Goal: Task Accomplishment & Management: Manage account settings

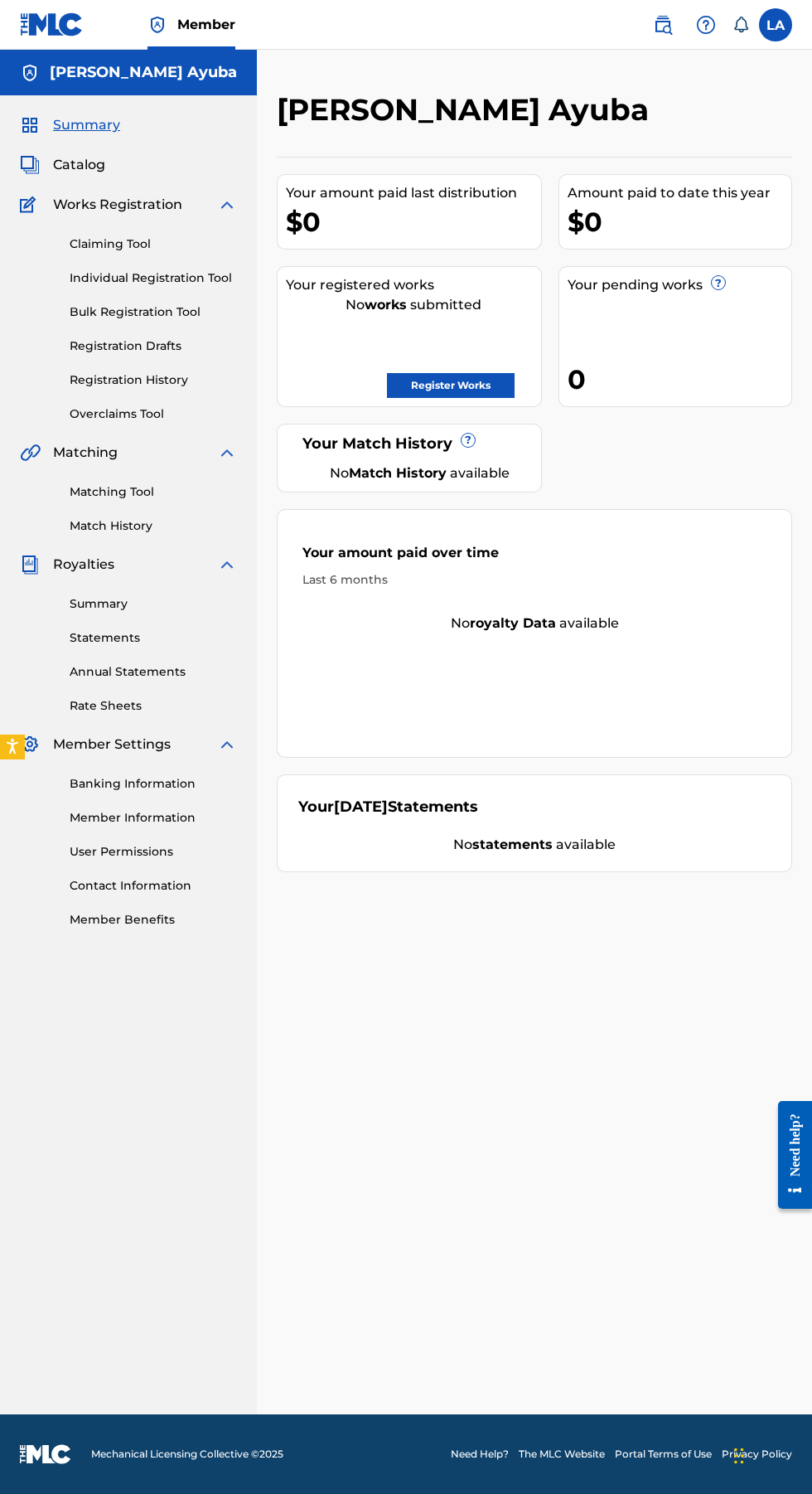
click at [159, 311] on link "Bulk Registration Tool" at bounding box center [153, 311] width 167 height 17
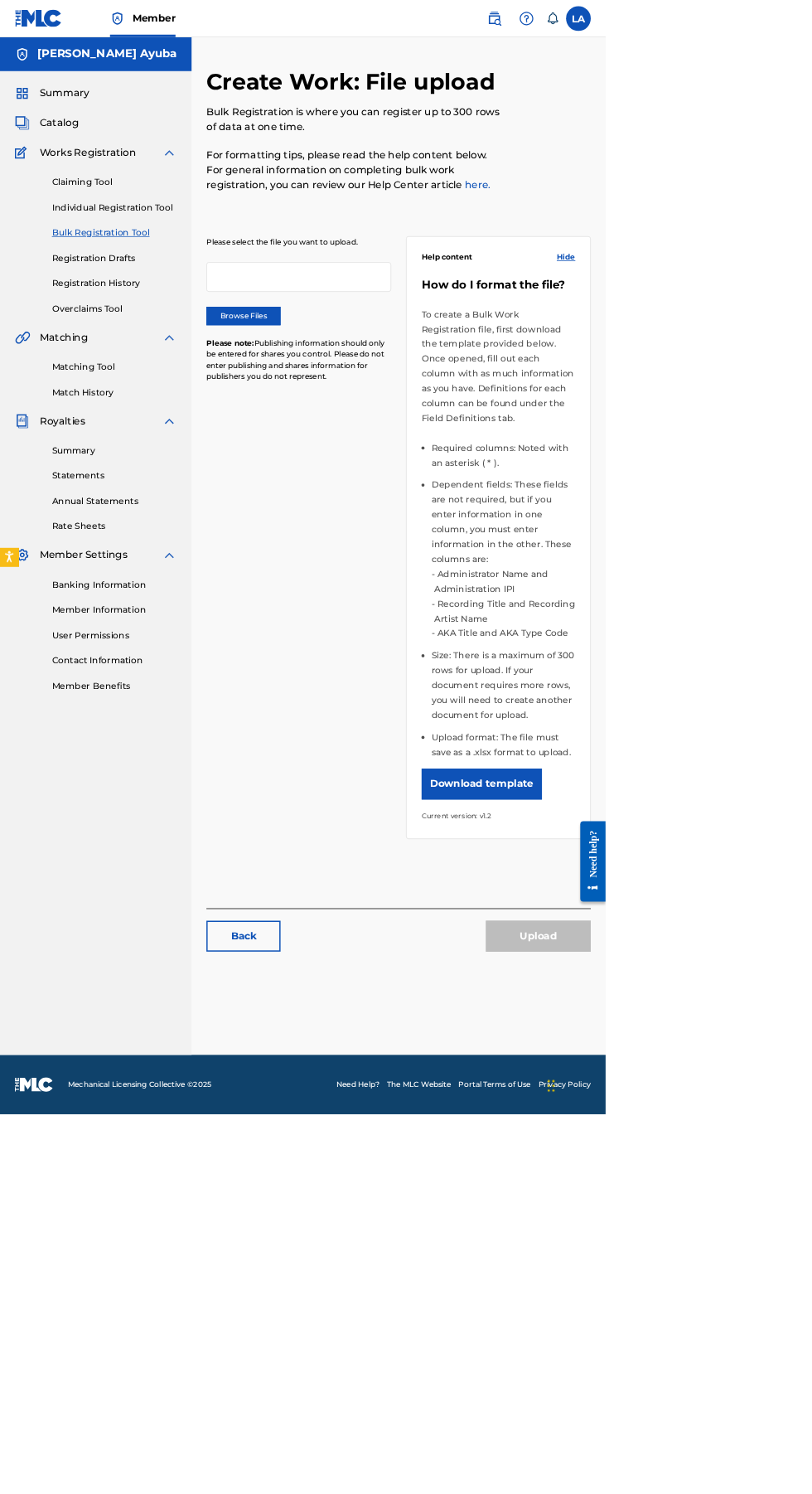
click at [362, 433] on label "Browse Files" at bounding box center [326, 423] width 99 height 25
click at [0, 0] on input "Browse Files" at bounding box center [0, 0] width 0 height 0
click at [318, 432] on label "Browse Files" at bounding box center [326, 423] width 99 height 25
click at [0, 0] on input "Browse Files" at bounding box center [0, 0] width 0 height 0
click at [758, 1242] on div "Upload" at bounding box center [721, 1254] width 141 height 41
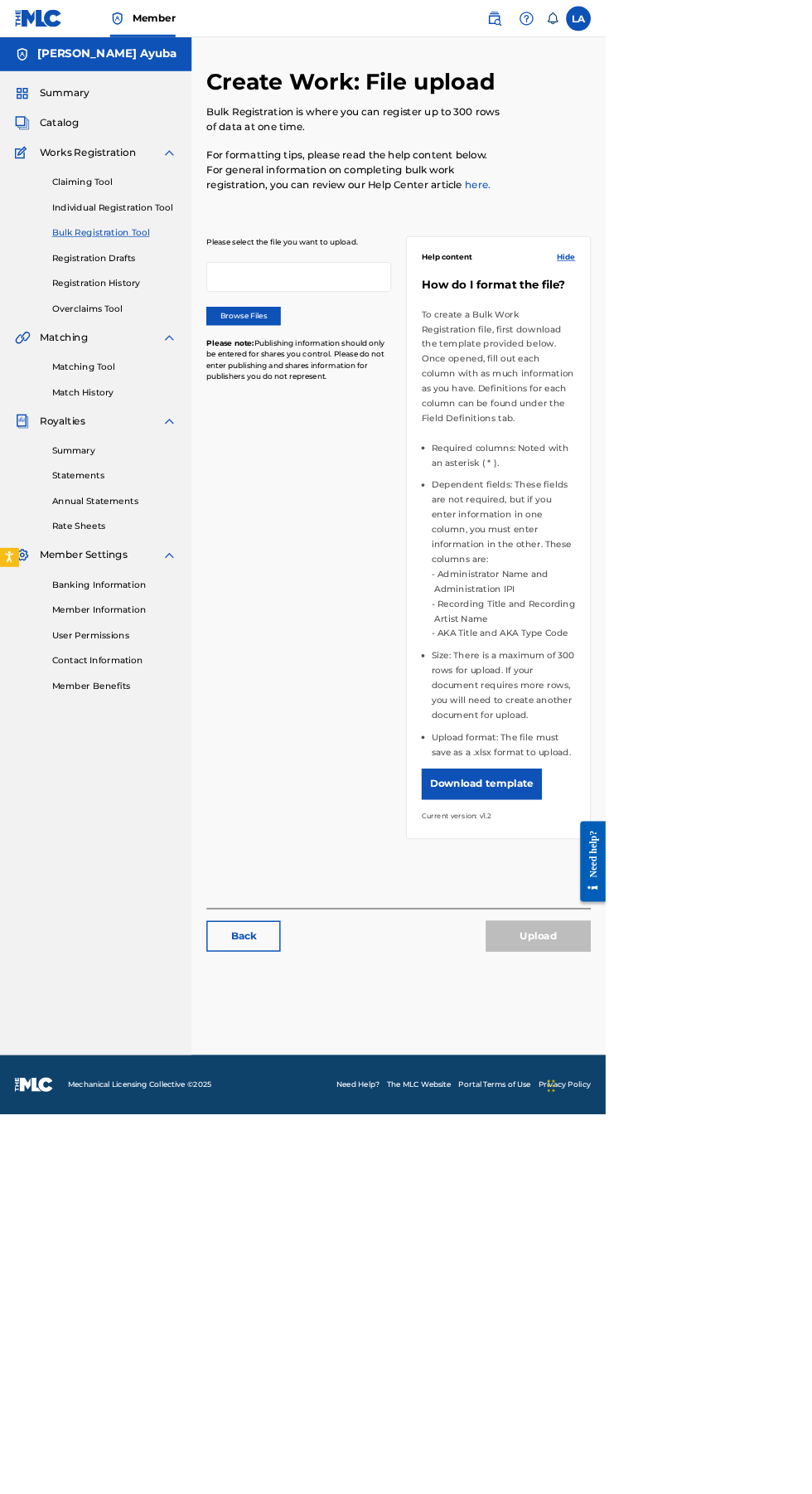
click at [367, 430] on label "Browse Files" at bounding box center [326, 423] width 99 height 25
click at [0, 0] on input "Browse Files" at bounding box center [0, 0] width 0 height 0
click at [170, 408] on link "Overclaims Tool" at bounding box center [153, 413] width 167 height 17
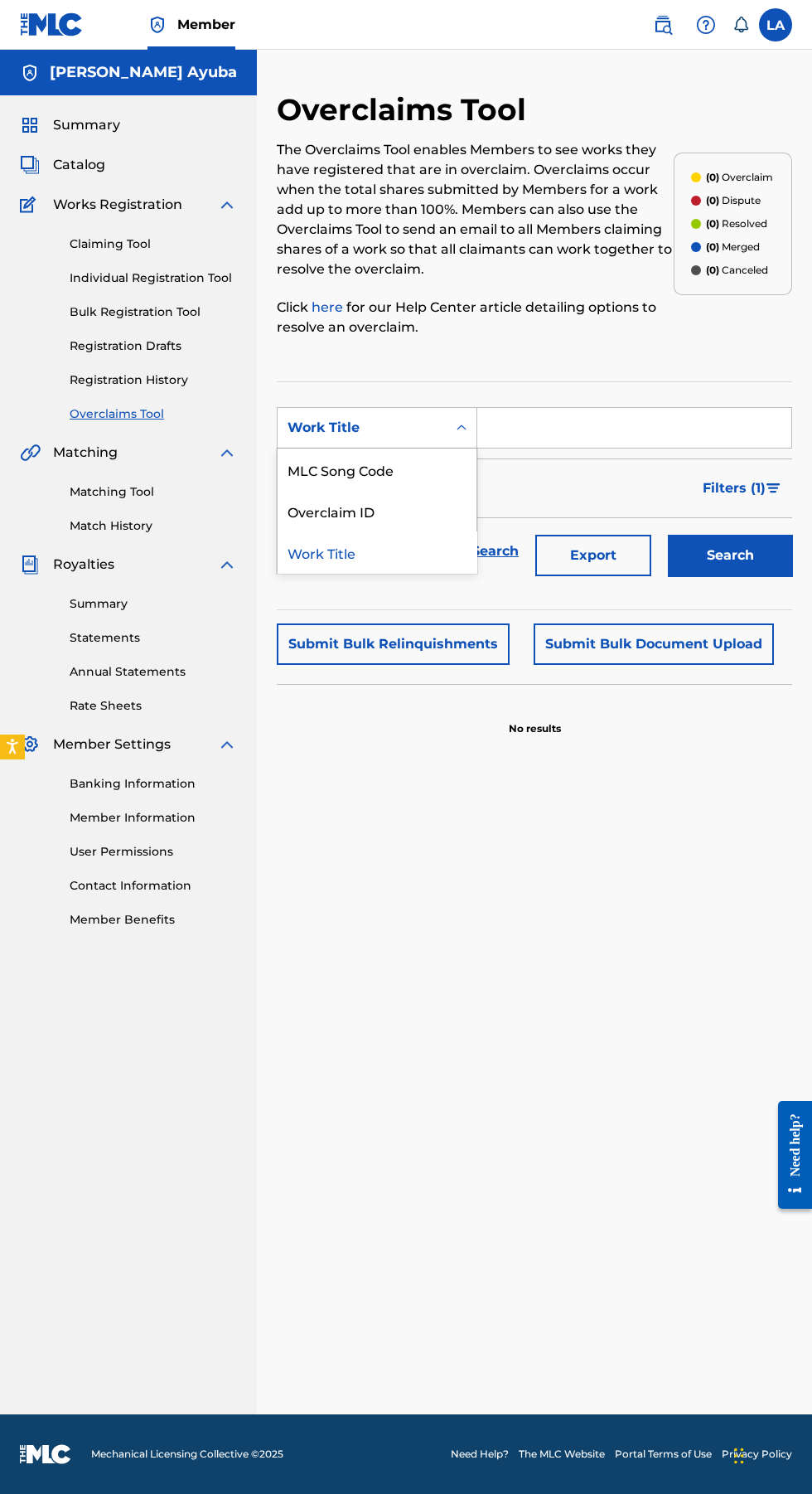
click at [385, 525] on div "Overclaim ID" at bounding box center [377, 510] width 198 height 41
click at [629, 427] on input "Search Form" at bounding box center [635, 427] width 314 height 40
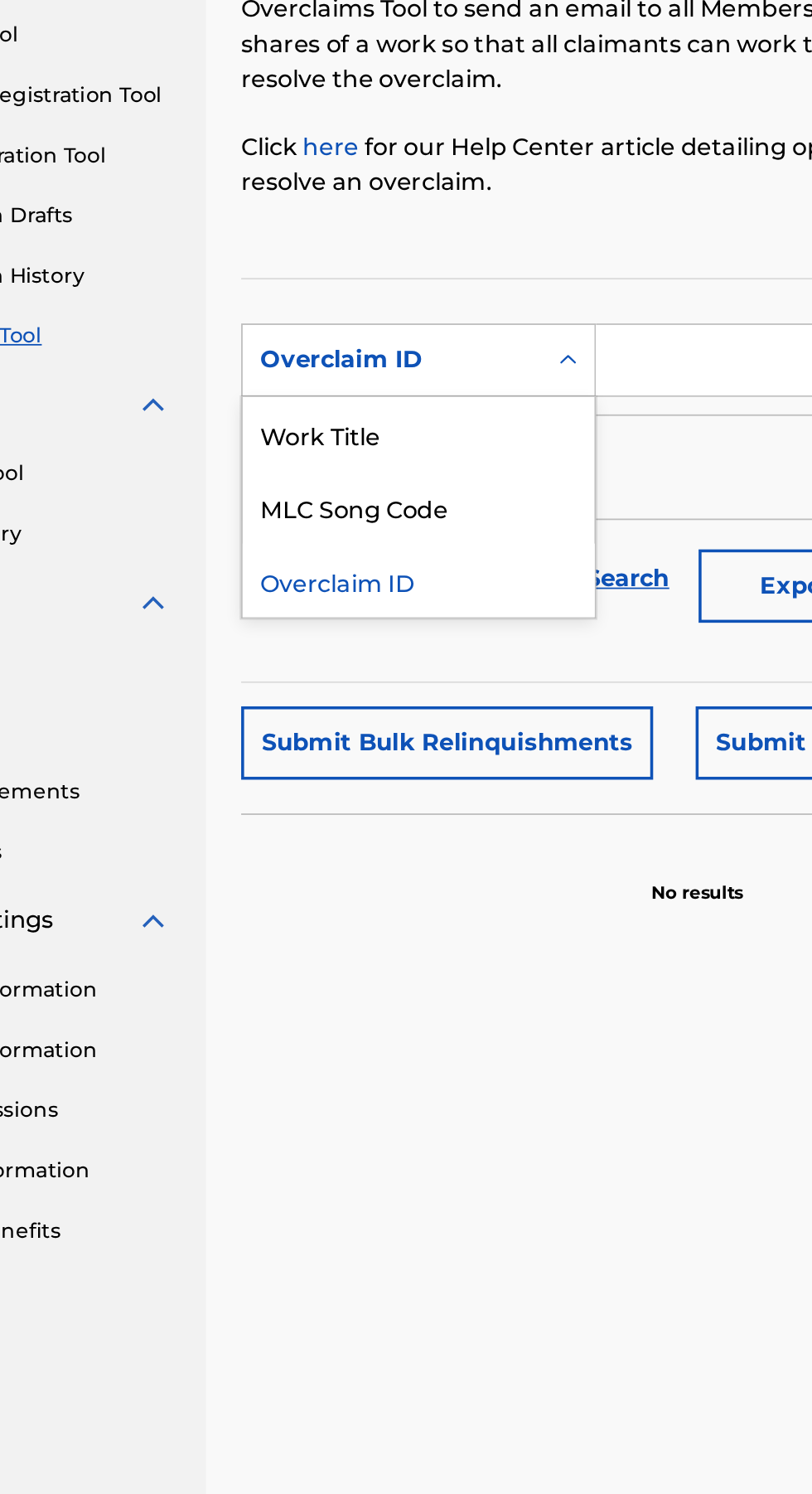
click at [387, 475] on div "Work Title" at bounding box center [377, 469] width 198 height 41
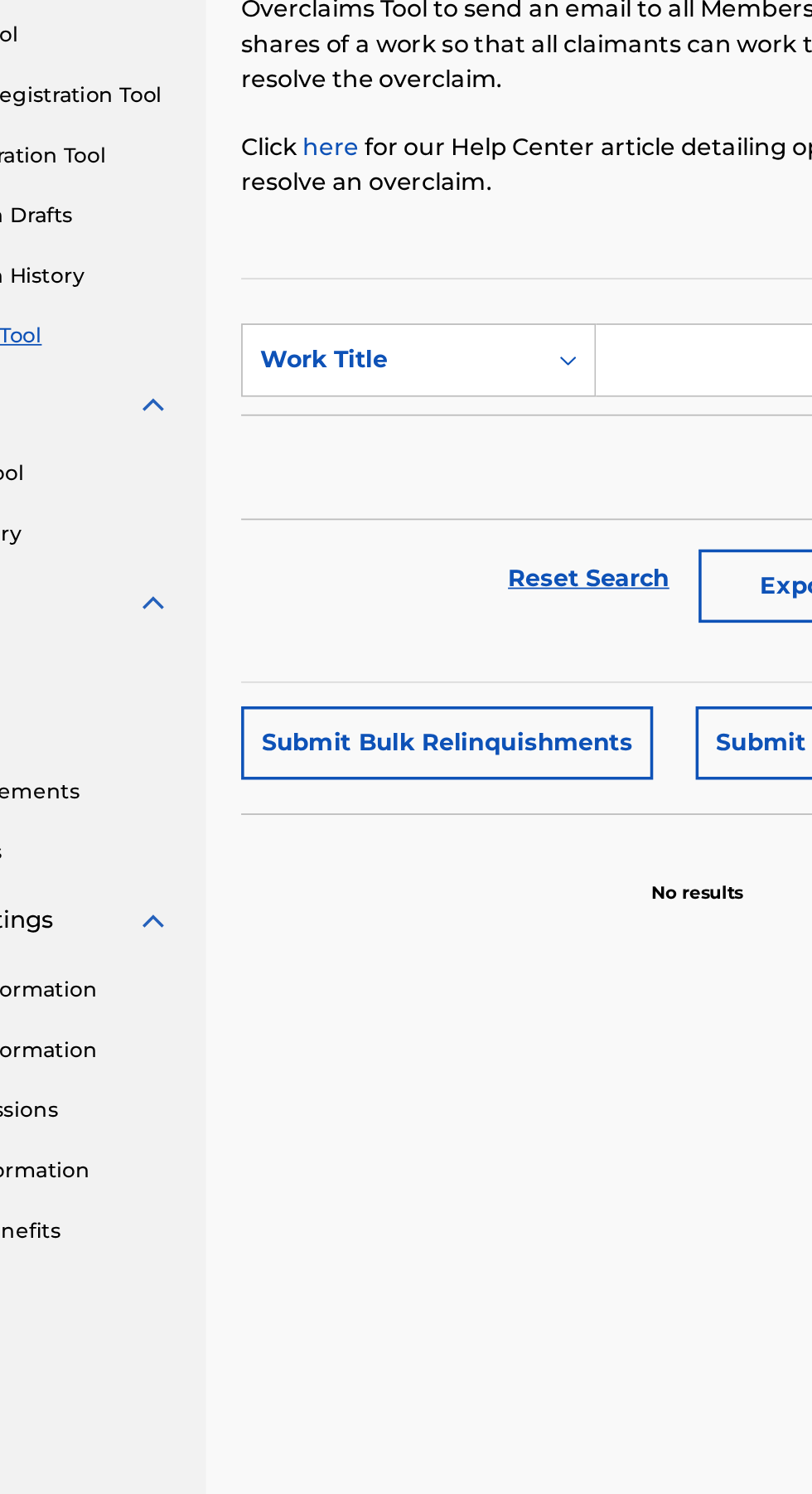
click at [531, 423] on input "Search Form" at bounding box center [635, 427] width 314 height 40
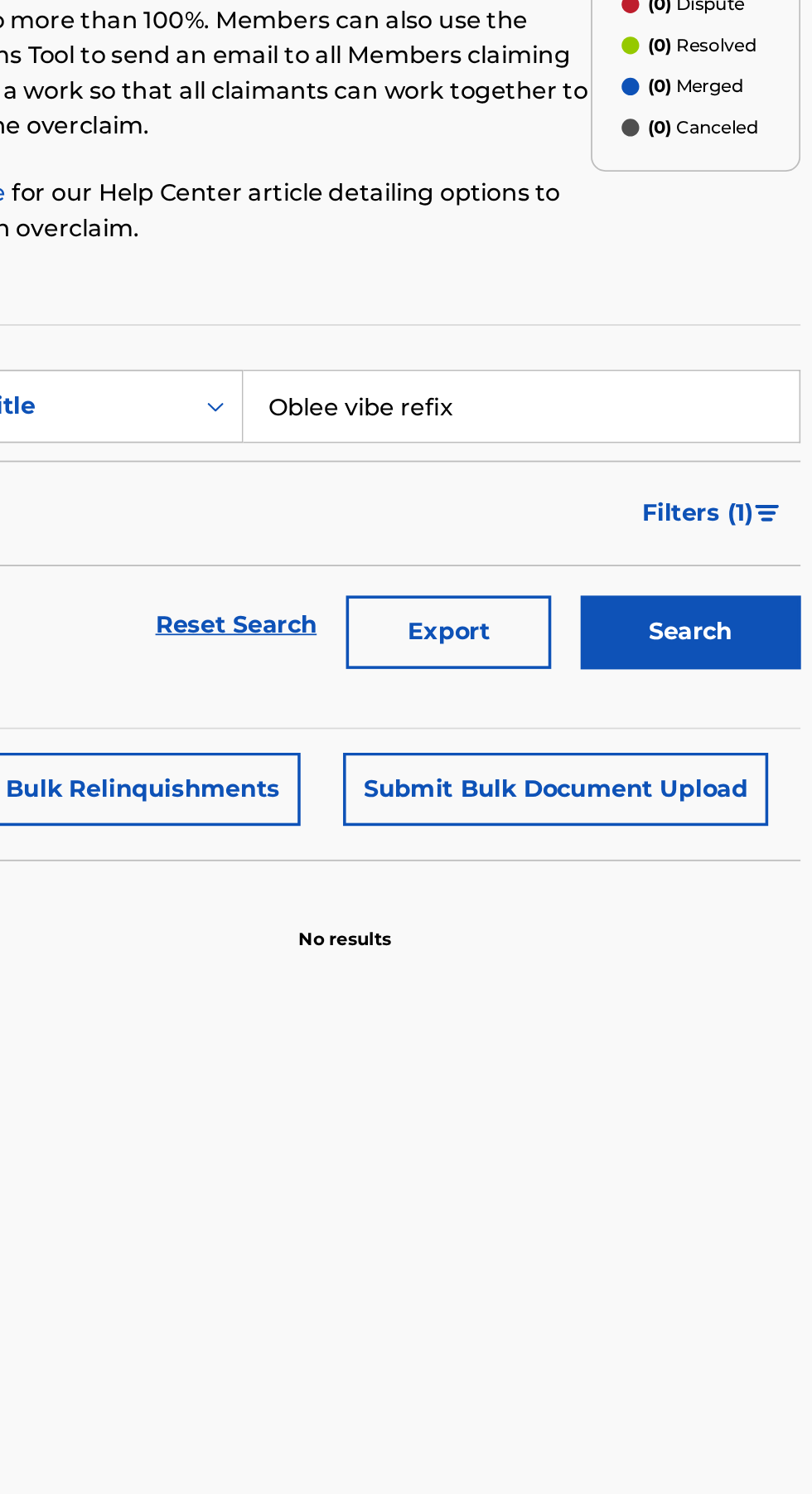
type input "Oblee vibe refix"
click at [745, 562] on button "Search" at bounding box center [729, 555] width 124 height 41
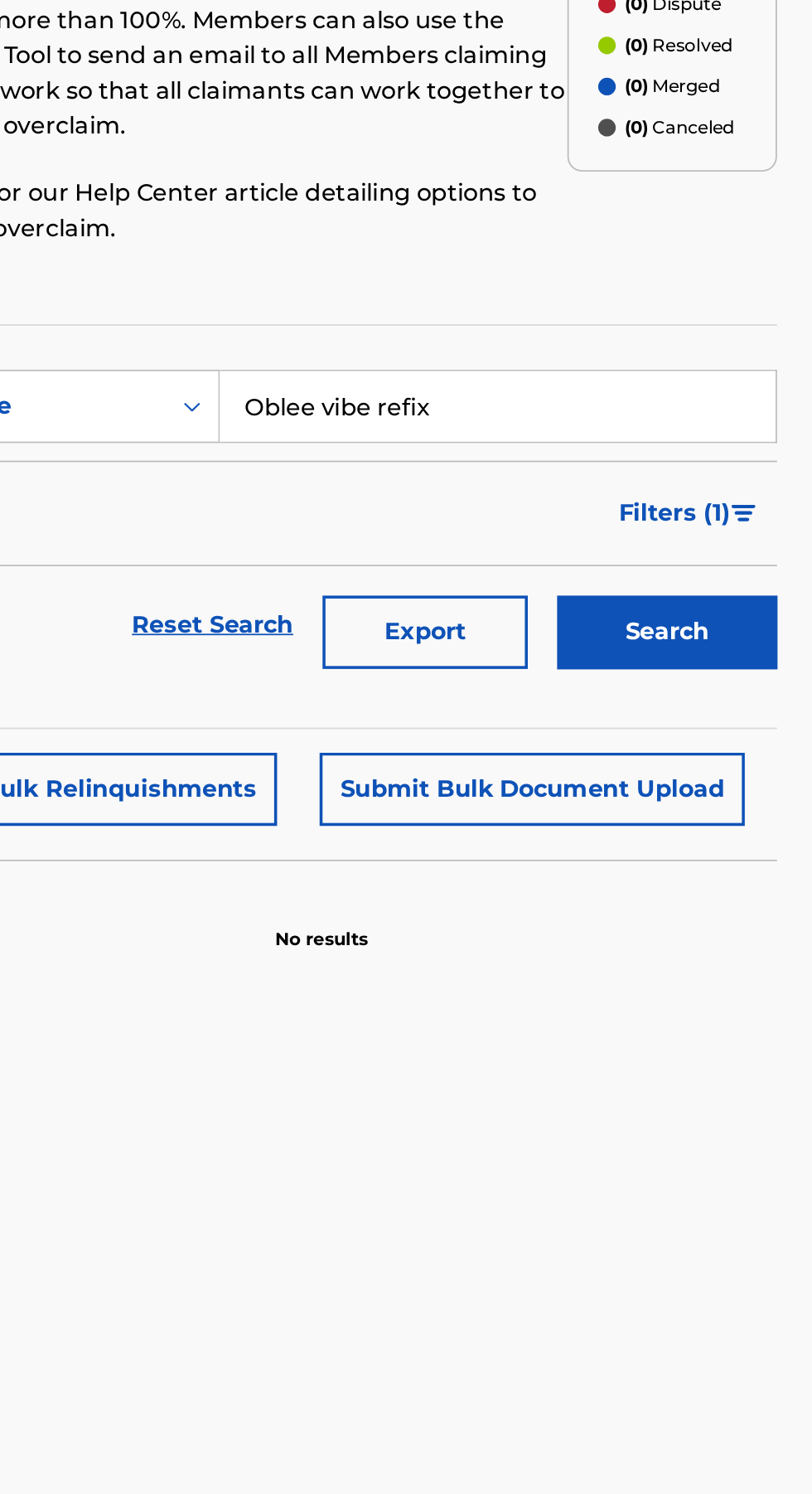
click at [751, 552] on button "Search" at bounding box center [729, 555] width 124 height 41
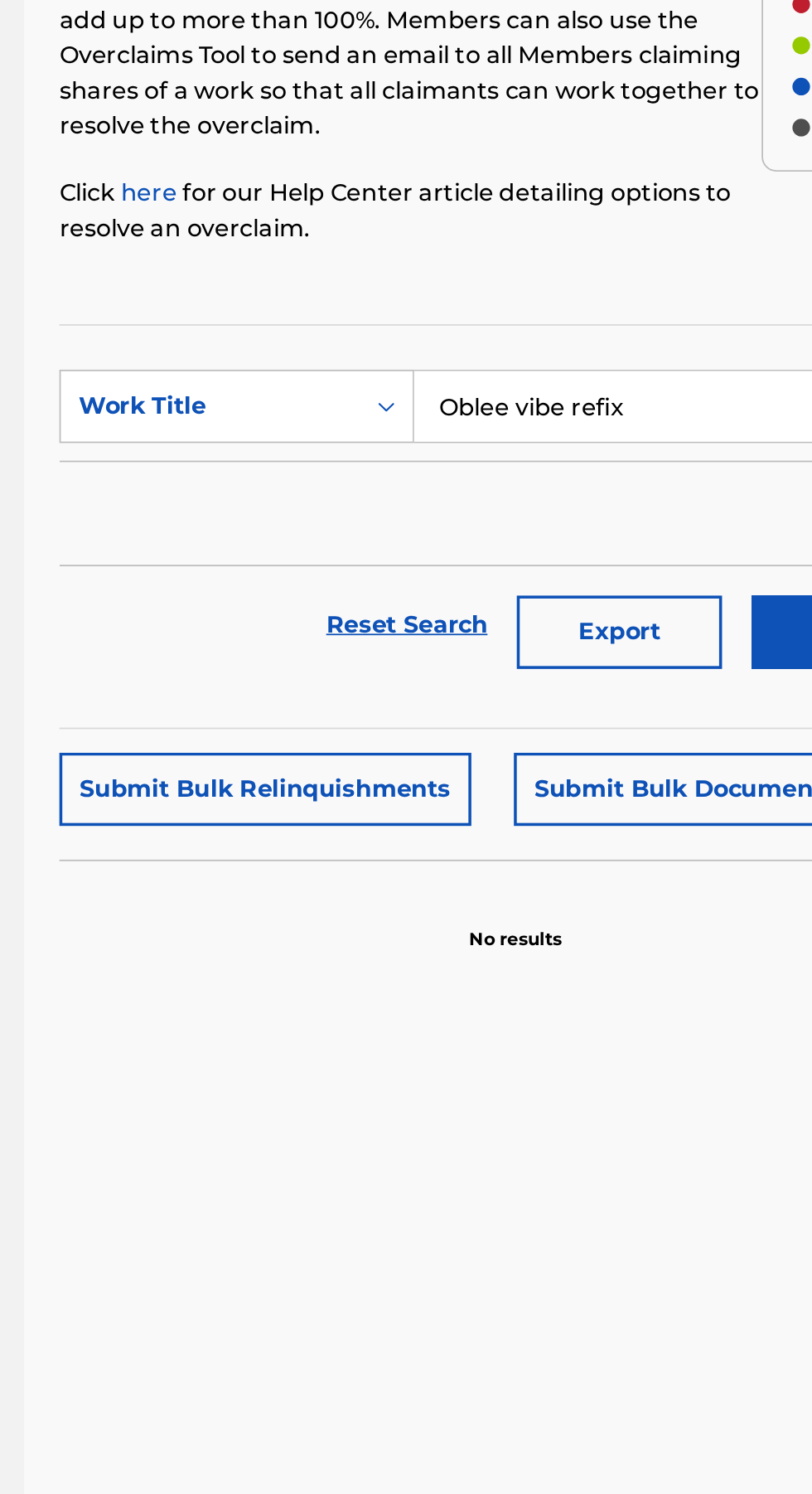
click at [633, 643] on button "Submit Bulk Document Upload" at bounding box center [654, 643] width 241 height 41
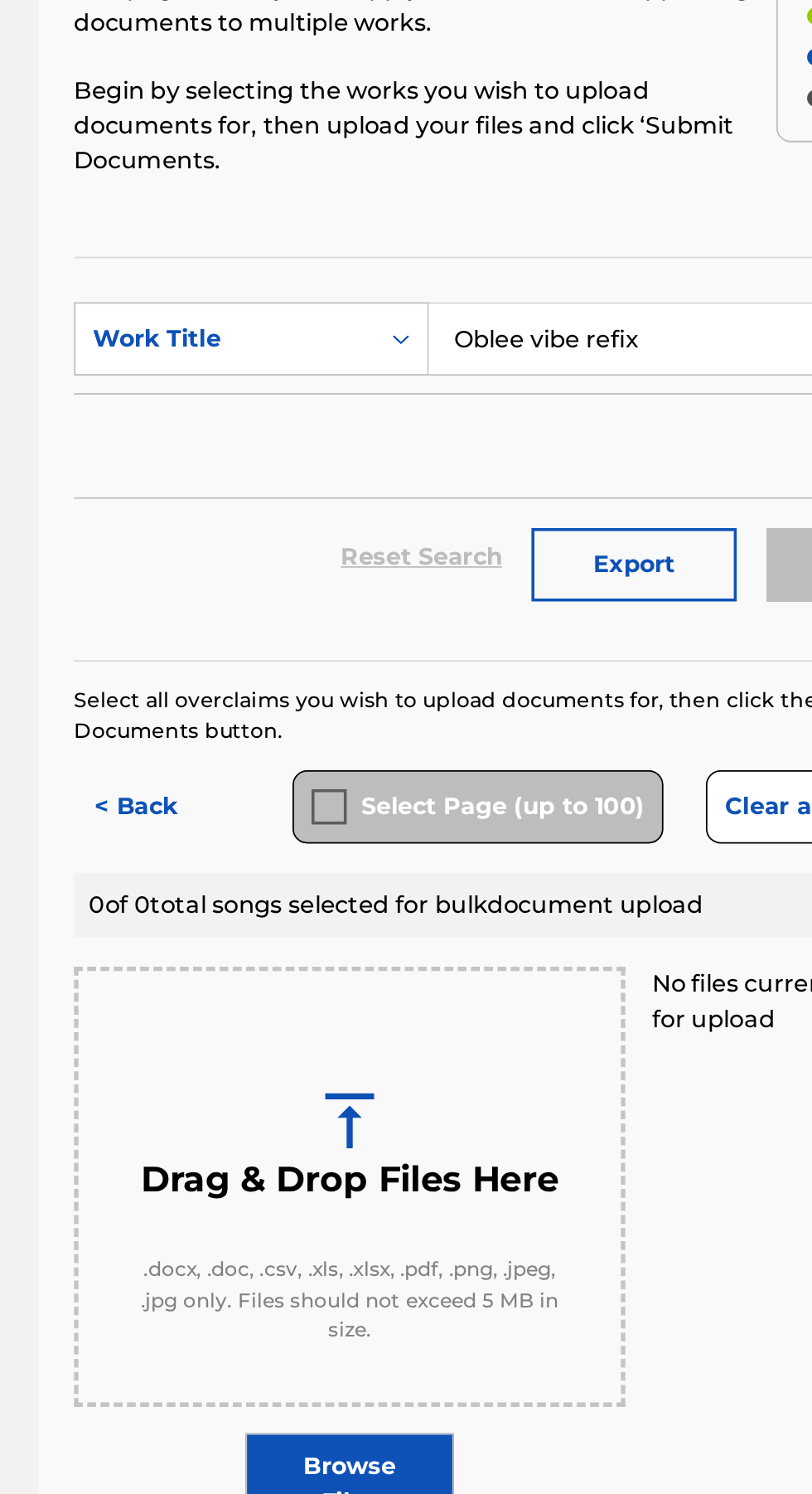
click at [450, 1035] on label "Browse Files" at bounding box center [433, 1032] width 118 height 58
click at [0, 0] on input "Browse Files" at bounding box center [0, 0] width 0 height 0
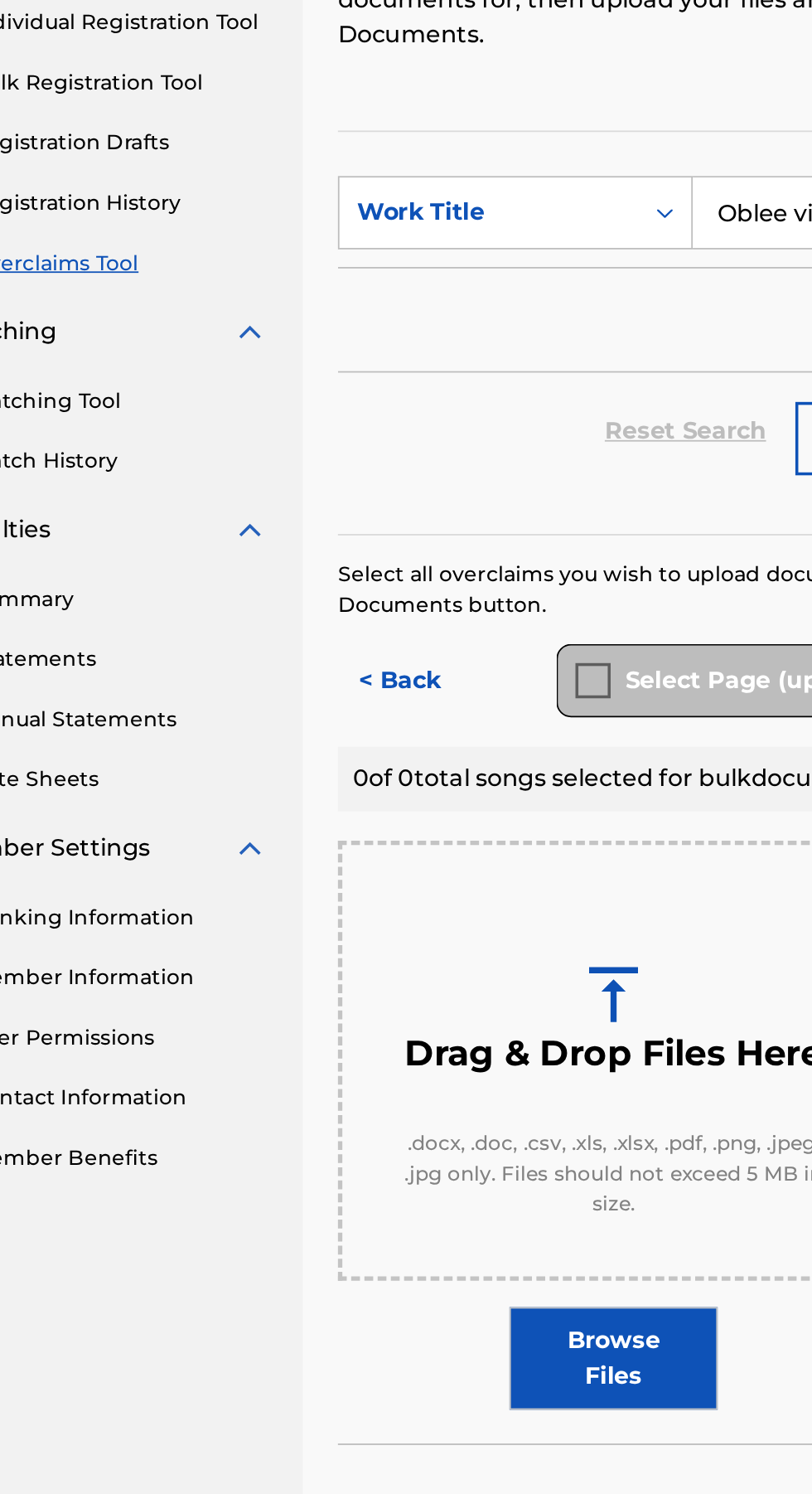
click at [384, 911] on span ".docx, .doc, .csv, .xls, .xlsx, .pdf, .png, .jpeg, .jpg only. Files should not …" at bounding box center [433, 927] width 241 height 51
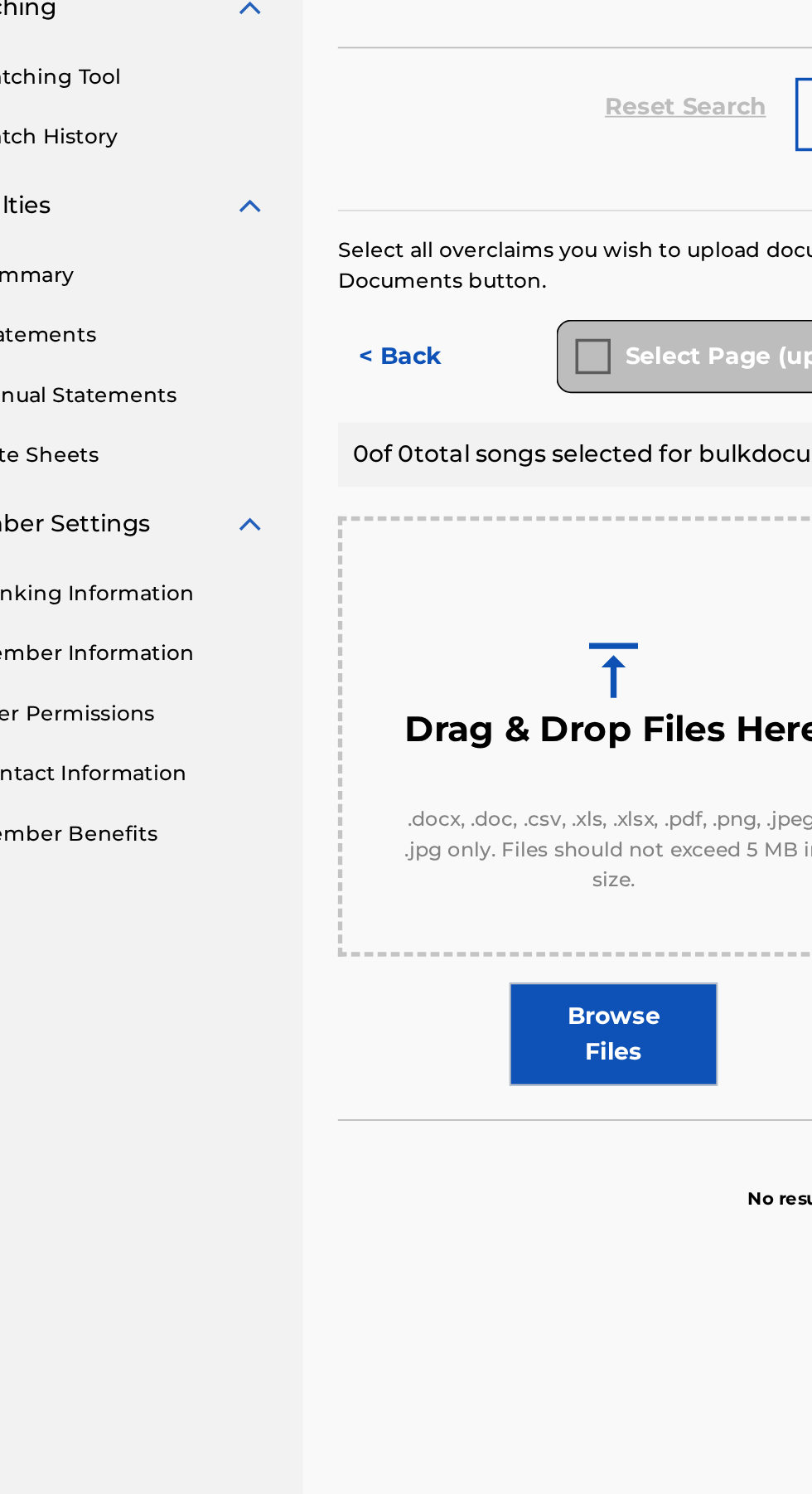
click at [450, 1039] on label "Browse Files" at bounding box center [433, 1032] width 118 height 58
click at [0, 0] on input "Browse Files" at bounding box center [0, 0] width 0 height 0
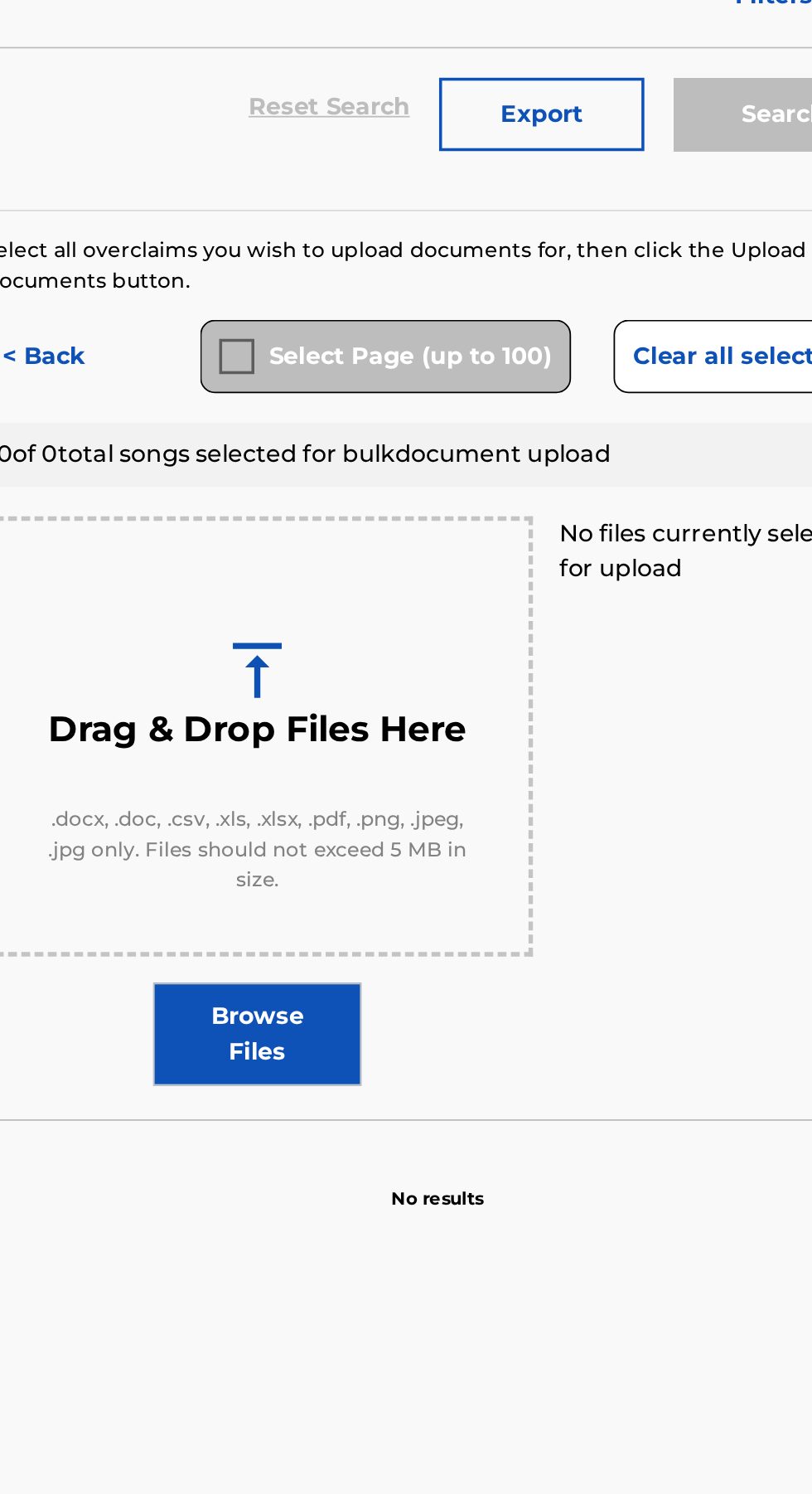
click at [467, 1041] on label "Browse Files" at bounding box center [433, 1032] width 118 height 58
click at [0, 0] on input "Browse Files" at bounding box center [0, 0] width 0 height 0
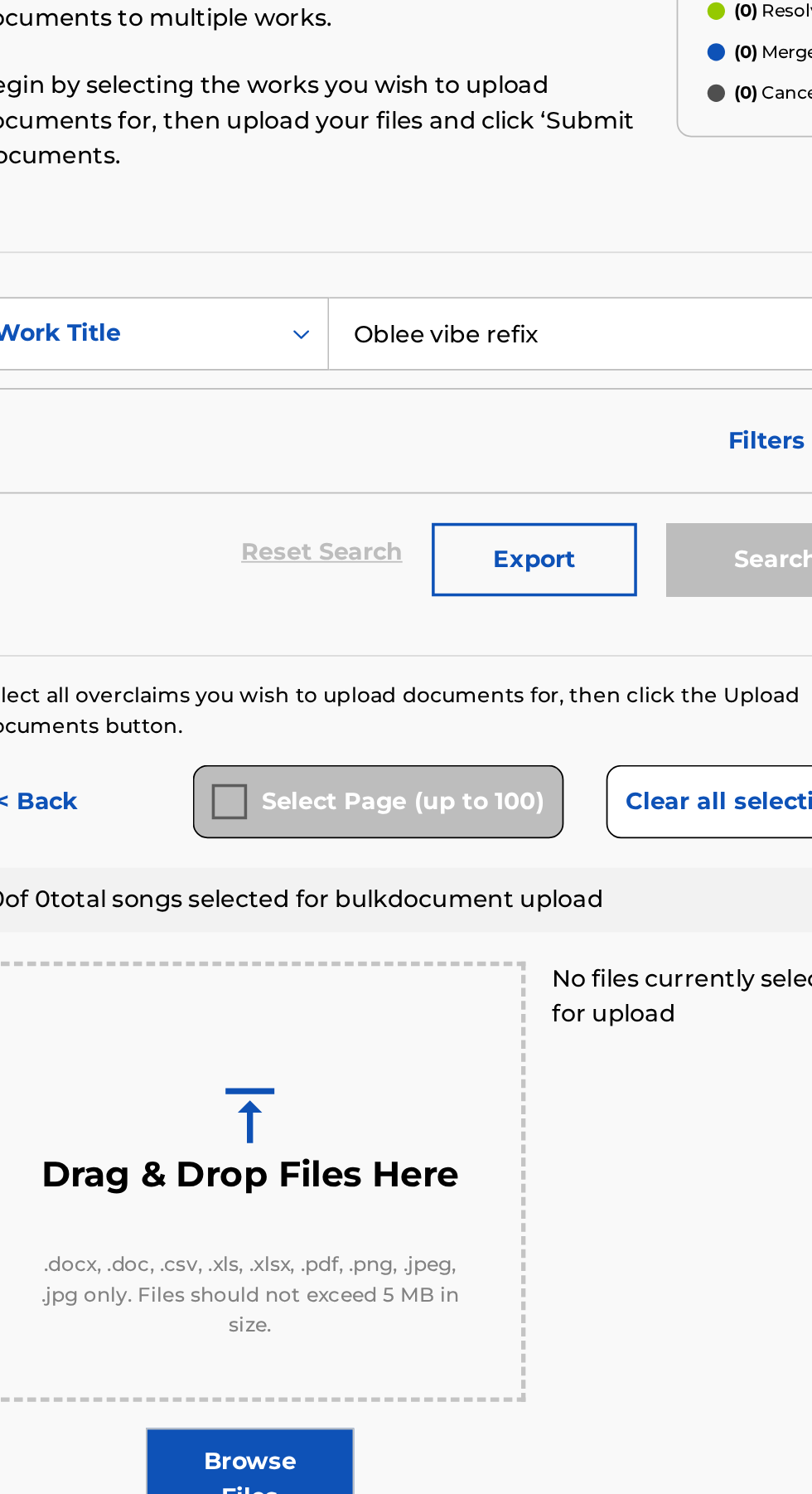
click at [421, 660] on div "Select Page (up to 100)" at bounding box center [505, 650] width 209 height 41
click at [478, 664] on div "Select Page (up to 100)" at bounding box center [505, 650] width 209 height 41
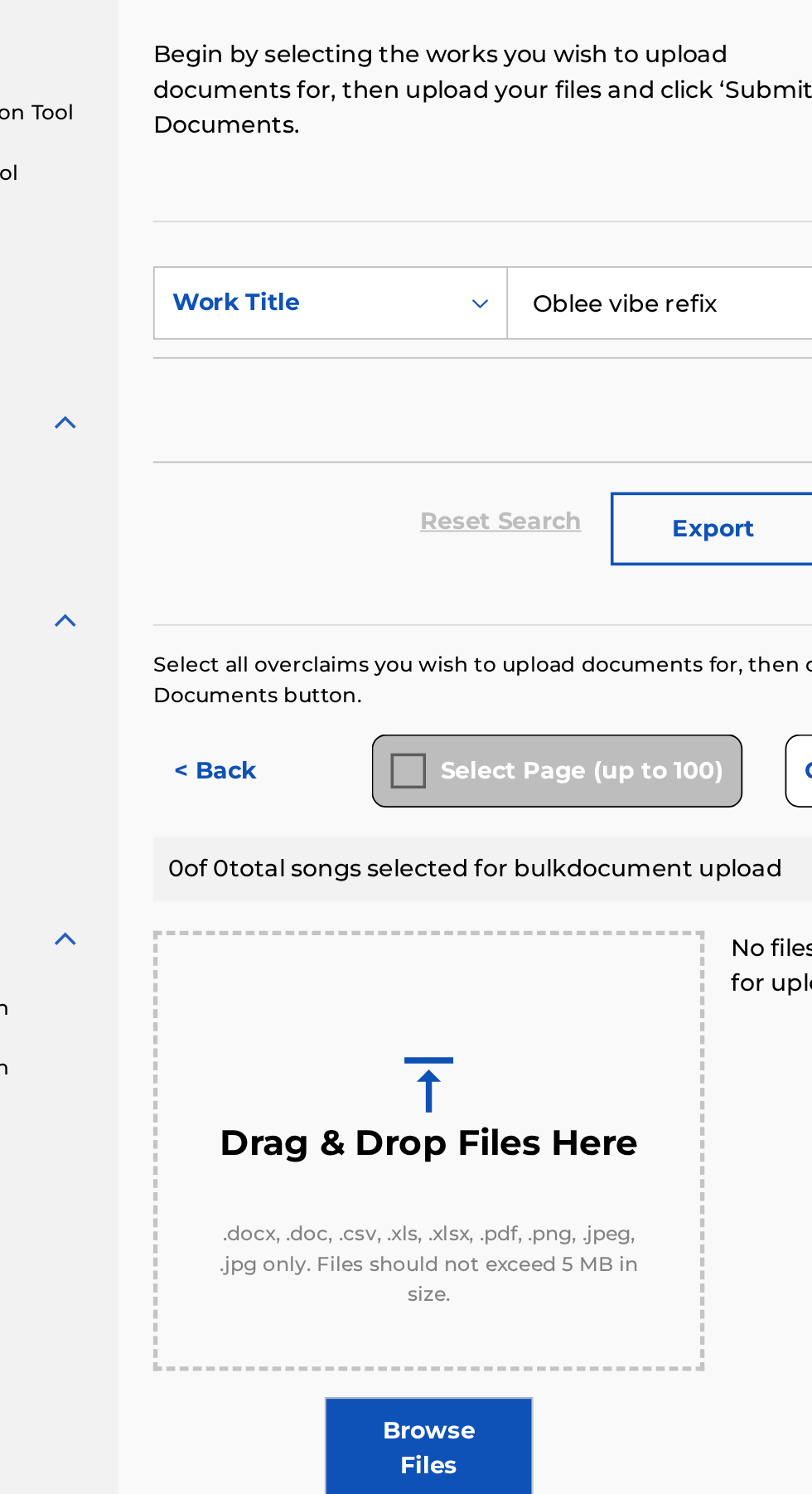
click at [453, 1047] on label "Browse Files" at bounding box center [433, 1032] width 118 height 58
click at [0, 0] on input "Browse Files" at bounding box center [0, 0] width 0 height 0
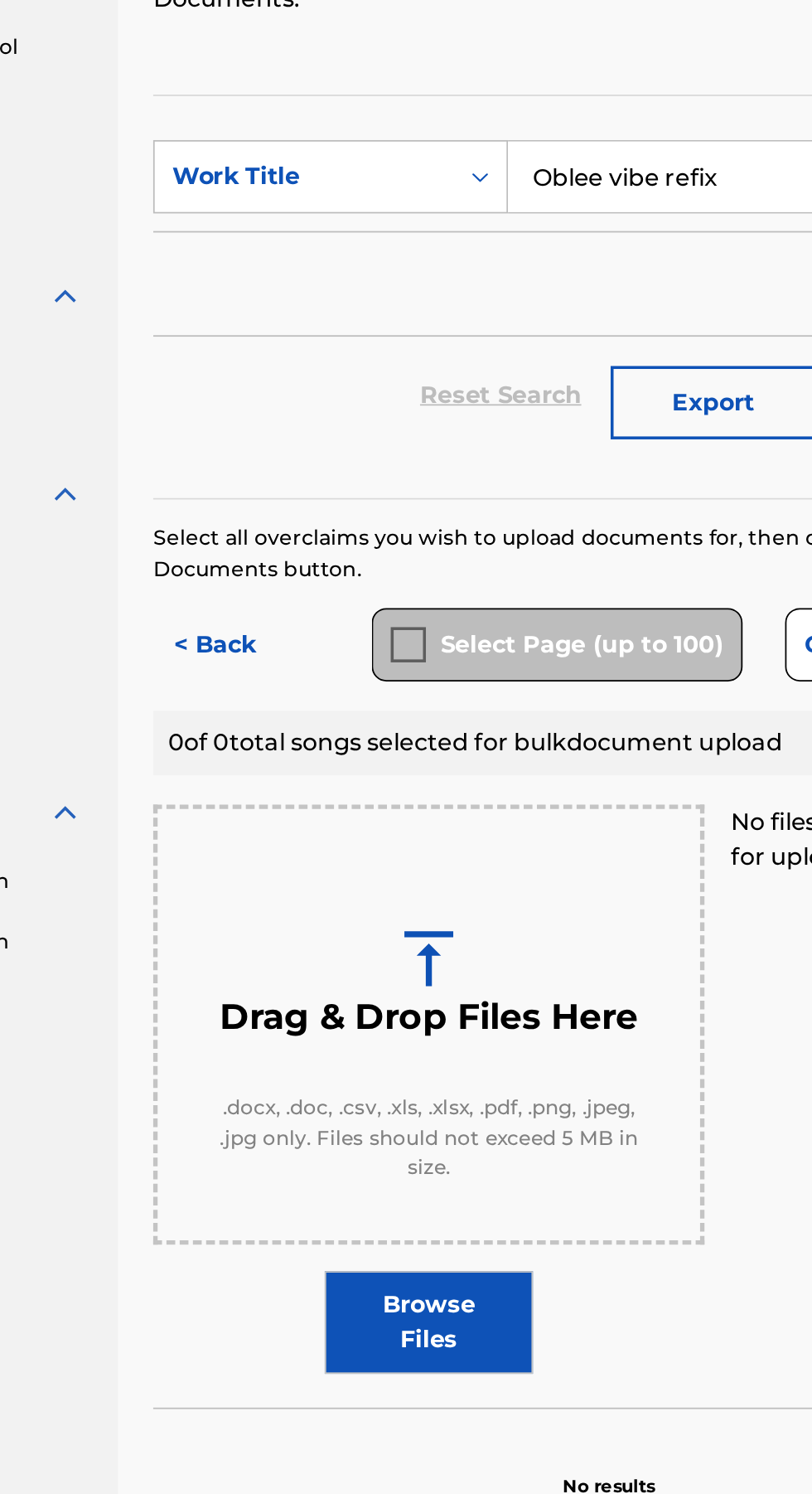
click at [446, 1047] on label "Browse Files" at bounding box center [433, 1032] width 118 height 58
click at [0, 0] on input "Browse Files" at bounding box center [0, 0] width 0 height 0
click at [434, 1054] on label "Browse Files" at bounding box center [433, 1032] width 118 height 58
click at [0, 0] on input "Browse Files" at bounding box center [0, 0] width 0 height 0
click at [427, 657] on div "Select Page (up to 100)" at bounding box center [505, 650] width 209 height 41
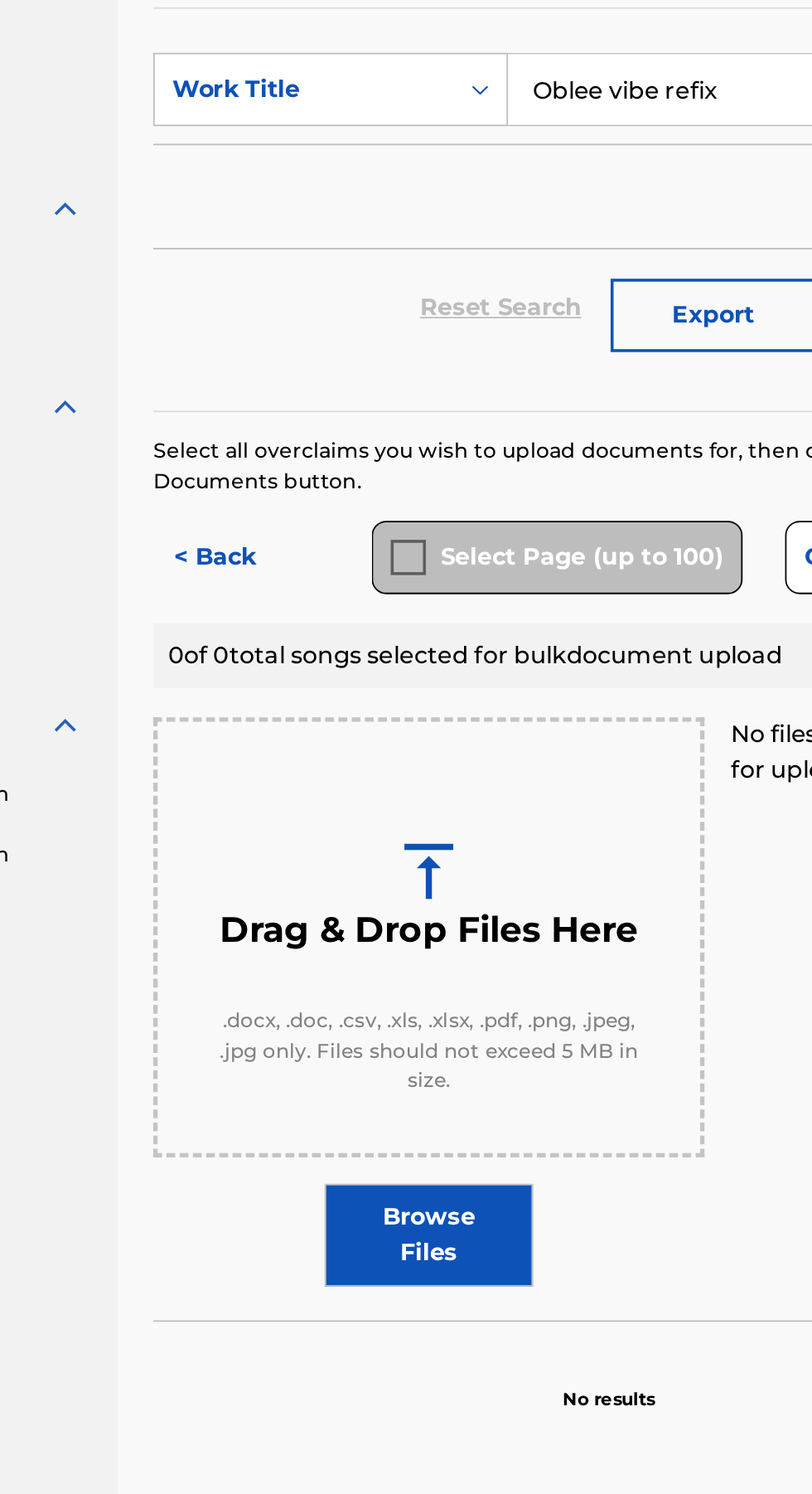
click at [504, 927] on span ".docx, .doc, .csv, .xls, .xlsx, .pdf, .png, .jpeg, .jpg only. Files should not …" at bounding box center [433, 927] width 241 height 51
click at [448, 1039] on label "Browse Files" at bounding box center [433, 1032] width 118 height 58
click at [0, 0] on input "Browse Files" at bounding box center [0, 0] width 0 height 0
click at [453, 1038] on label "Browse Files" at bounding box center [433, 1032] width 118 height 58
click at [0, 0] on input "Browse Files" at bounding box center [0, 0] width 0 height 0
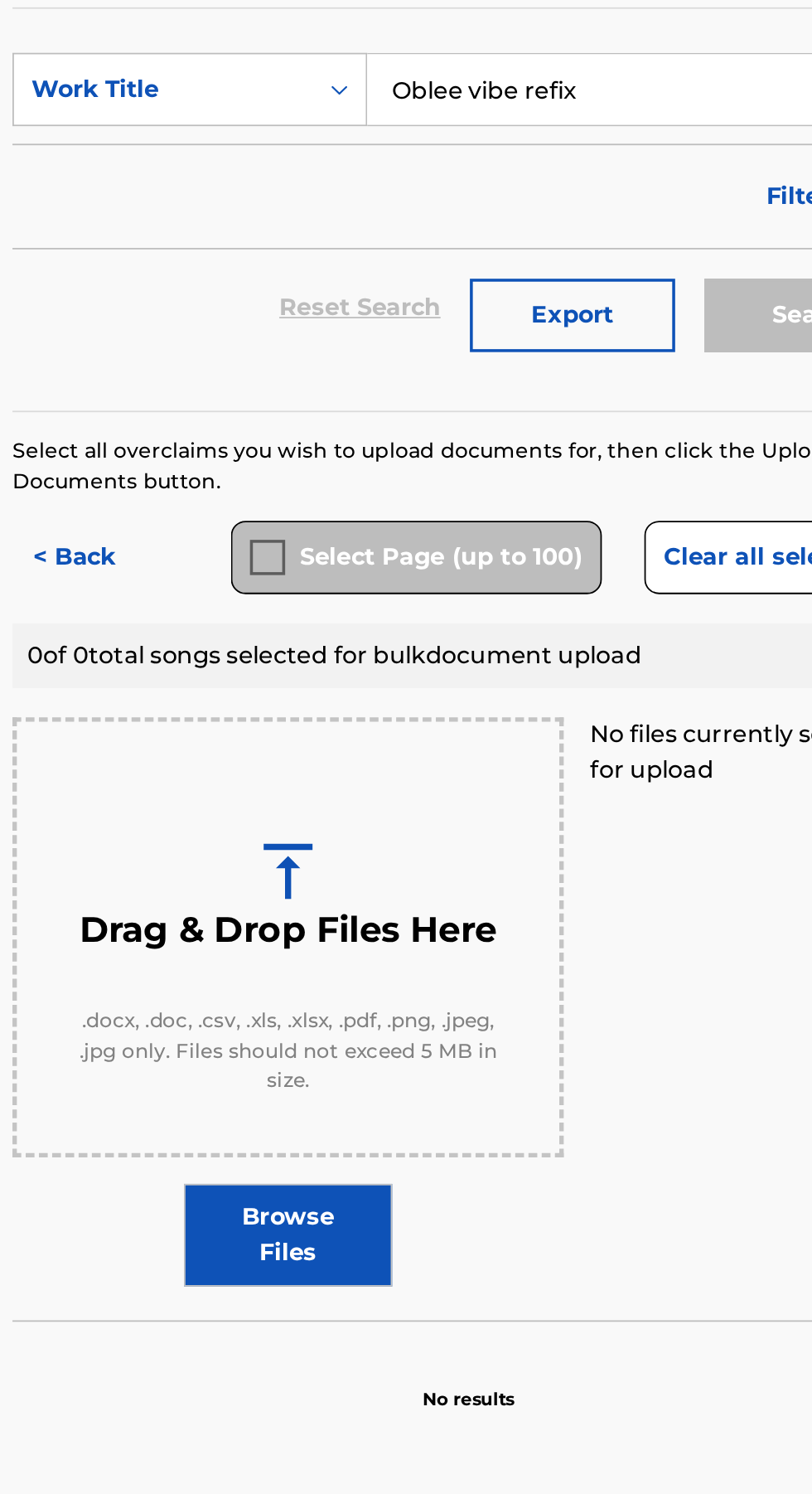
click at [439, 1049] on label "Browse Files" at bounding box center [433, 1032] width 118 height 58
click at [0, 0] on input "Browse Files" at bounding box center [0, 0] width 0 height 0
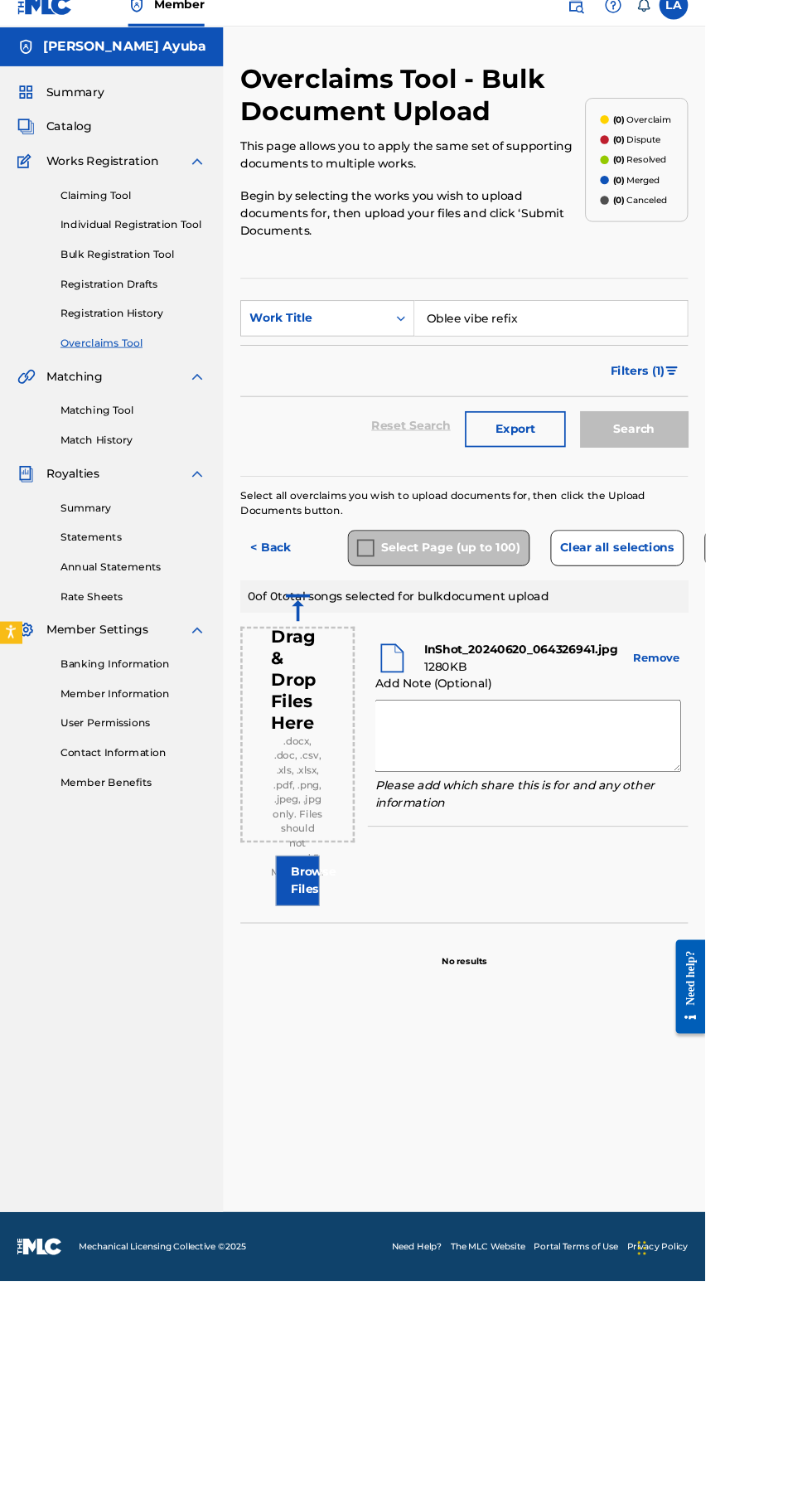
click at [537, 887] on textarea at bounding box center [607, 866] width 352 height 83
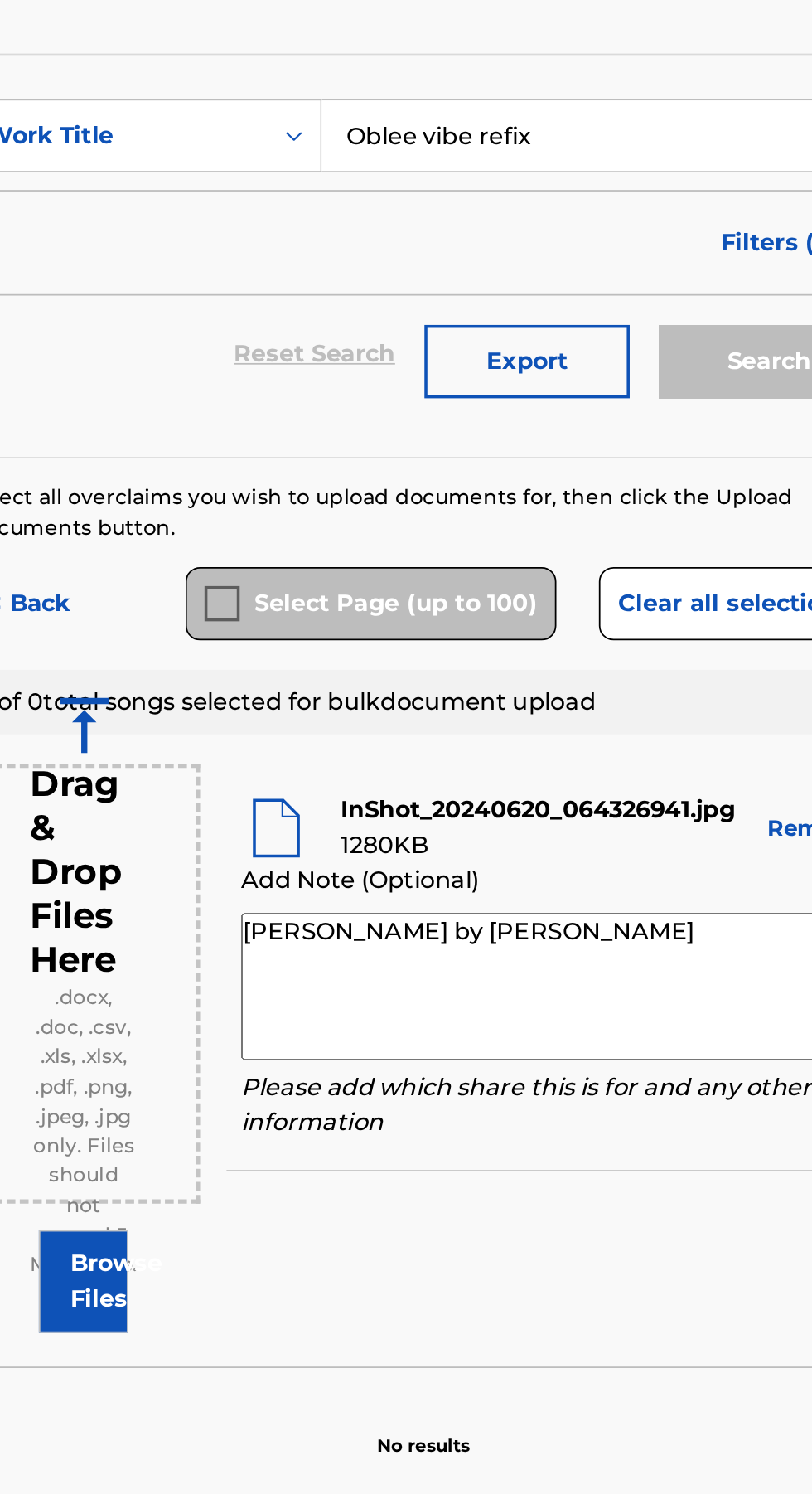
type textarea "Oblee vibe by kingwayne"
click at [611, 530] on button "Export" at bounding box center [593, 513] width 116 height 41
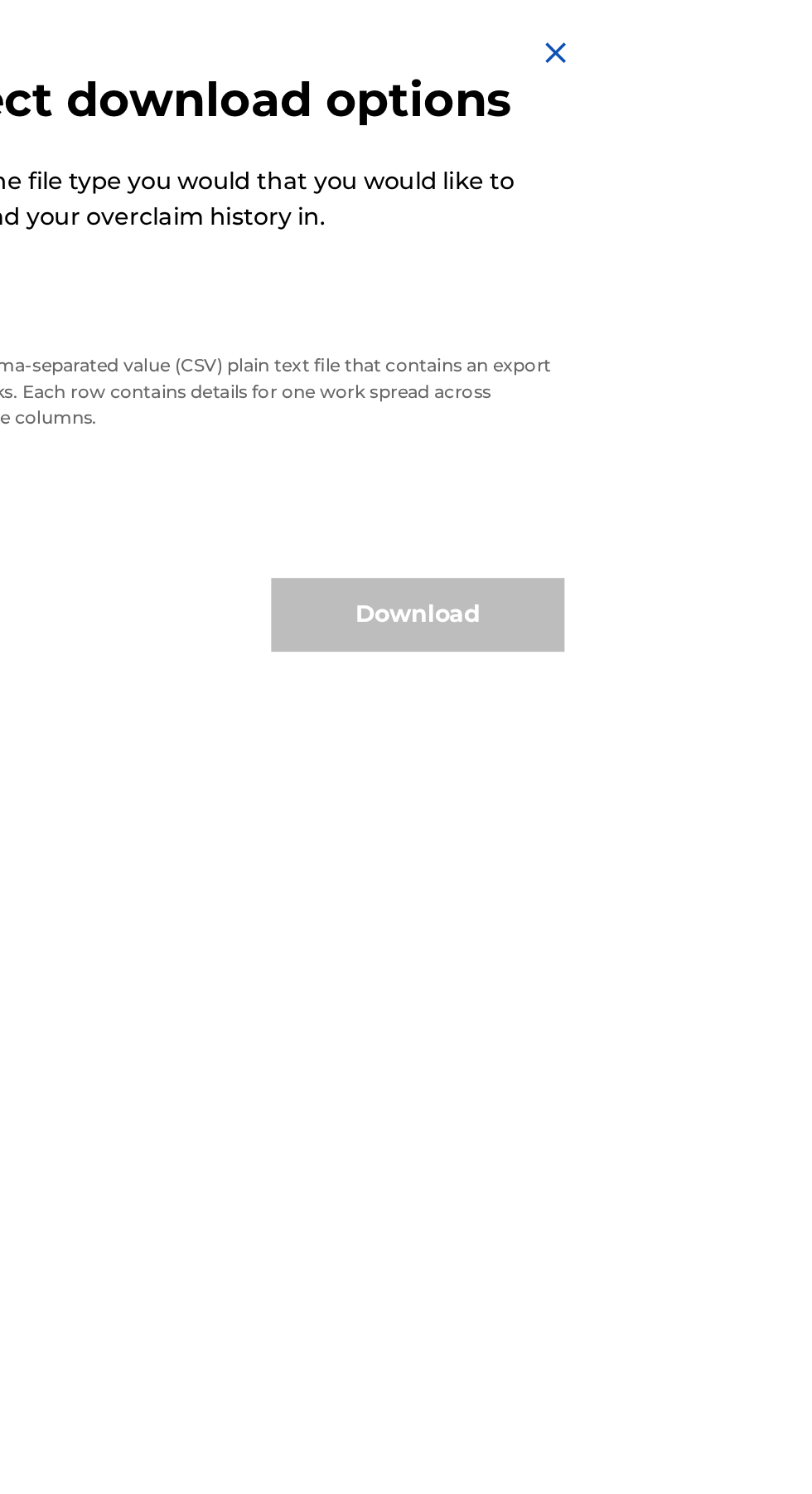
click at [466, 198] on label "CSV" at bounding box center [454, 188] width 24 height 17
click at [432, 195] on input "CSV" at bounding box center [426, 189] width 11 height 11
radio input "true"
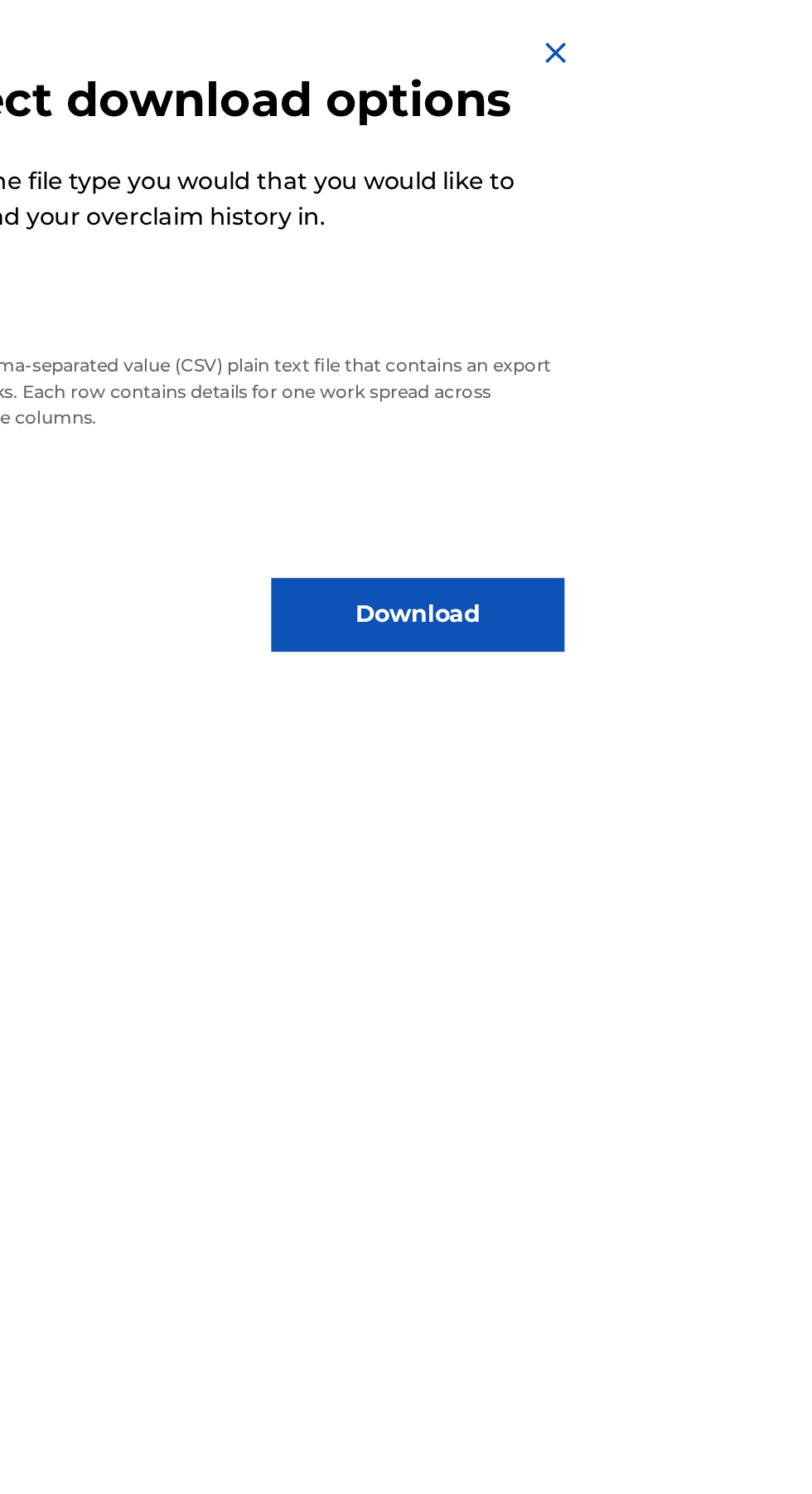
click at [795, 368] on button "Download" at bounding box center [713, 346] width 165 height 41
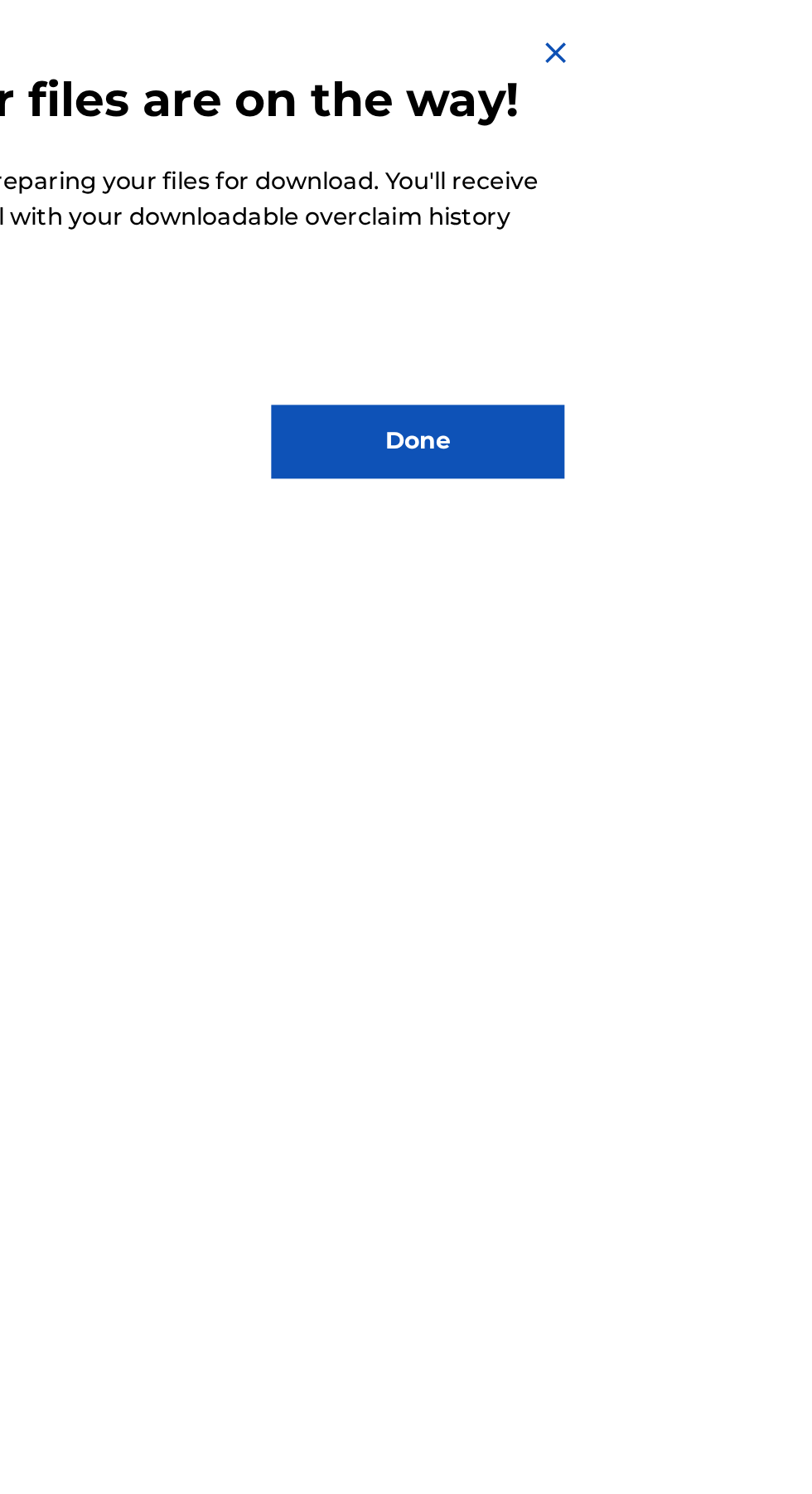
click at [795, 268] on button "Done" at bounding box center [713, 249] width 165 height 41
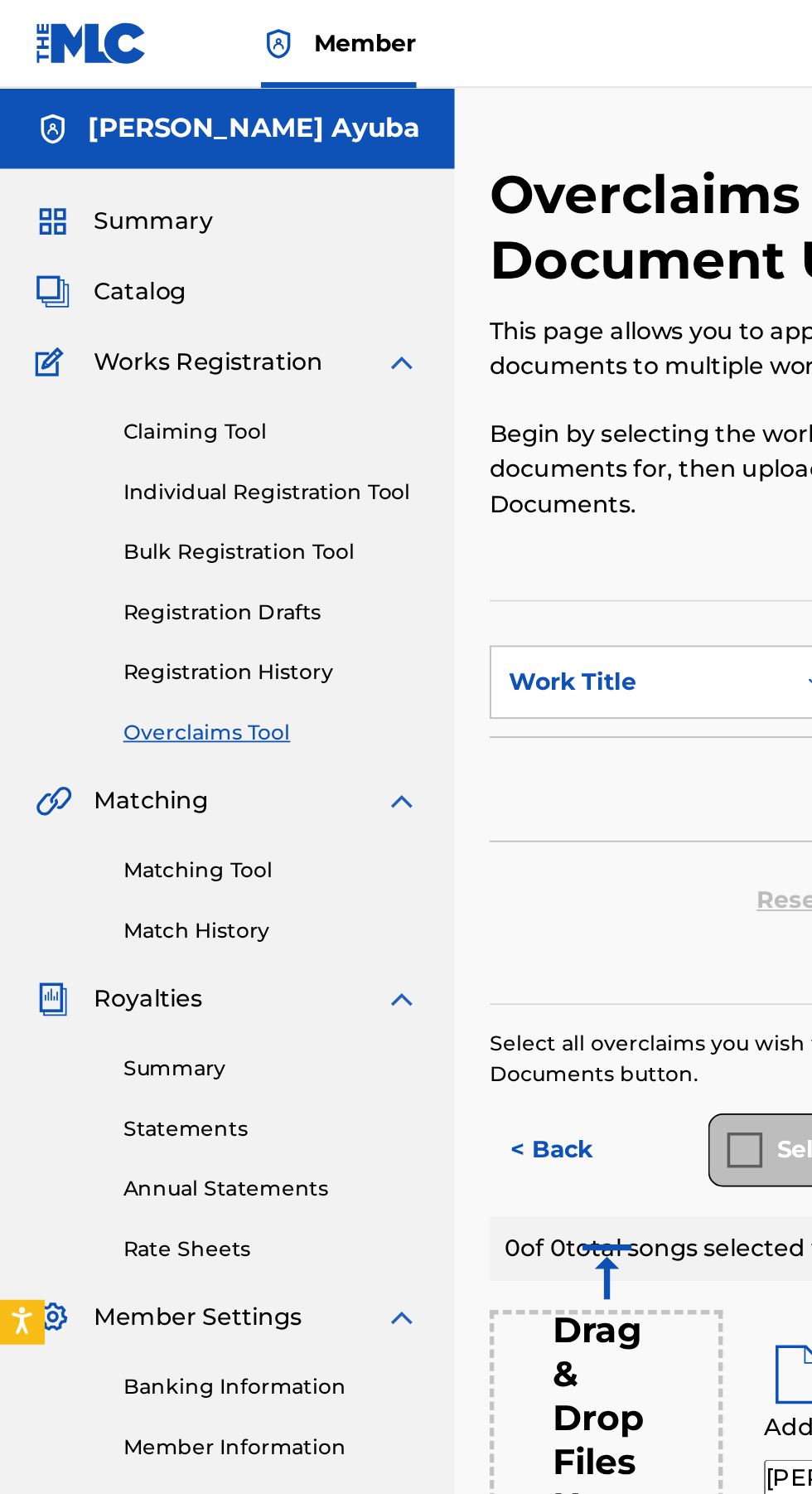
click at [160, 168] on div "Catalog" at bounding box center [129, 165] width 217 height 20
click at [141, 169] on div "Catalog" at bounding box center [129, 165] width 217 height 20
click at [87, 166] on span "Catalog" at bounding box center [79, 165] width 52 height 20
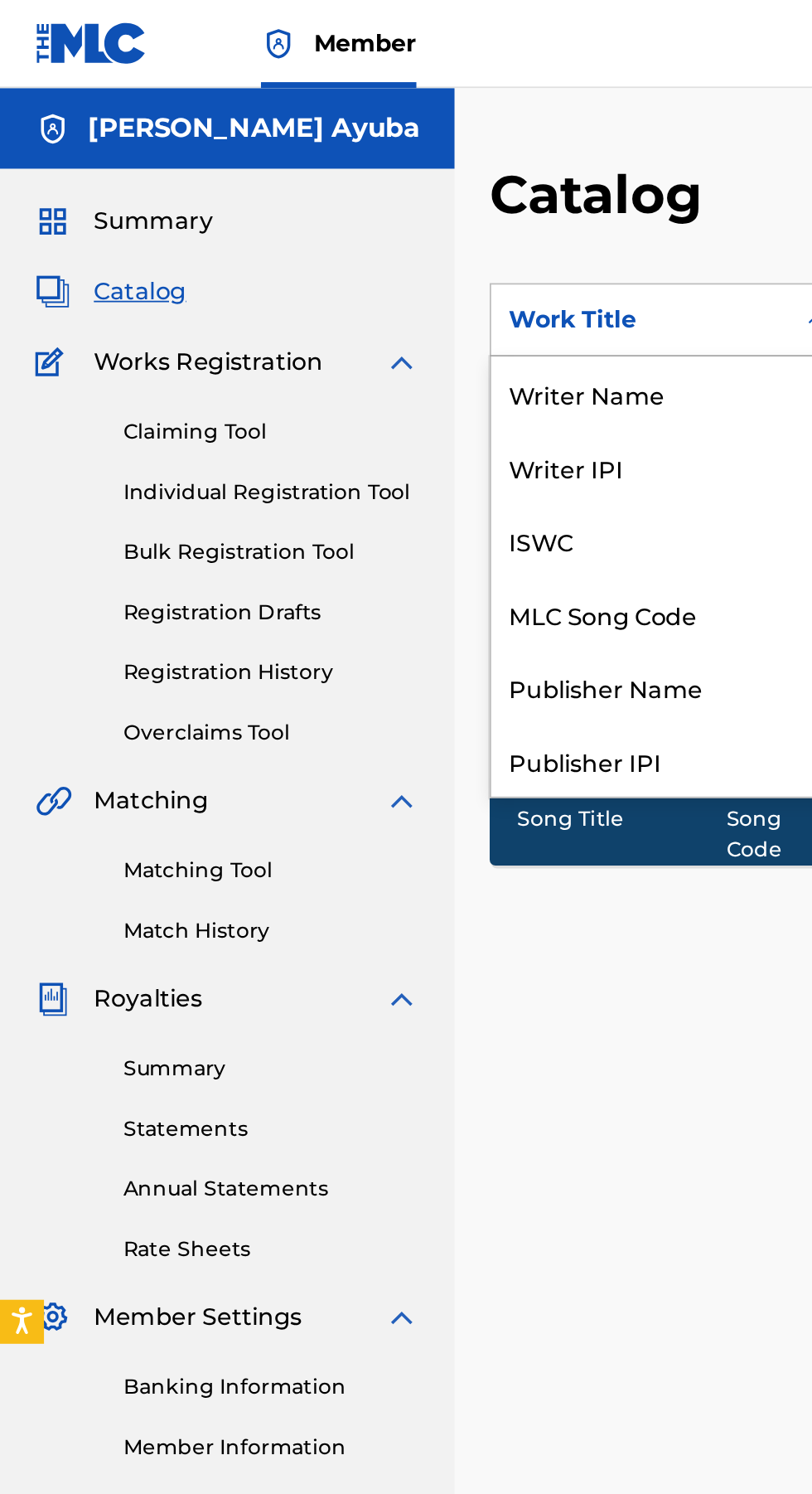
scroll to position [249, 0]
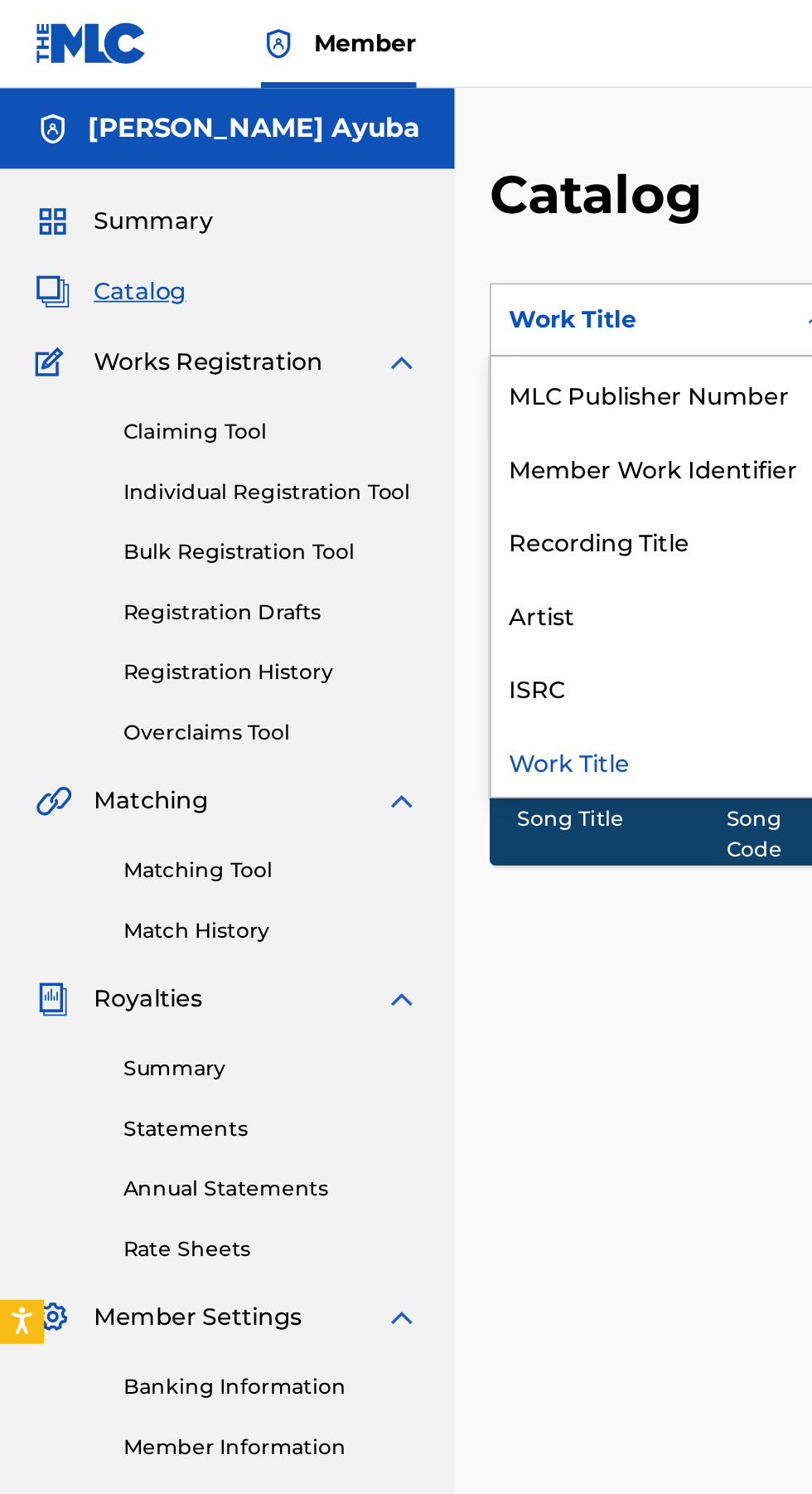
click at [372, 309] on div "Recording Title" at bounding box center [377, 304] width 198 height 41
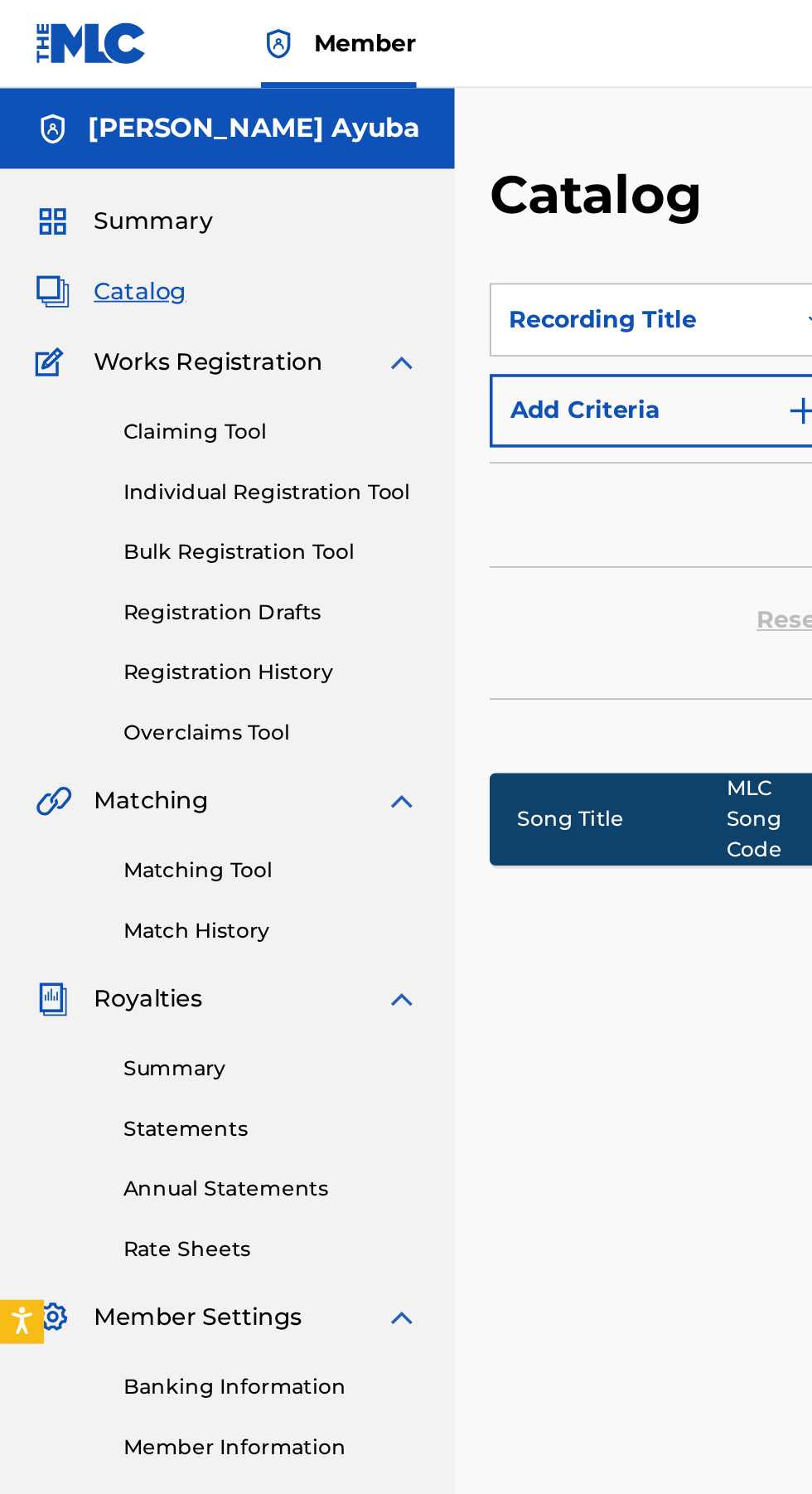
click at [414, 229] on button "Add Criteria" at bounding box center [377, 232] width 200 height 41
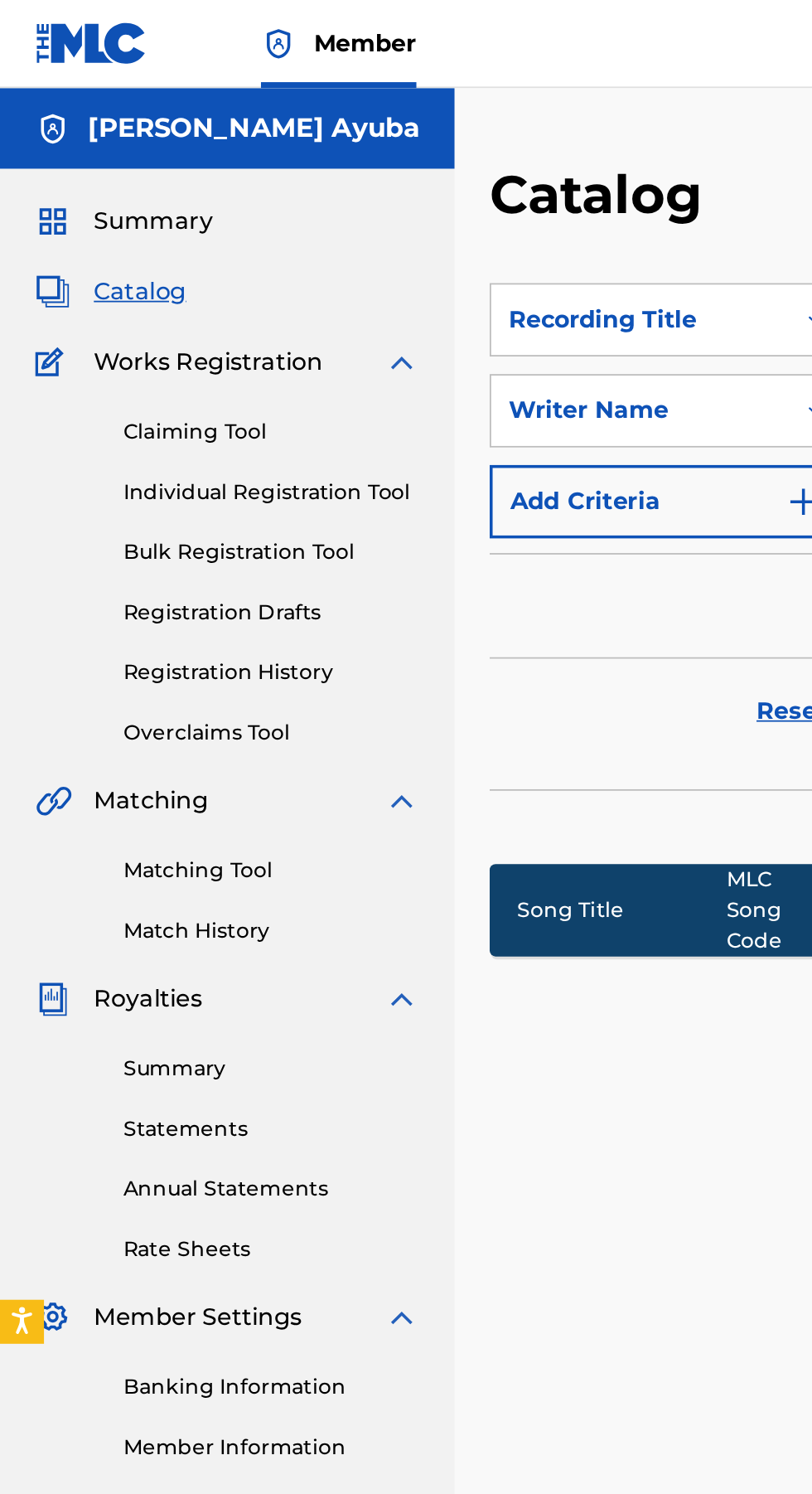
click at [400, 289] on button "Add Criteria" at bounding box center [377, 283] width 200 height 41
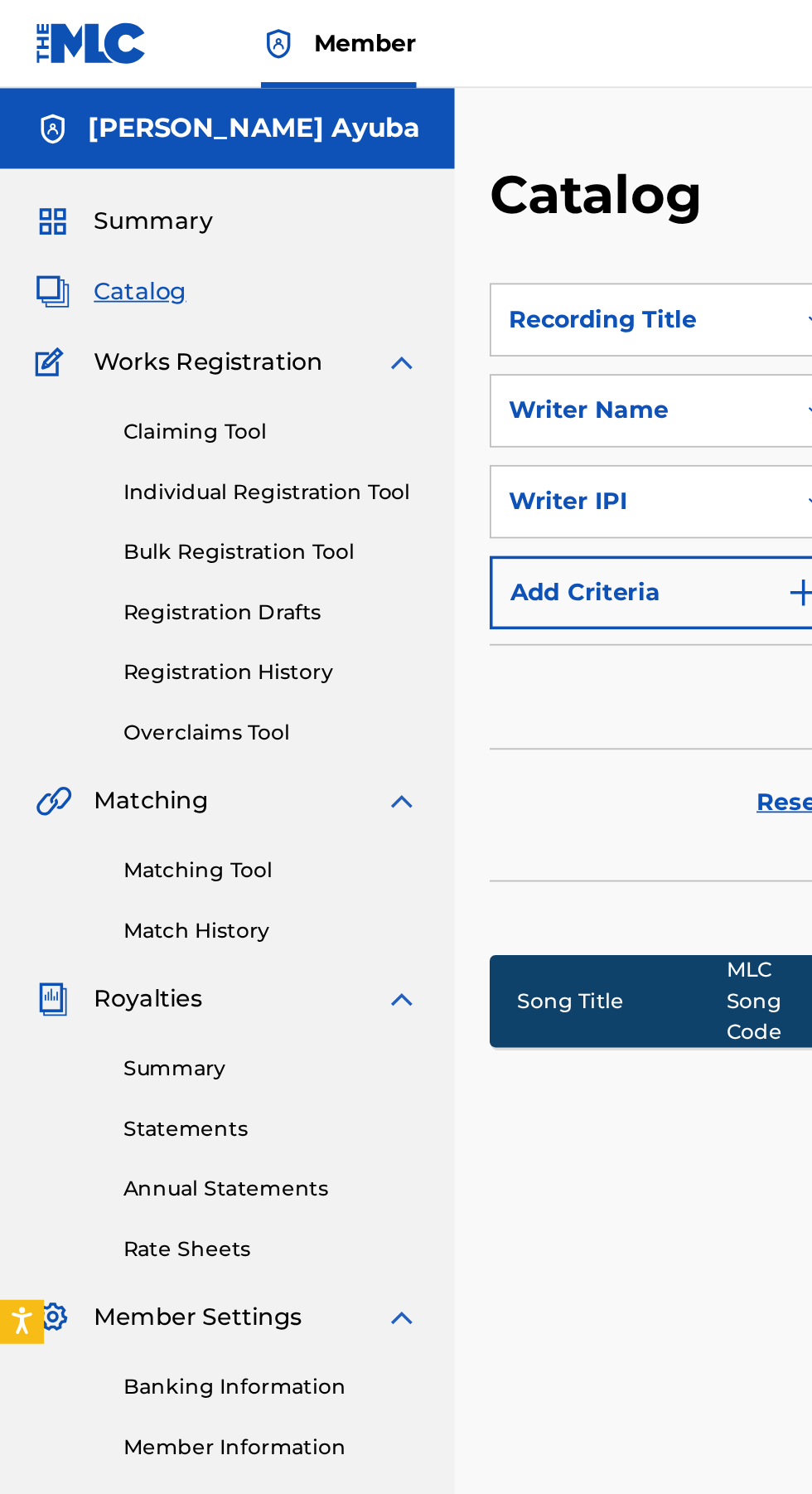
click at [391, 341] on button "Add Criteria" at bounding box center [377, 334] width 200 height 41
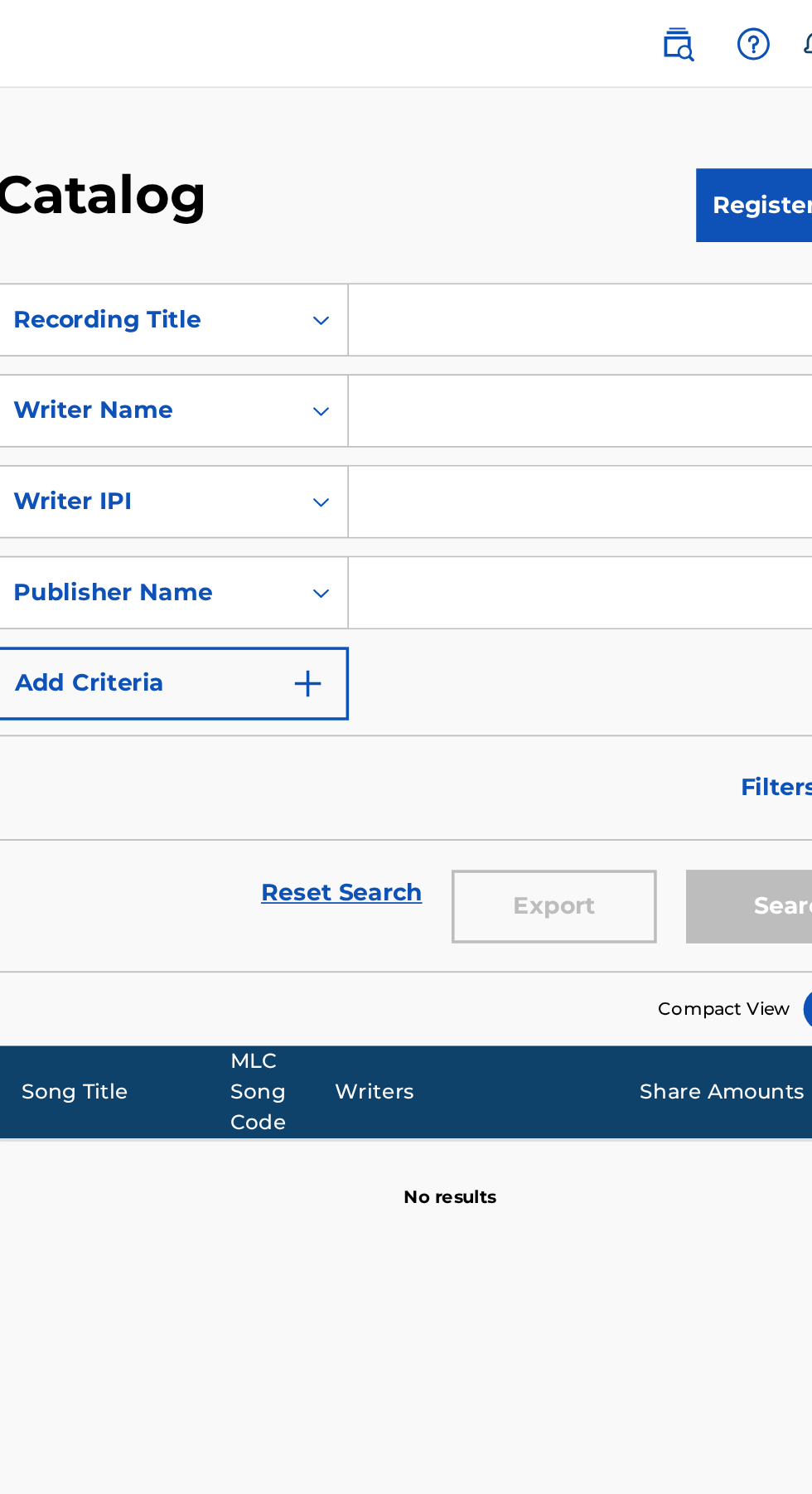
click at [563, 177] on input "Search Form" at bounding box center [635, 180] width 314 height 40
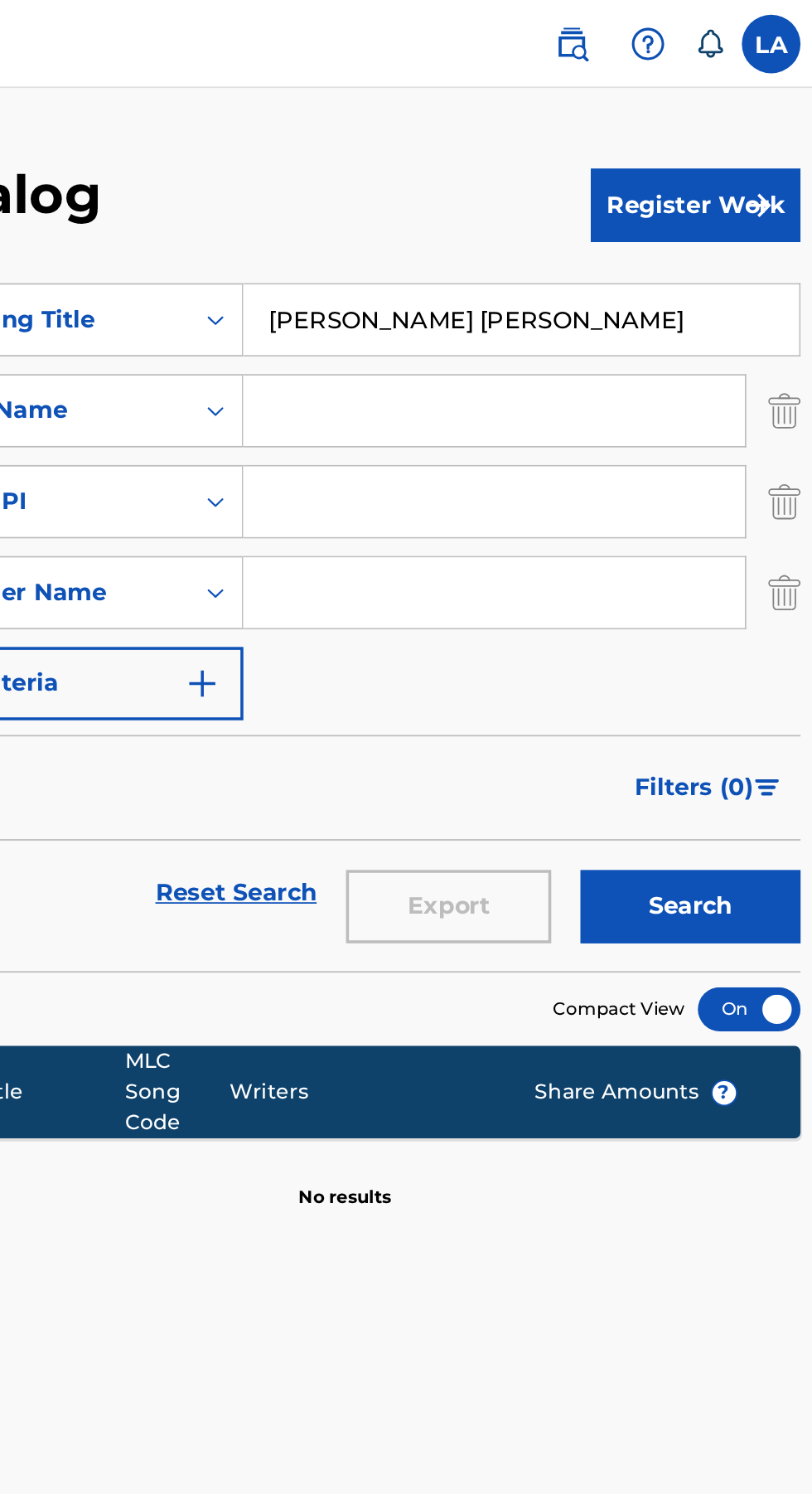
click at [692, 183] on input "Lawal Ayuba Adewale" at bounding box center [635, 180] width 314 height 40
type input "Lawal"
type input "L"
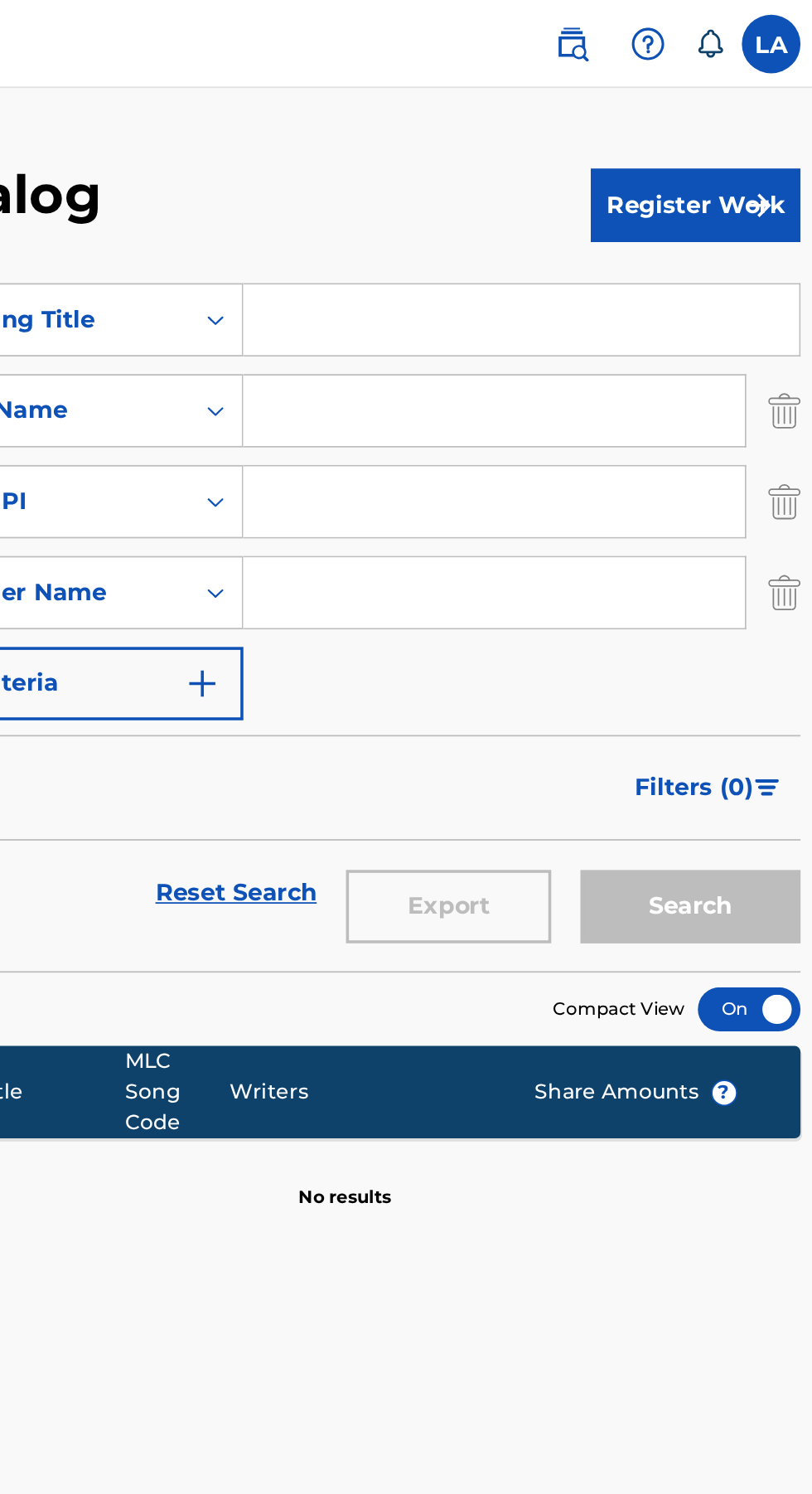
type input "Oblee vibe refix"
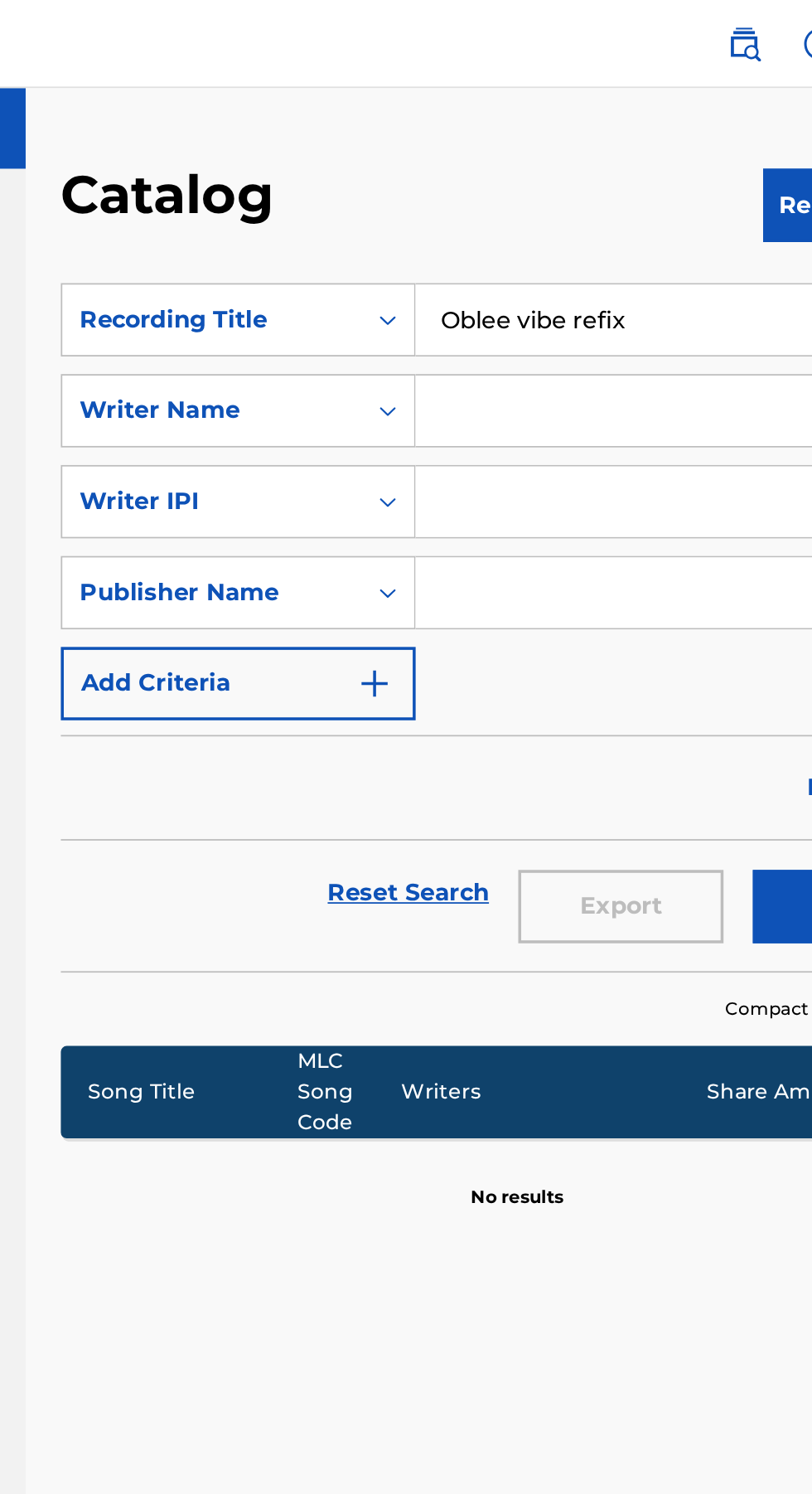
click at [556, 234] on input "Search Form" at bounding box center [619, 232] width 284 height 40
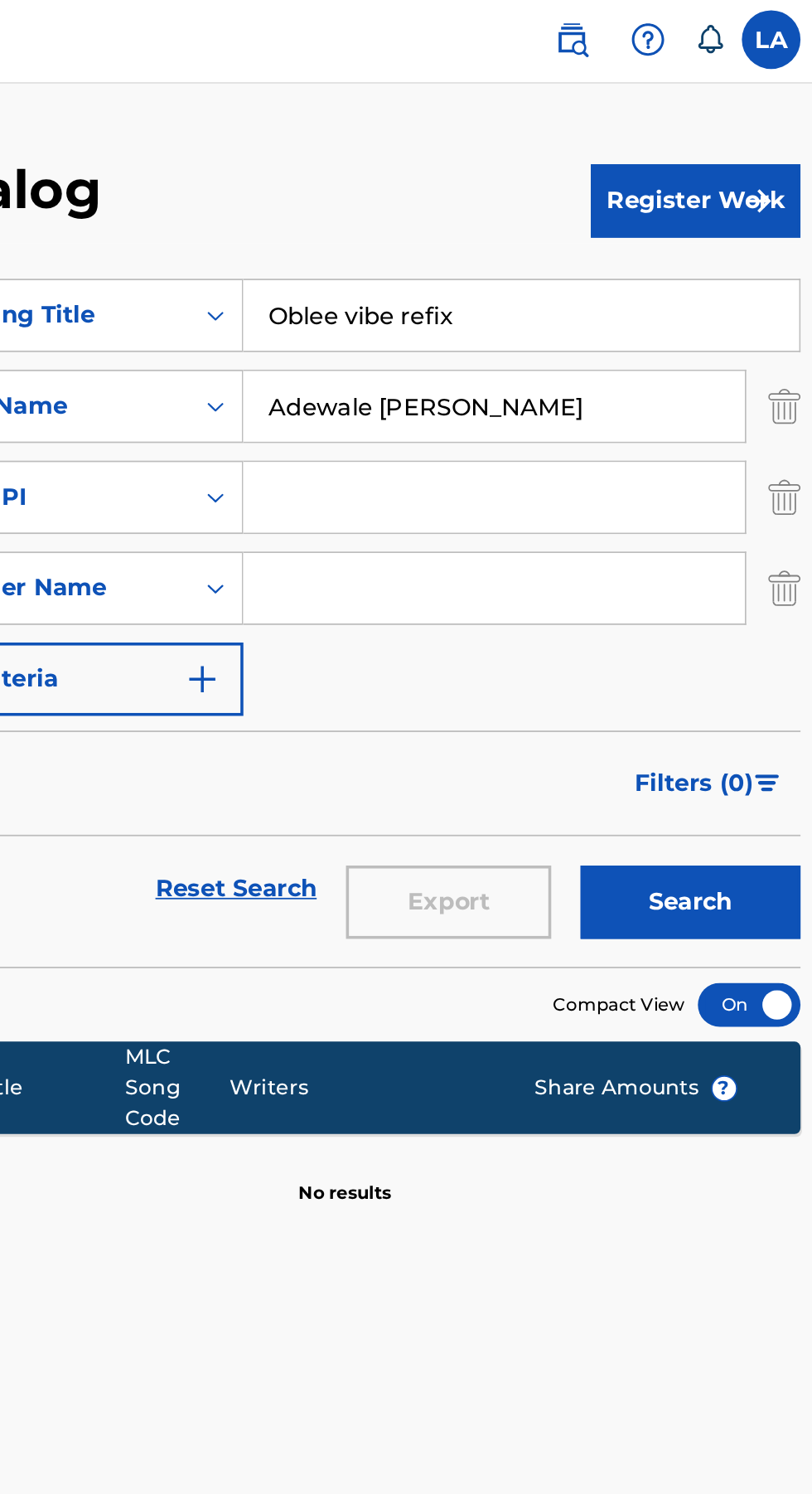
type input "Adewale Ayuba Lawal"
click at [596, 285] on input "Search Form" at bounding box center [619, 283] width 284 height 40
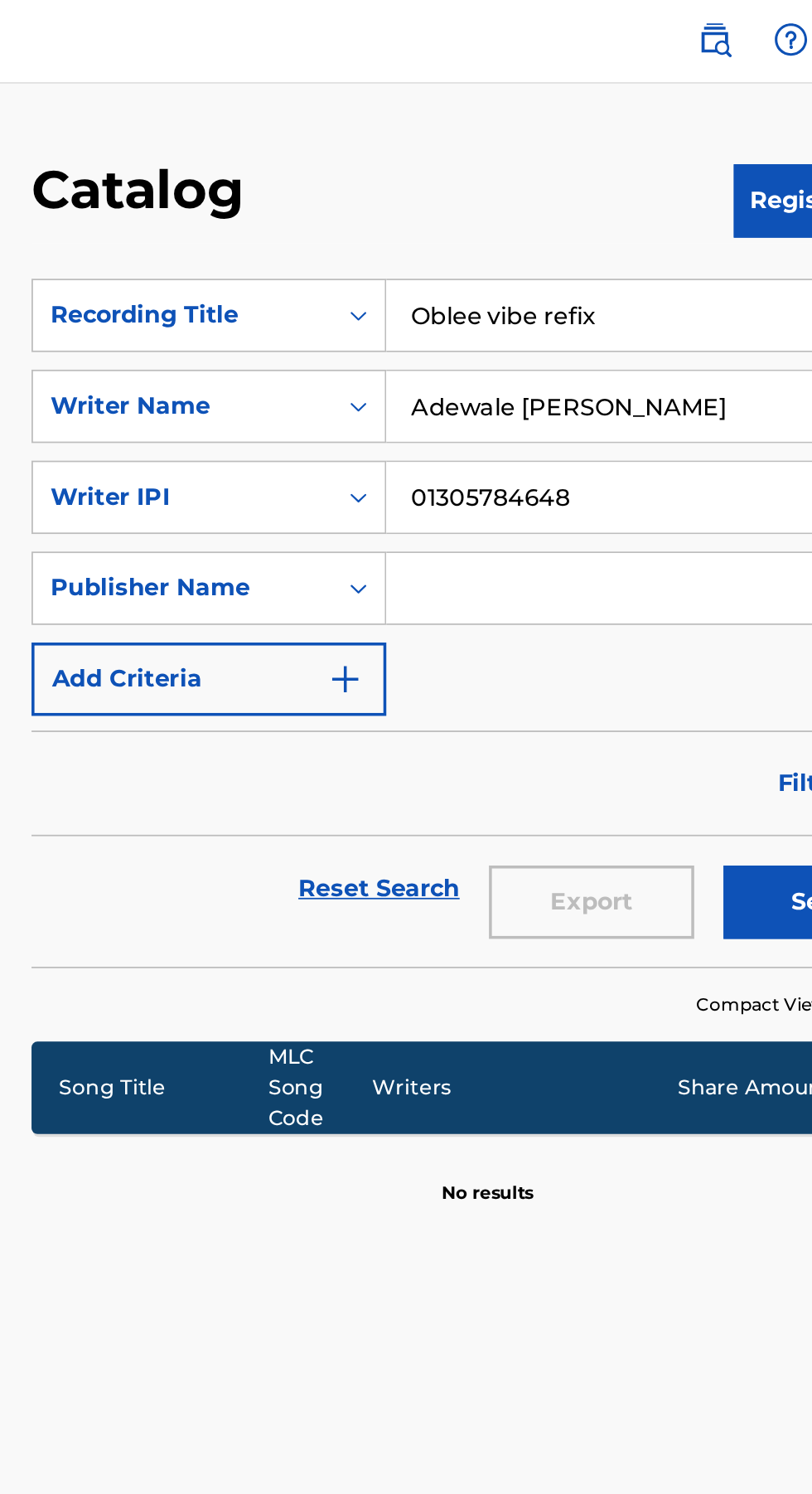
type input "01305784648"
click at [517, 334] on input "Search Form" at bounding box center [619, 334] width 284 height 40
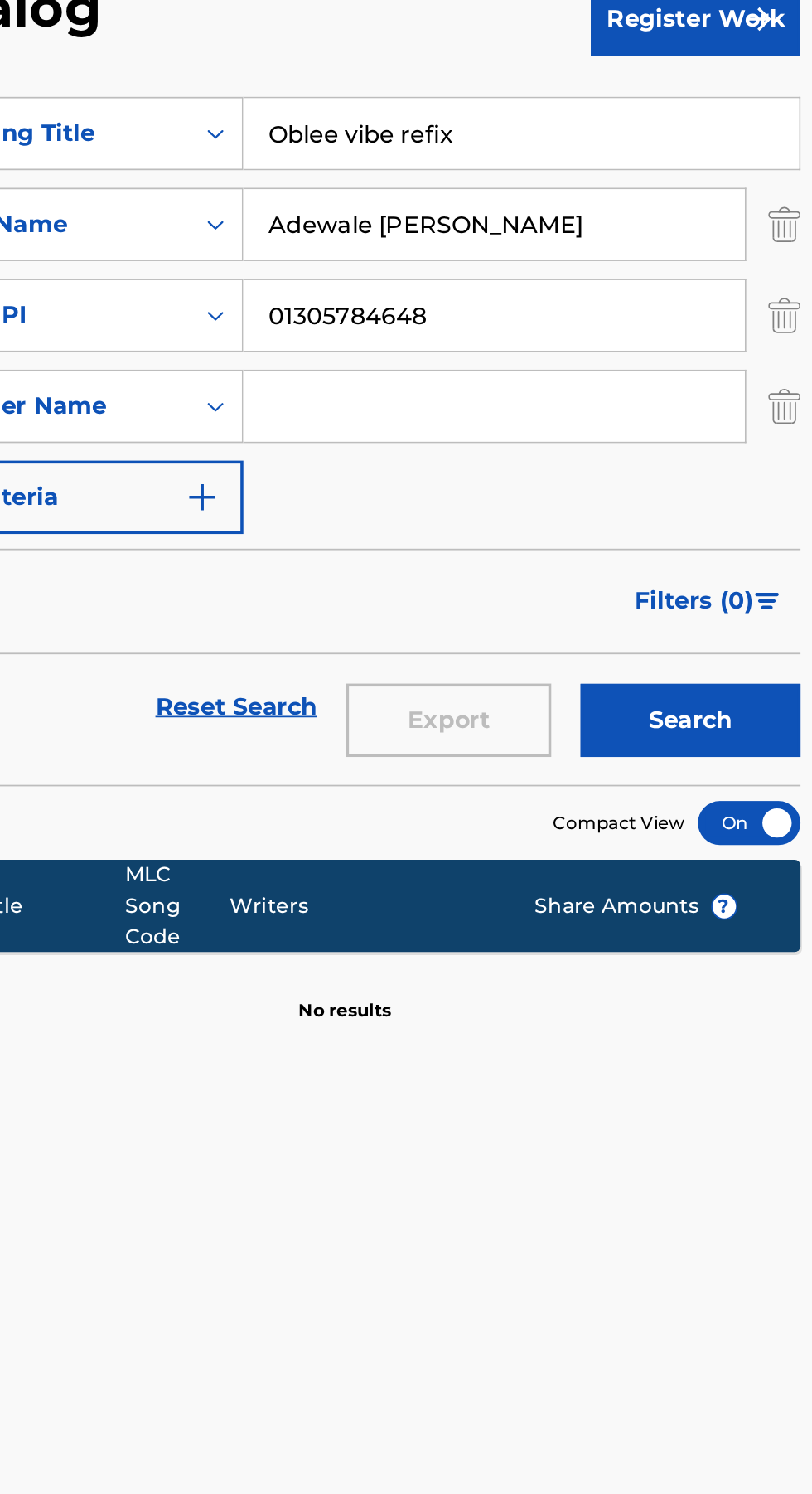
click at [543, 337] on input "Search Form" at bounding box center [619, 334] width 284 height 40
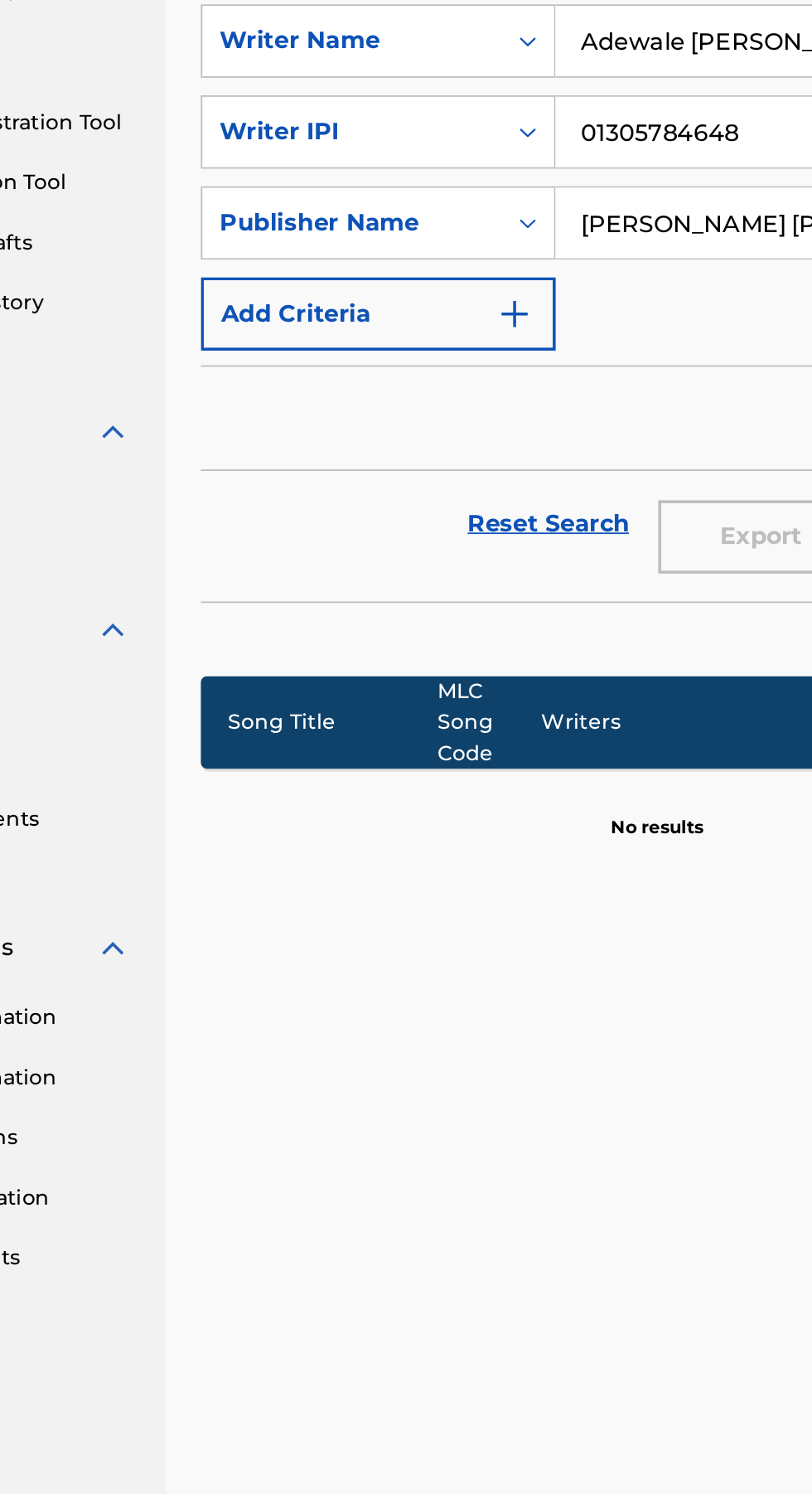
type input "Lawal Ayuba Adewale"
click at [449, 389] on img "Search Form" at bounding box center [455, 387] width 20 height 20
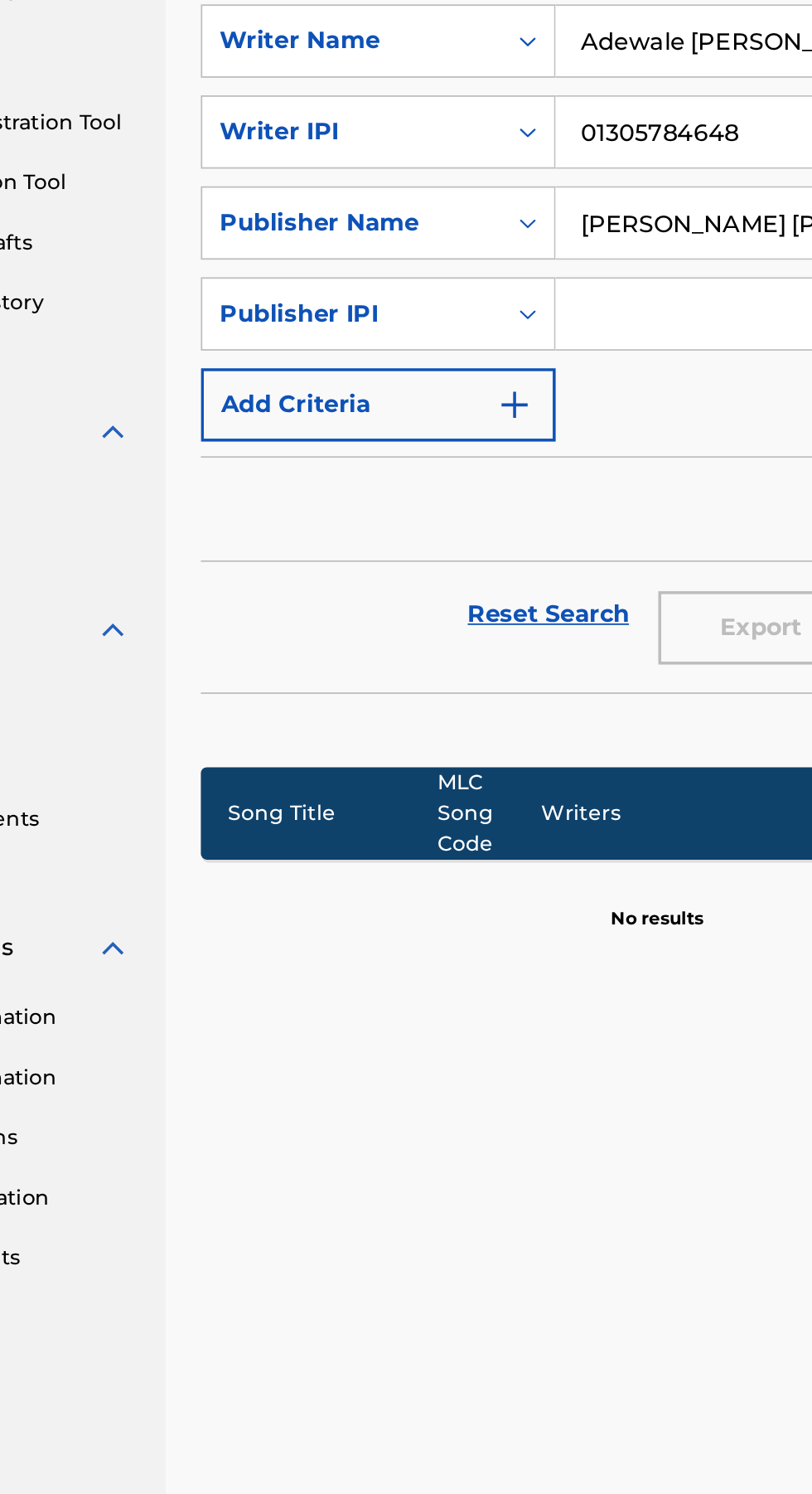
click at [468, 442] on button "Add Criteria" at bounding box center [377, 437] width 200 height 41
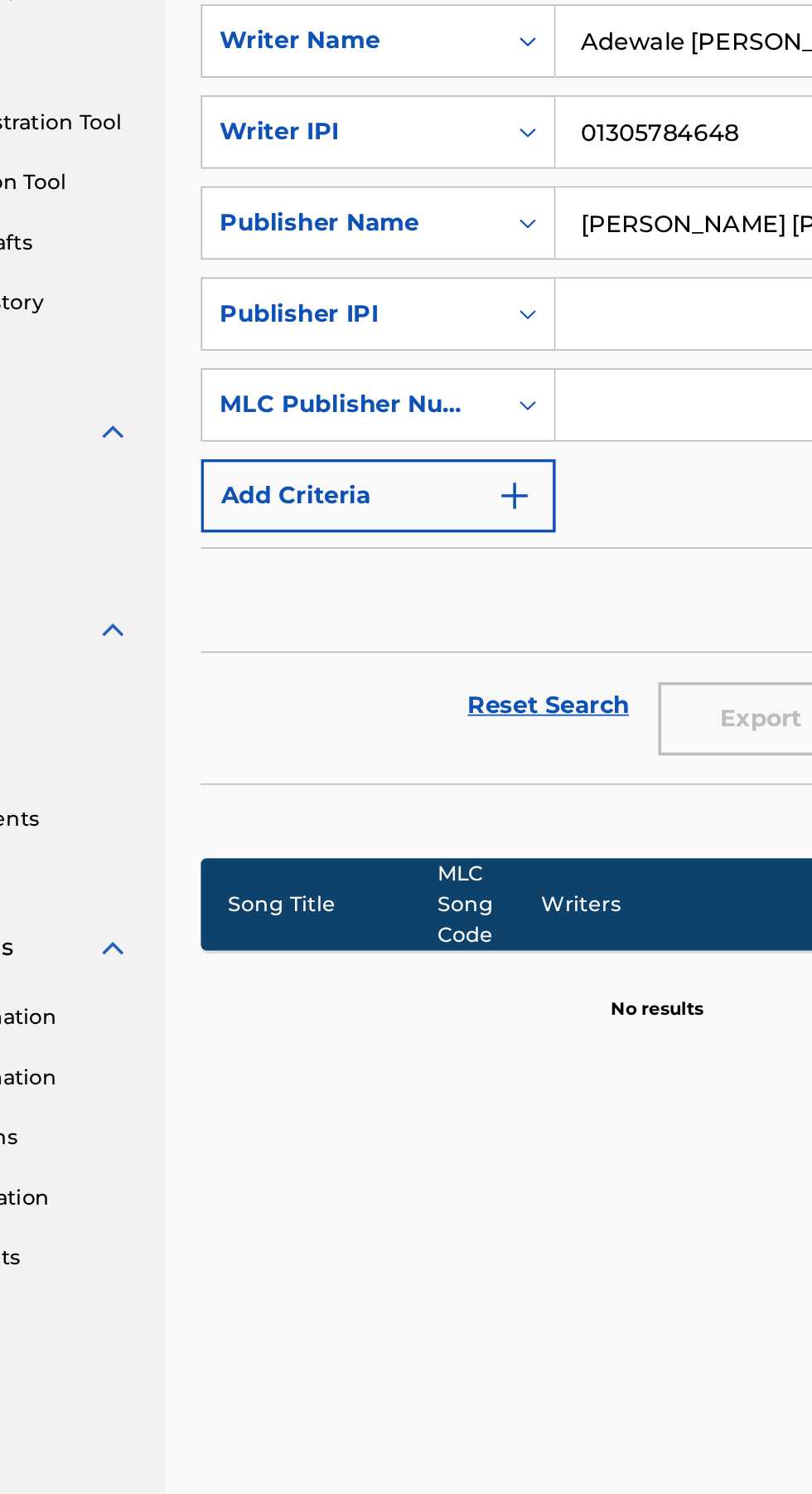
click at [461, 494] on img "Search Form" at bounding box center [455, 489] width 20 height 20
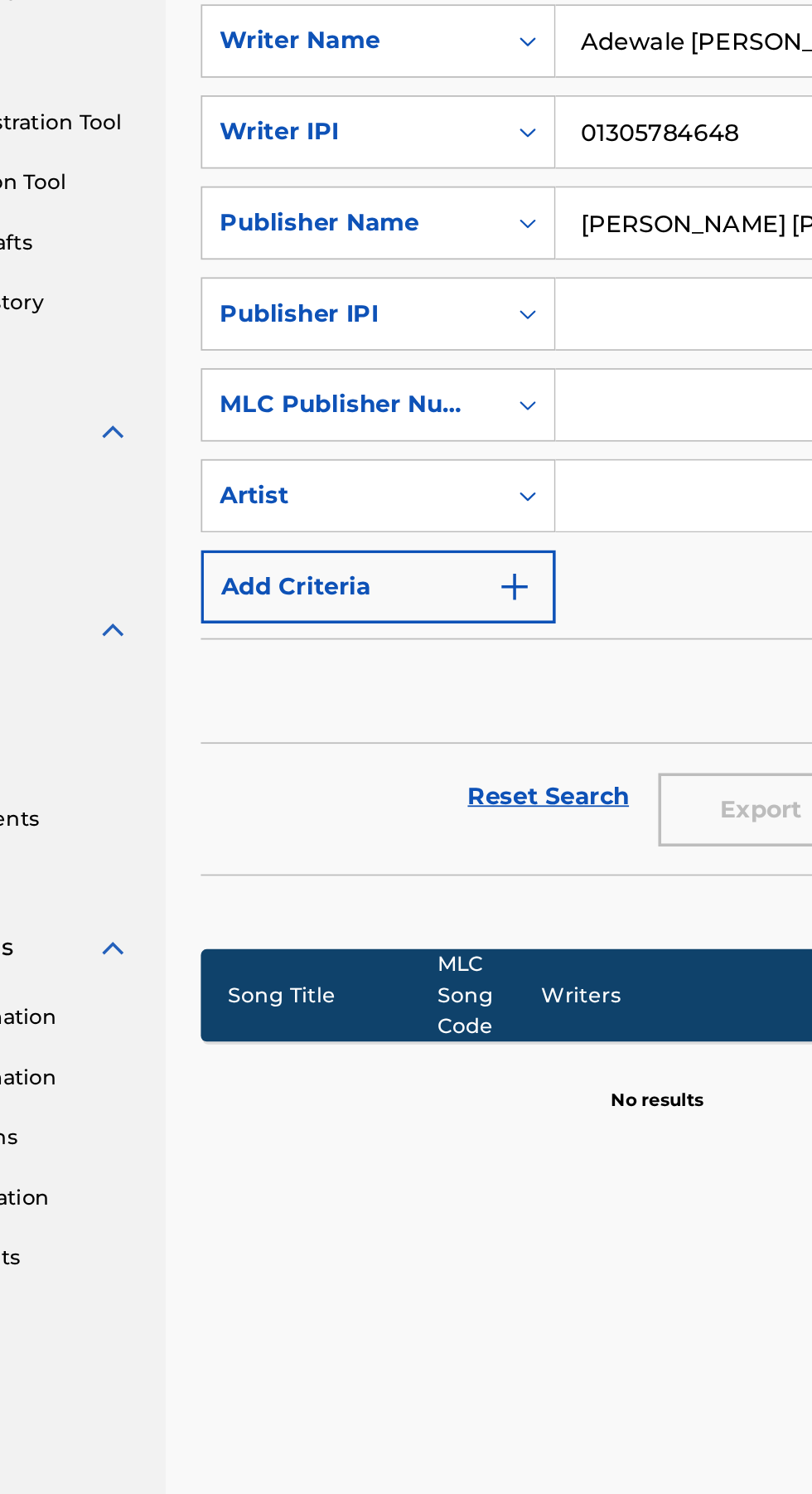
click at [462, 542] on img "Search Form" at bounding box center [455, 540] width 20 height 20
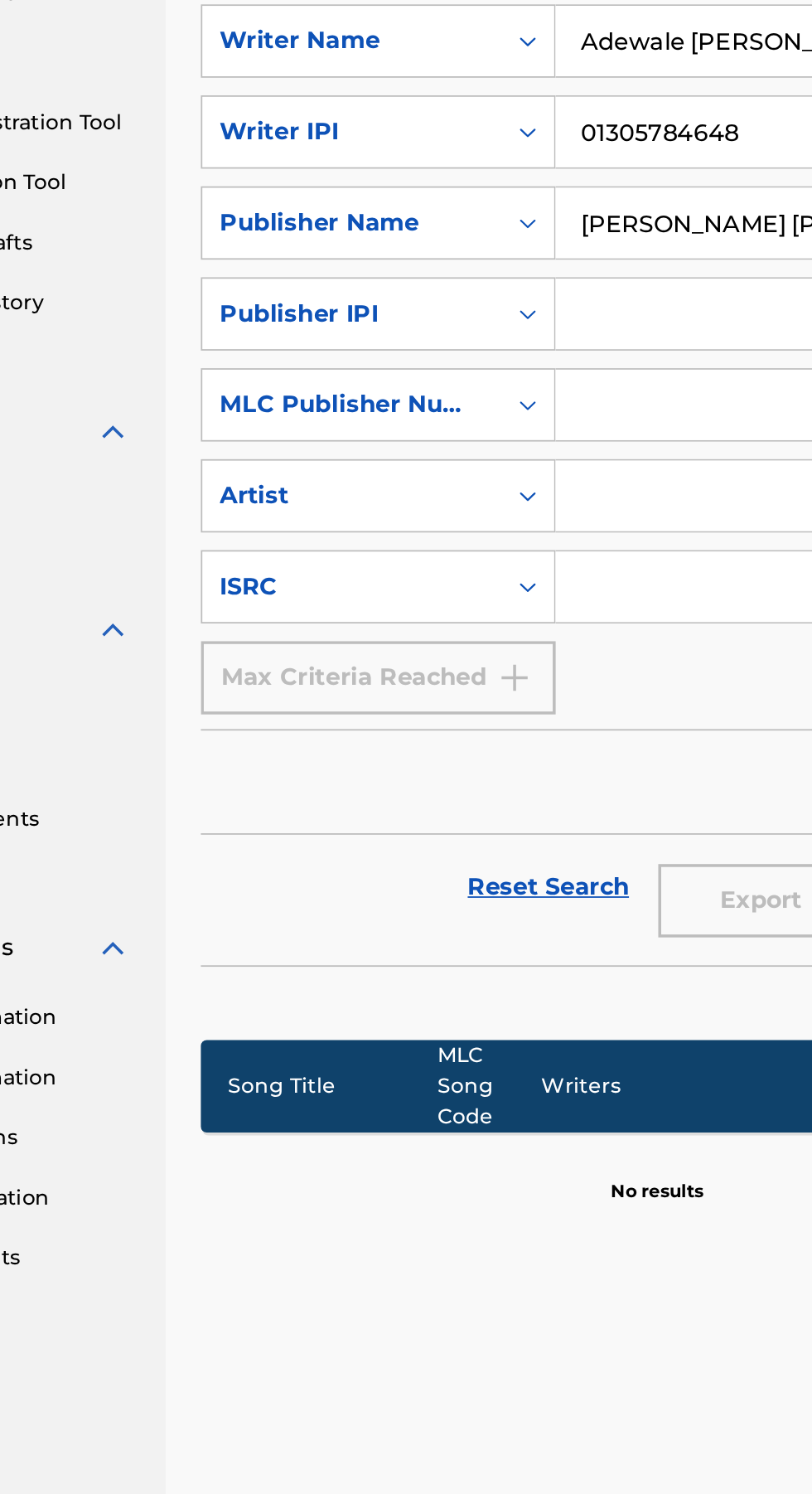
click at [526, 389] on input "Search Form" at bounding box center [619, 386] width 284 height 40
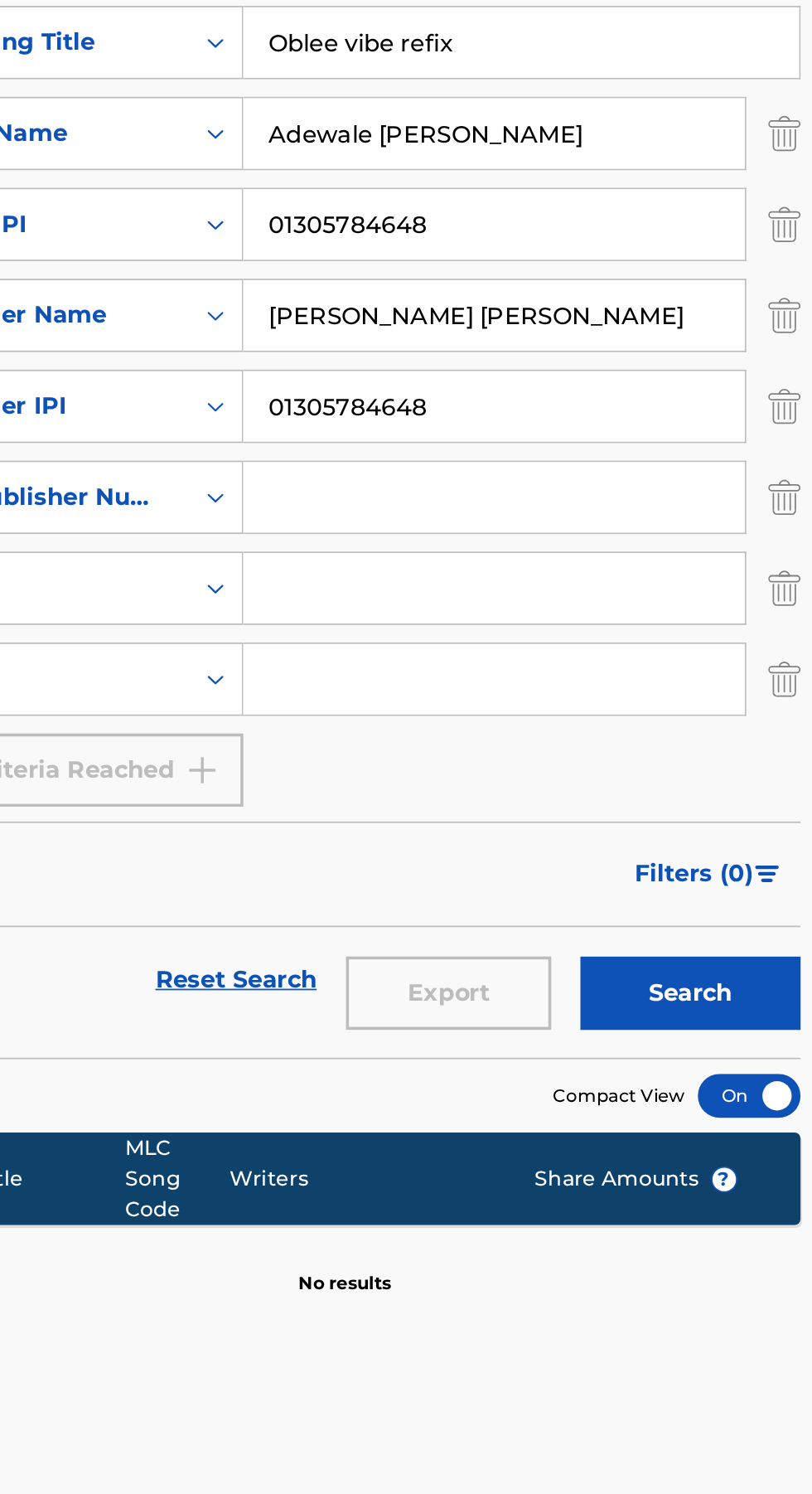
type input "01305784648"
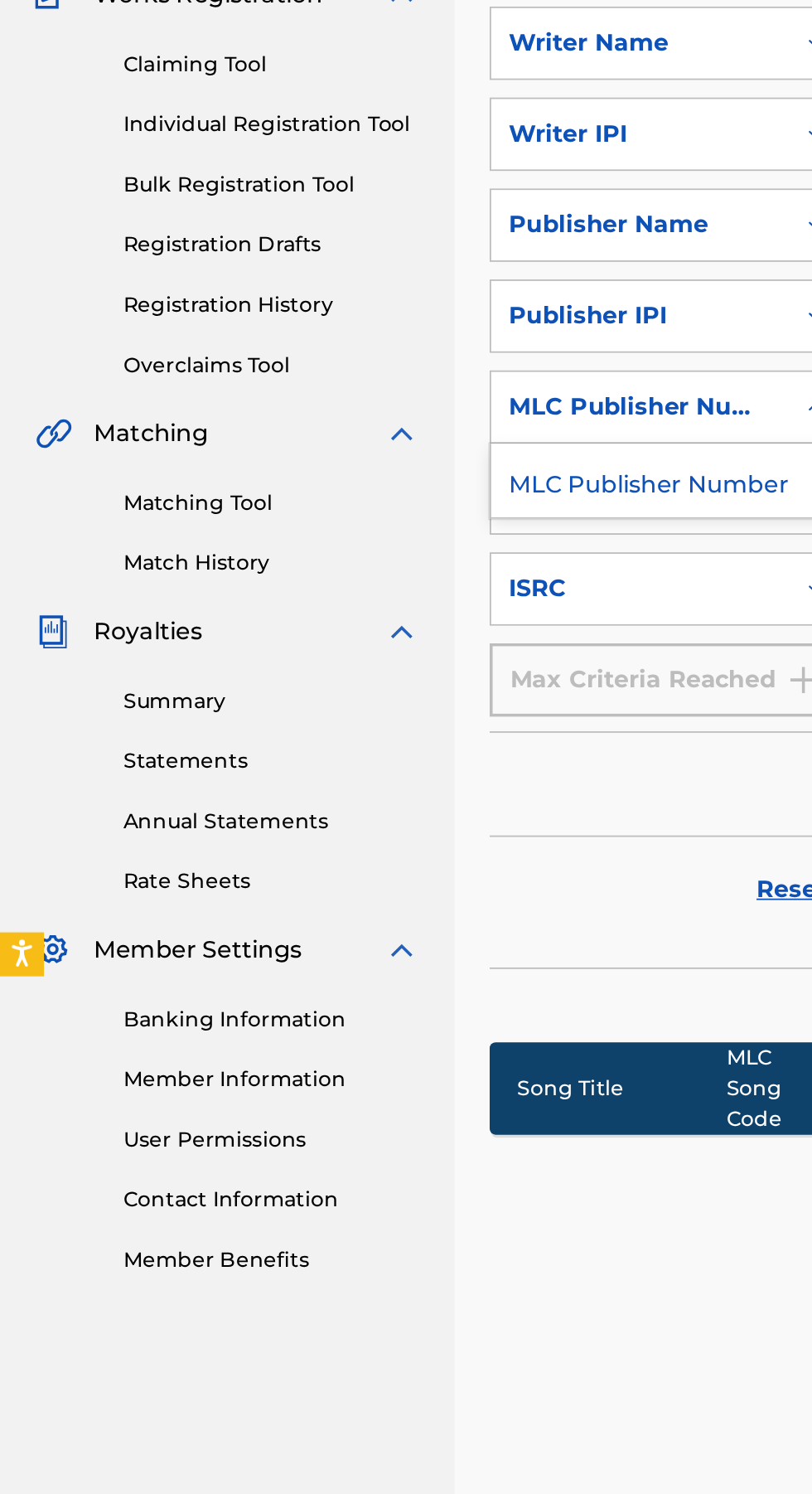
click at [400, 480] on div "MLC Publisher Number" at bounding box center [377, 479] width 198 height 41
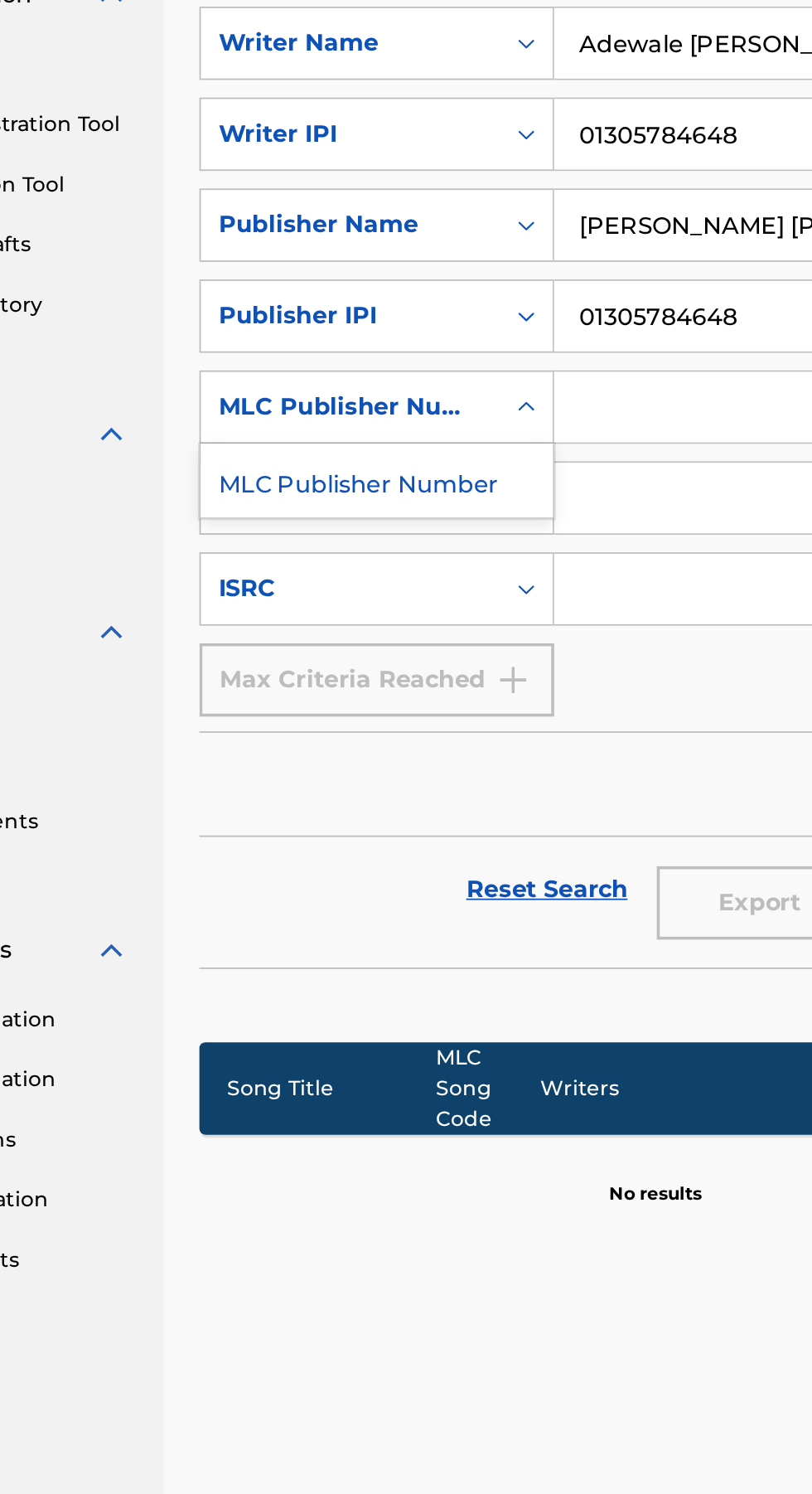
click at [444, 475] on div "MLC Publisher Number" at bounding box center [377, 479] width 198 height 41
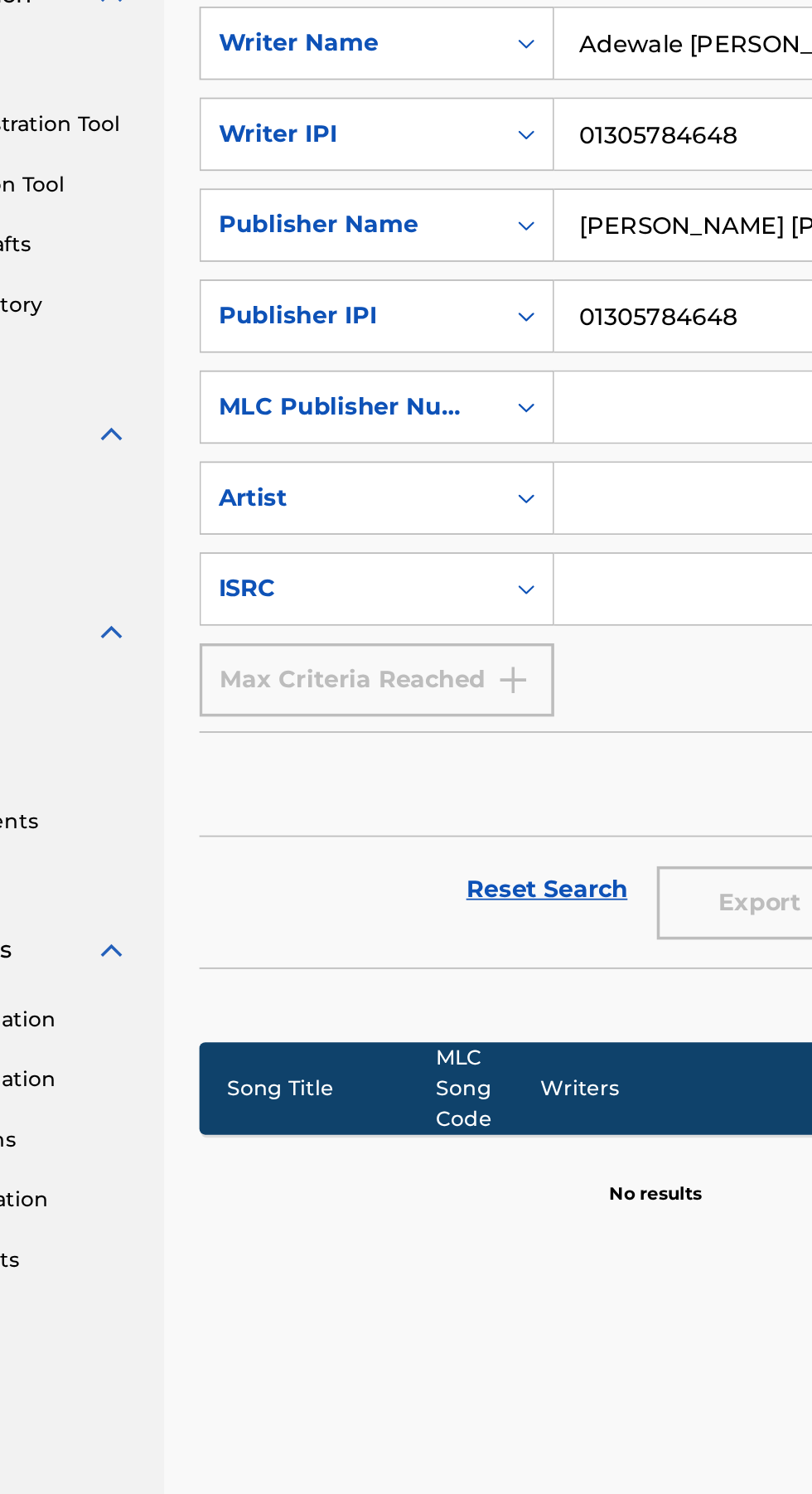
click at [517, 495] on input "Search Form" at bounding box center [619, 489] width 284 height 40
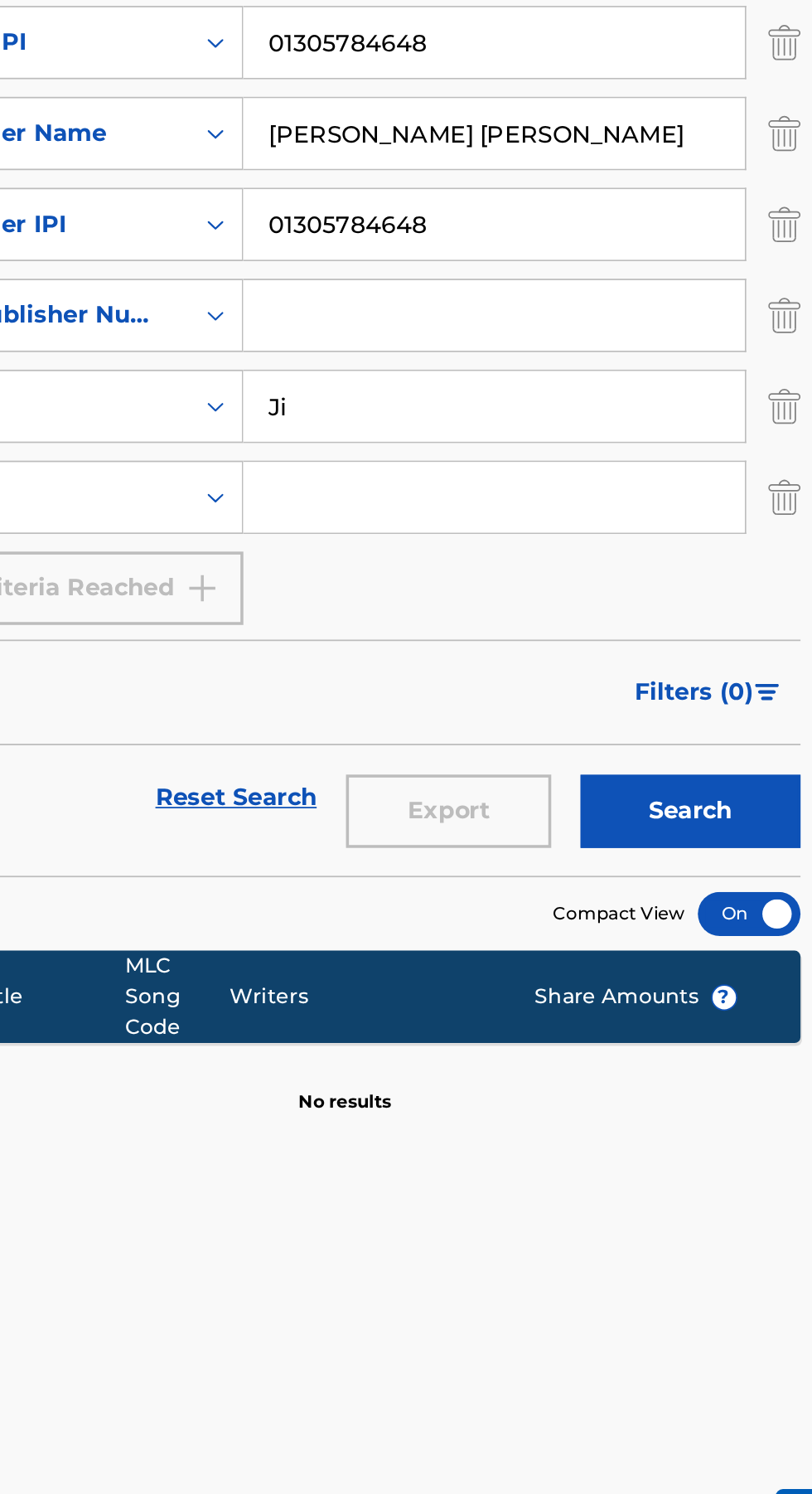
type input "J"
type input "Kingwayne"
click at [529, 440] on input "Search Form" at bounding box center [619, 437] width 284 height 40
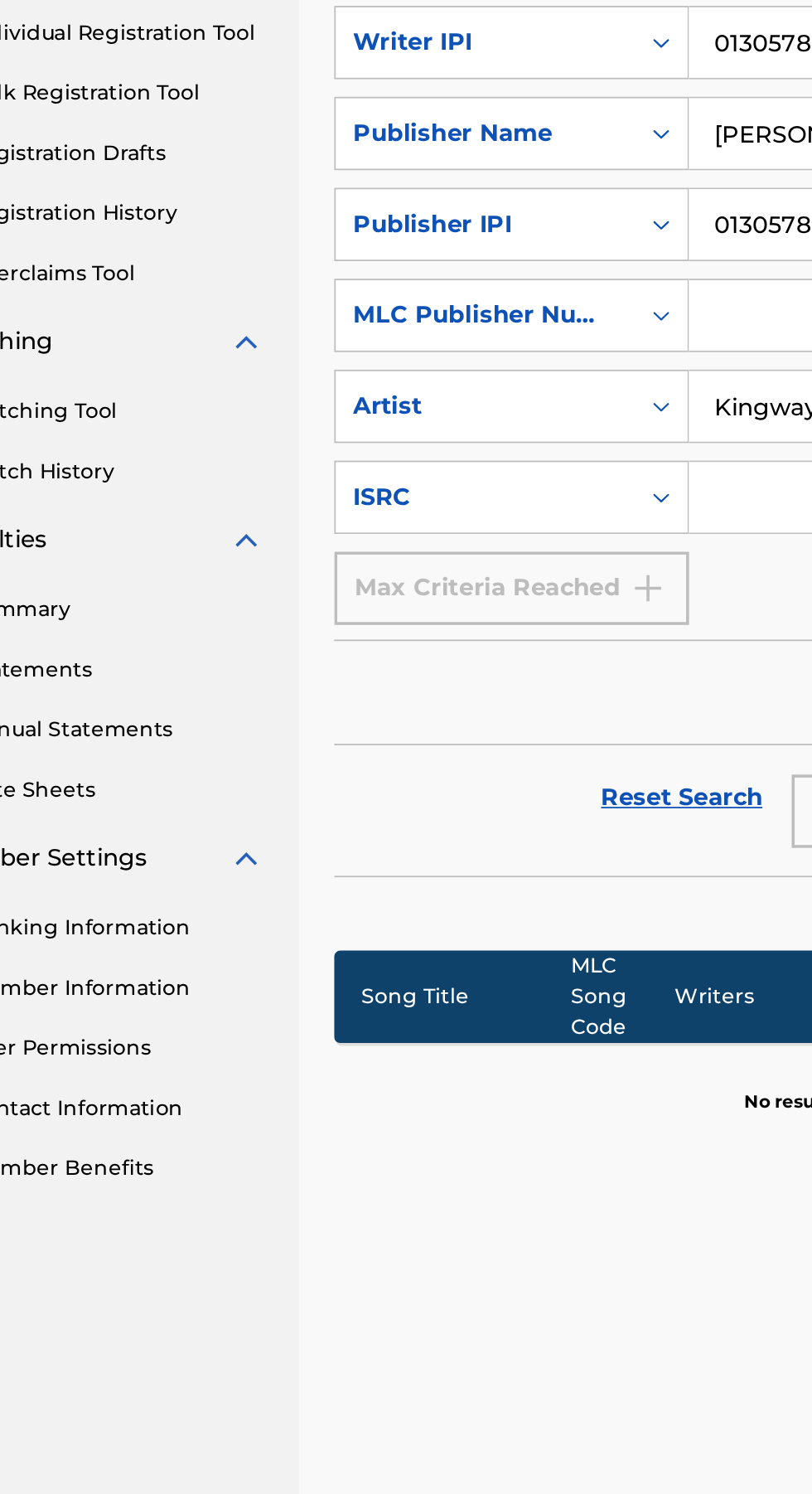
click at [495, 540] on input "Search Form" at bounding box center [619, 540] width 284 height 40
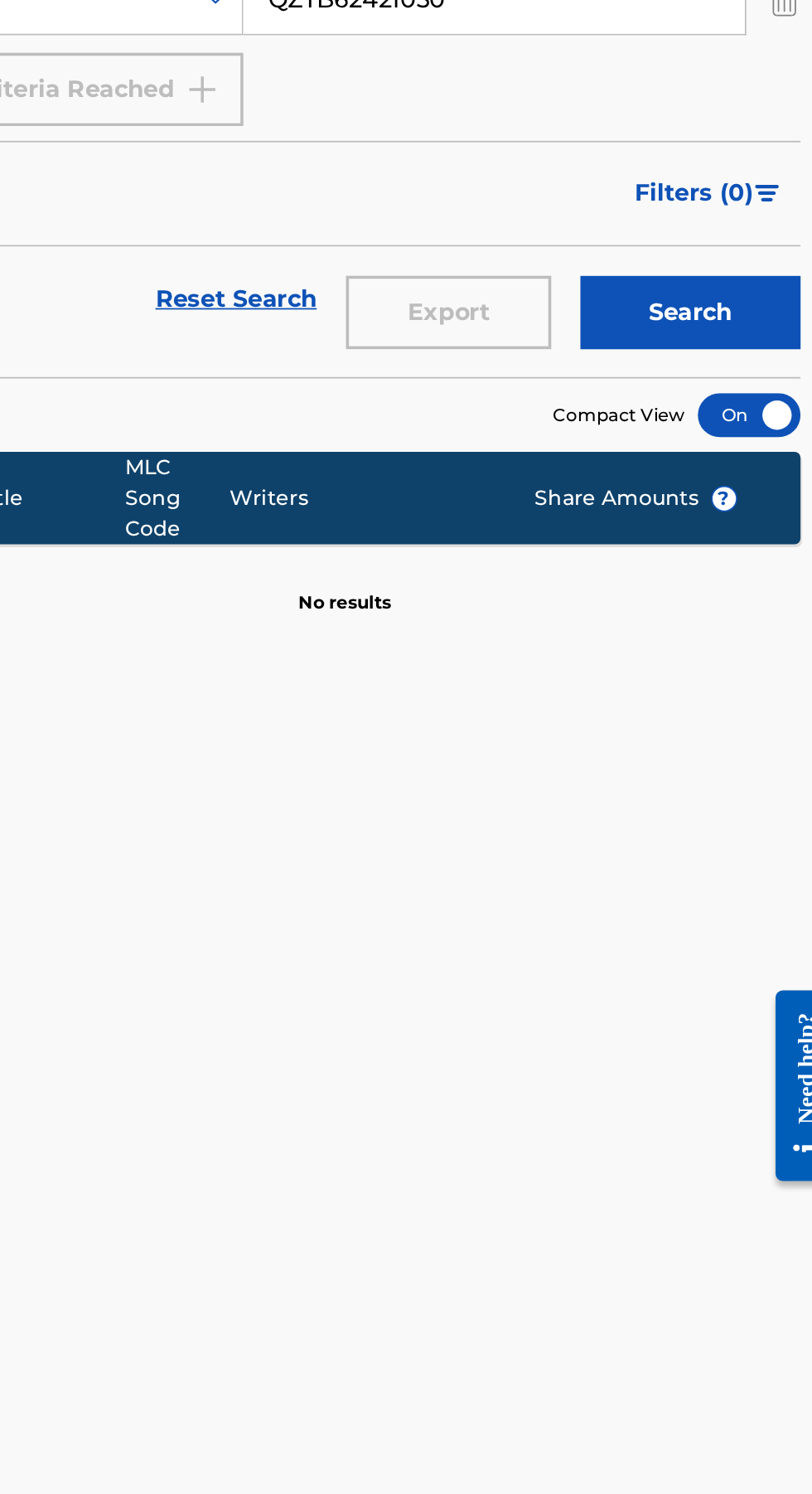
type input "QZTB62421030"
click at [737, 722] on button "Search" at bounding box center [729, 718] width 124 height 41
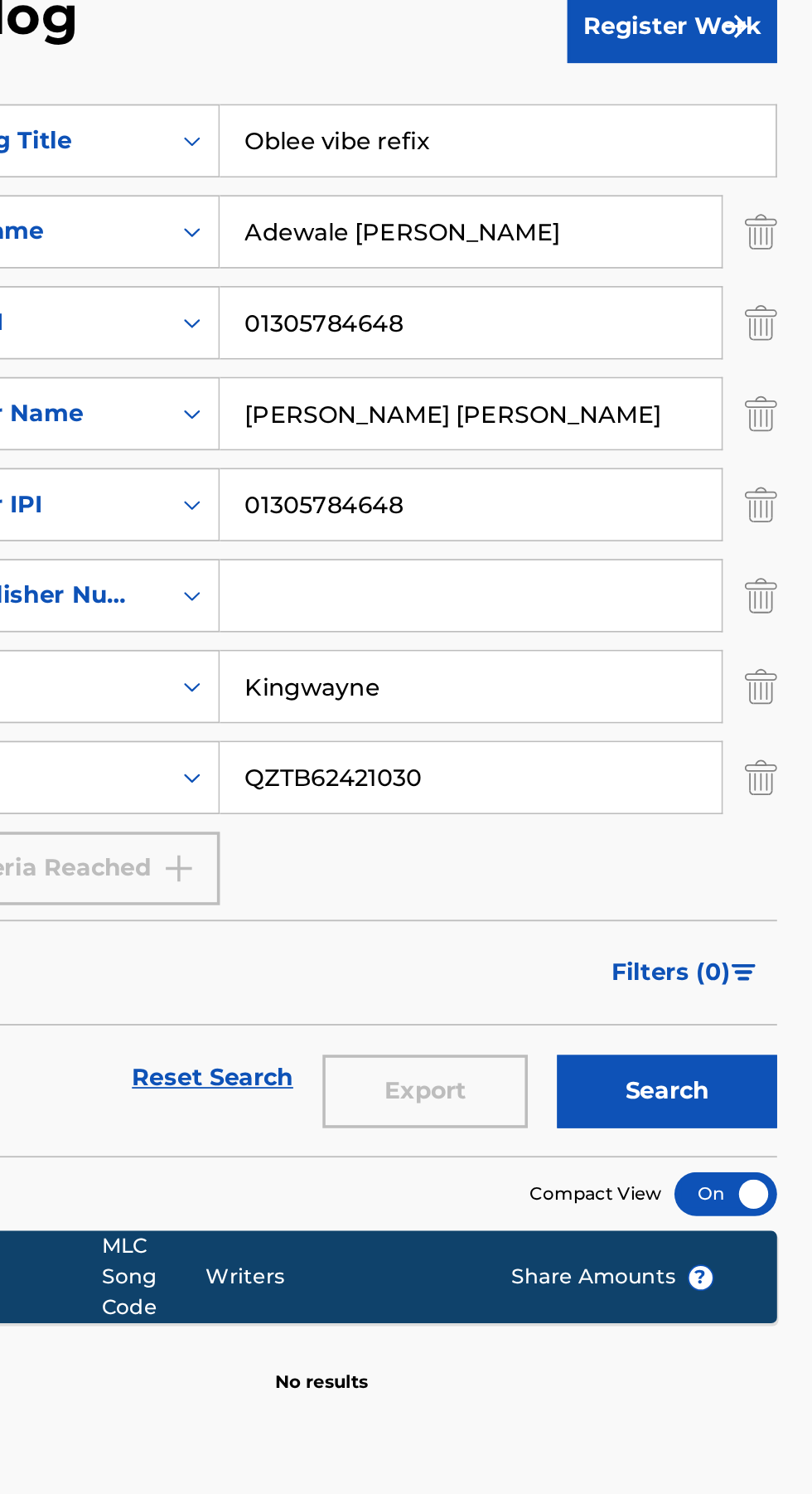
click at [738, 724] on button "Search" at bounding box center [729, 718] width 124 height 41
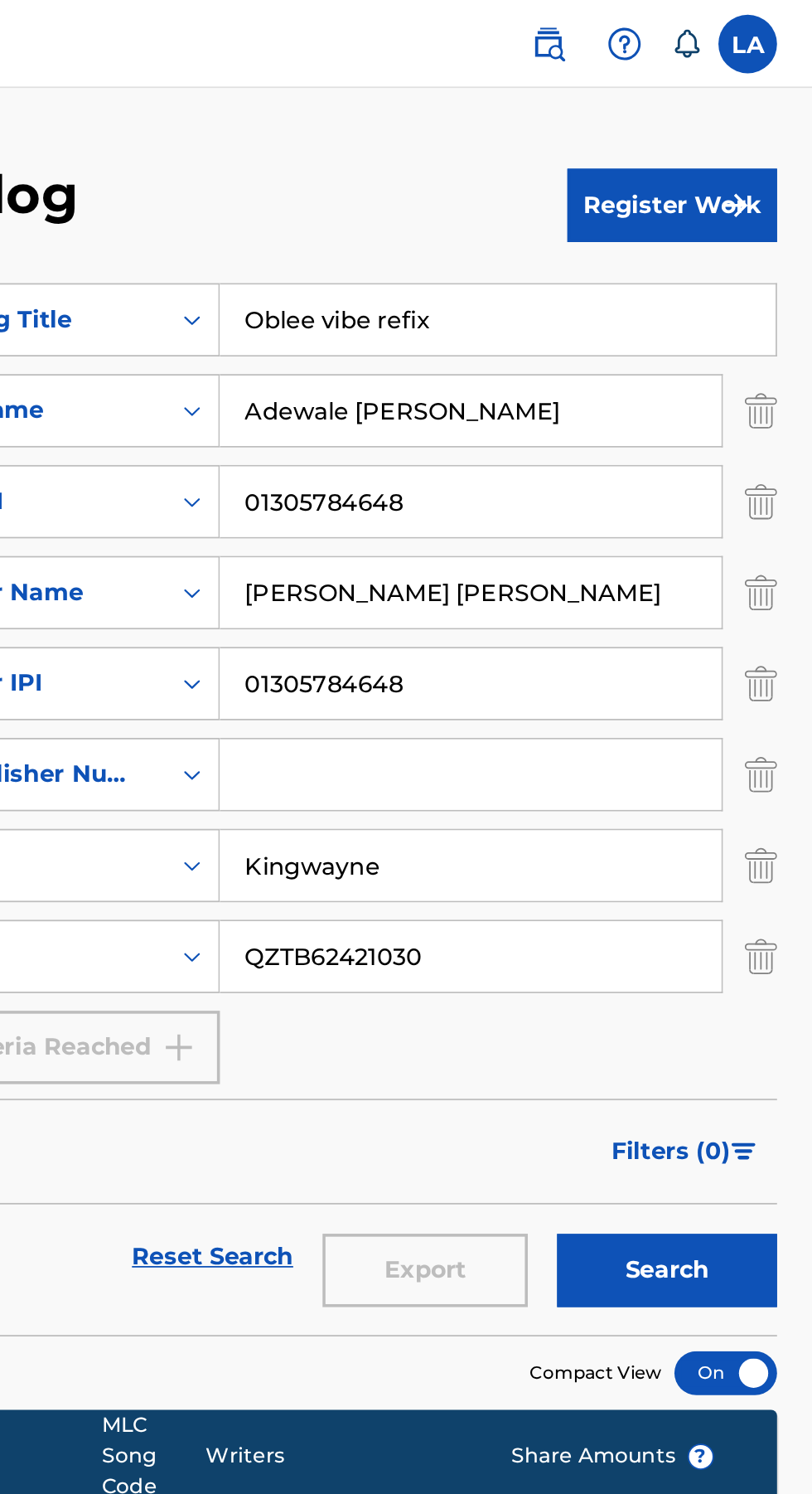
click at [723, 119] on button "Register Work" at bounding box center [732, 116] width 118 height 41
click at [726, 178] on link "Individual" at bounding box center [732, 169] width 118 height 40
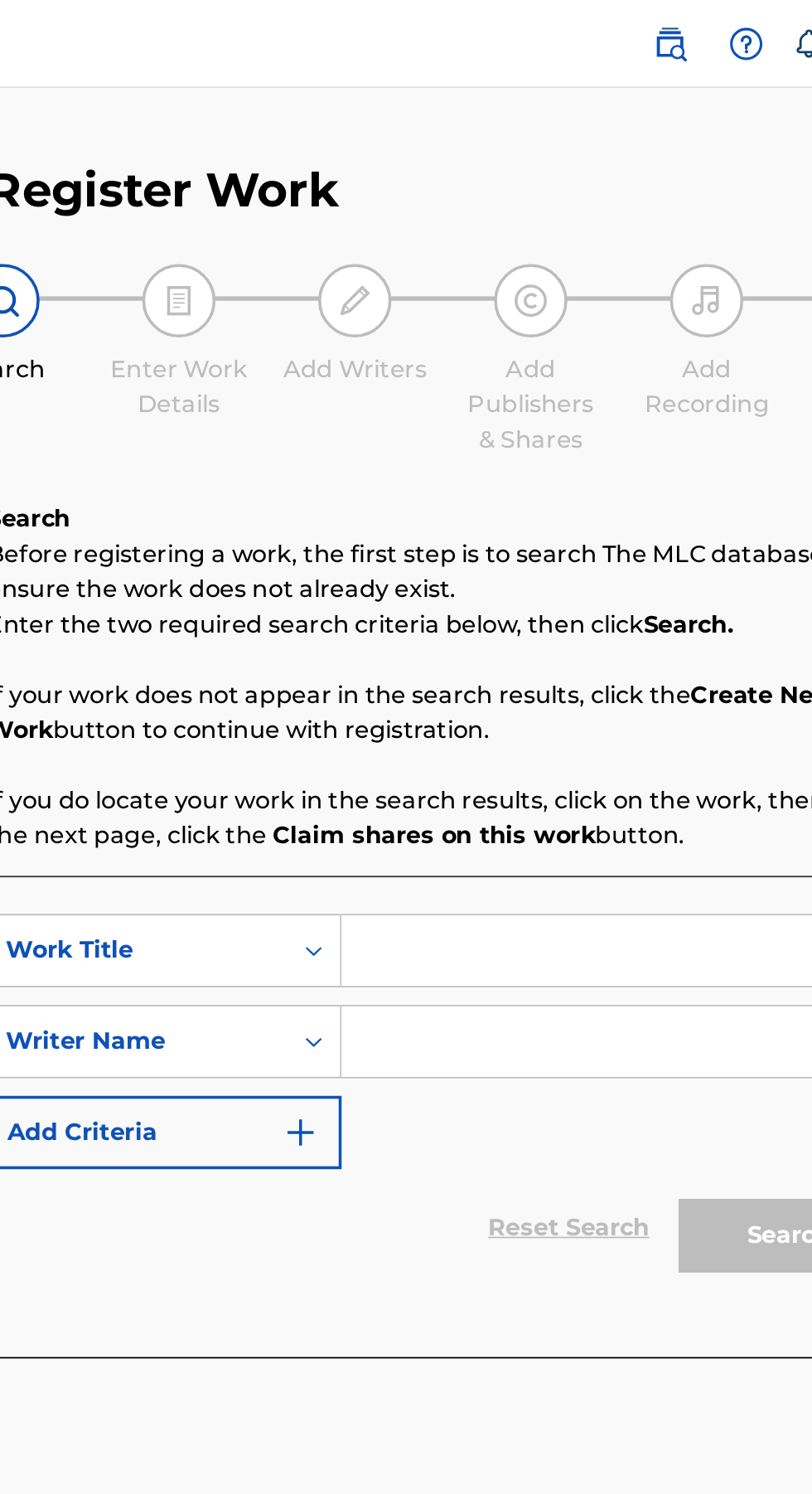
click at [580, 539] on input "Search Form" at bounding box center [635, 537] width 314 height 40
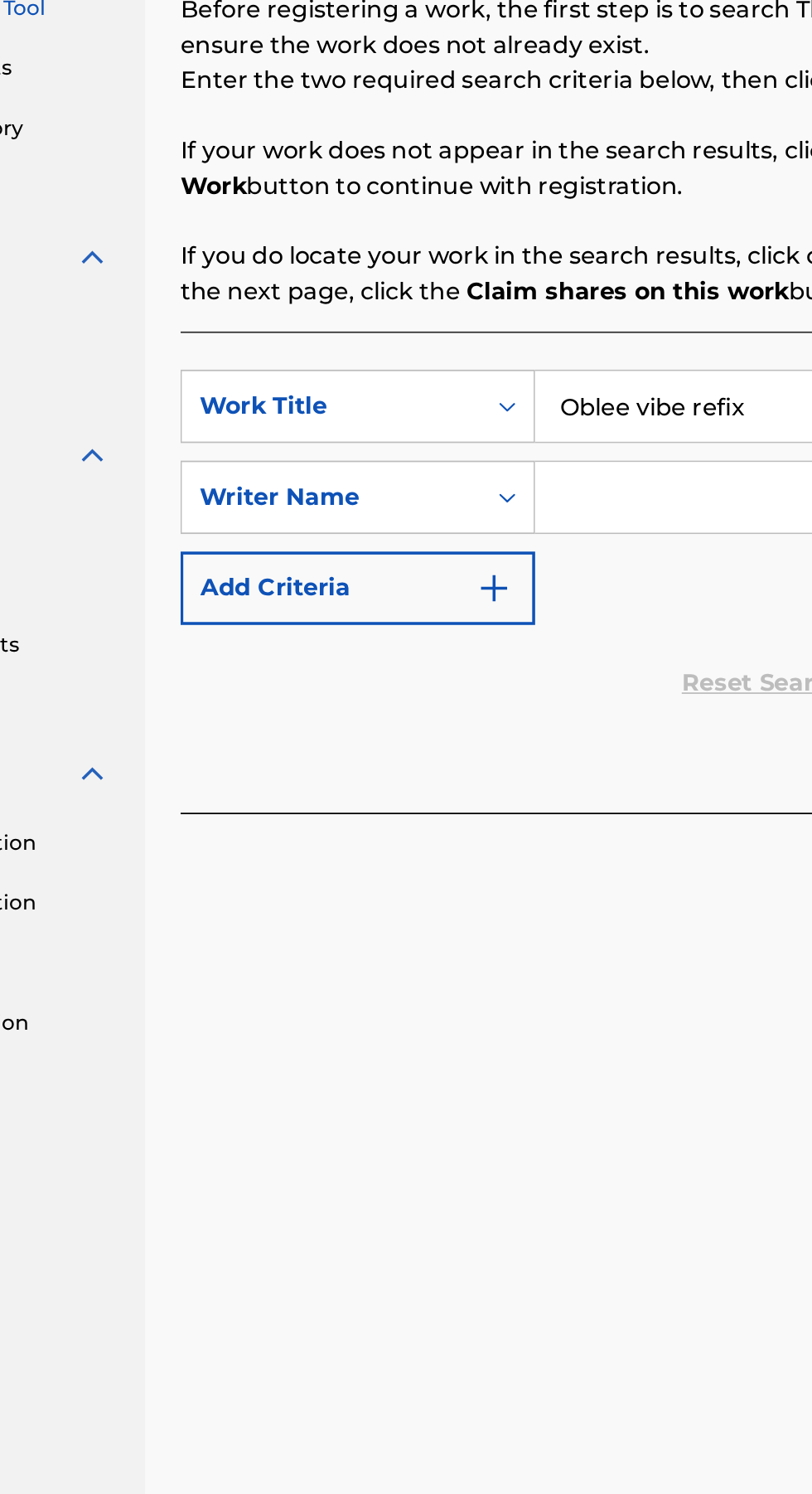
type input "Oblee vibe refix"
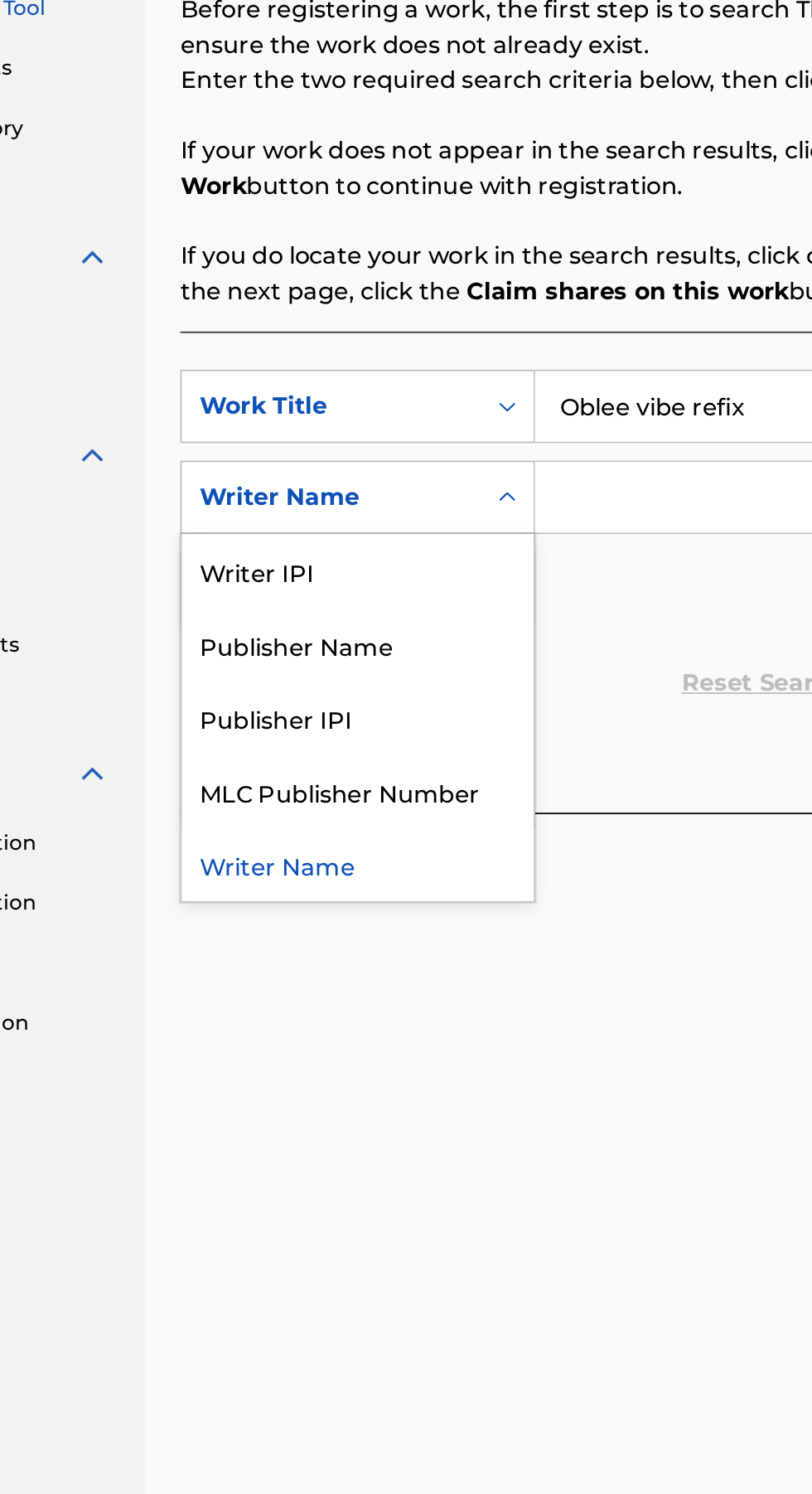
click at [372, 692] on div "Publisher IPI" at bounding box center [377, 712] width 198 height 41
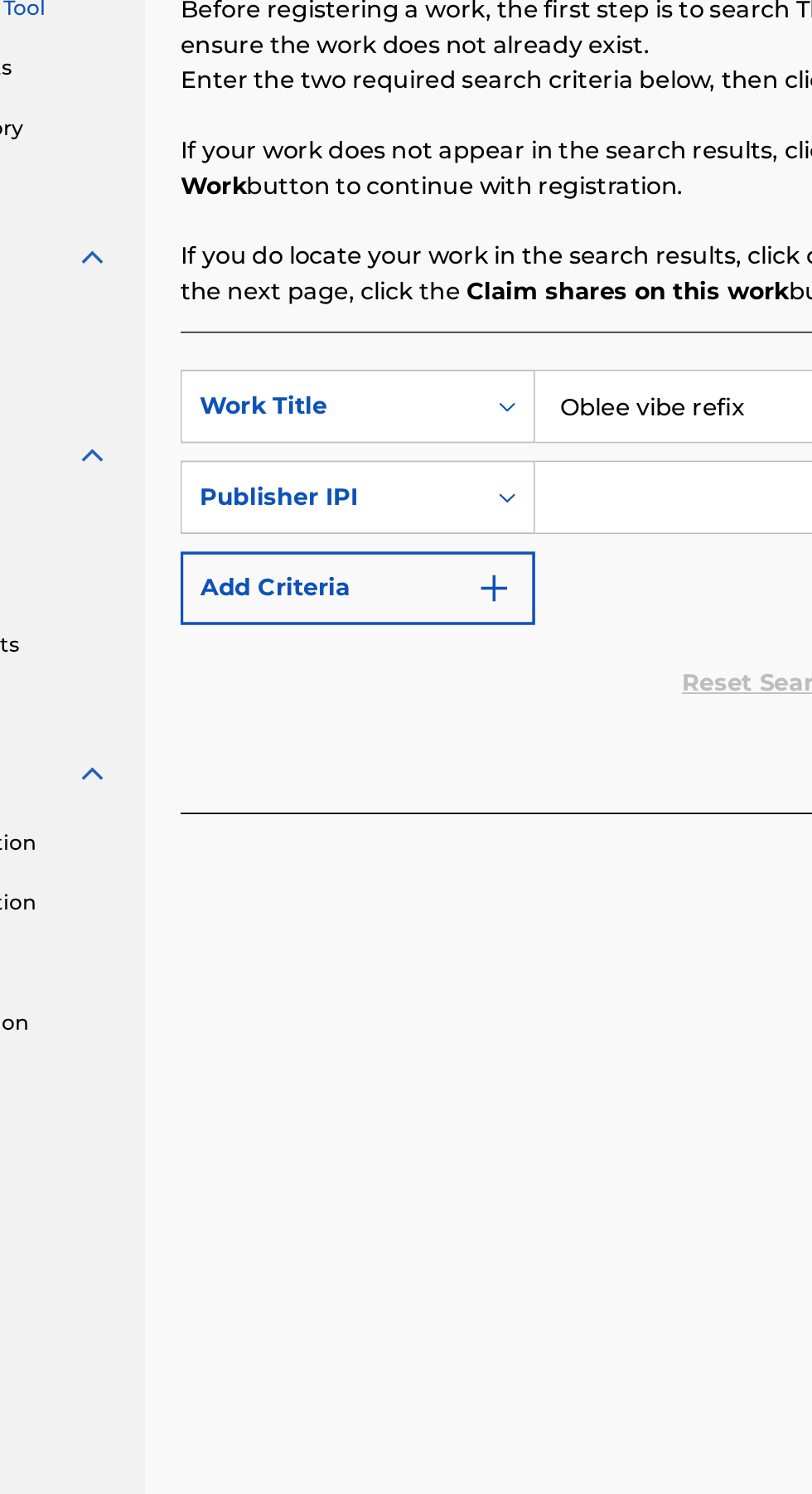
click at [525, 591] on input "Search Form" at bounding box center [635, 588] width 314 height 40
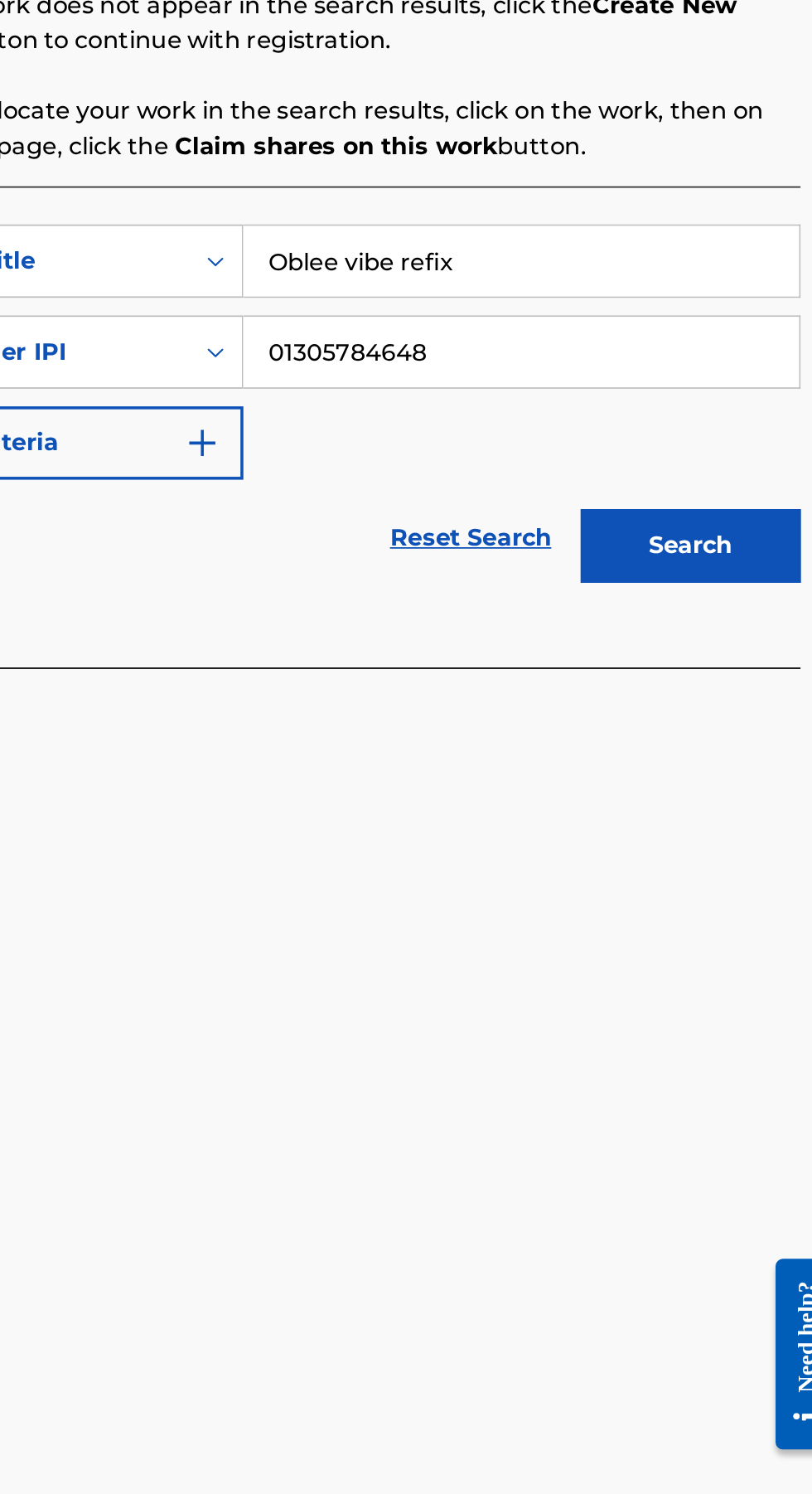
type input "01305784648"
click at [453, 643] on img "Search Form" at bounding box center [455, 640] width 20 height 20
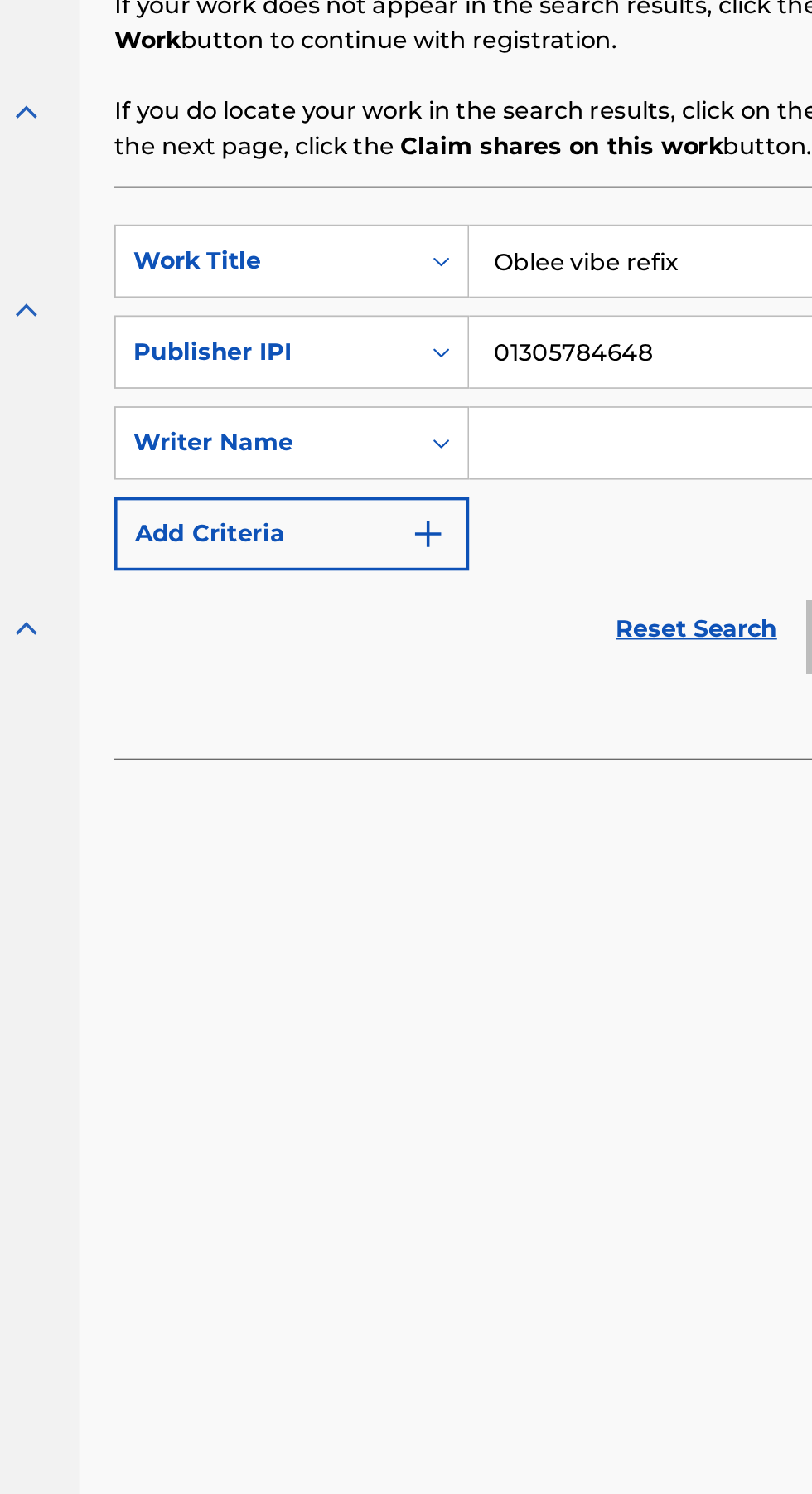
click at [537, 641] on input "Search Form" at bounding box center [619, 639] width 284 height 40
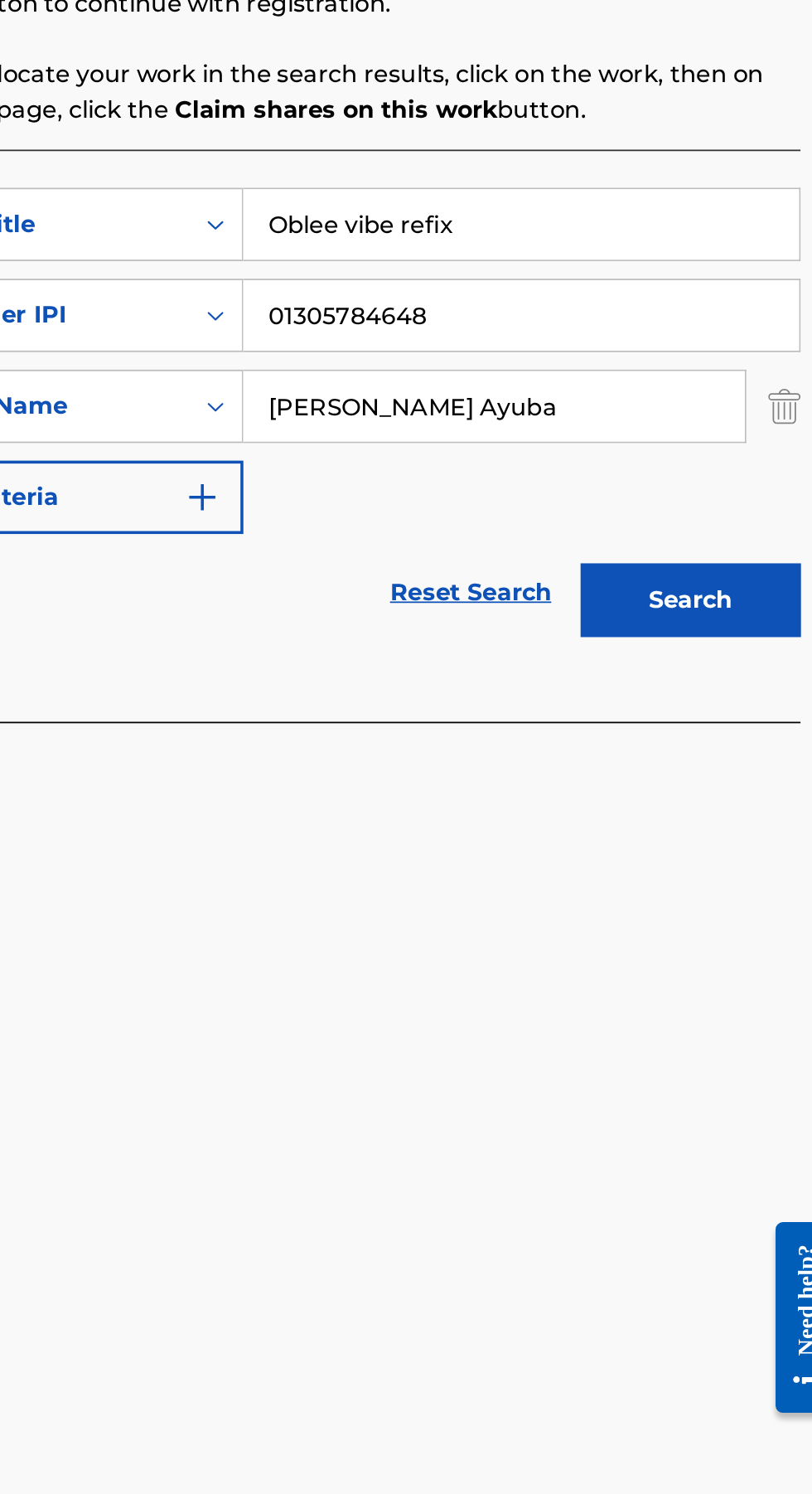
type input "[PERSON_NAME] Ayuba"
click at [453, 688] on img "Search Form" at bounding box center [455, 692] width 20 height 20
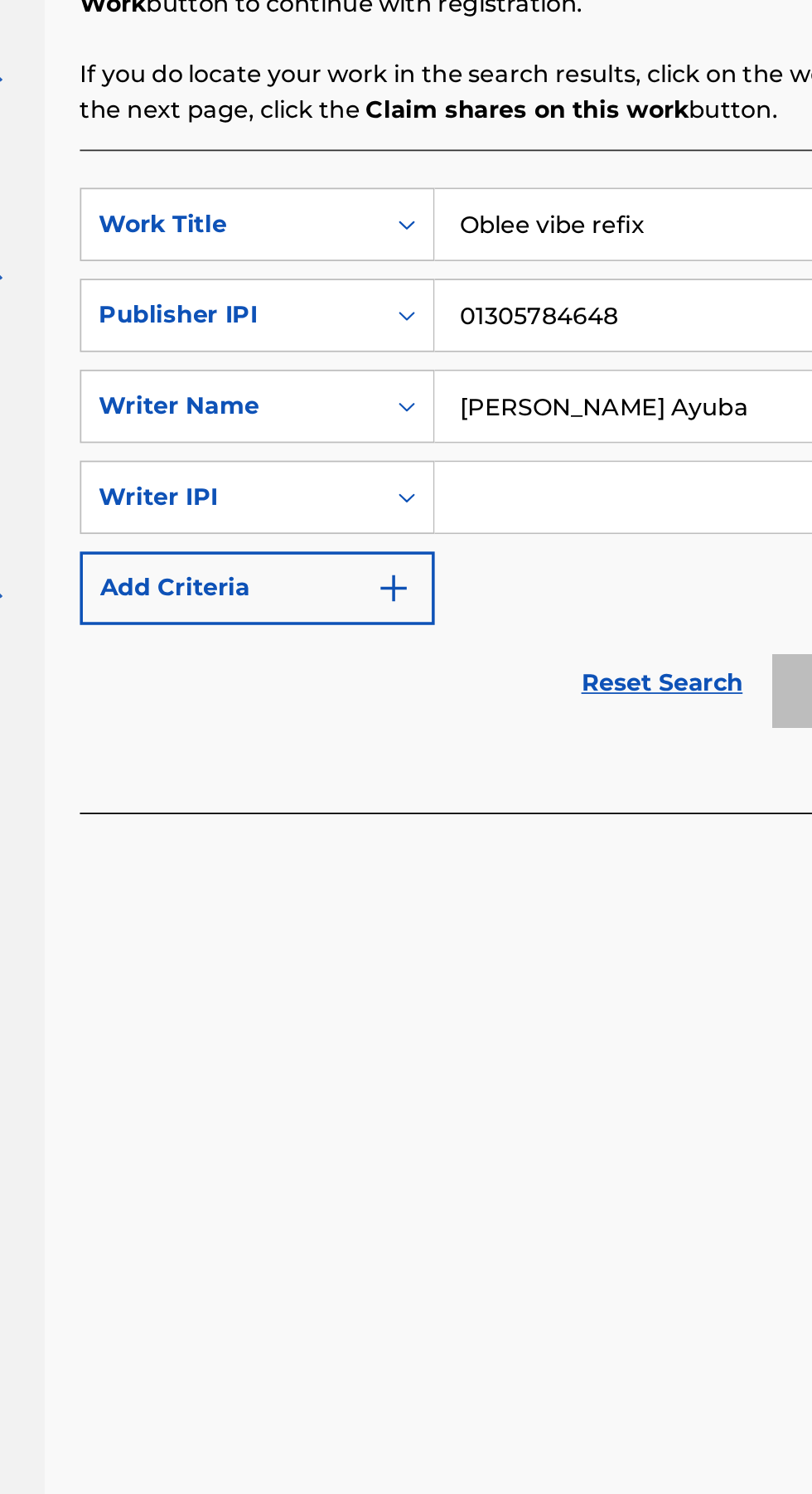
click at [529, 696] on input "Search Form" at bounding box center [619, 691] width 284 height 40
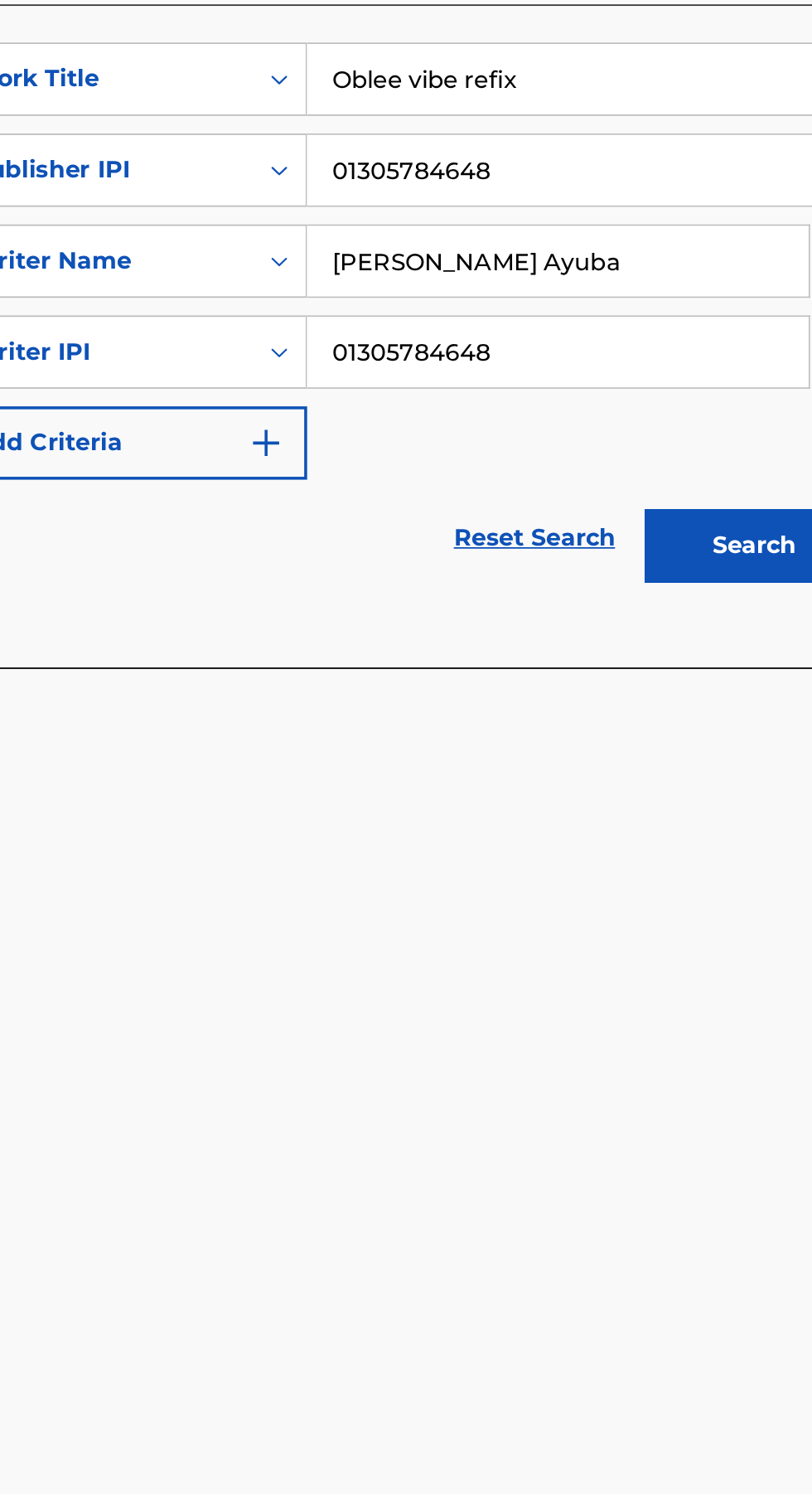
type input "01305784648"
click at [453, 745] on img "Search Form" at bounding box center [455, 742] width 20 height 20
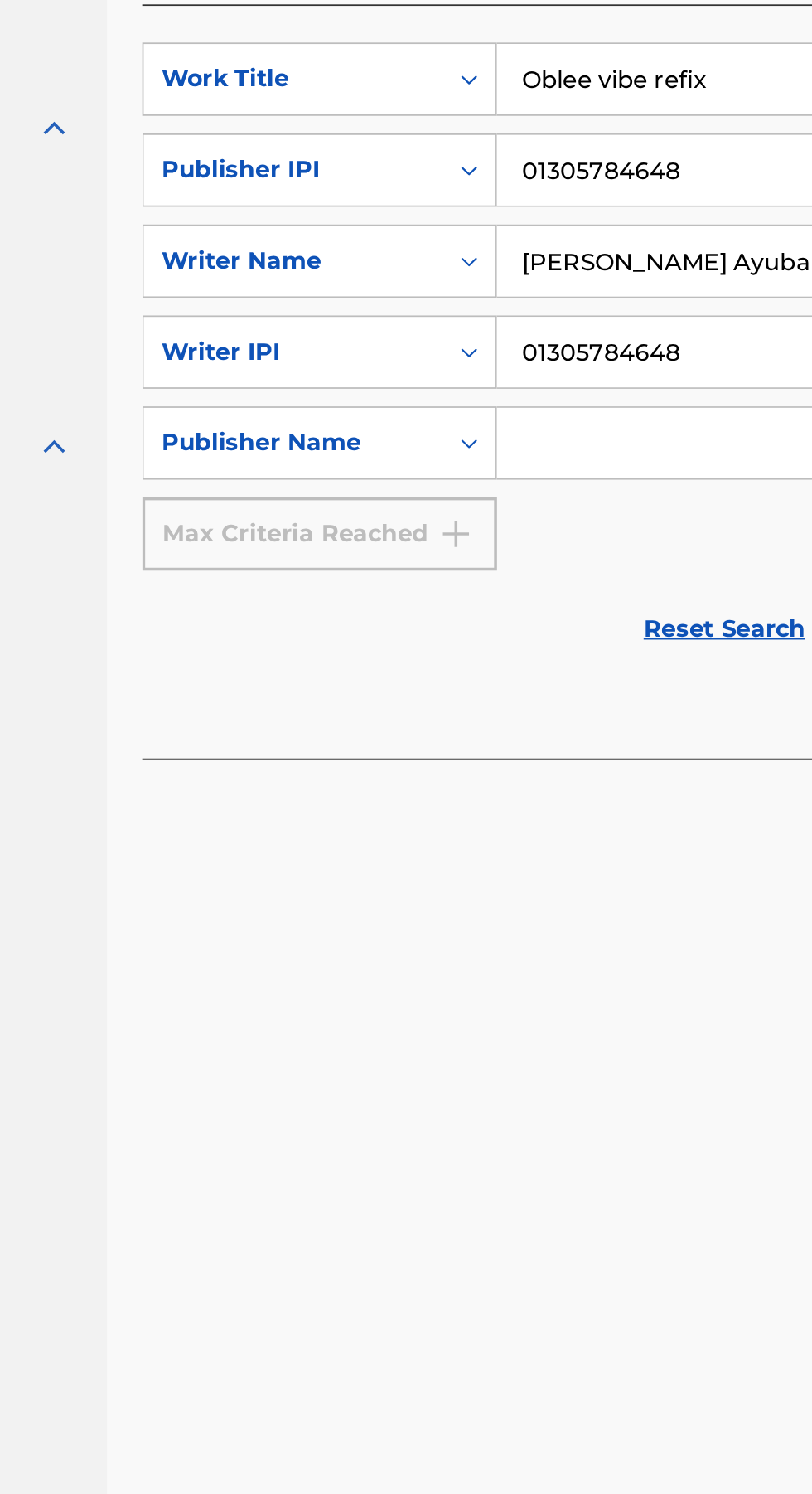
click at [519, 744] on input "Search Form" at bounding box center [619, 742] width 284 height 40
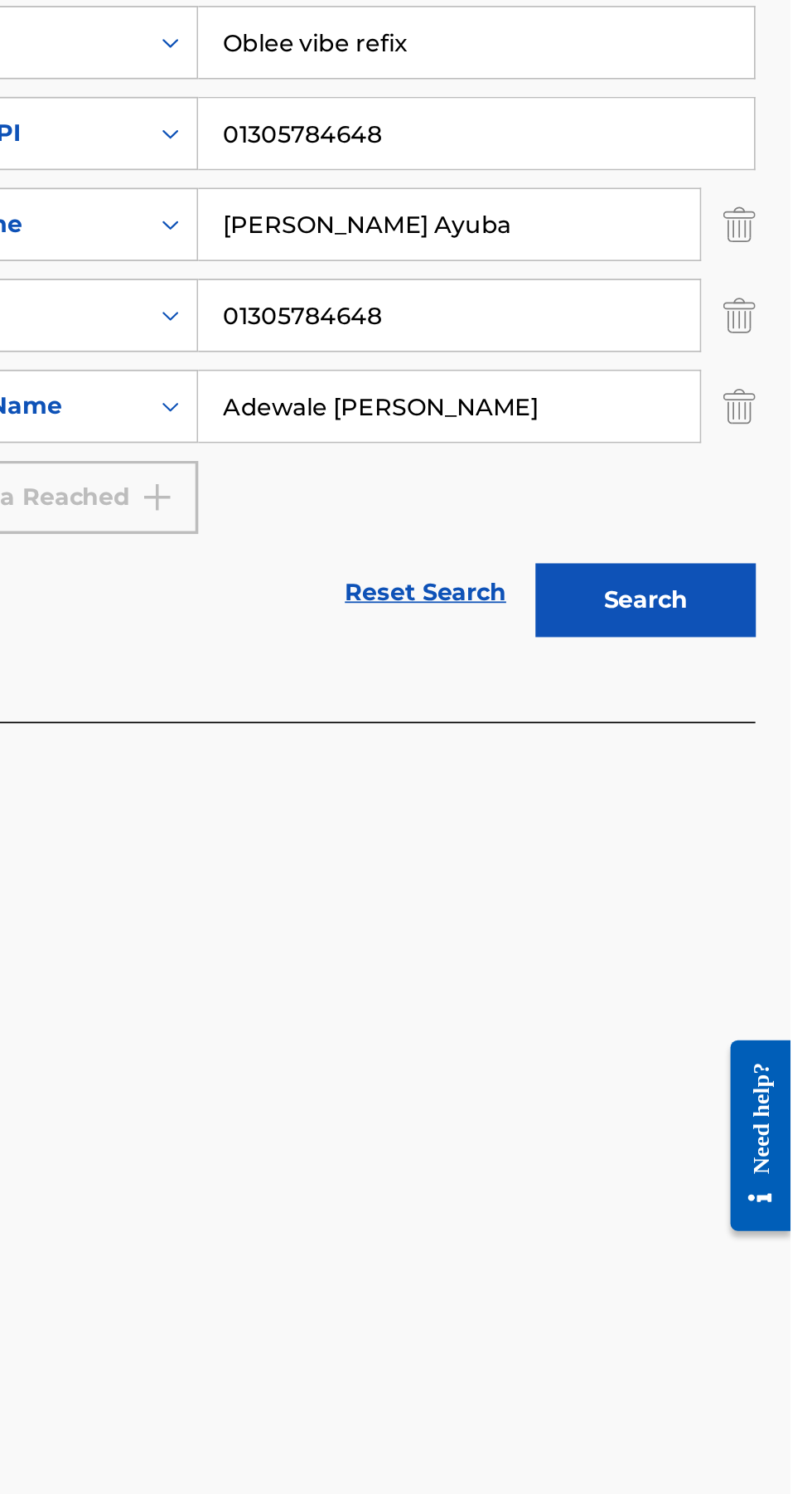
type input "Adewale Ayuba Lawal"
click at [744, 854] on button "Search" at bounding box center [729, 852] width 124 height 41
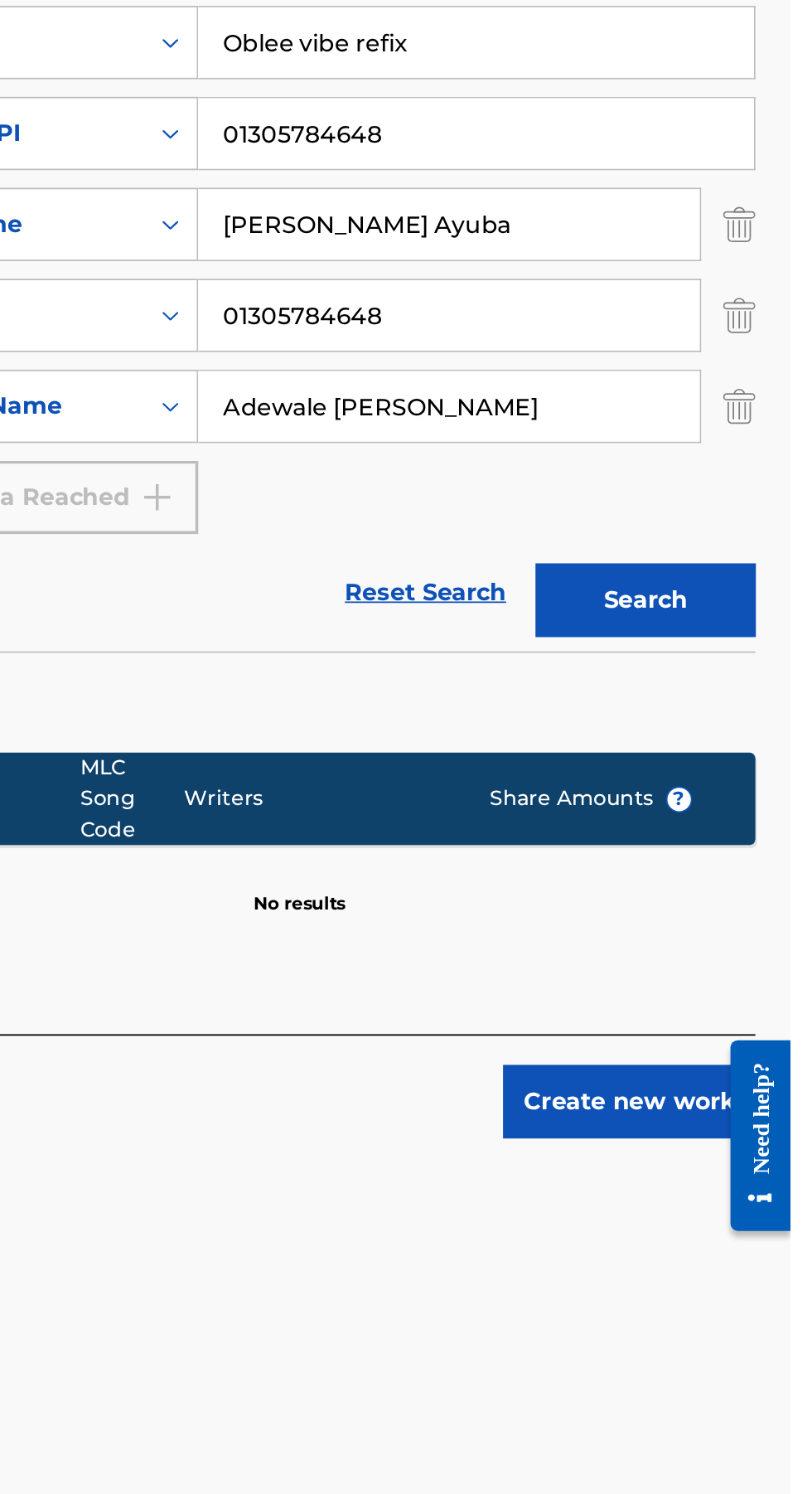
click at [732, 855] on button "Search" at bounding box center [729, 852] width 124 height 41
click at [732, 1149] on button "Create new work" at bounding box center [720, 1135] width 142 height 41
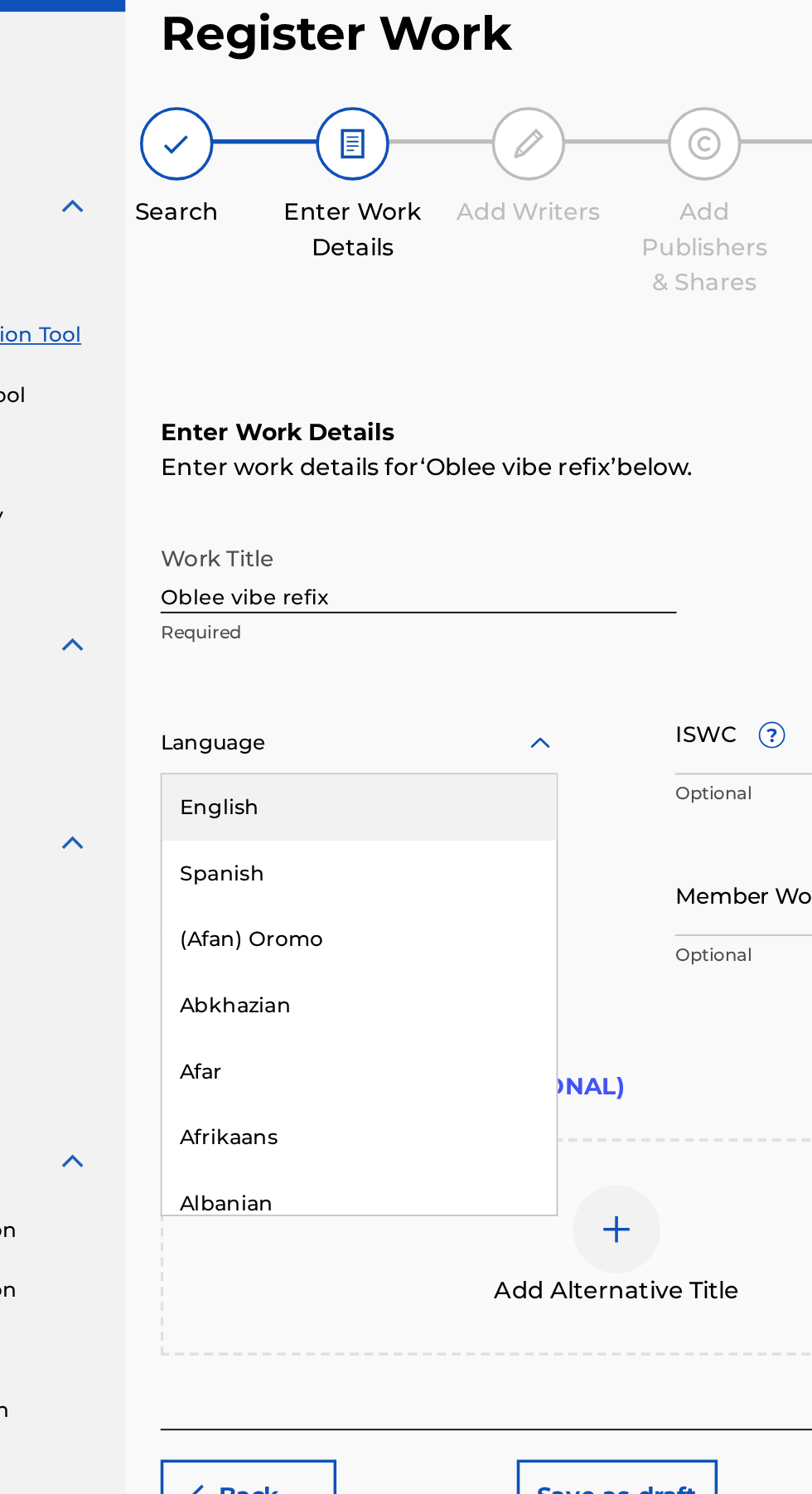
click at [416, 552] on div "English" at bounding box center [389, 545] width 223 height 38
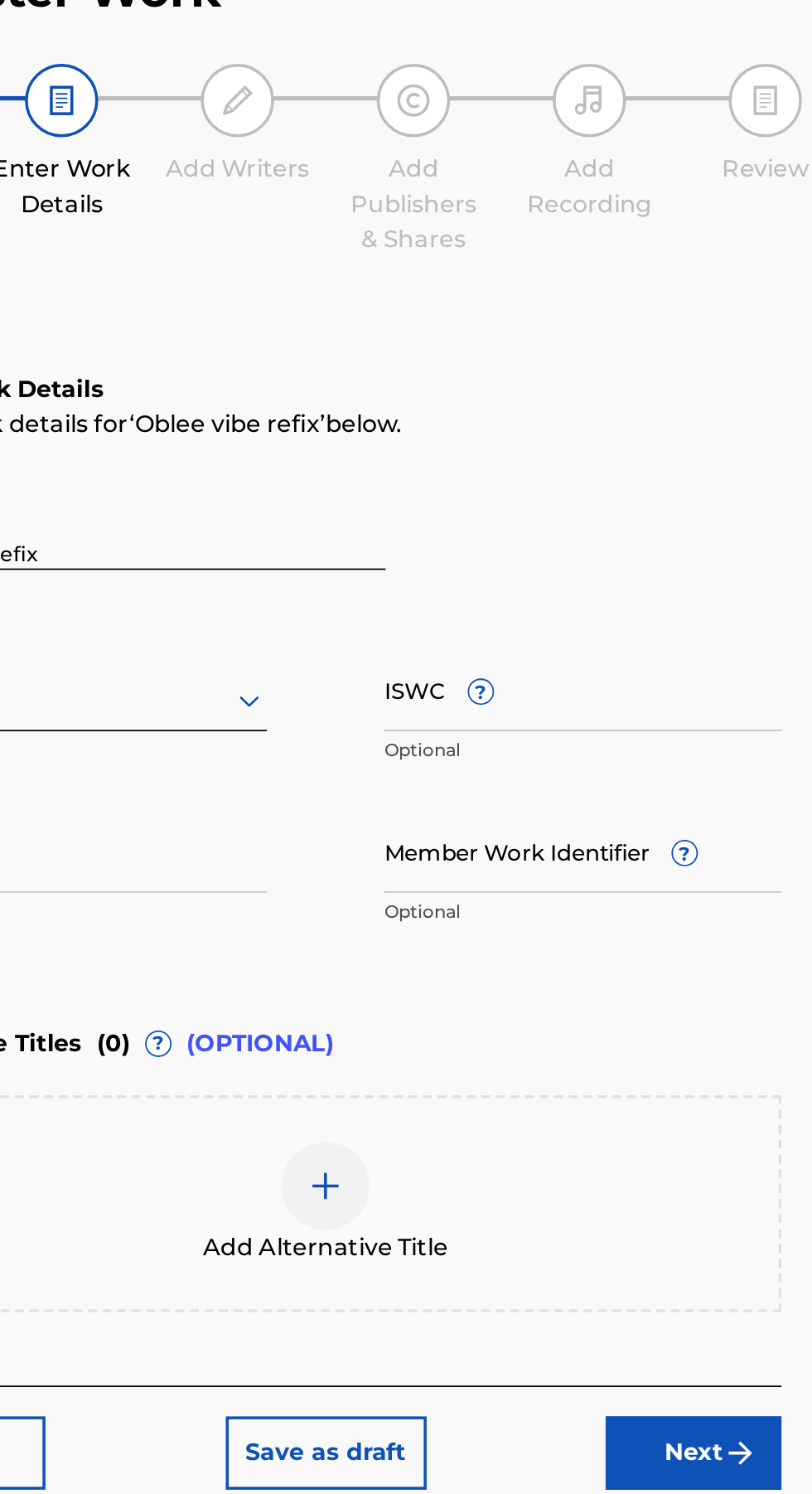
click at [749, 949] on button "Next" at bounding box center [742, 934] width 99 height 41
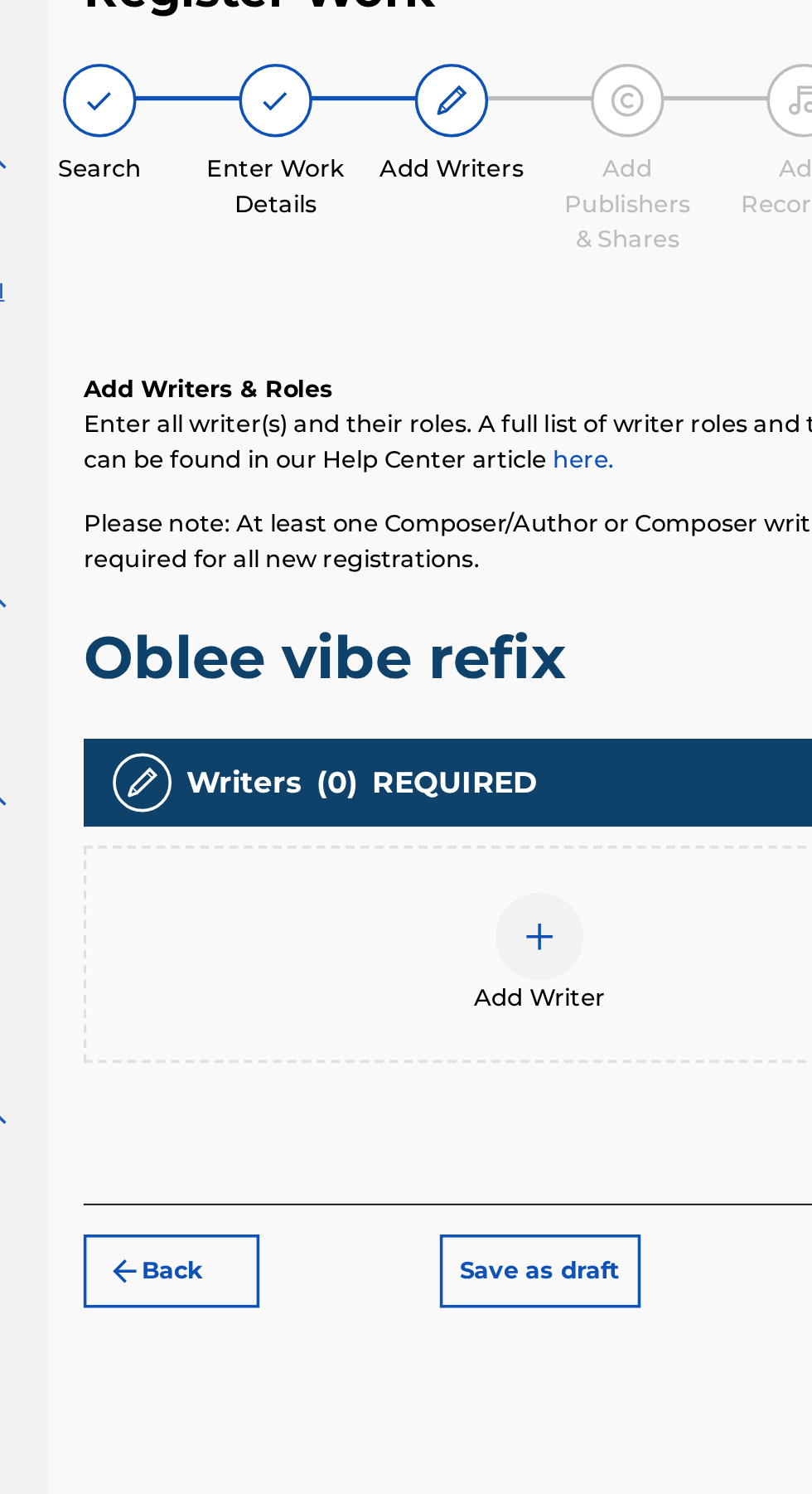
click at [542, 652] on div at bounding box center [535, 642] width 50 height 50
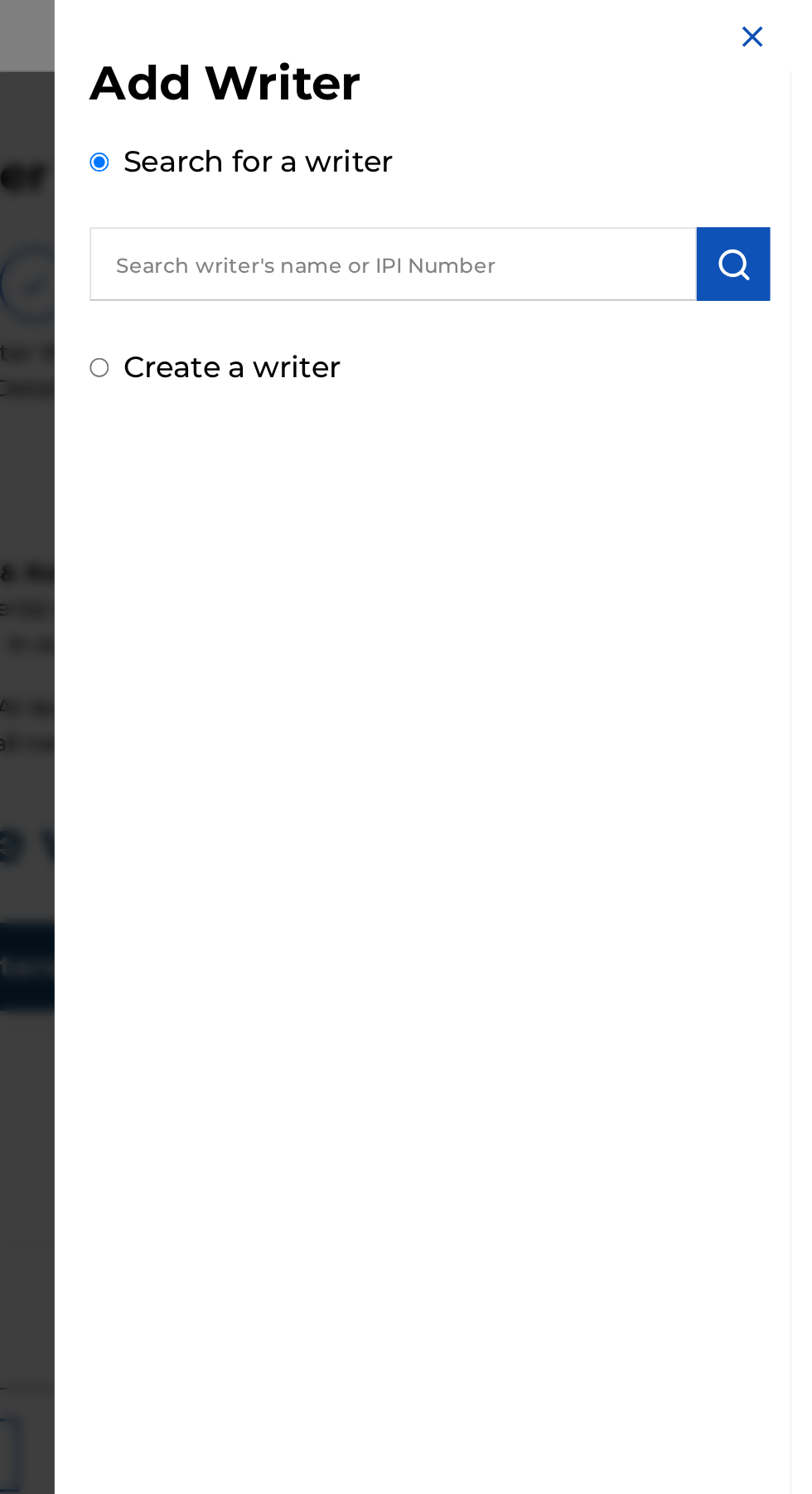
click at [776, 159] on img "submit" at bounding box center [780, 158] width 20 height 20
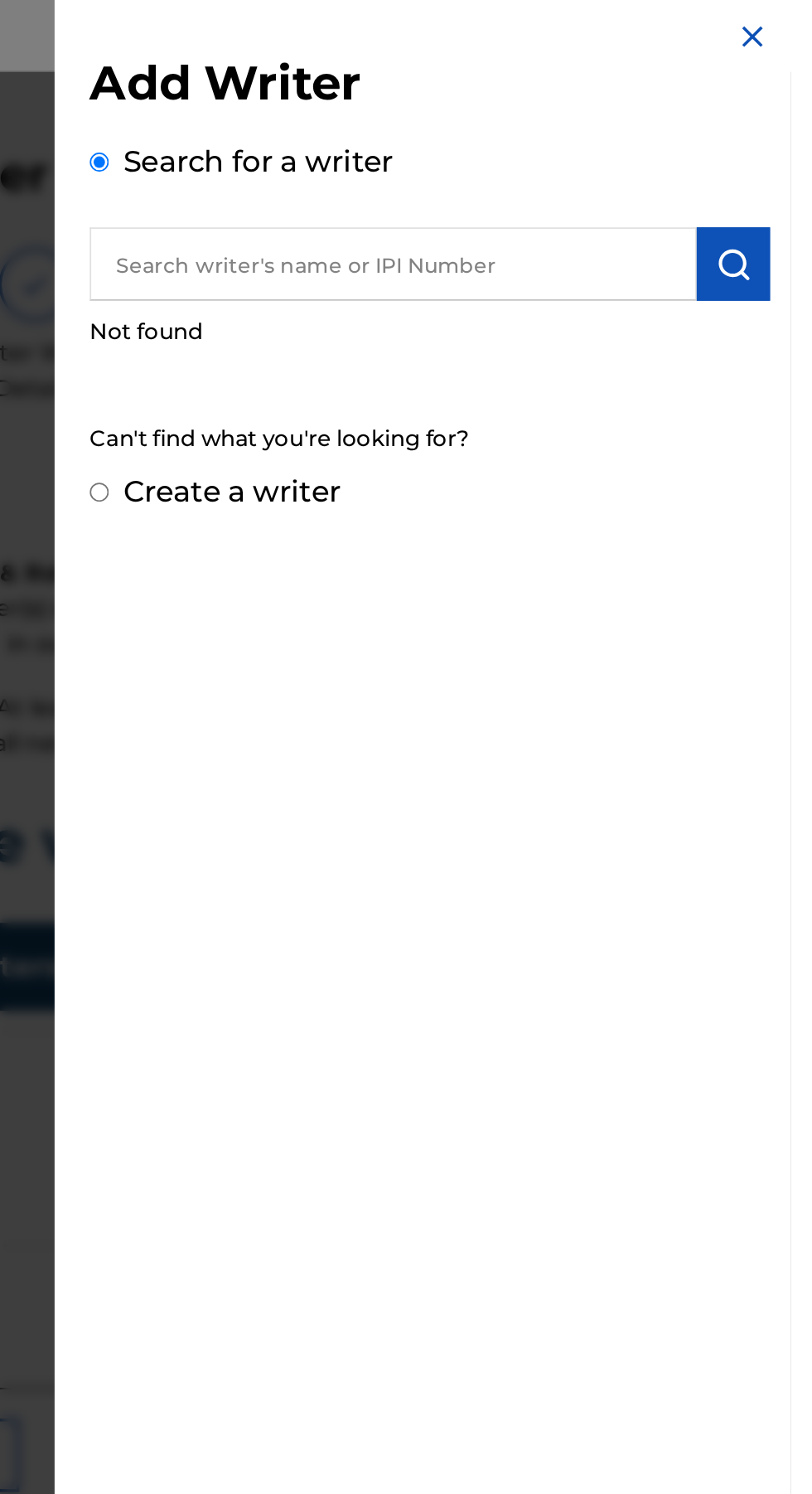
click at [615, 164] on input "text" at bounding box center [587, 158] width 343 height 41
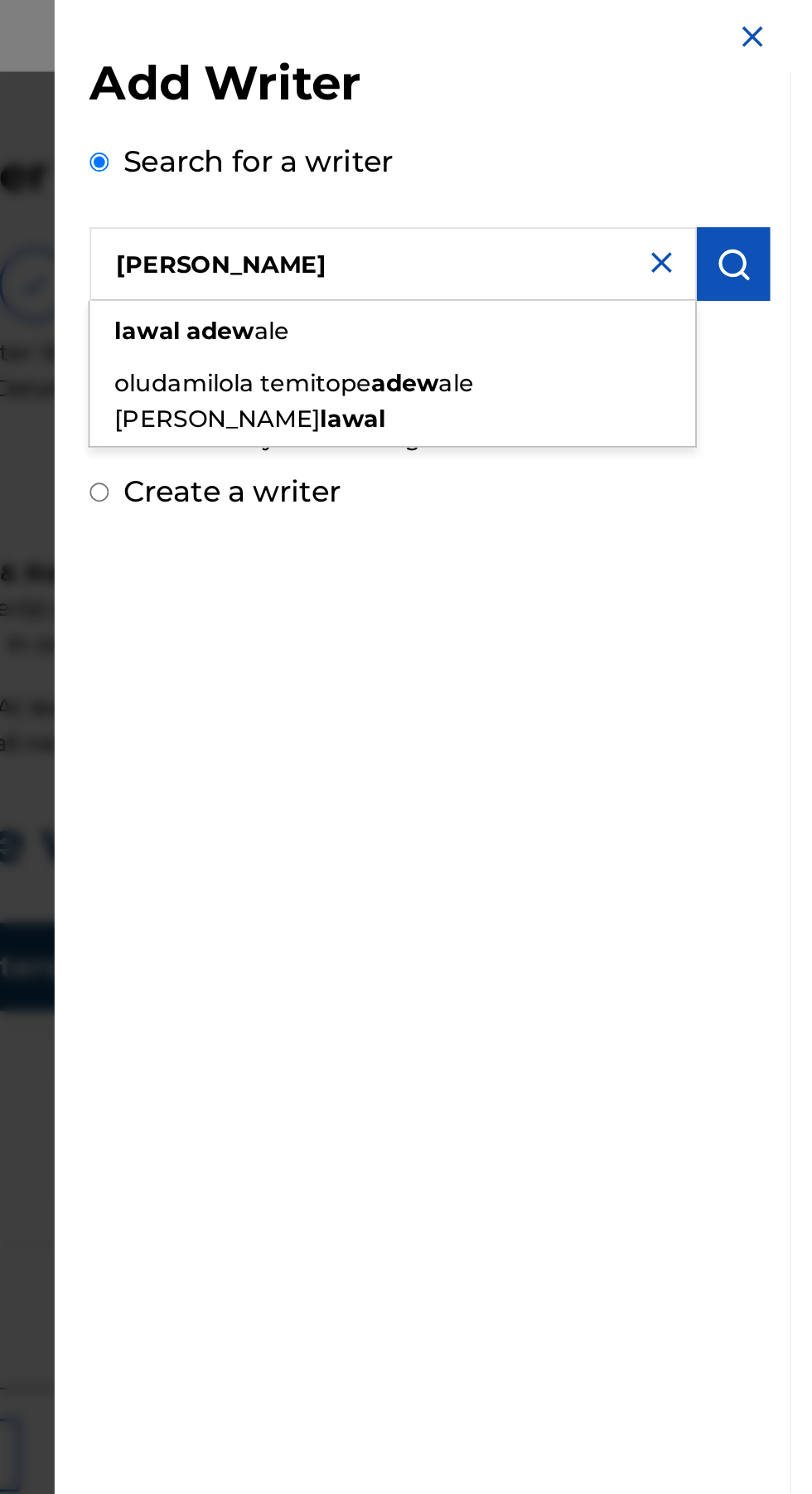
click at [470, 195] on span at bounding box center [469, 196] width 4 height 16
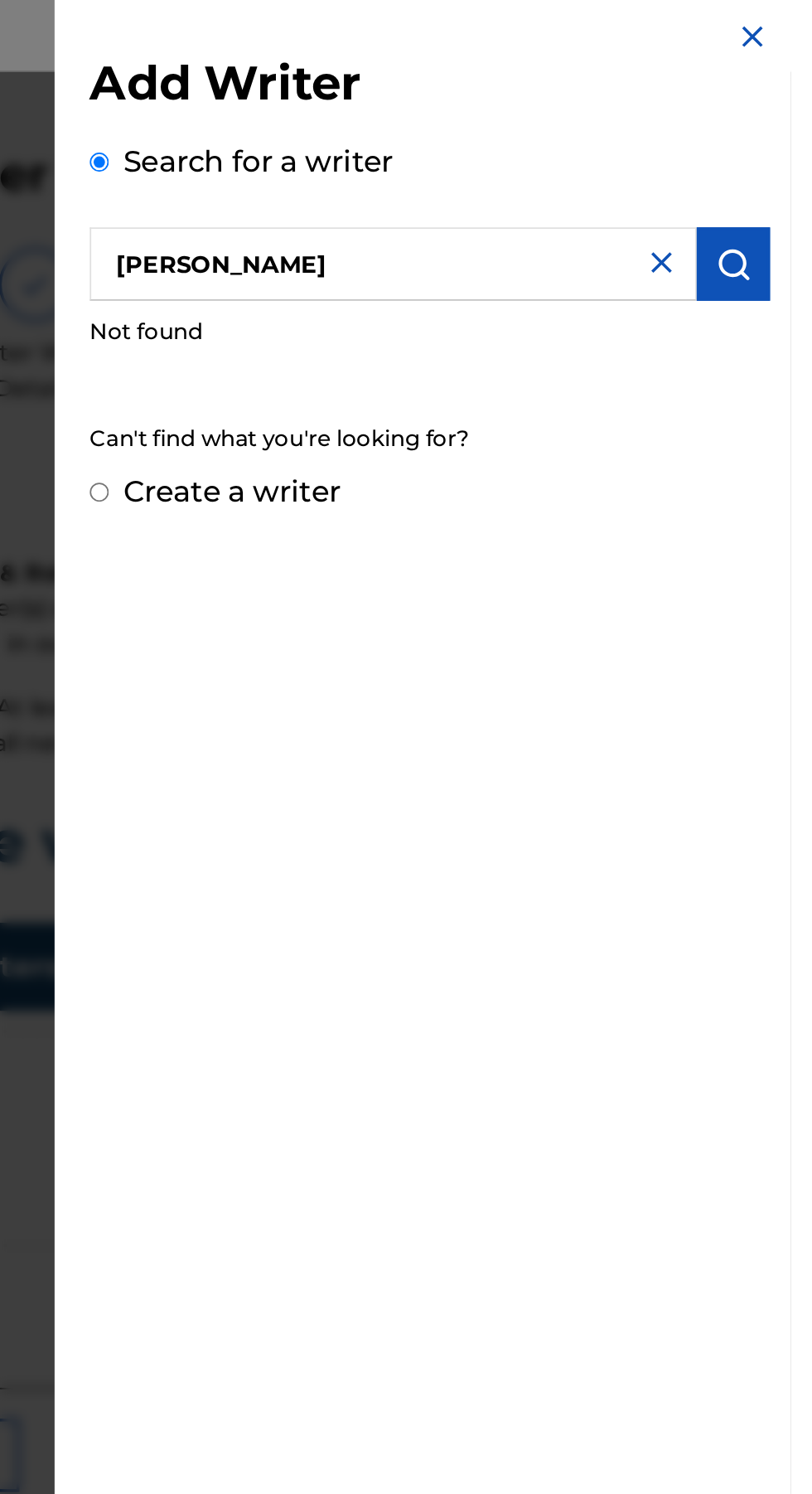
type input "lawal Adewale Ayuba"
click at [512, 278] on label "Create a writer" at bounding box center [497, 287] width 123 height 20
radio input "true"
click at [427, 282] on input "Create a writer" at bounding box center [422, 288] width 11 height 11
radio input "false"
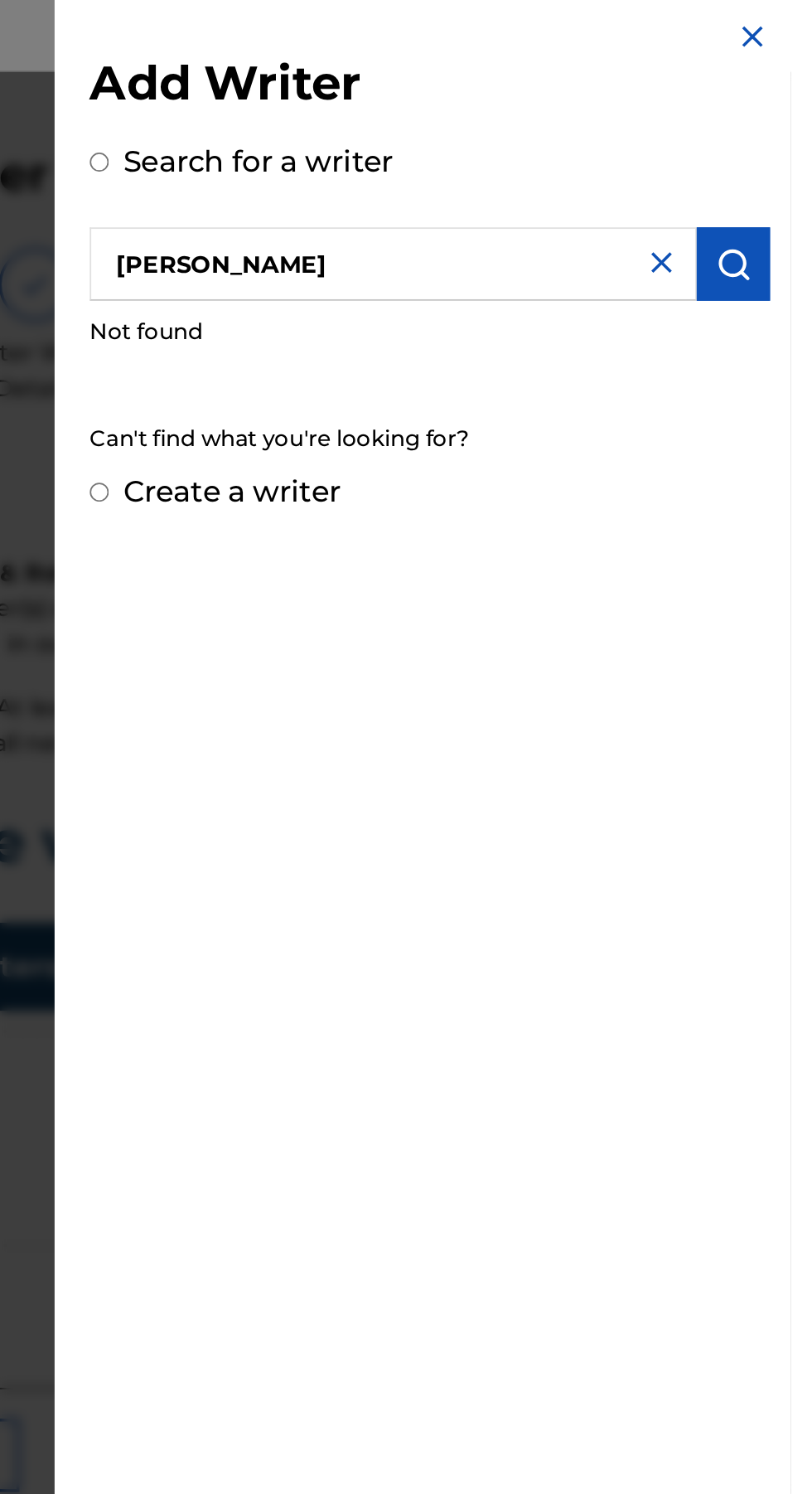
radio input "true"
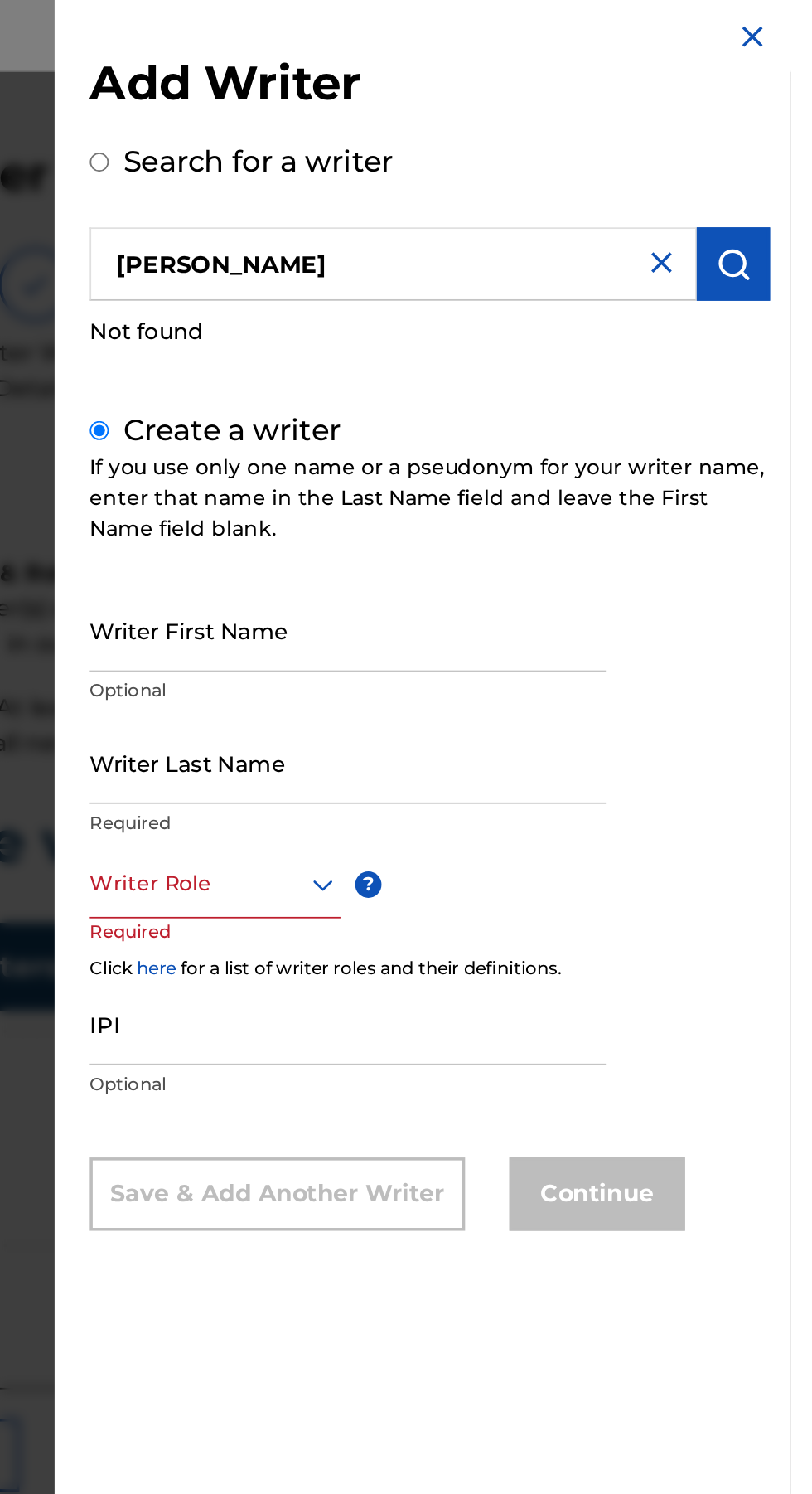
click at [536, 389] on input "Writer First Name" at bounding box center [562, 365] width 292 height 47
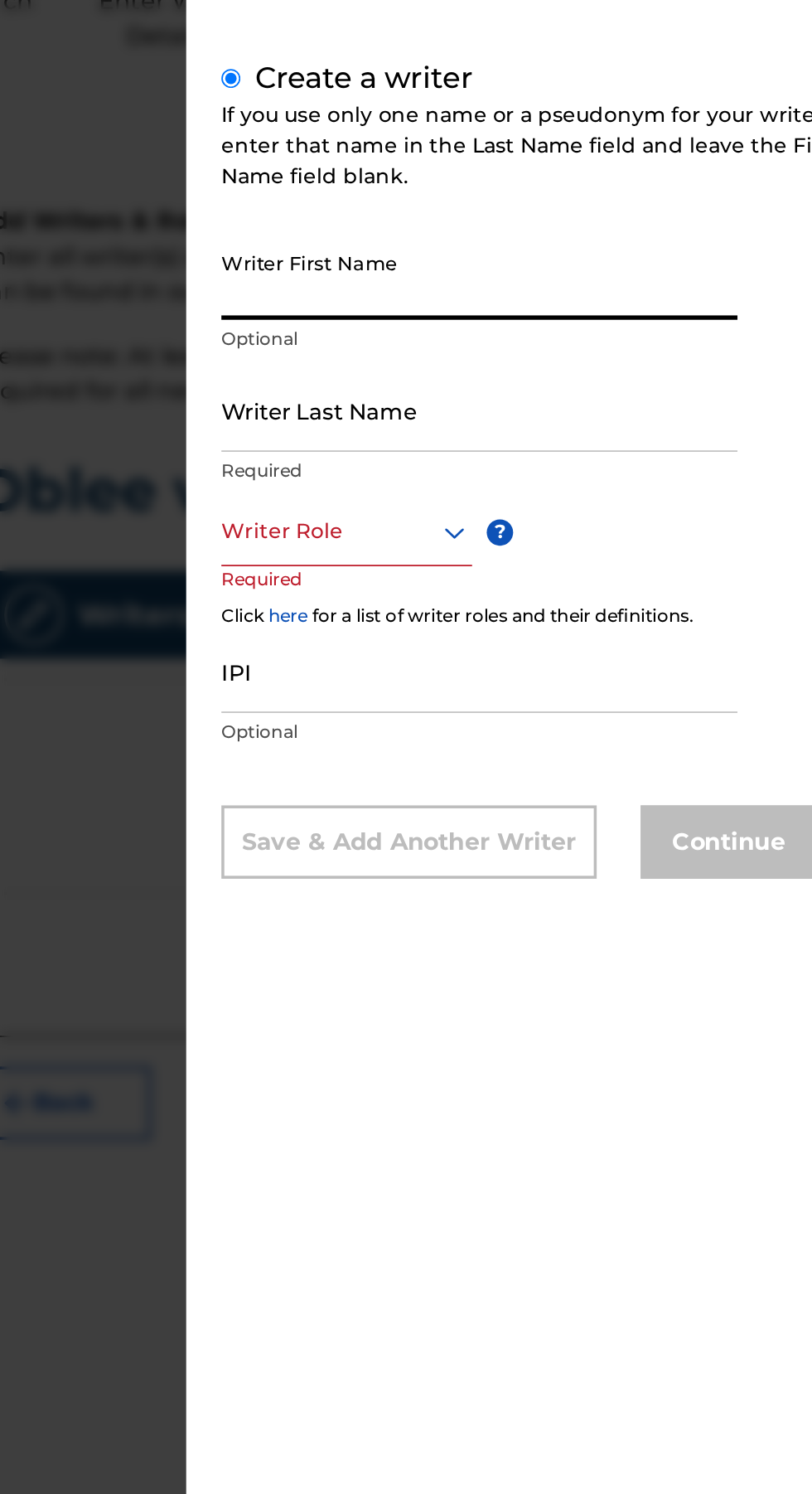
type input "Lawal"
type input "Ayuba"
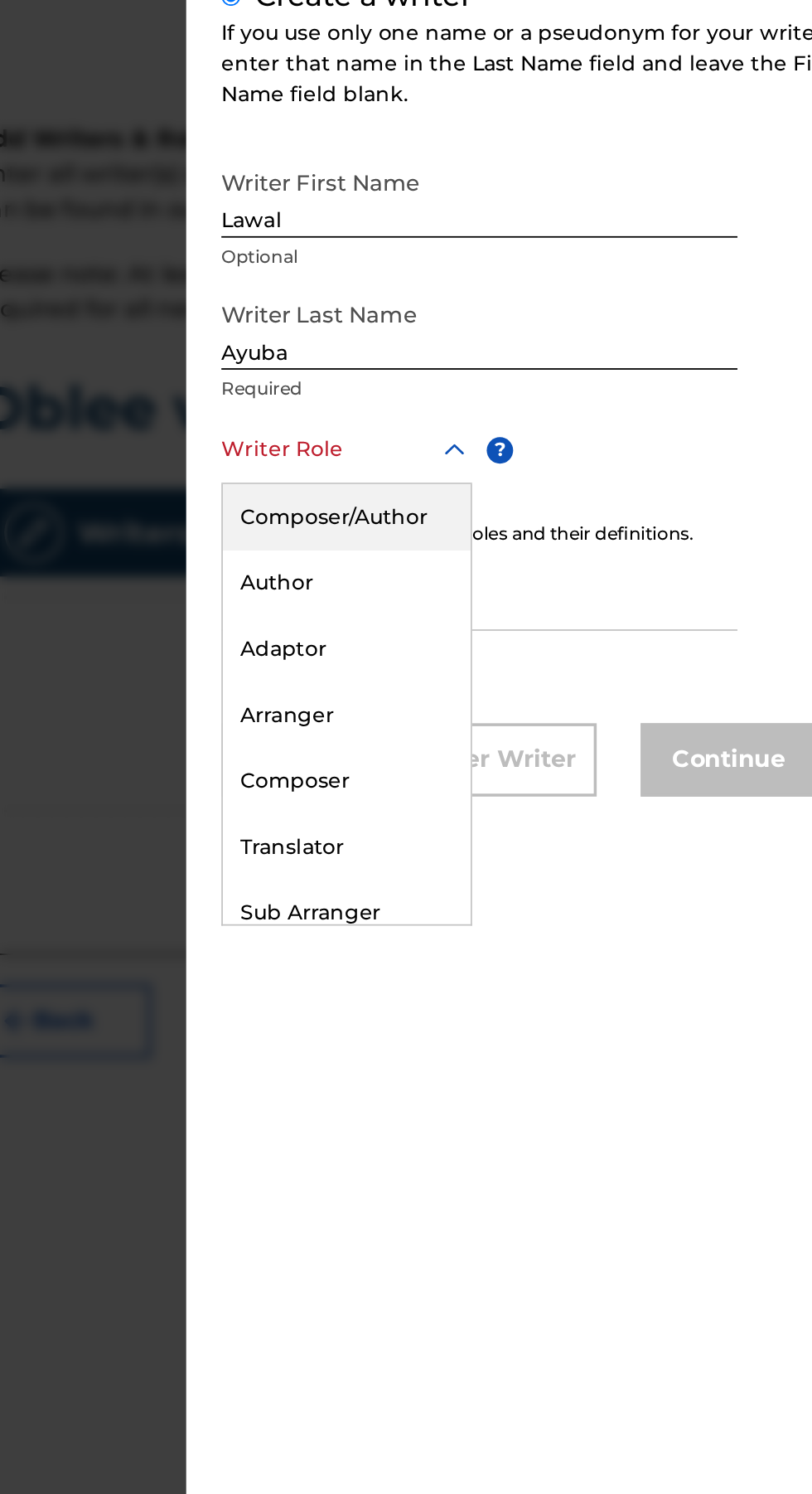
click at [517, 565] on div "Composer/Author" at bounding box center [487, 547] width 140 height 38
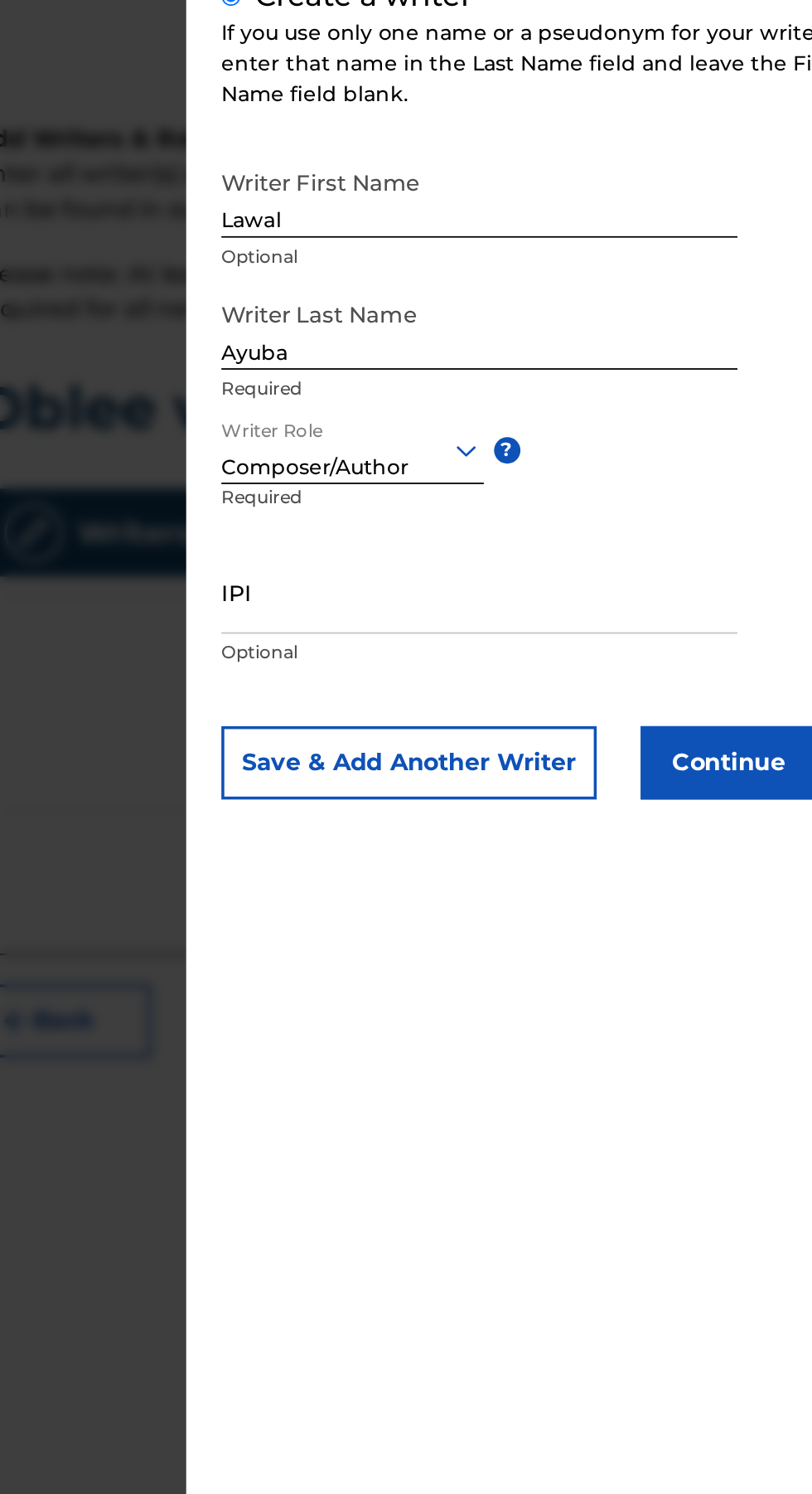
click at [713, 707] on button "Continue" at bounding box center [703, 685] width 99 height 41
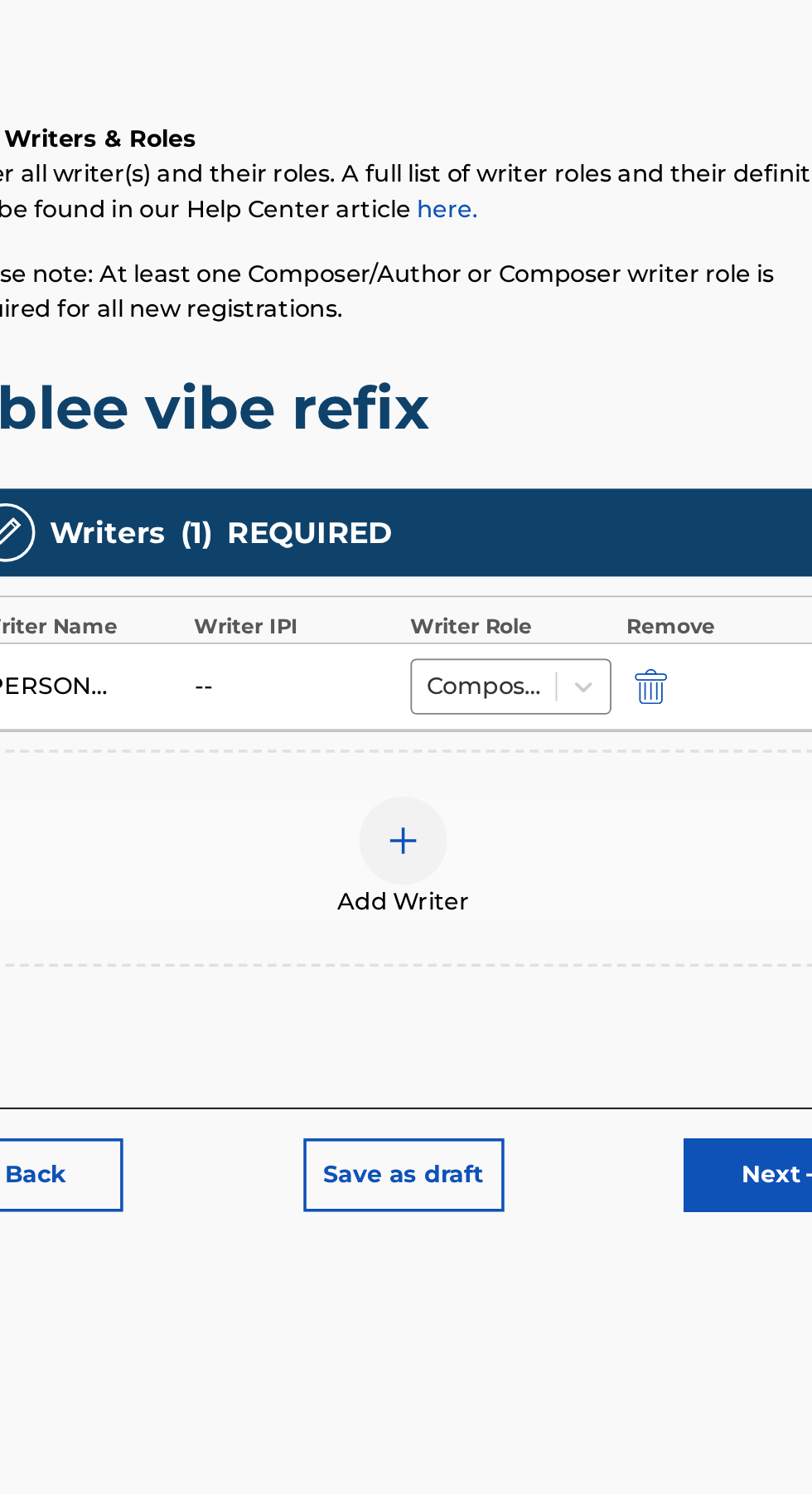
click at [715, 909] on button "Next" at bounding box center [742, 918] width 99 height 41
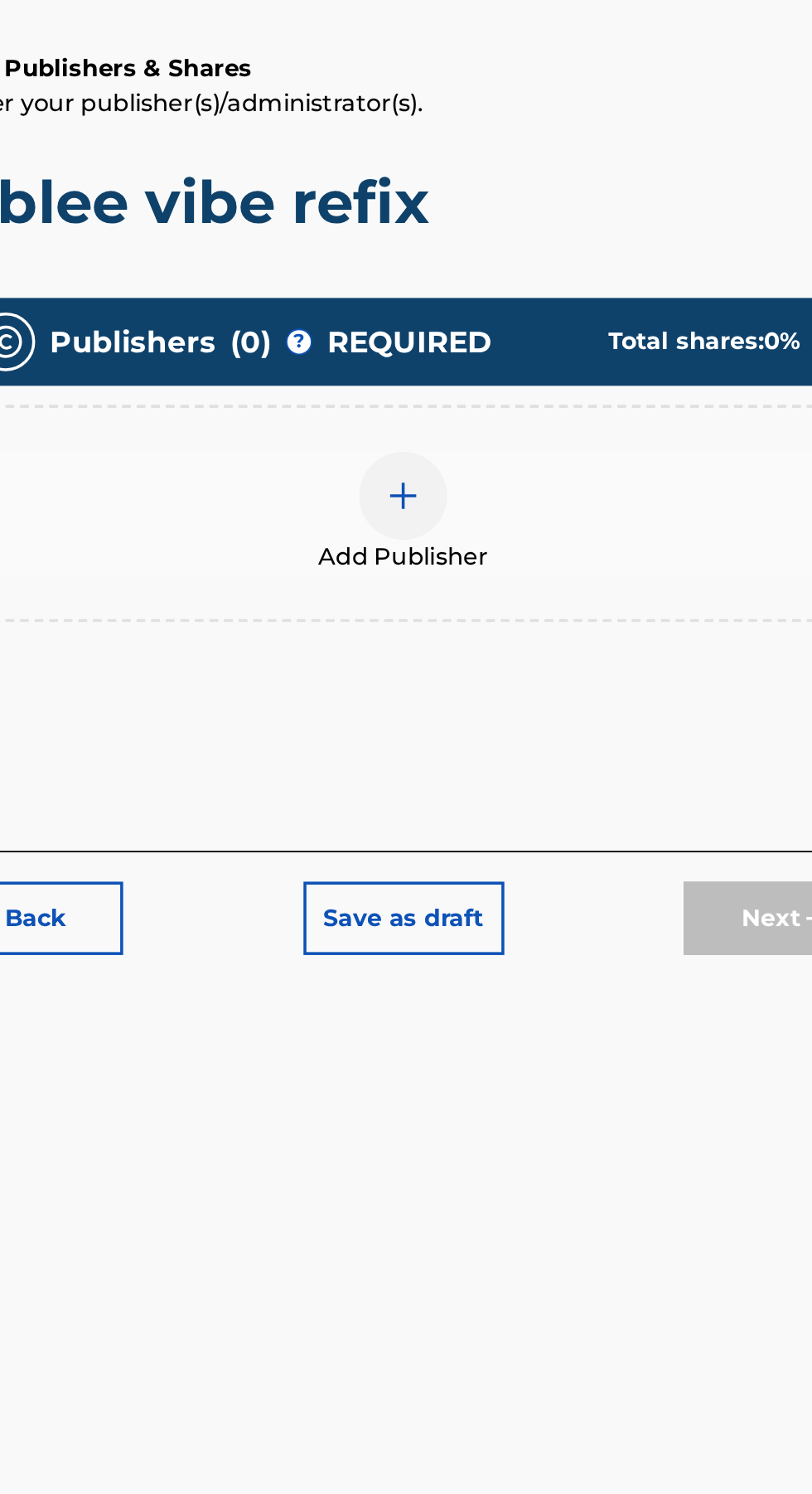
scroll to position [74, 0]
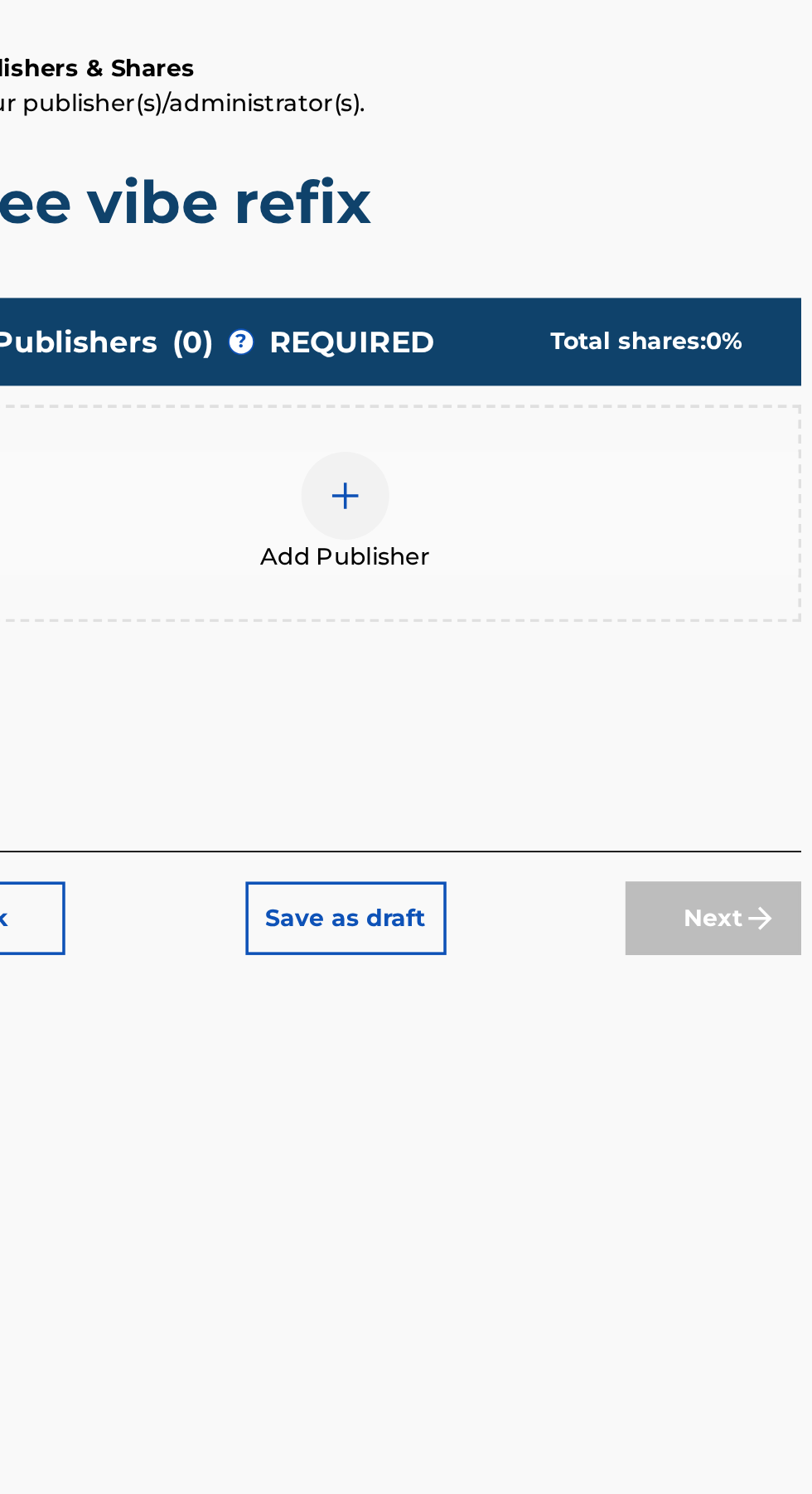
click at [545, 510] on div at bounding box center [535, 535] width 50 height 50
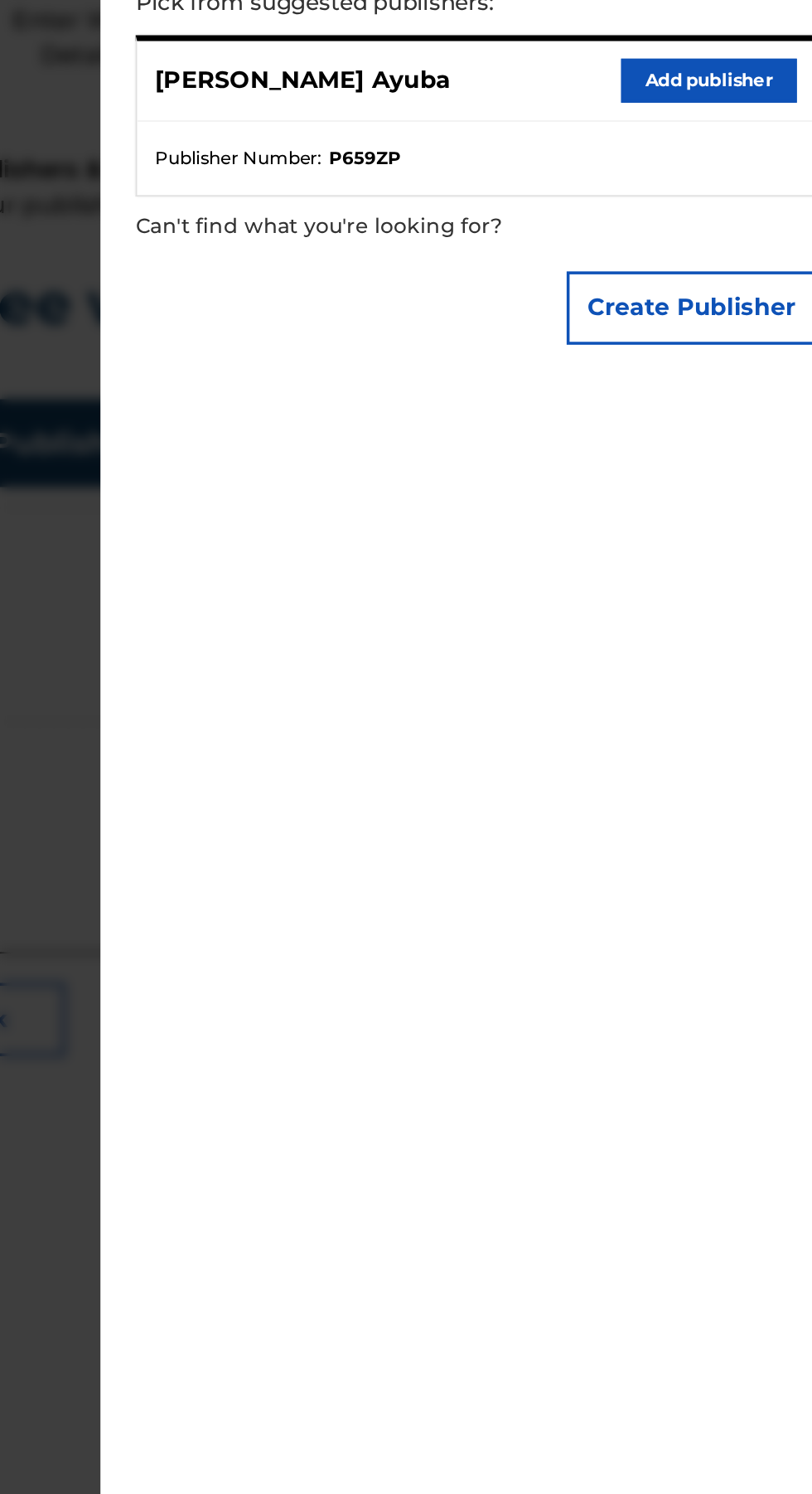
click at [740, 255] on button "Add publisher" at bounding box center [739, 243] width 99 height 25
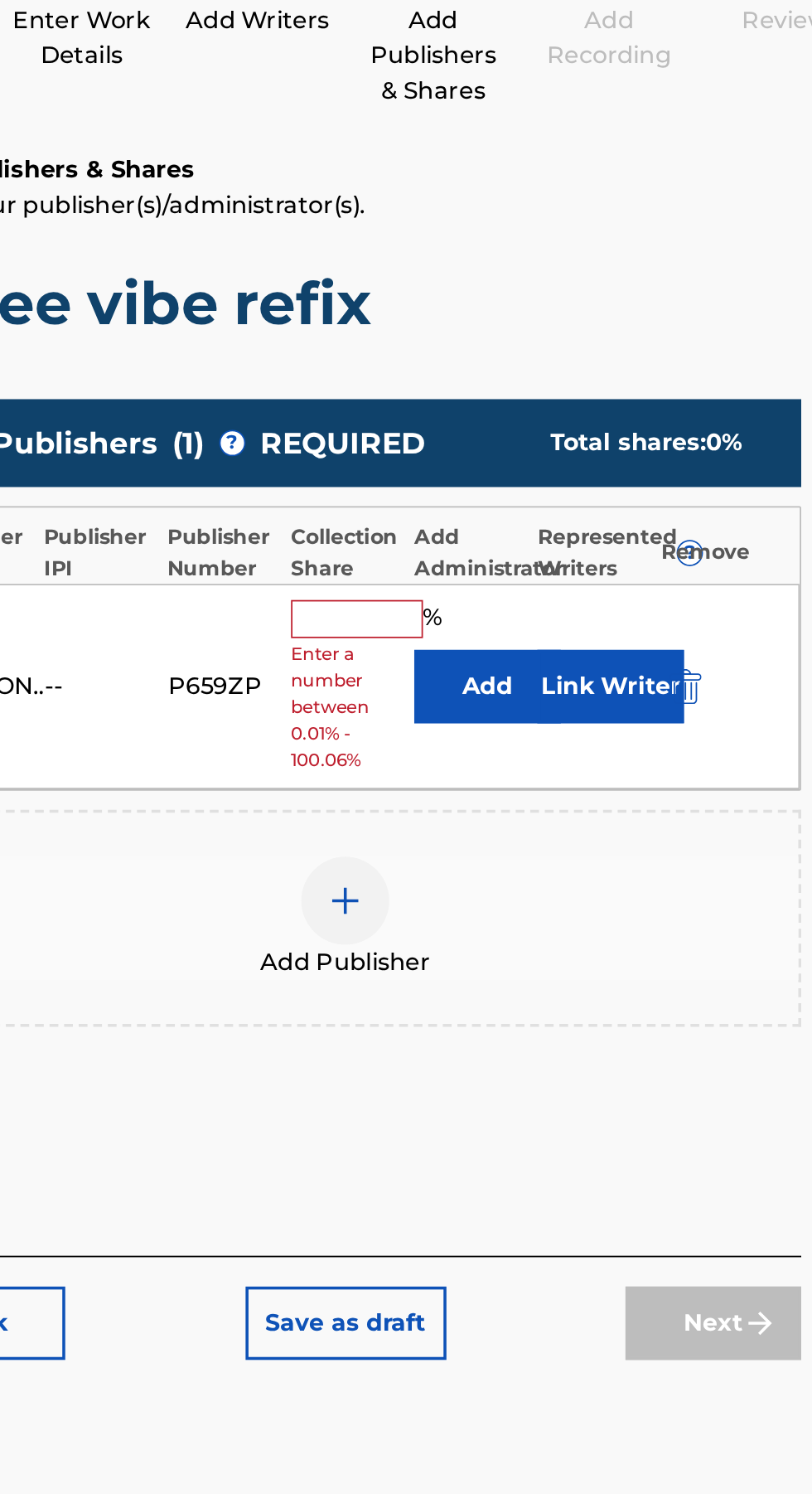
click at [556, 537] on input "text" at bounding box center [540, 547] width 74 height 21
type input "20"
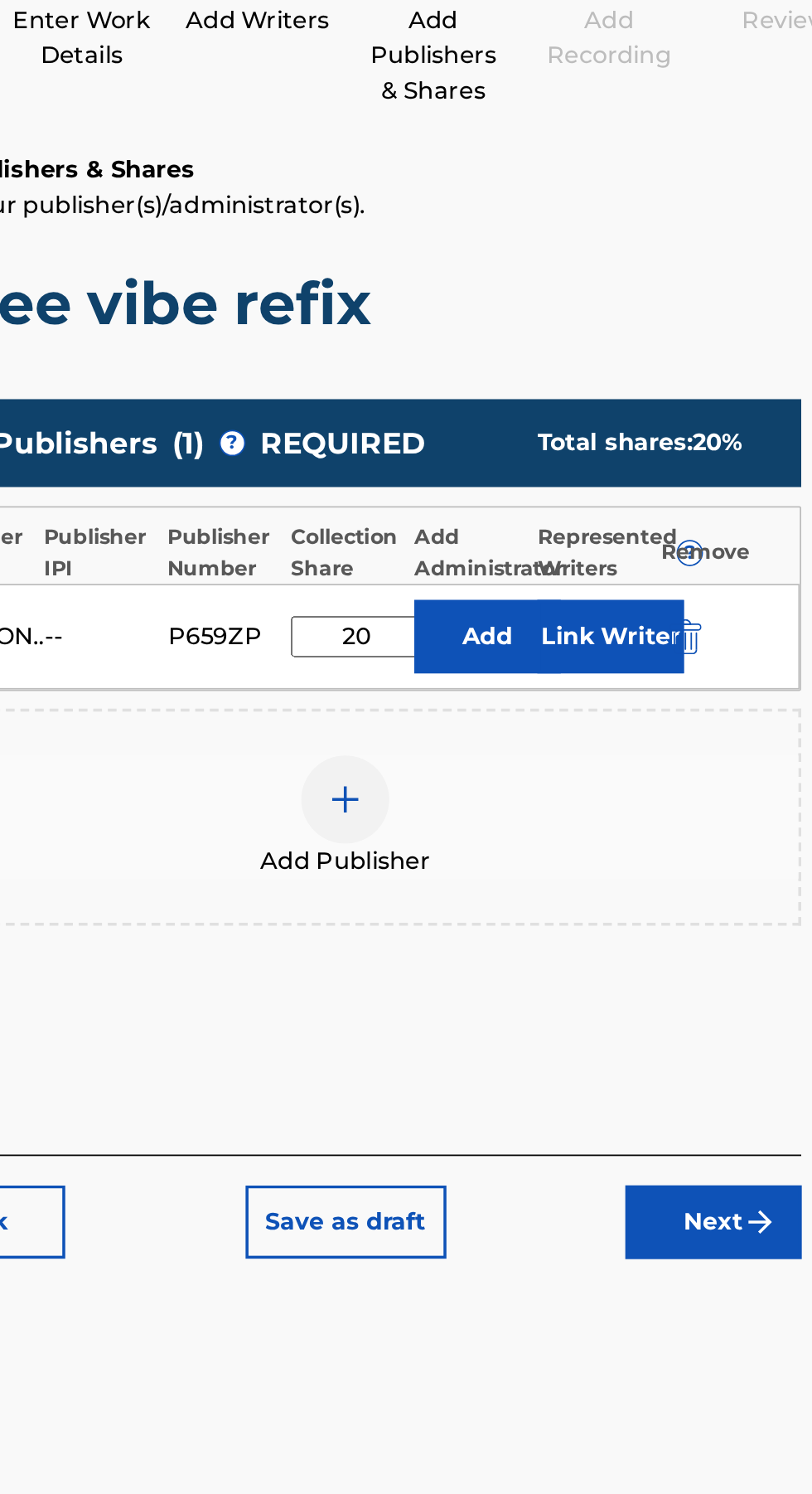
click at [743, 867] on button "Next" at bounding box center [742, 888] width 99 height 41
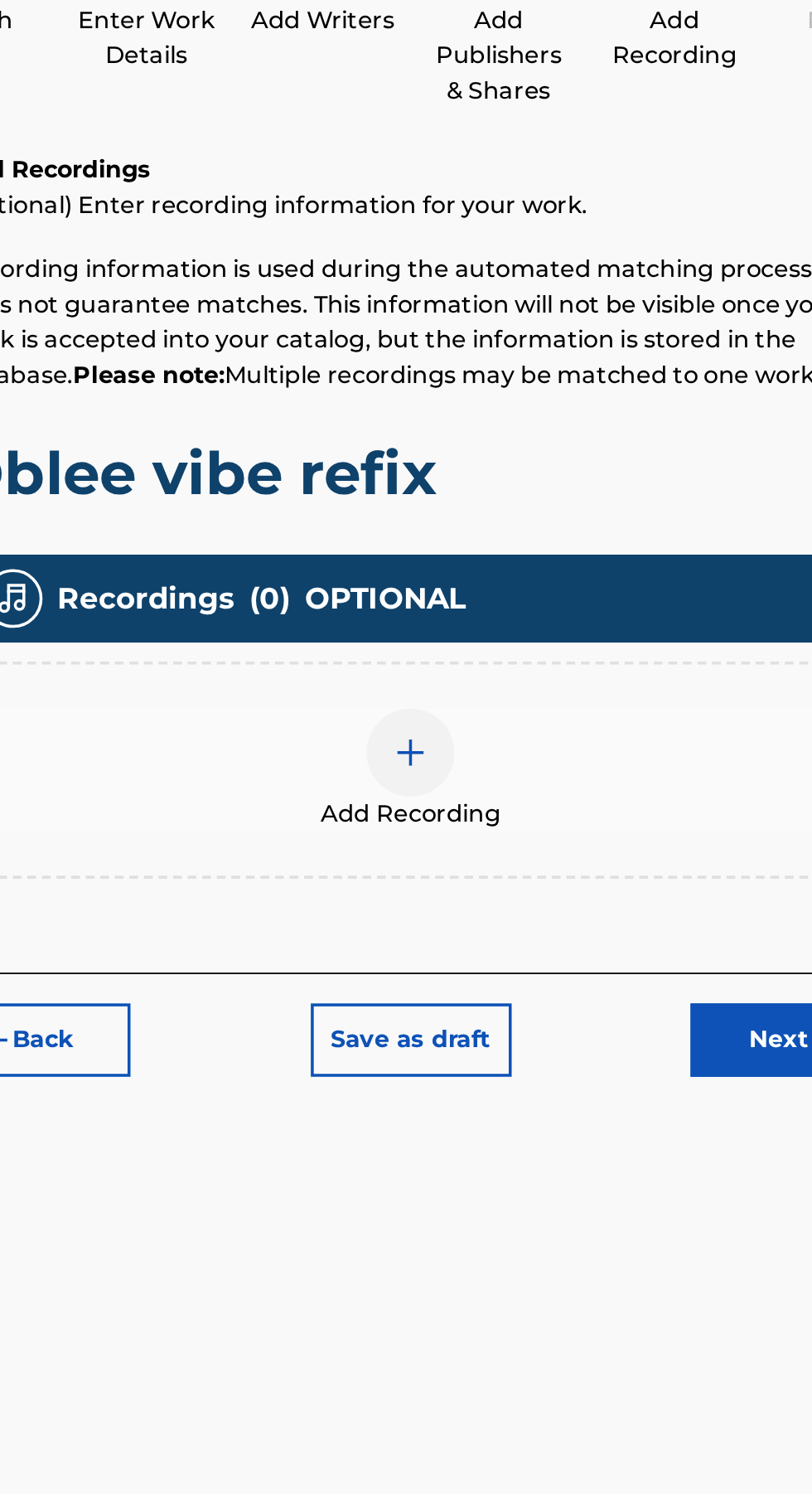
click at [719, 764] on button "Next" at bounding box center [742, 785] width 99 height 41
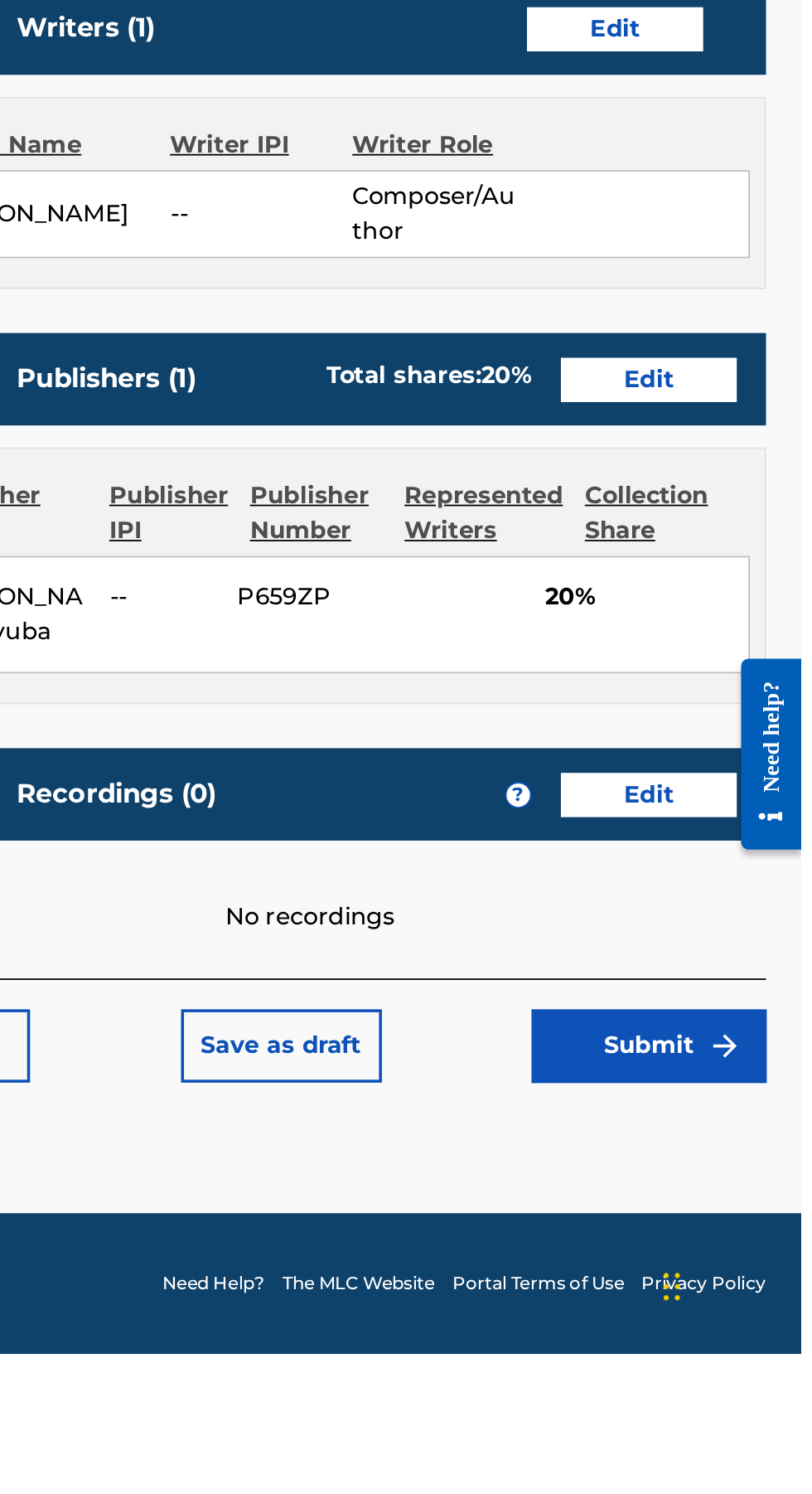
scroll to position [0, 0]
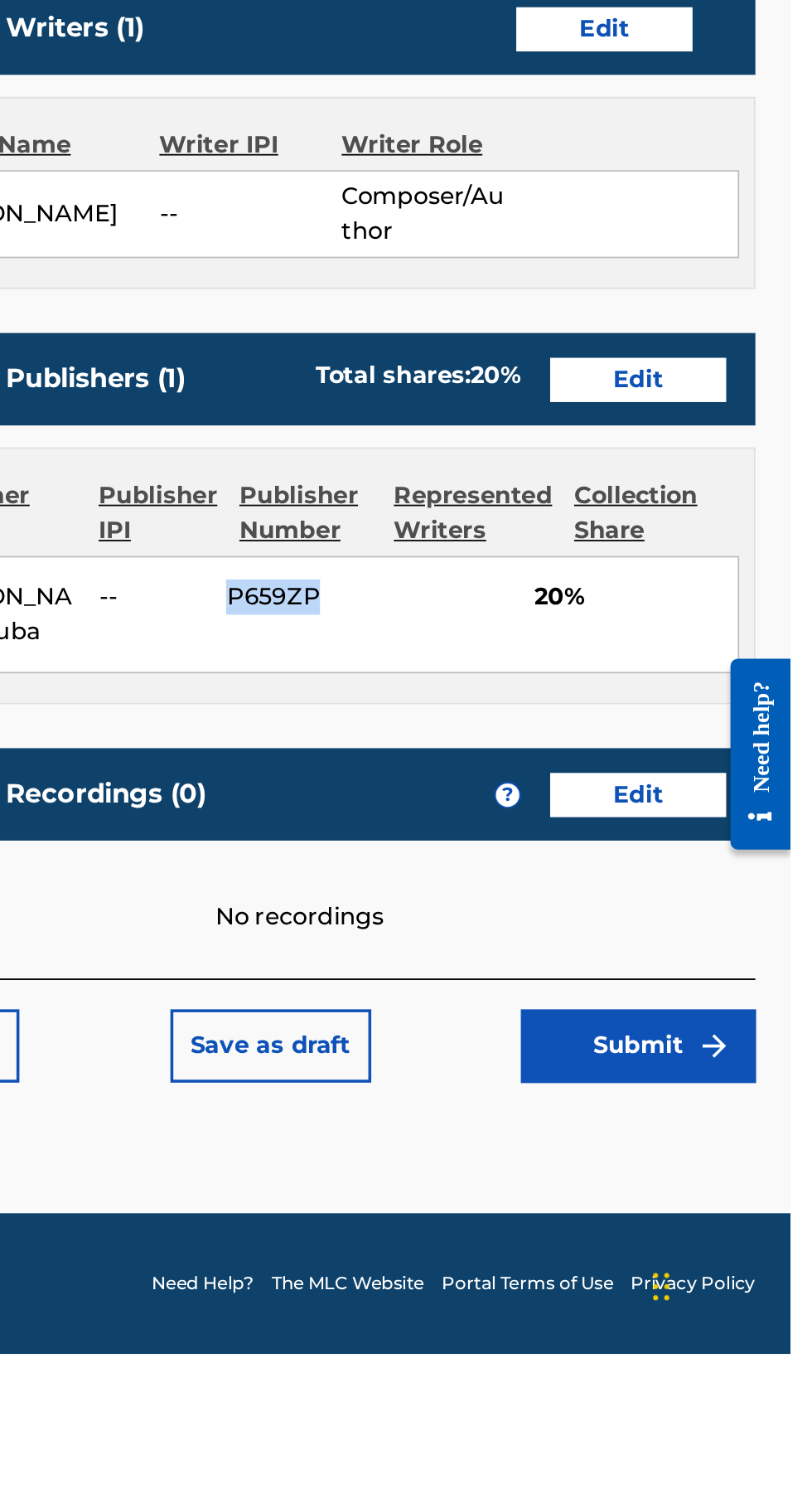
copy span "P659ZP"
click at [722, 1019] on div "Collection Share" at bounding box center [725, 1018] width 71 height 40
click at [718, 1023] on div "Collection Share" at bounding box center [725, 1018] width 71 height 40
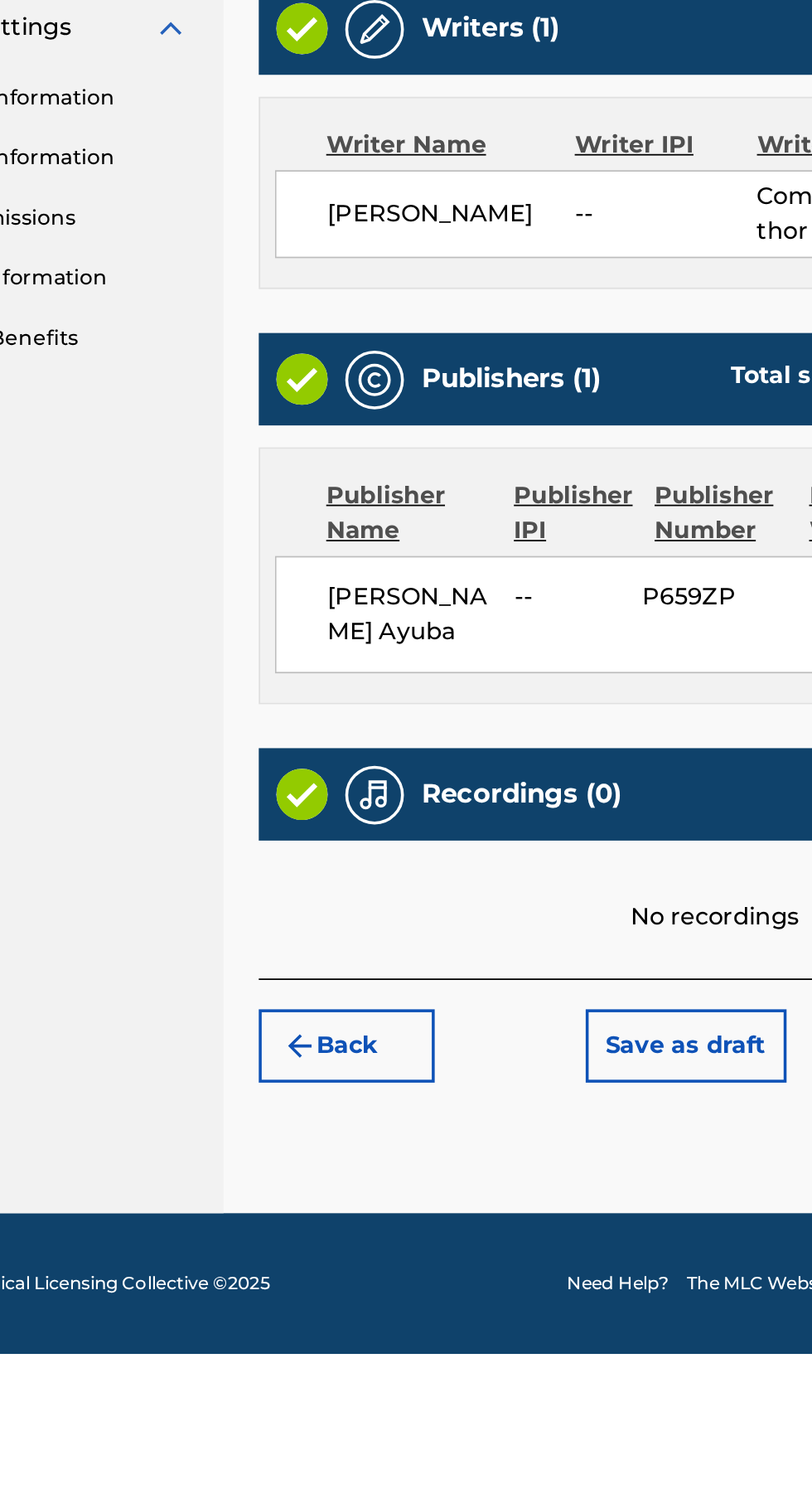
click at [325, 1341] on button "Back" at bounding box center [326, 1319] width 99 height 41
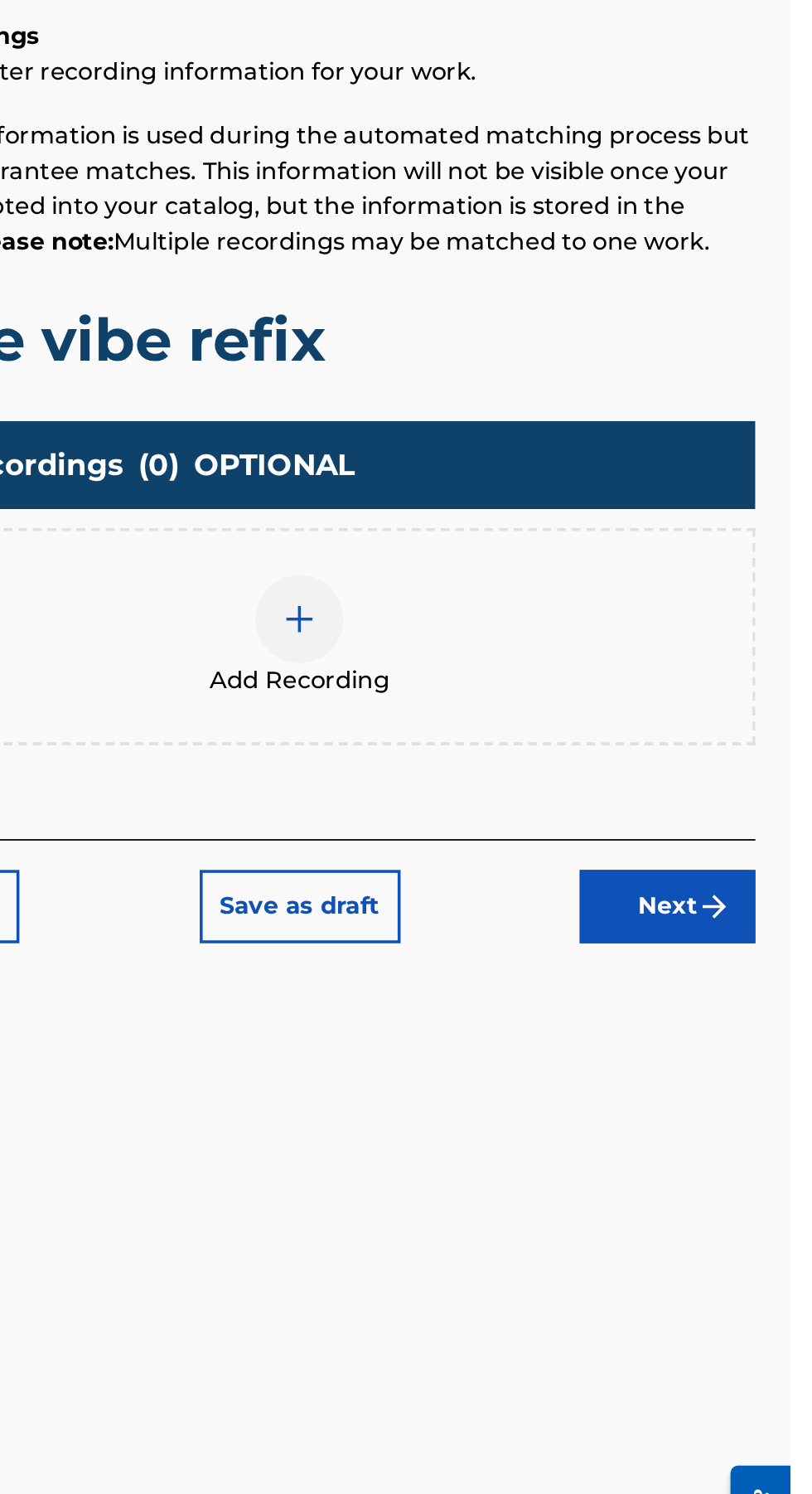
scroll to position [101, 0]
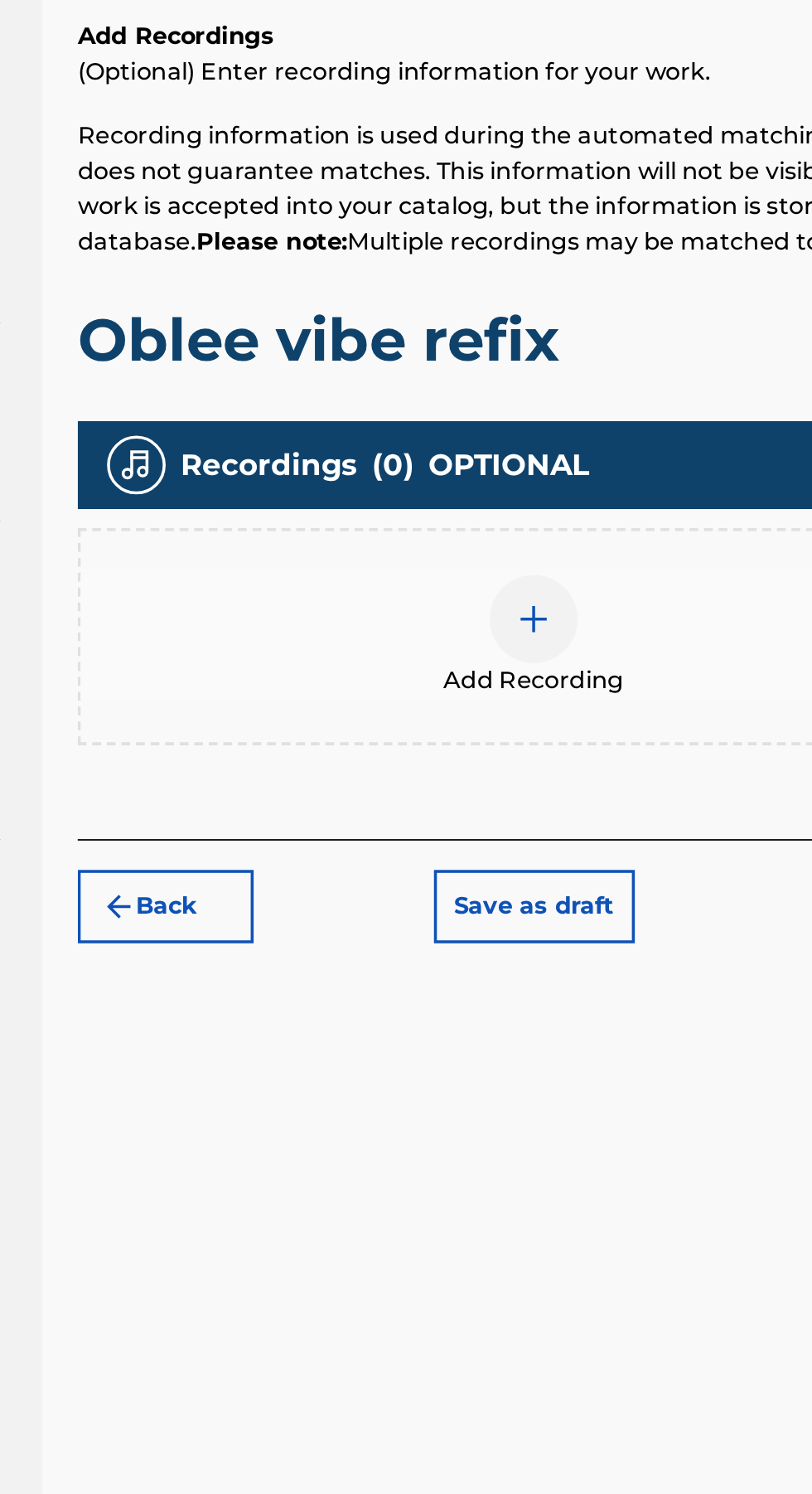
click at [335, 764] on button "Back" at bounding box center [326, 785] width 99 height 41
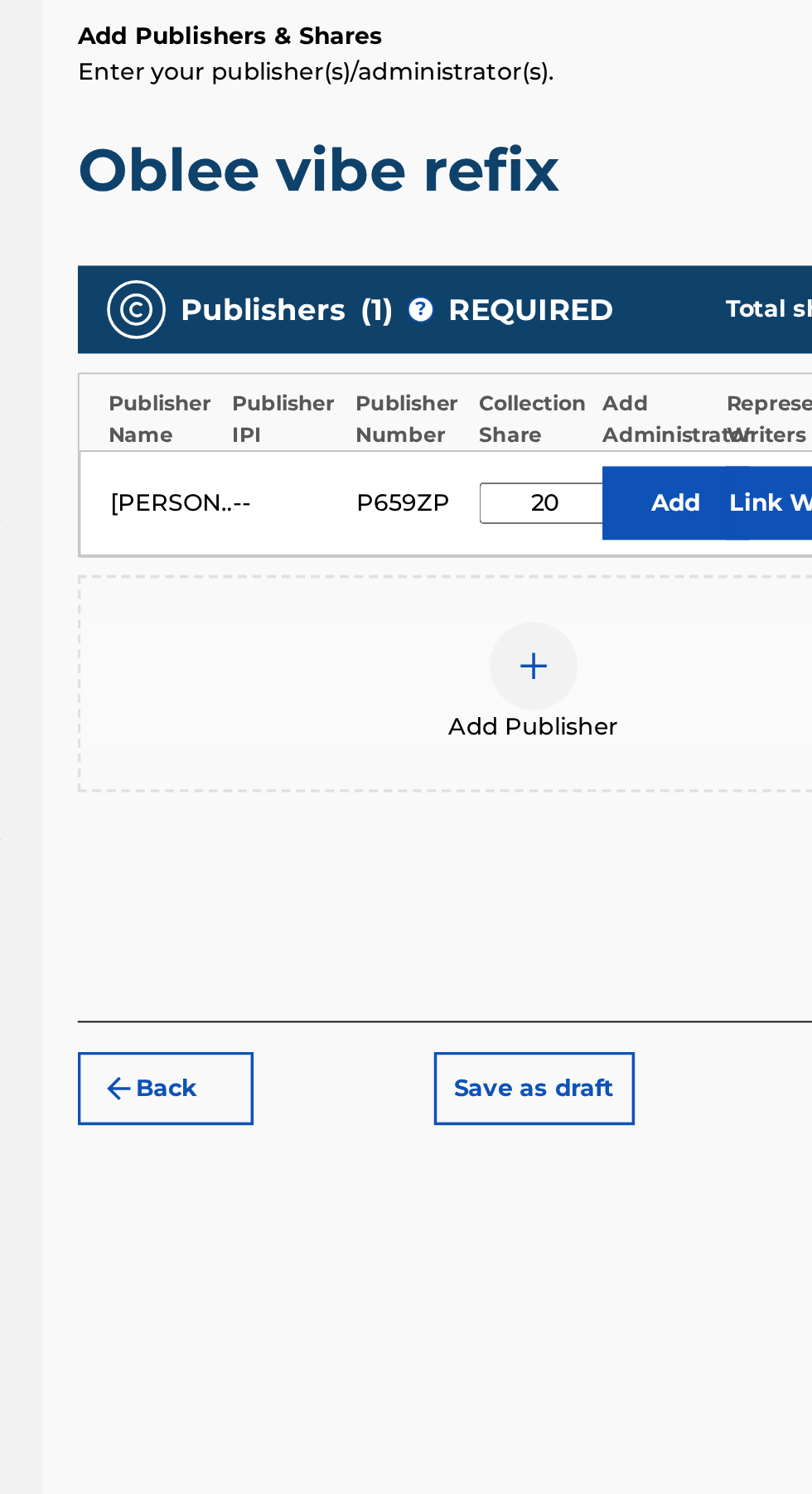
click at [546, 546] on input "20" at bounding box center [540, 557] width 74 height 23
type input "2"
type input "50"
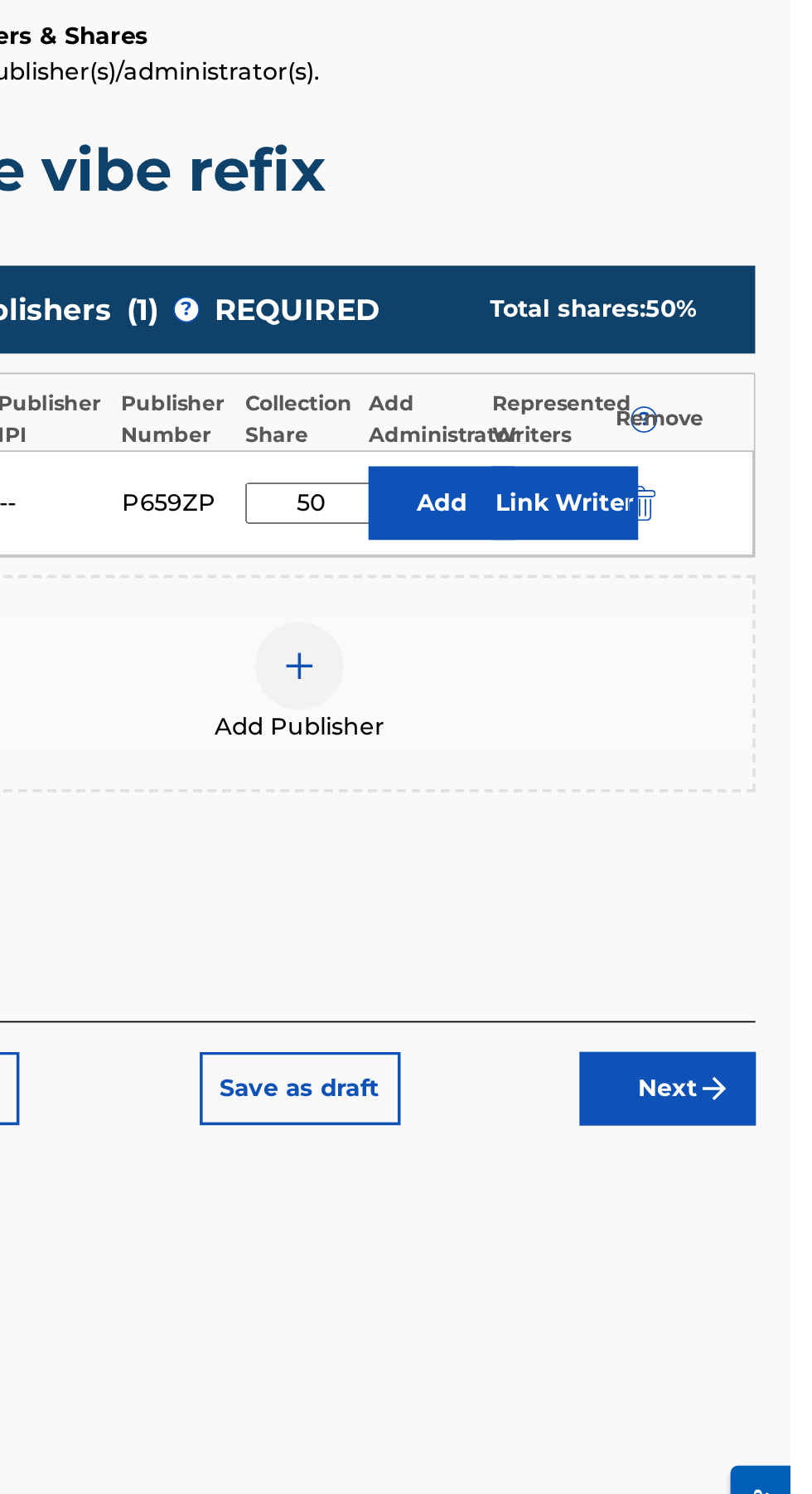
click at [749, 867] on button "Next" at bounding box center [742, 888] width 99 height 41
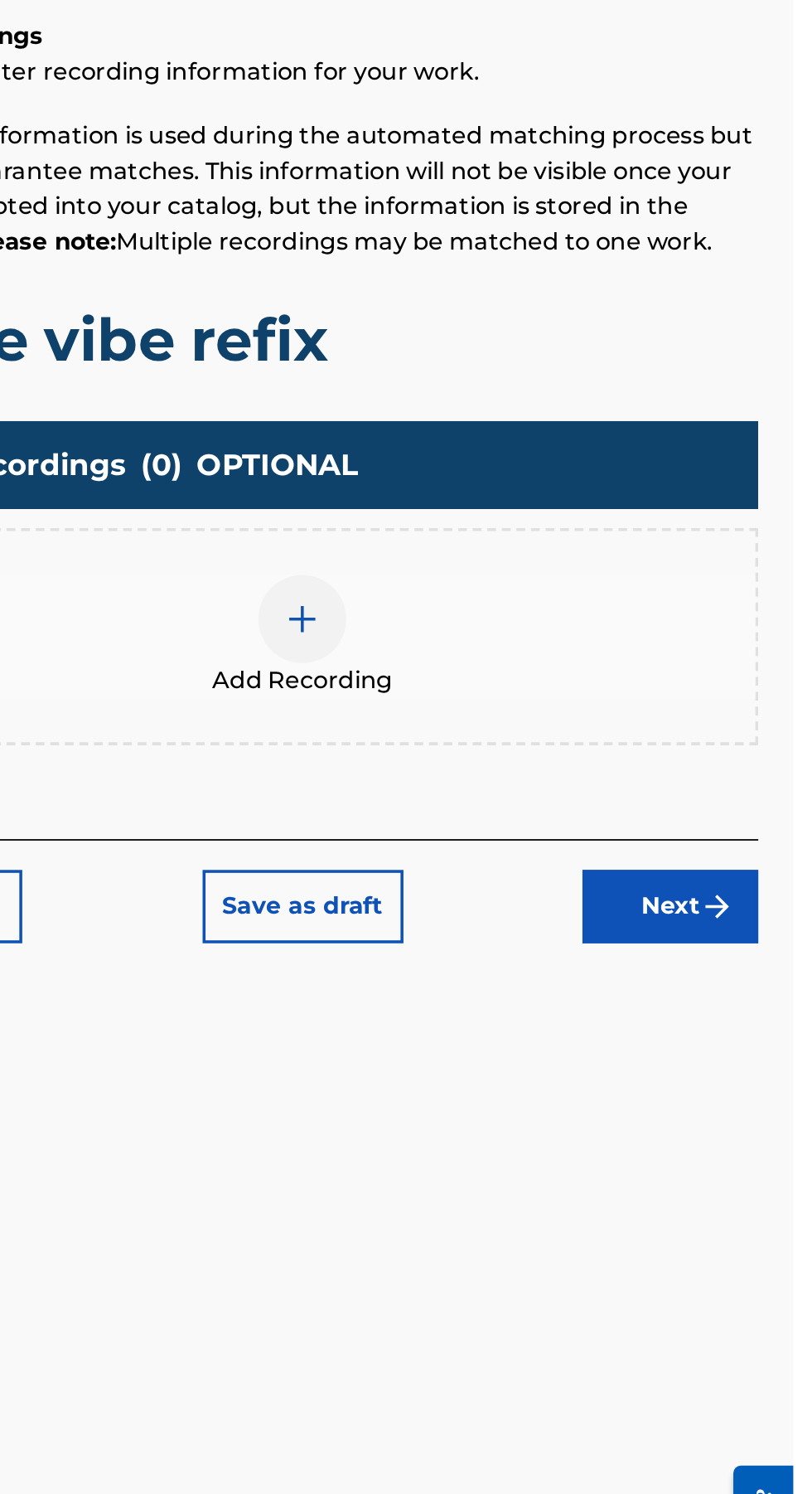
scroll to position [74, 0]
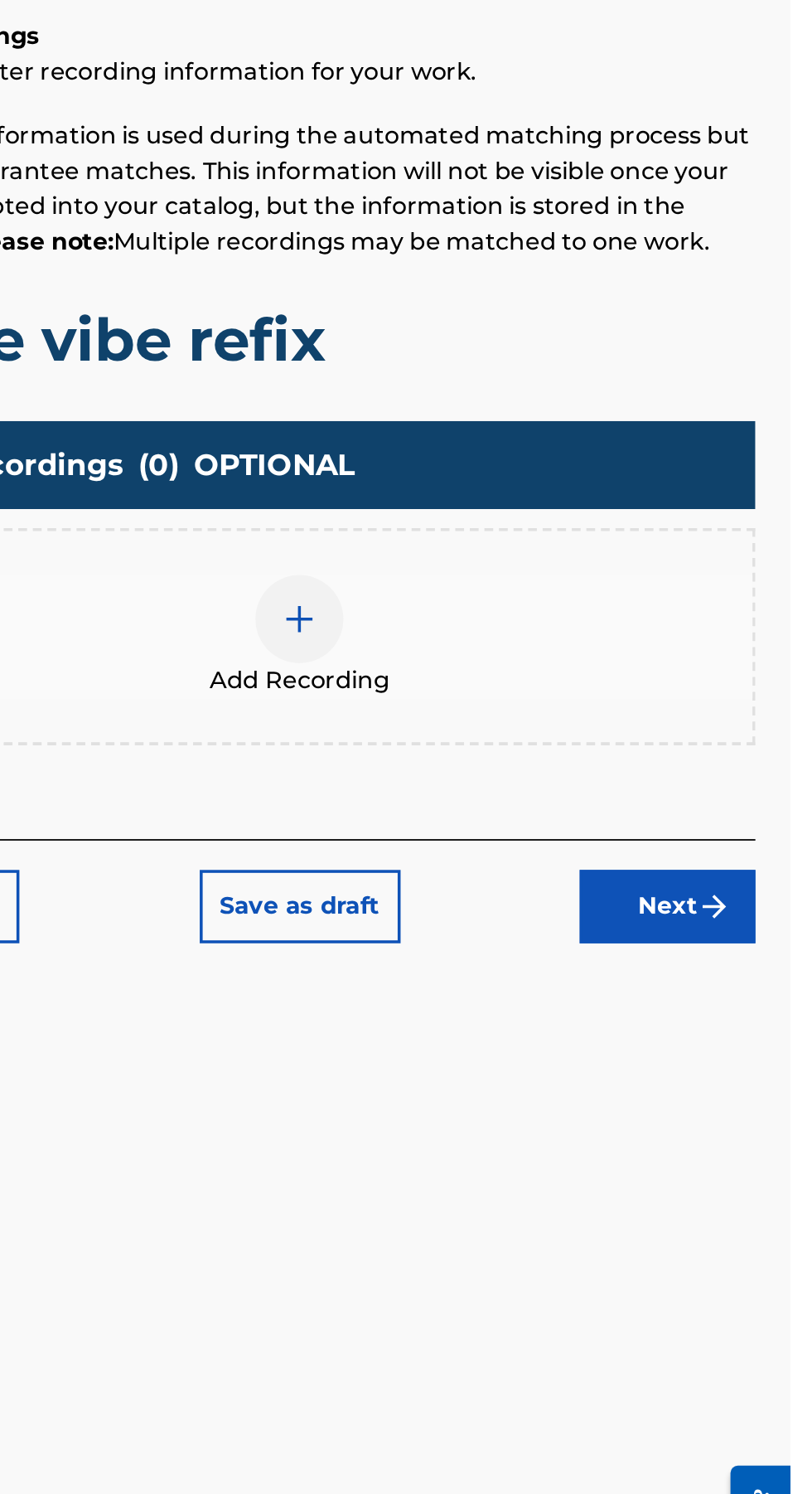
click at [748, 764] on button "Next" at bounding box center [742, 785] width 99 height 41
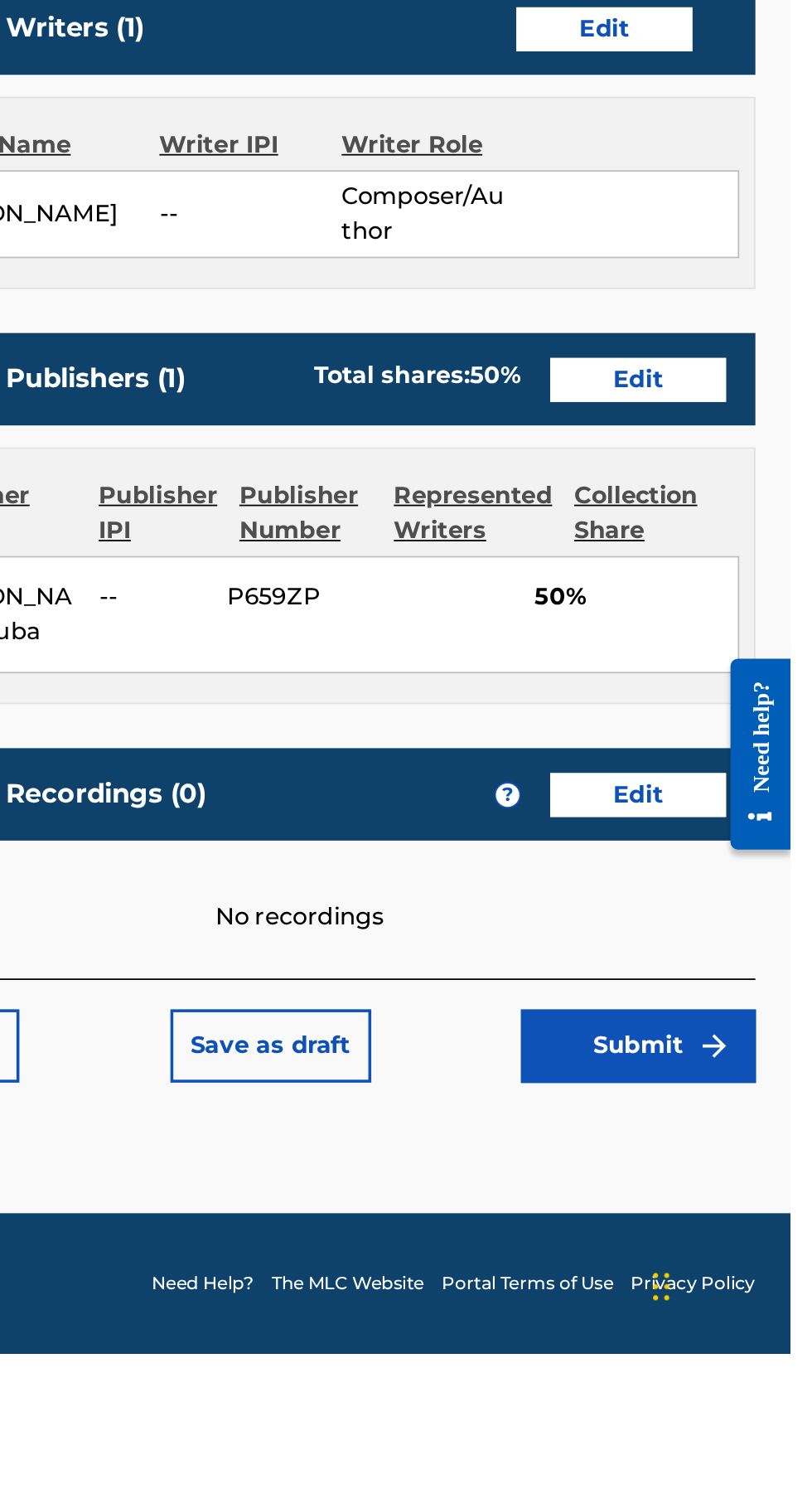
scroll to position [0, 0]
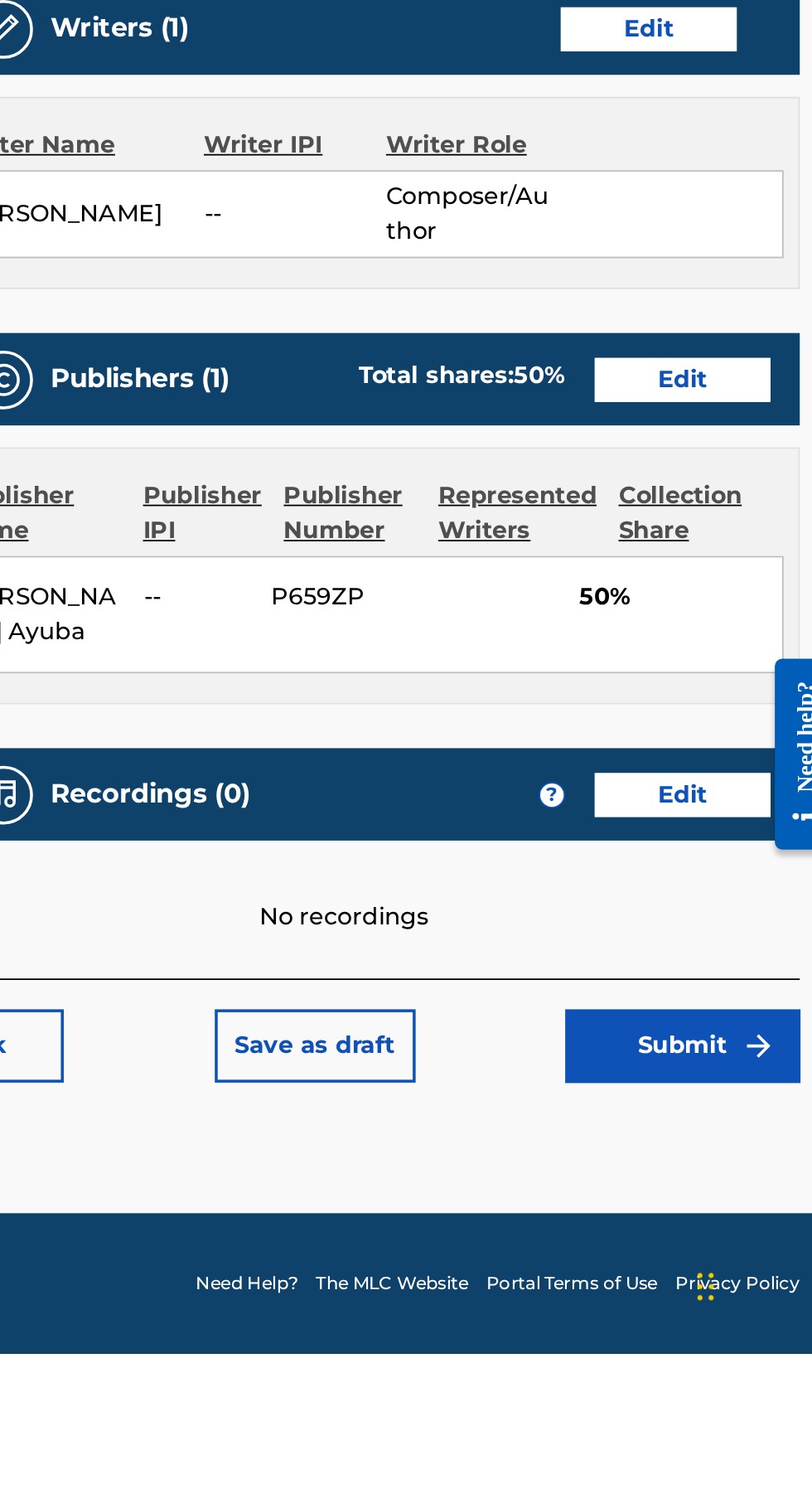
click at [716, 1190] on button "Edit" at bounding box center [726, 1177] width 99 height 25
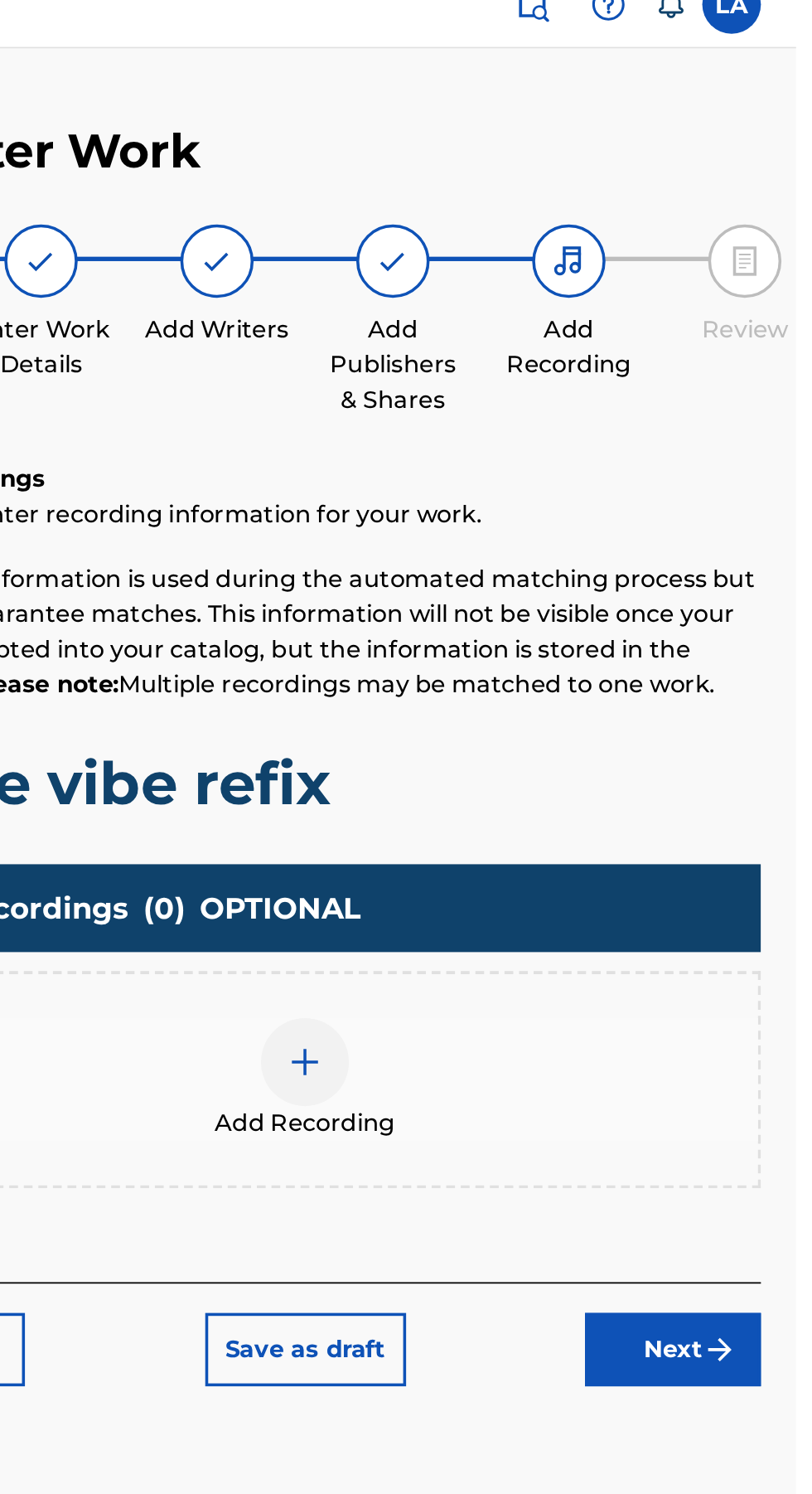
scroll to position [103, 0]
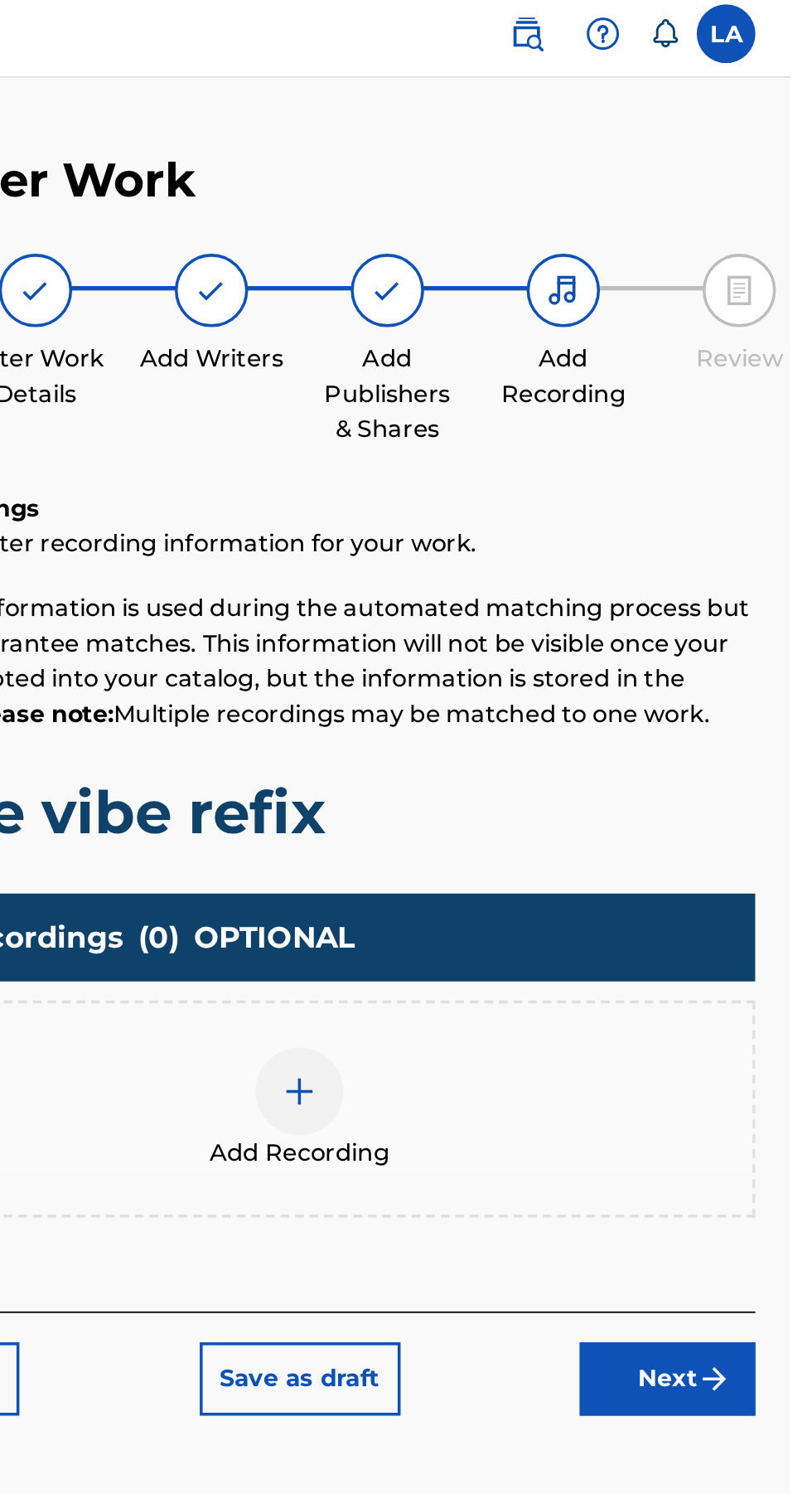
click at [543, 613] on img at bounding box center [535, 623] width 20 height 20
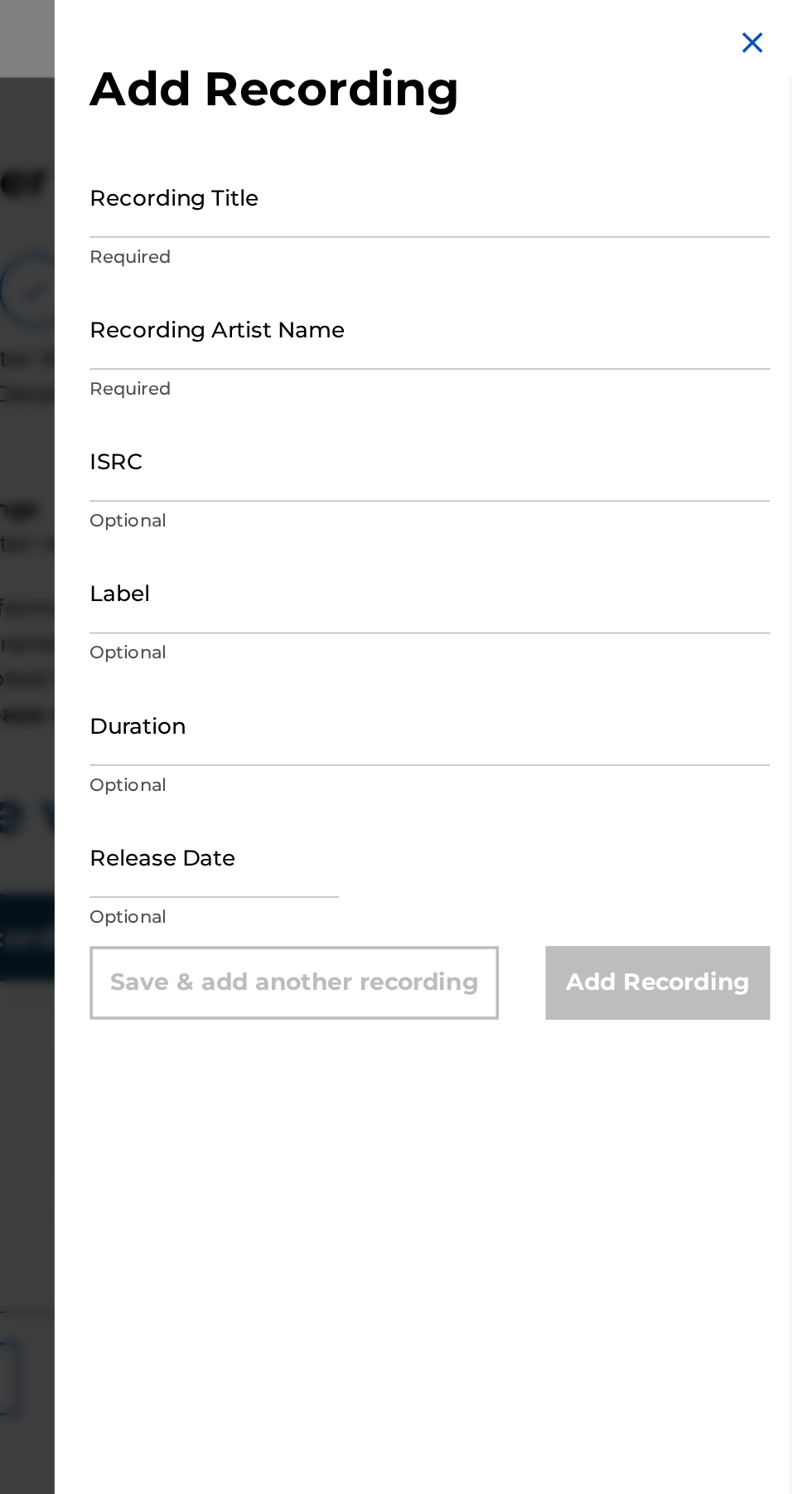
click at [565, 125] on input "Recording Title" at bounding box center [608, 116] width 385 height 47
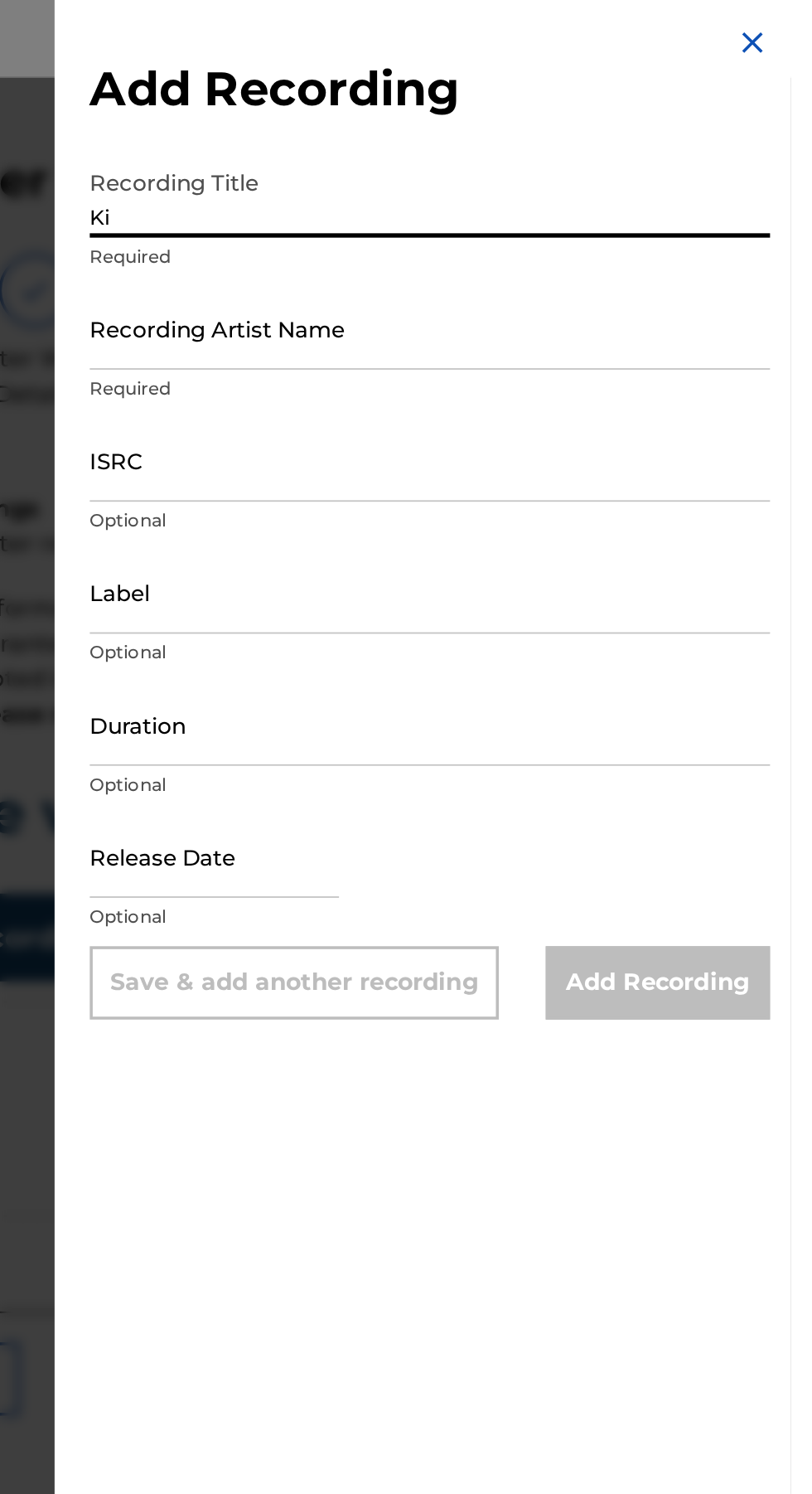
type input "K"
type input "Oblee vibe refix"
click at [630, 198] on input "Recording Artist Name" at bounding box center [608, 190] width 385 height 47
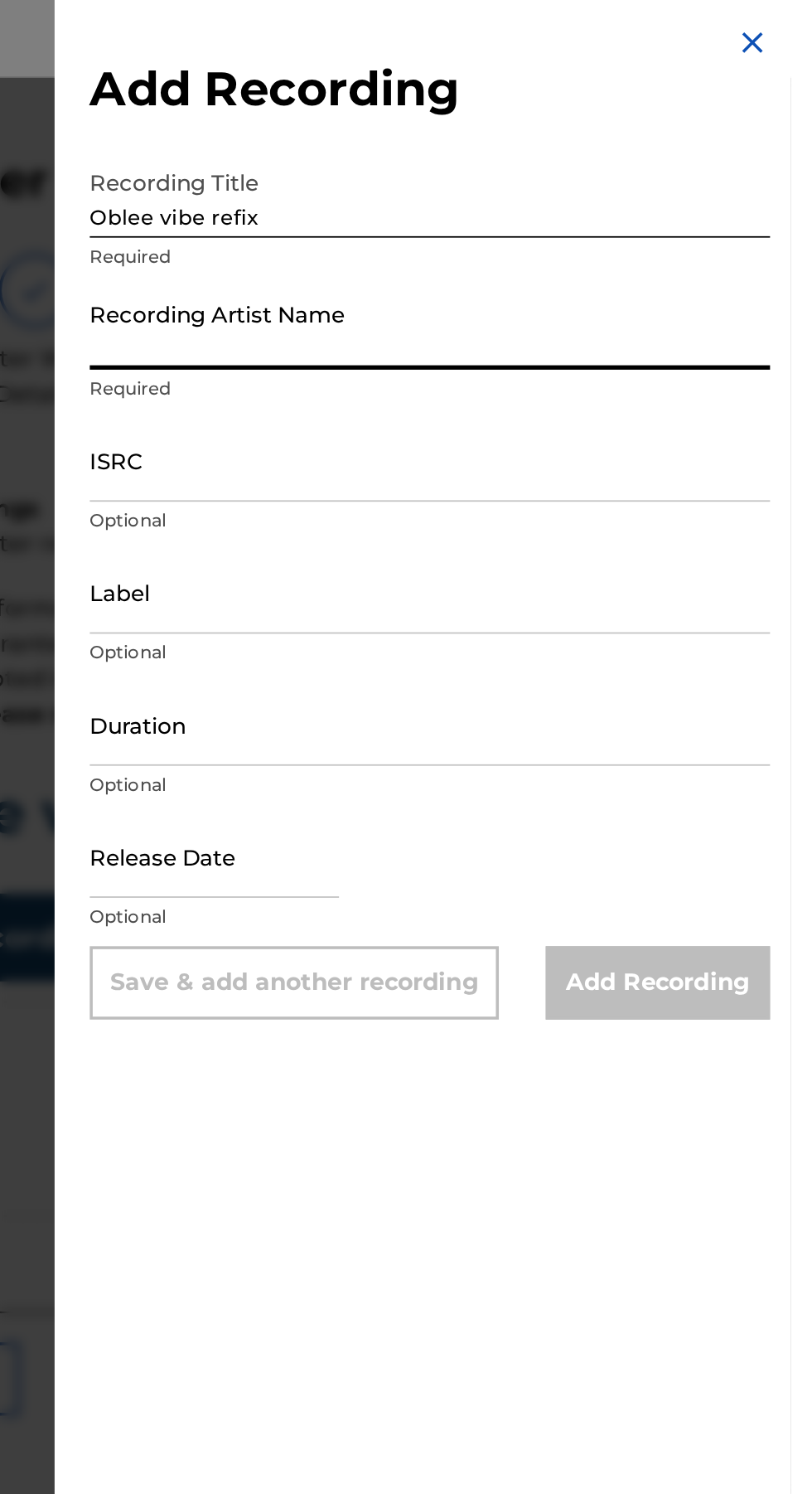
type input "k"
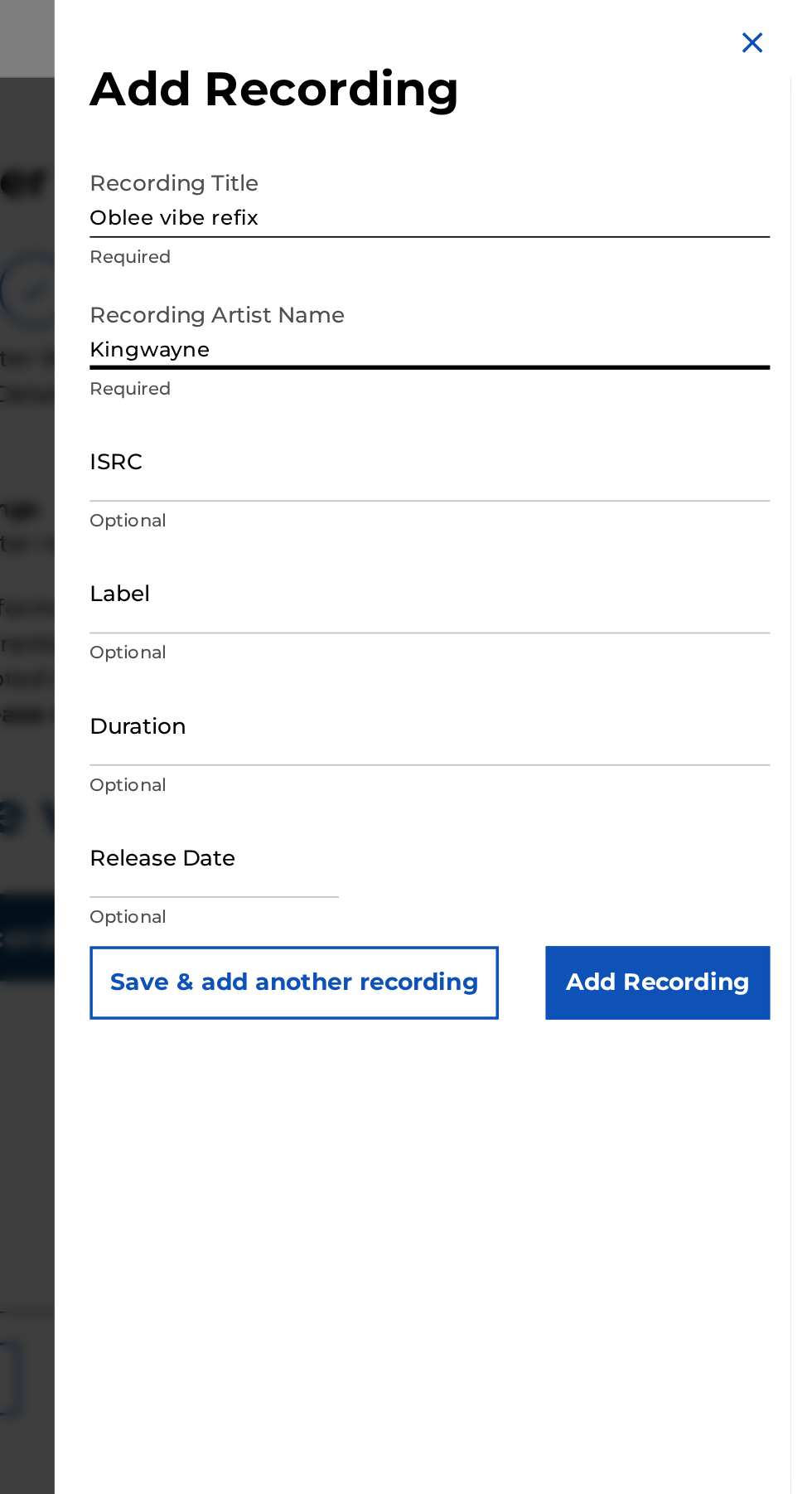
type input "Kingwayne"
click at [592, 273] on input "ISRC" at bounding box center [608, 265] width 385 height 47
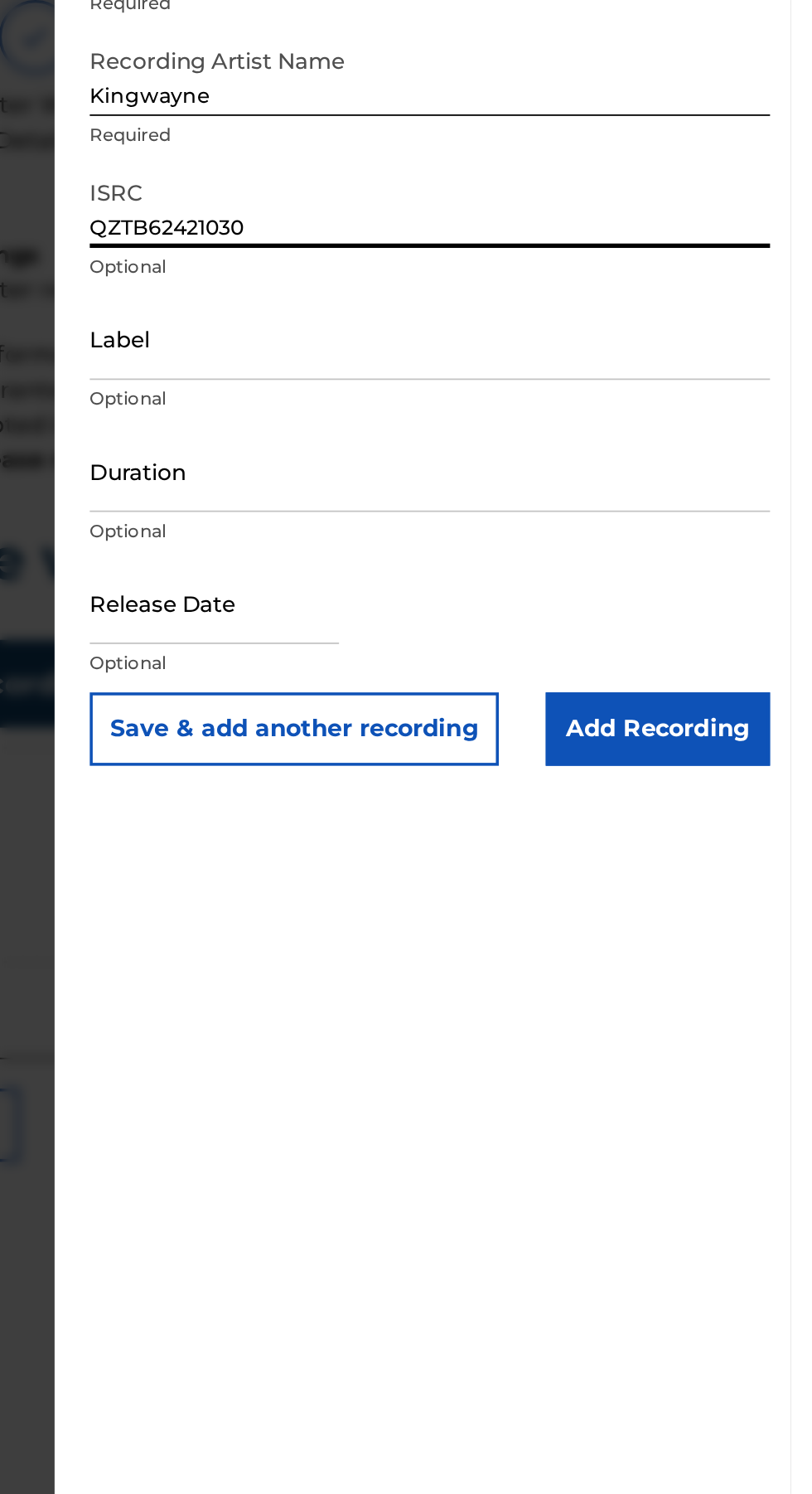
type input "QZTB62421030"
click at [598, 425] on input "Duration" at bounding box center [608, 414] width 385 height 47
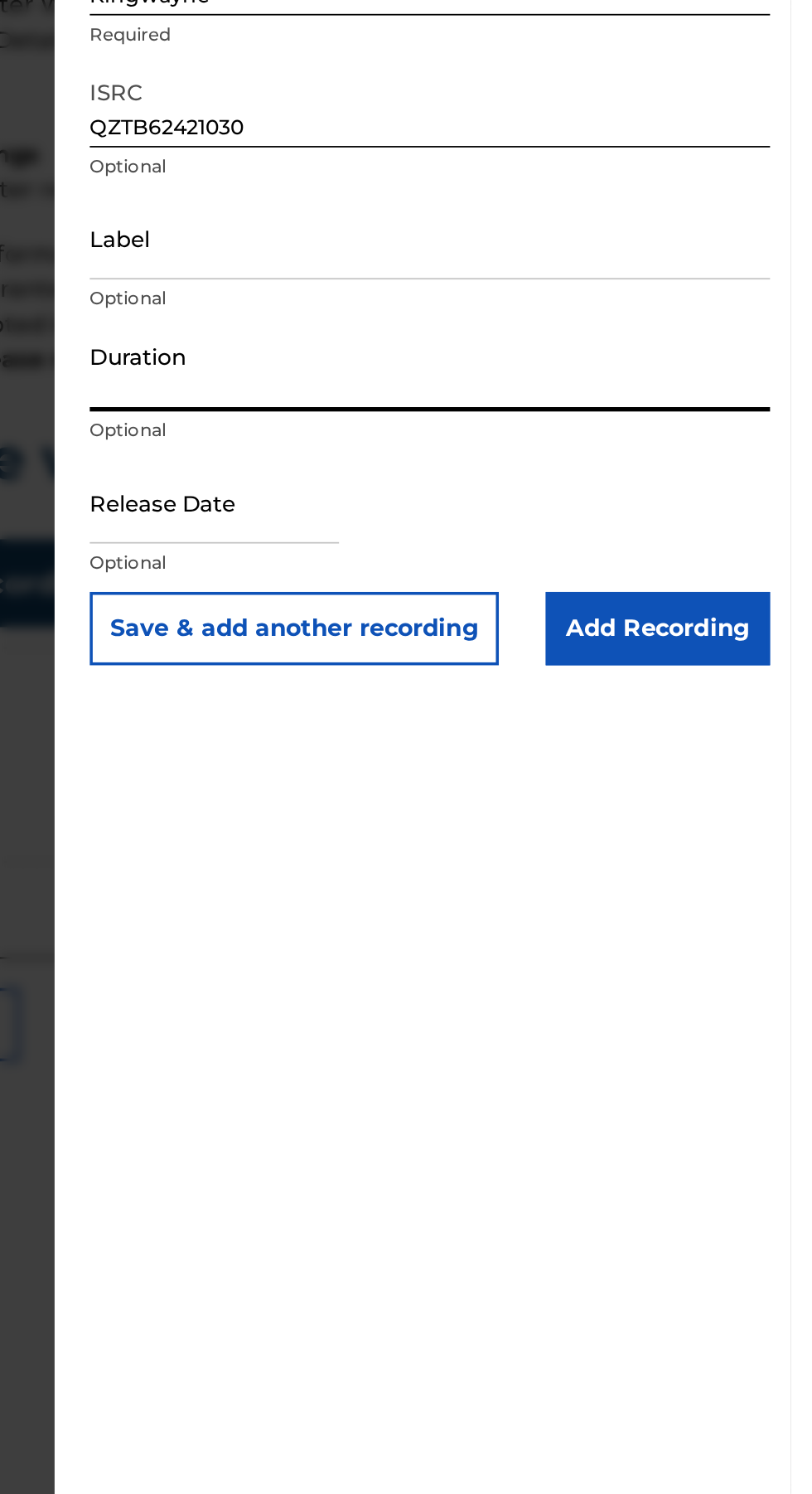
type input "3"
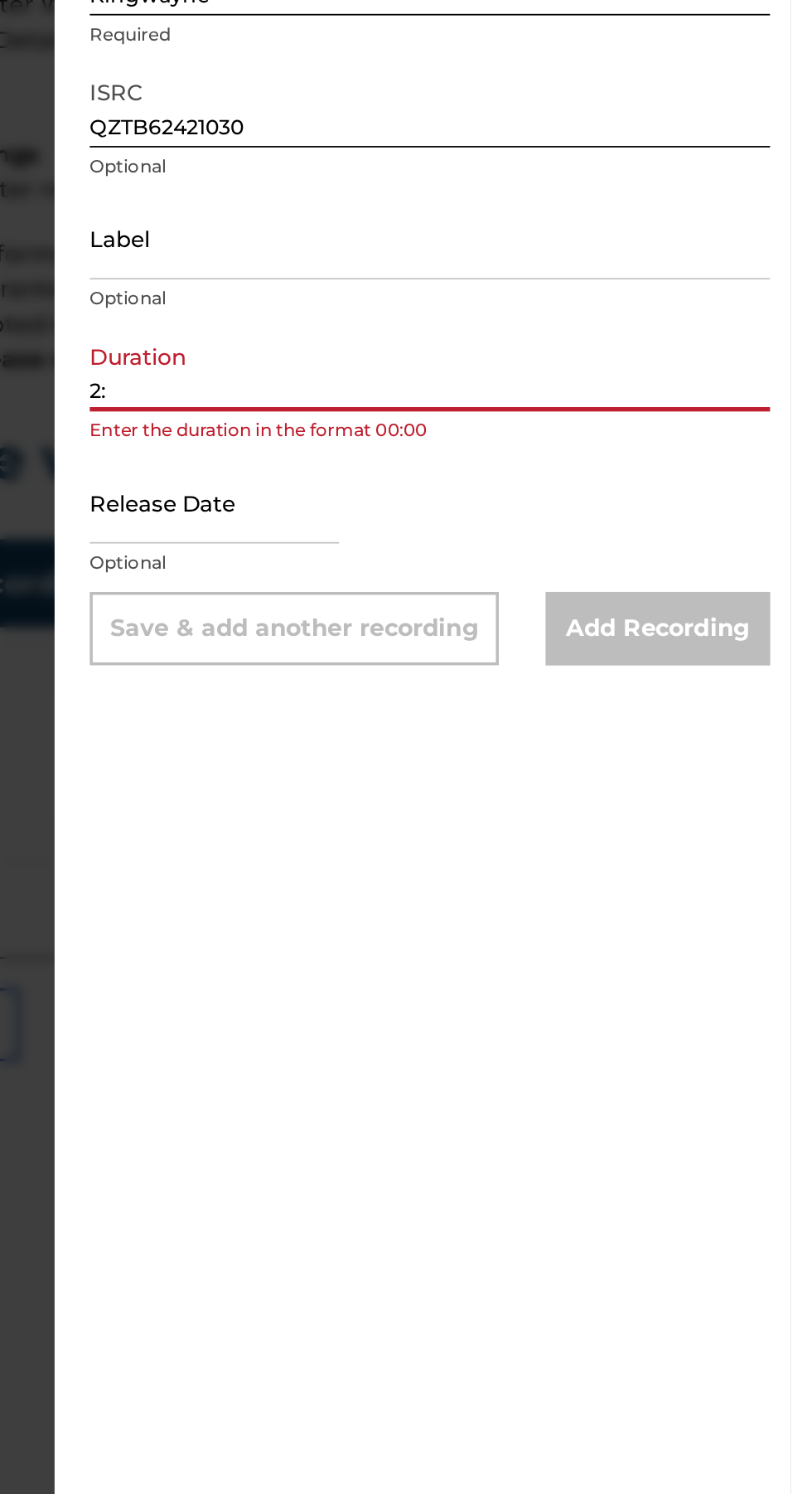
type input "2"
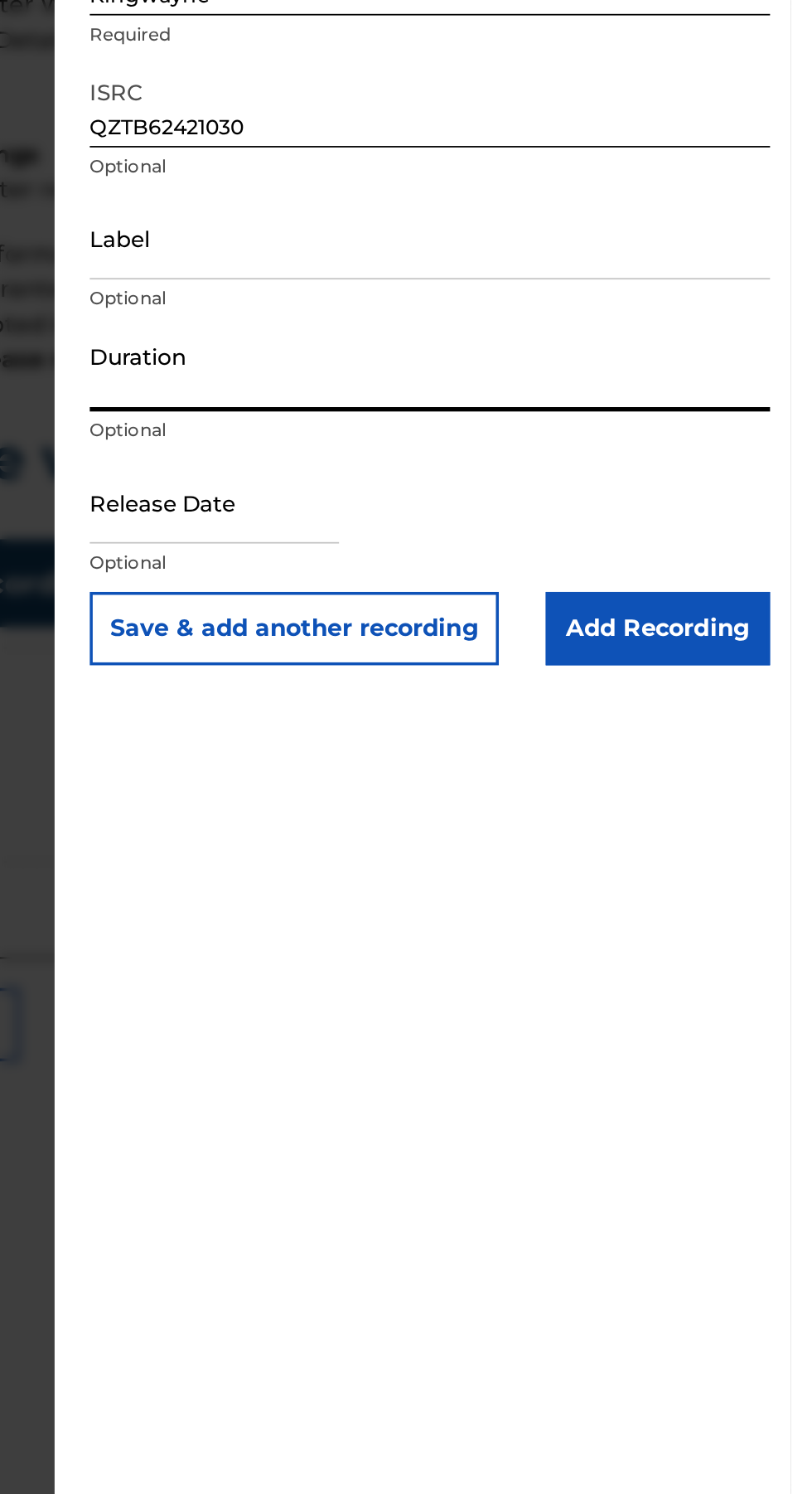
click at [523, 501] on input "text" at bounding box center [486, 489] width 141 height 47
select select "7"
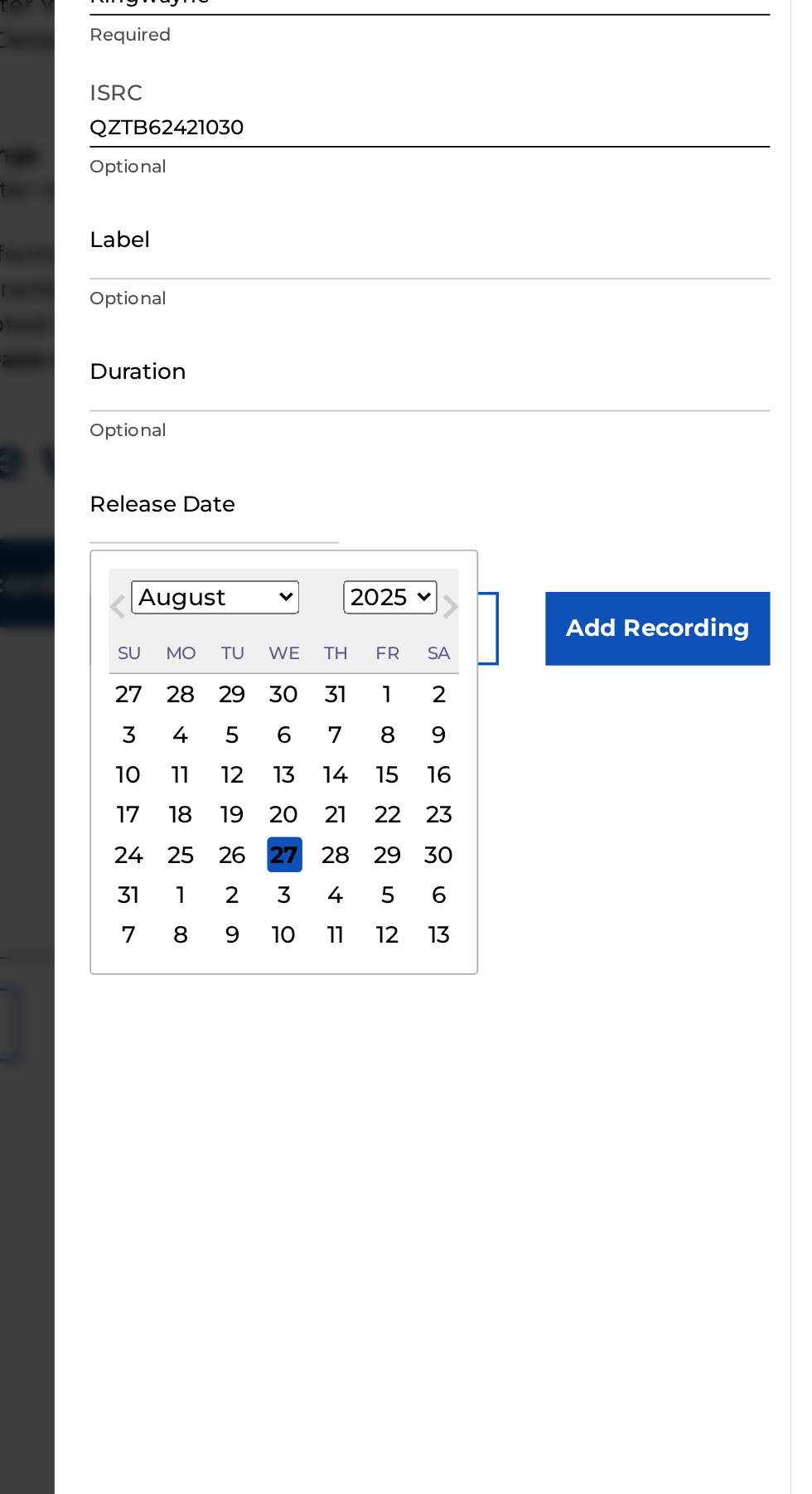
click at [612, 547] on select "1900 1901 1902 1903 1904 1905 1906 1907 1908 1909 1910 1911 1912 1913 1914 1915…" at bounding box center [586, 543] width 53 height 19
select select "2024"
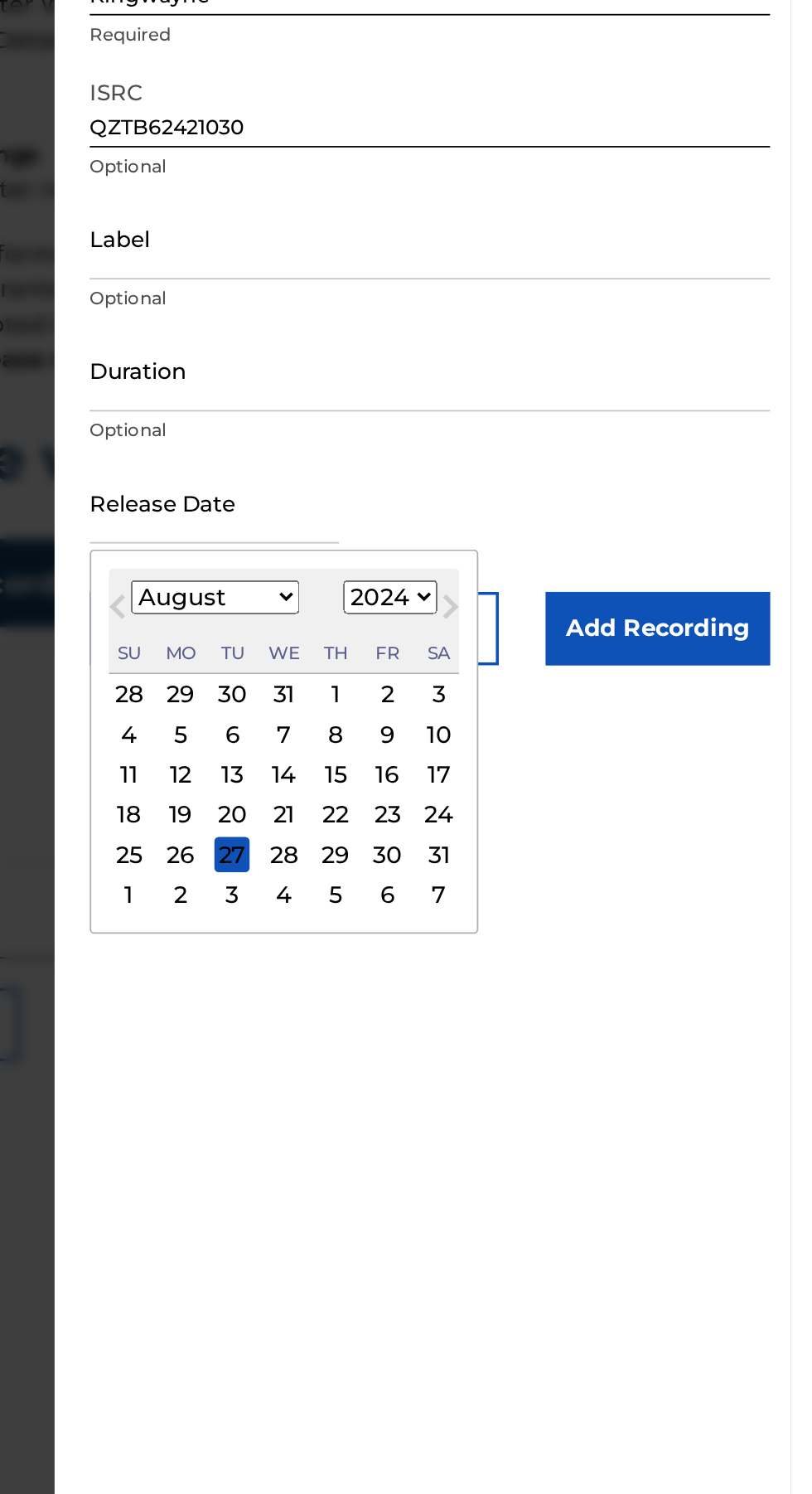
click at [536, 641] on div "14" at bounding box center [526, 644] width 20 height 20
type input "August 14 2024"
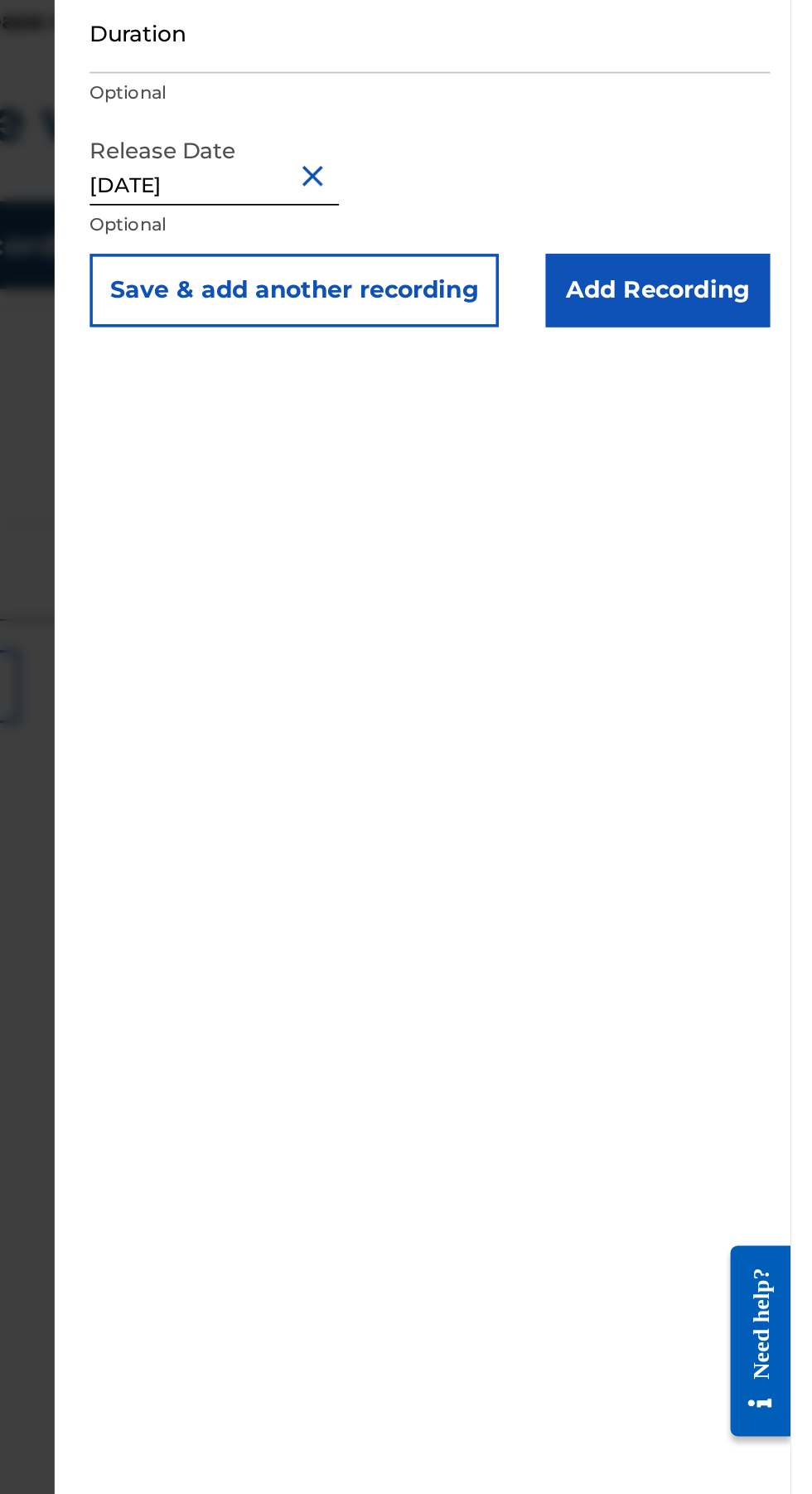
click at [754, 575] on input "Add Recording" at bounding box center [737, 560] width 127 height 41
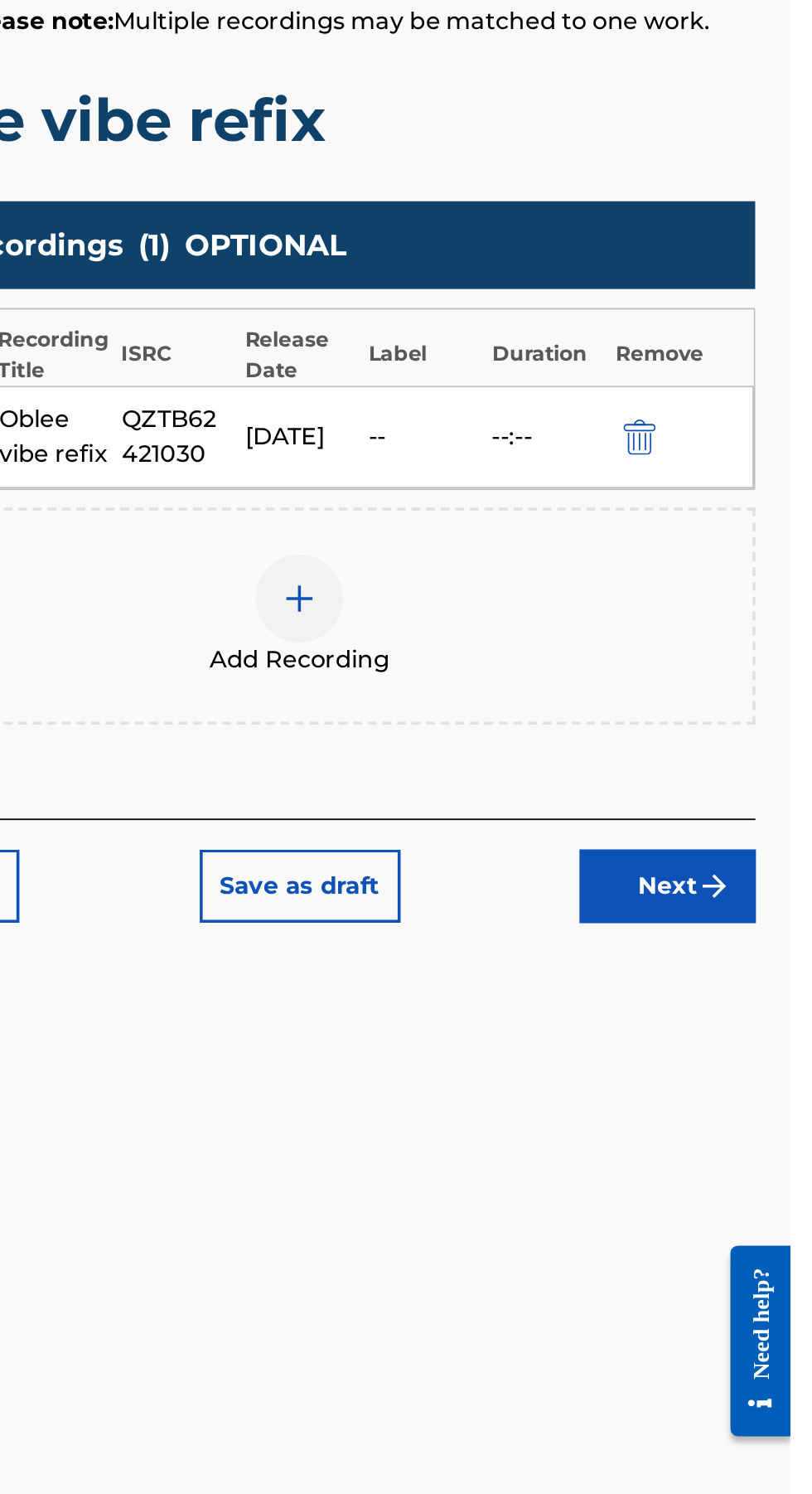
click at [750, 877] on button "Next" at bounding box center [742, 897] width 99 height 41
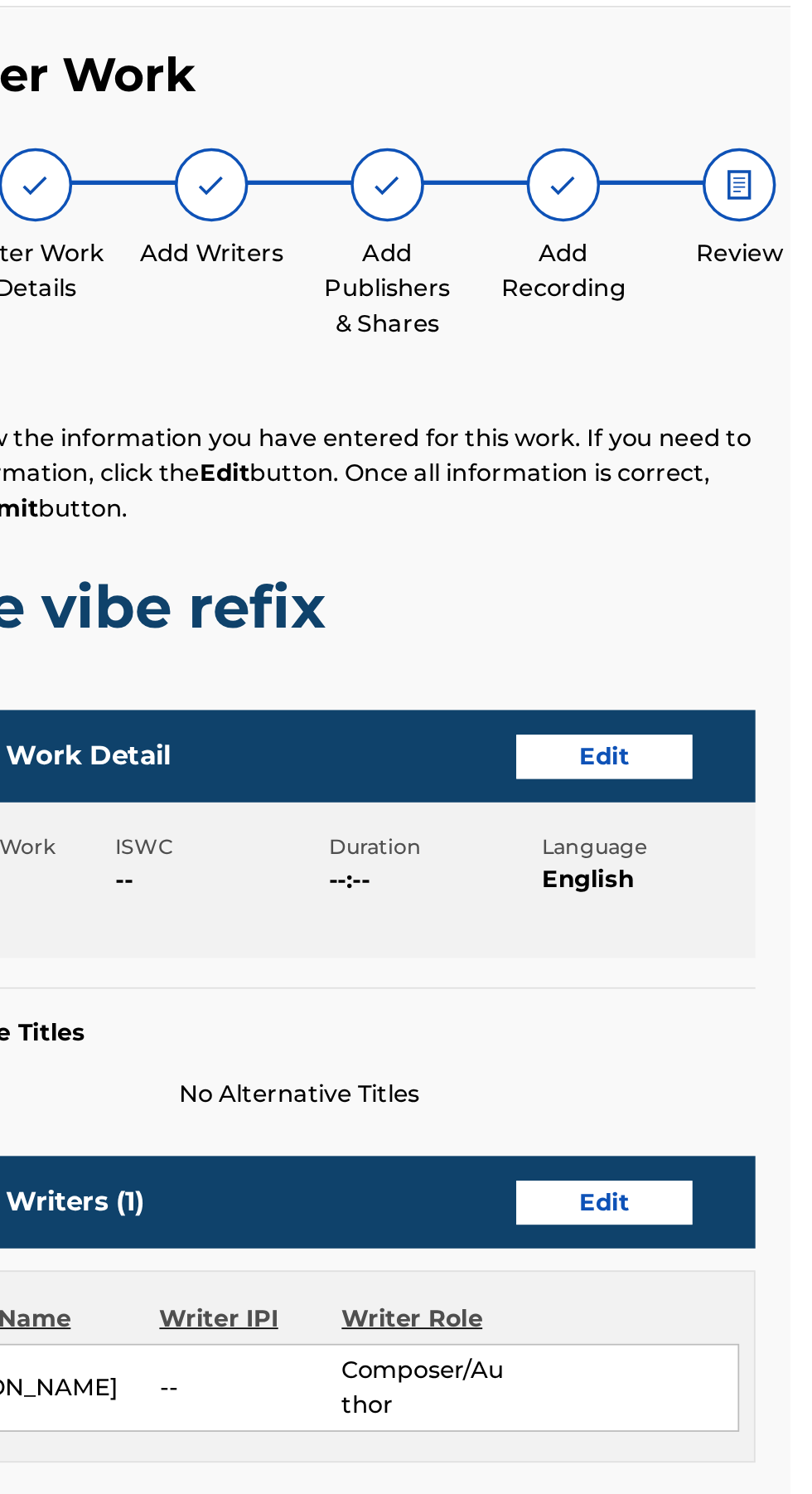
scroll to position [0, 0]
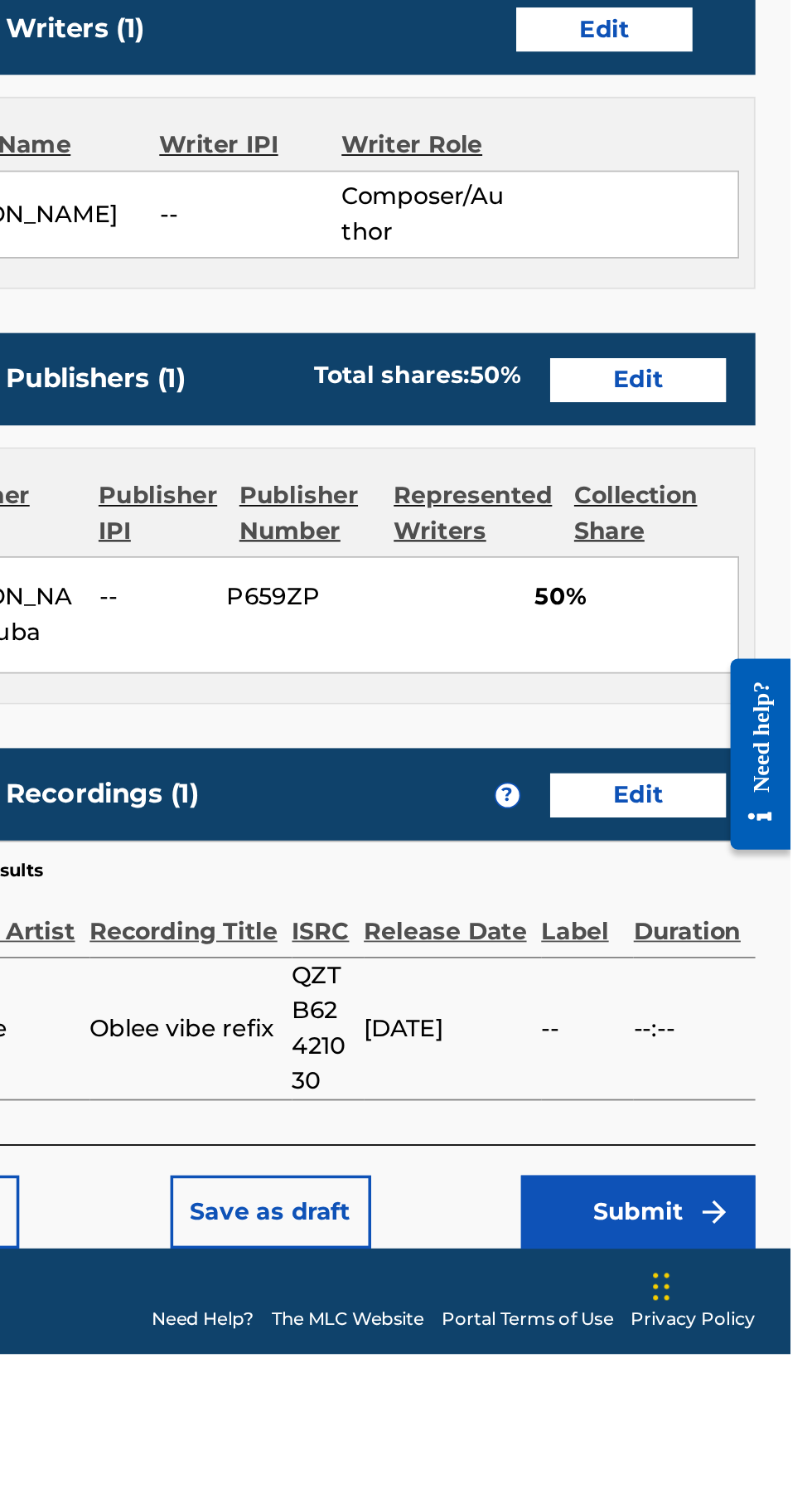
click at [725, 1430] on button "Submit" at bounding box center [726, 1412] width 132 height 41
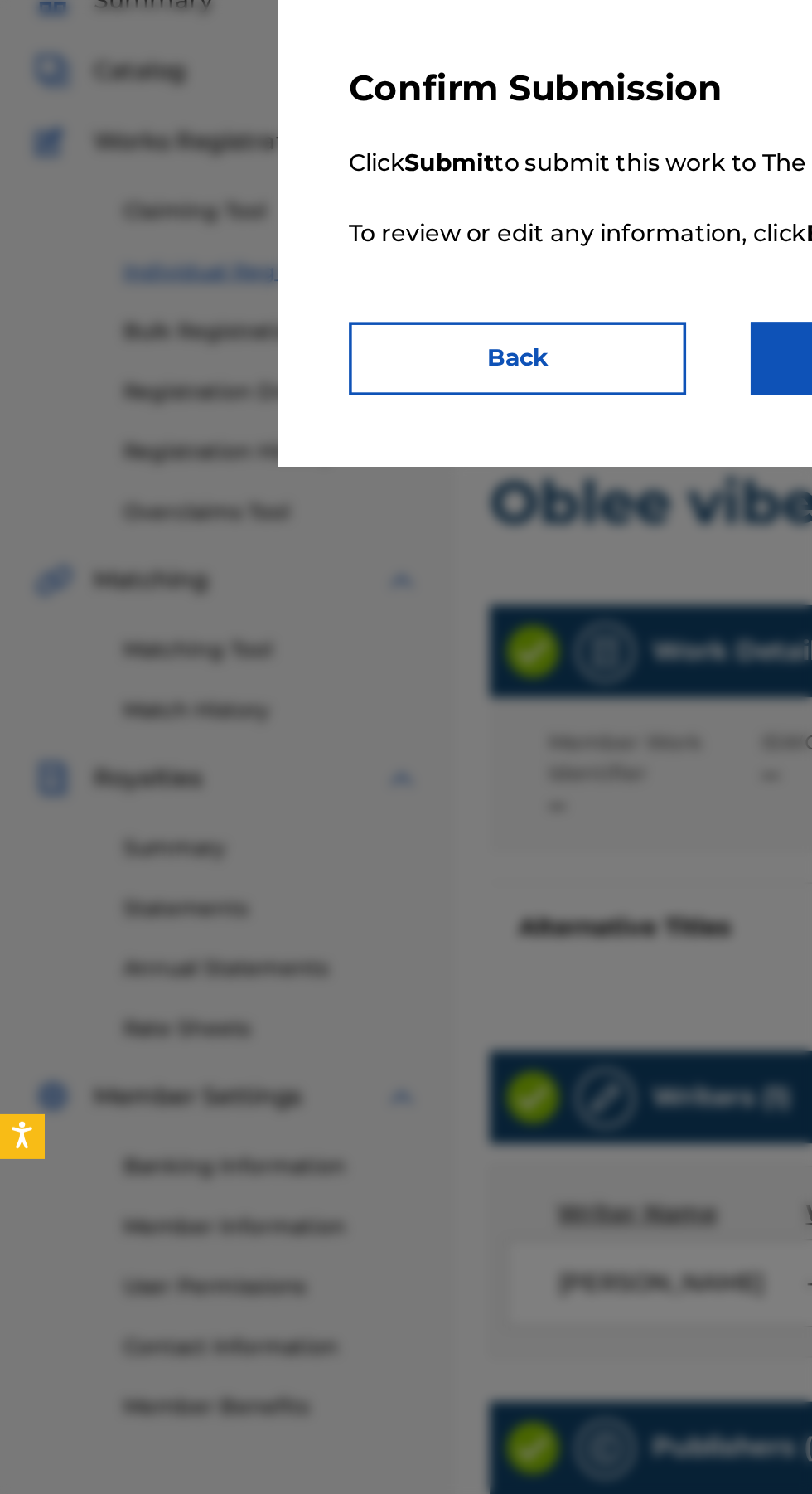
scroll to position [103, 0]
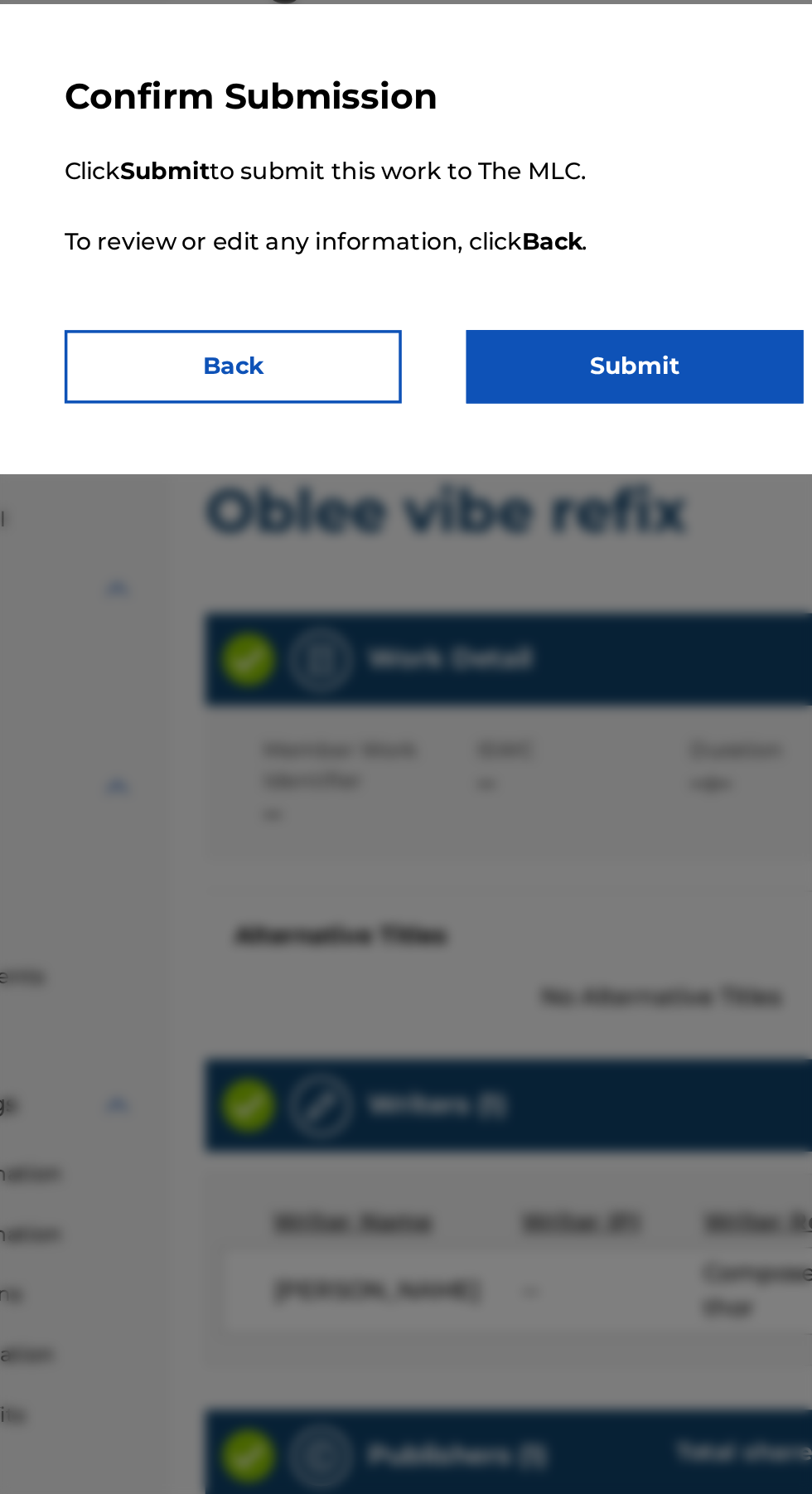
click at [530, 309] on button "Submit" at bounding box center [519, 307] width 190 height 41
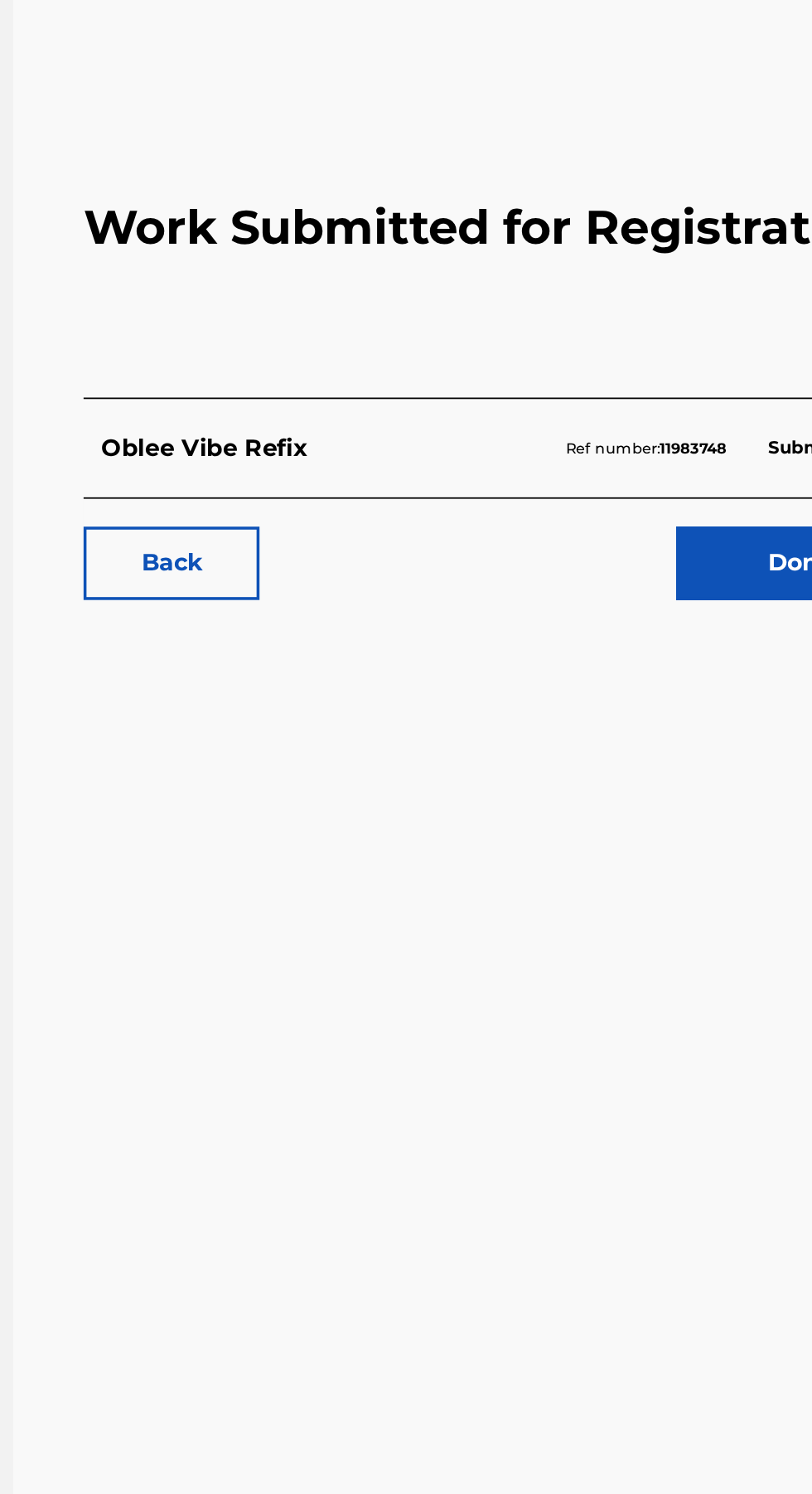
click at [657, 417] on link "Done" at bounding box center [701, 418] width 141 height 41
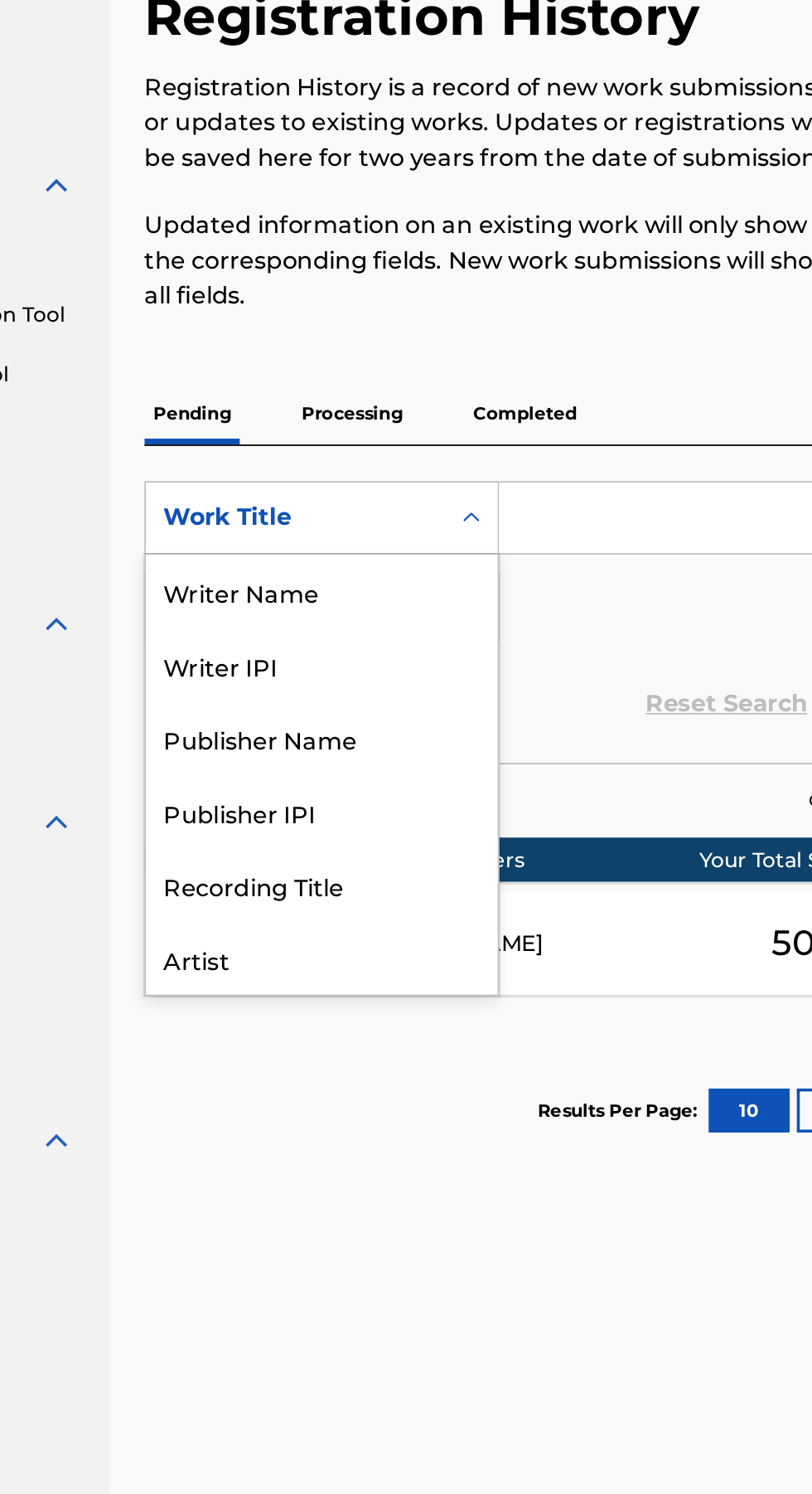
scroll to position [83, 0]
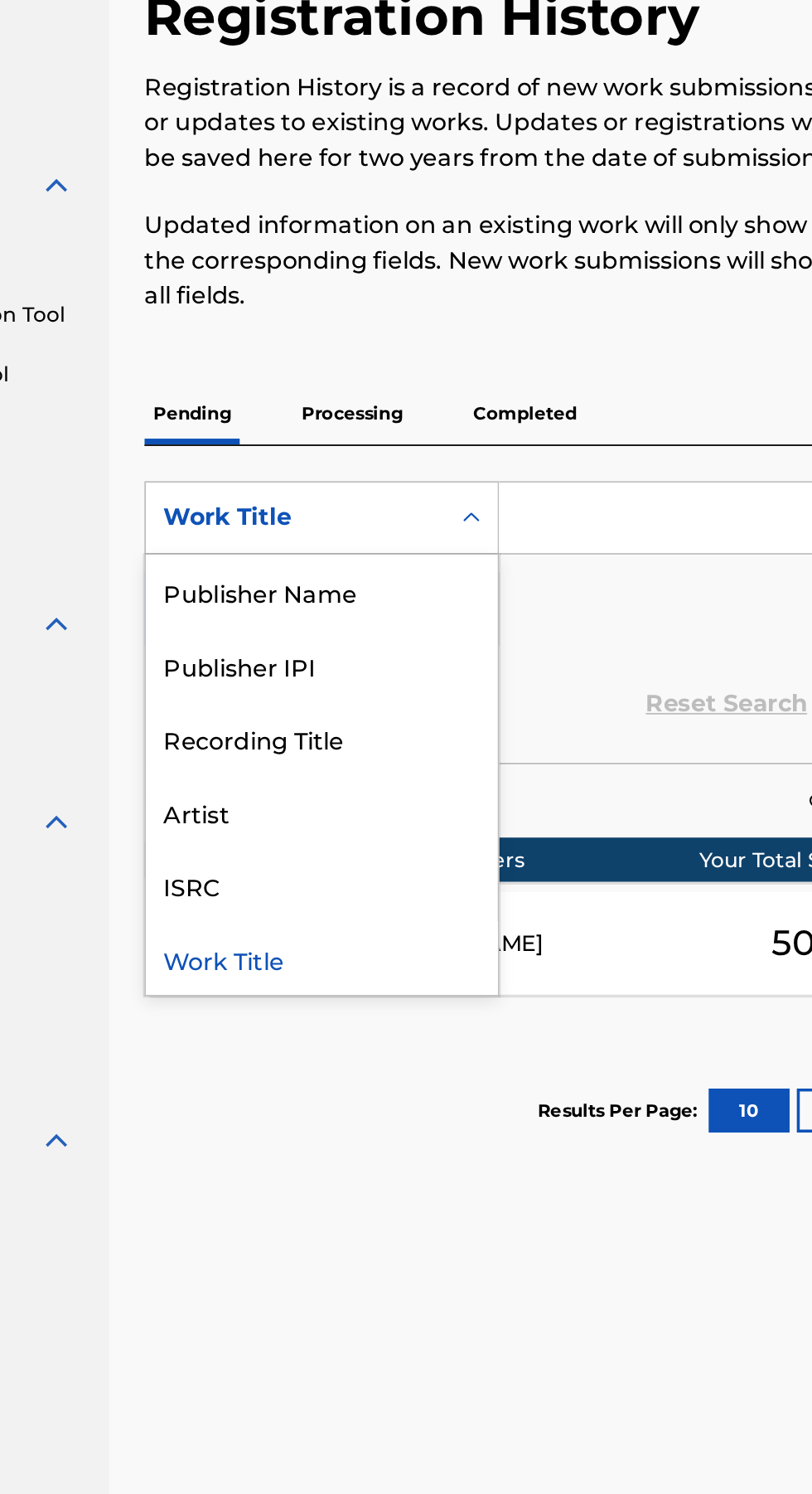
click at [374, 478] on div "Publisher IPI" at bounding box center [377, 475] width 198 height 41
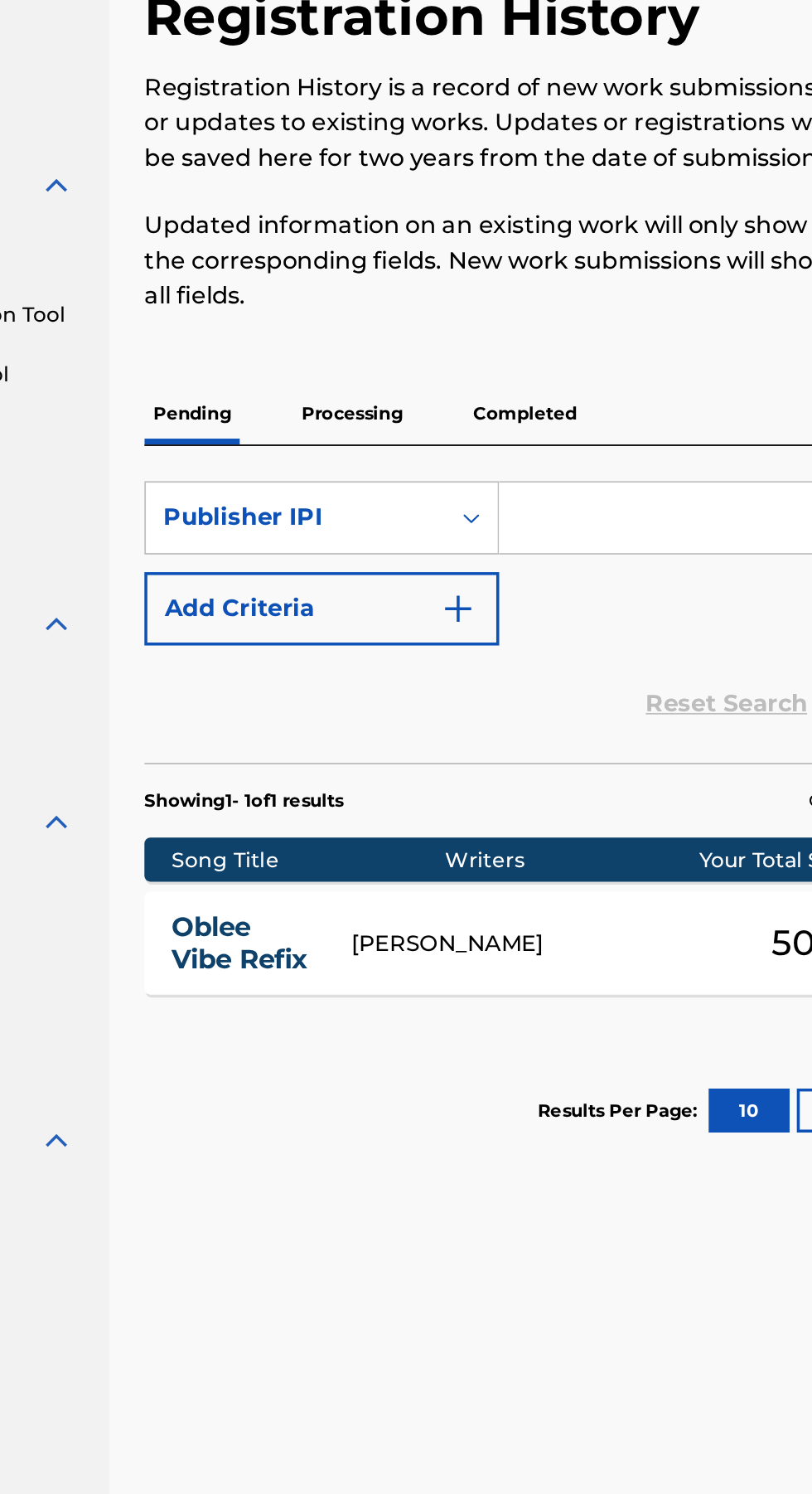
click at [537, 450] on div "SearchWithCriteria96e90752-c3bf-41c1-9451-18381f7fb37d Publisher IPI Add Criter…" at bounding box center [534, 418] width 515 height 93
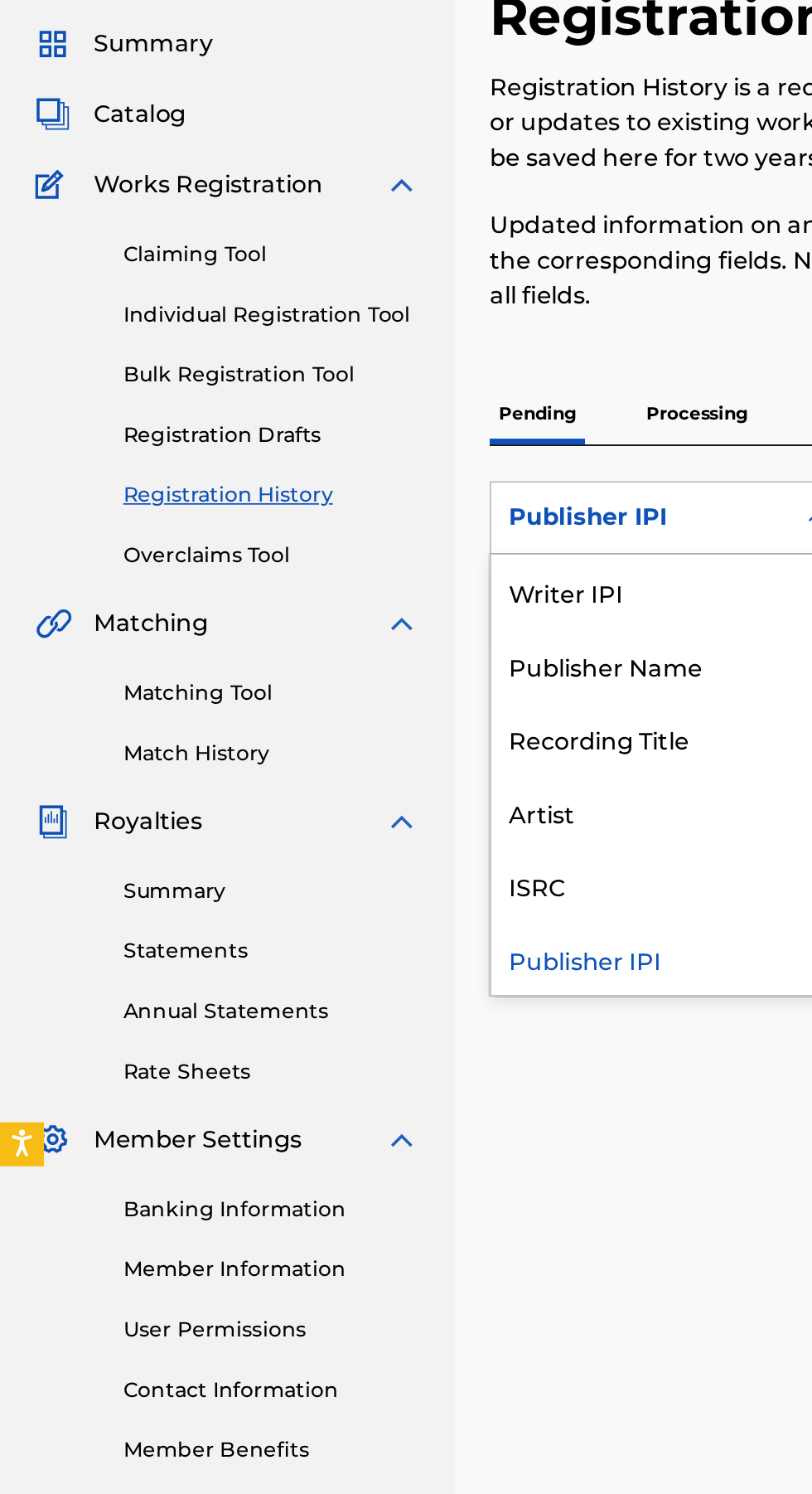
click at [339, 596] on div "ISRC" at bounding box center [377, 600] width 198 height 41
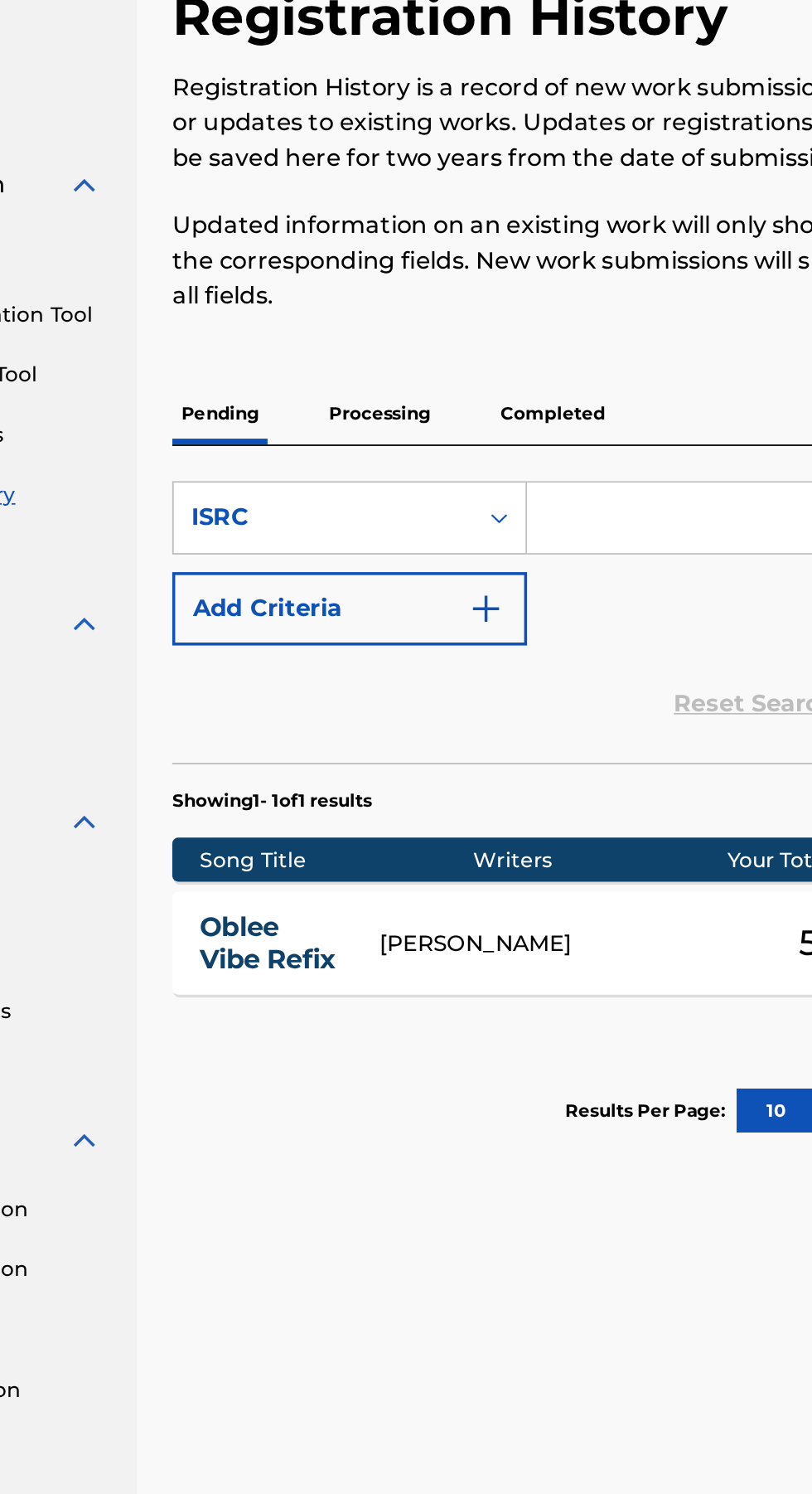
click at [550, 392] on input "Search Form" at bounding box center [635, 392] width 314 height 40
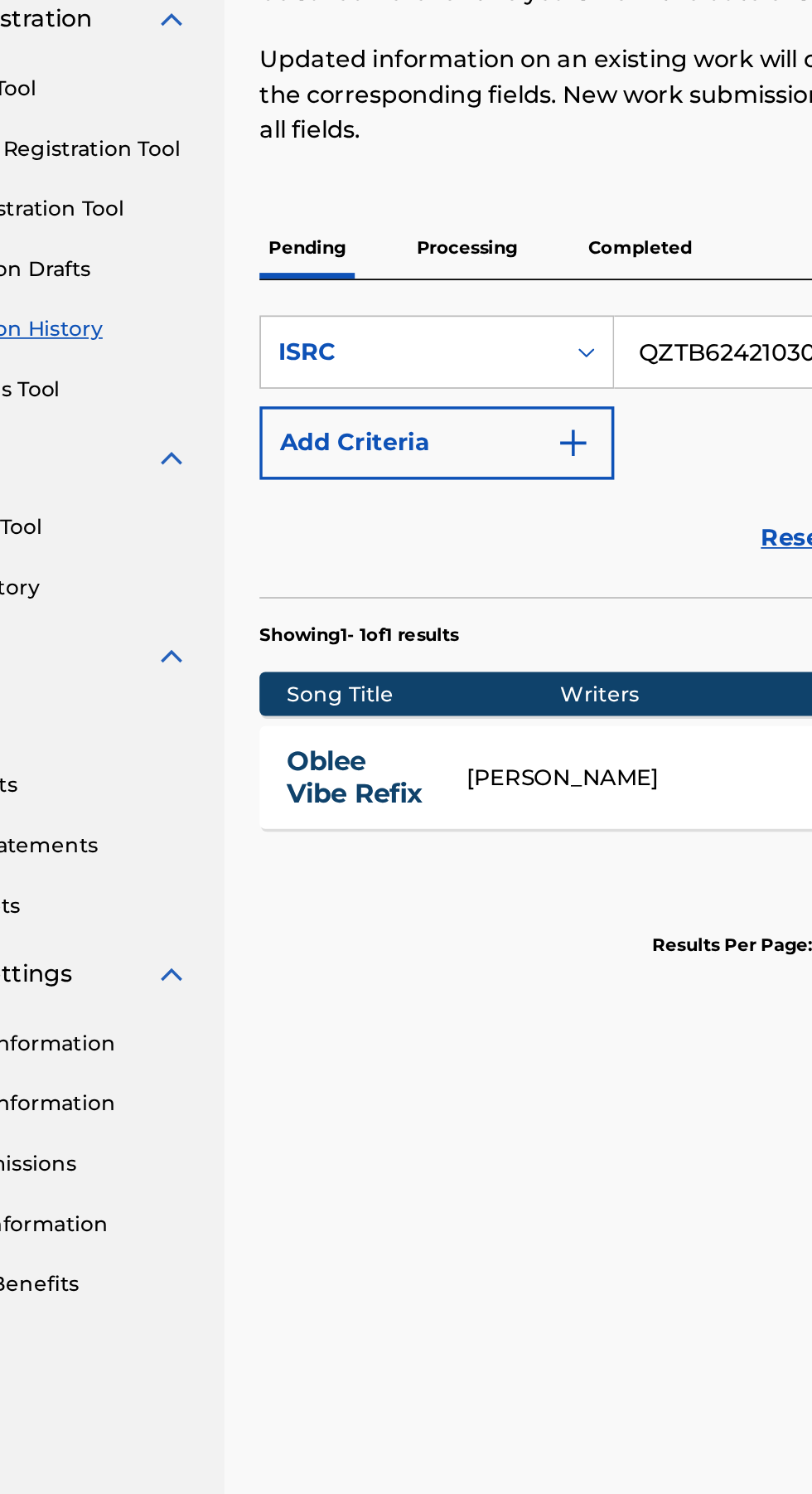
type input "QZTB62421030"
click at [441, 449] on button "Add Criteria" at bounding box center [377, 444] width 200 height 41
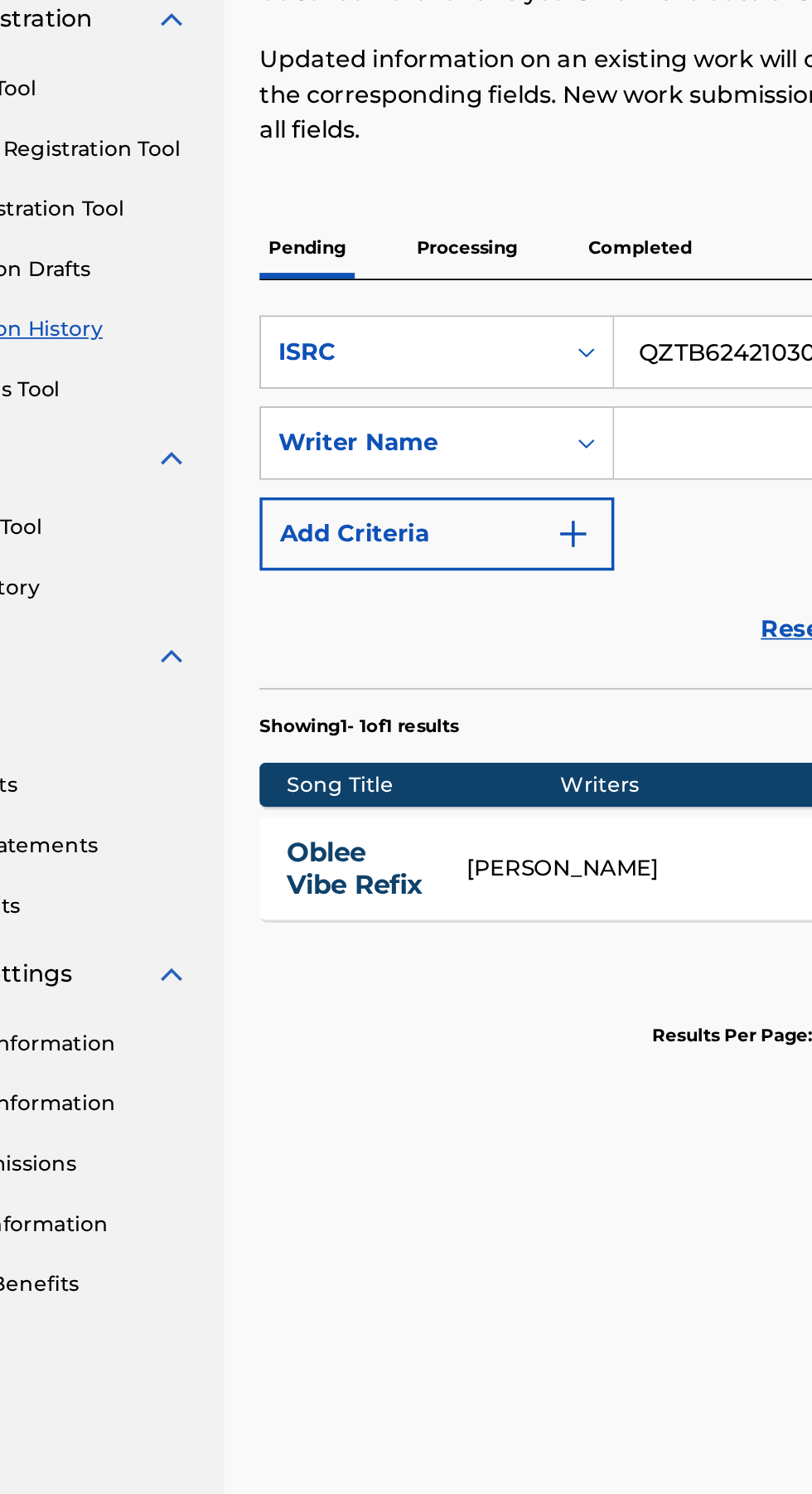
click at [511, 446] on input "Search Form" at bounding box center [619, 444] width 284 height 40
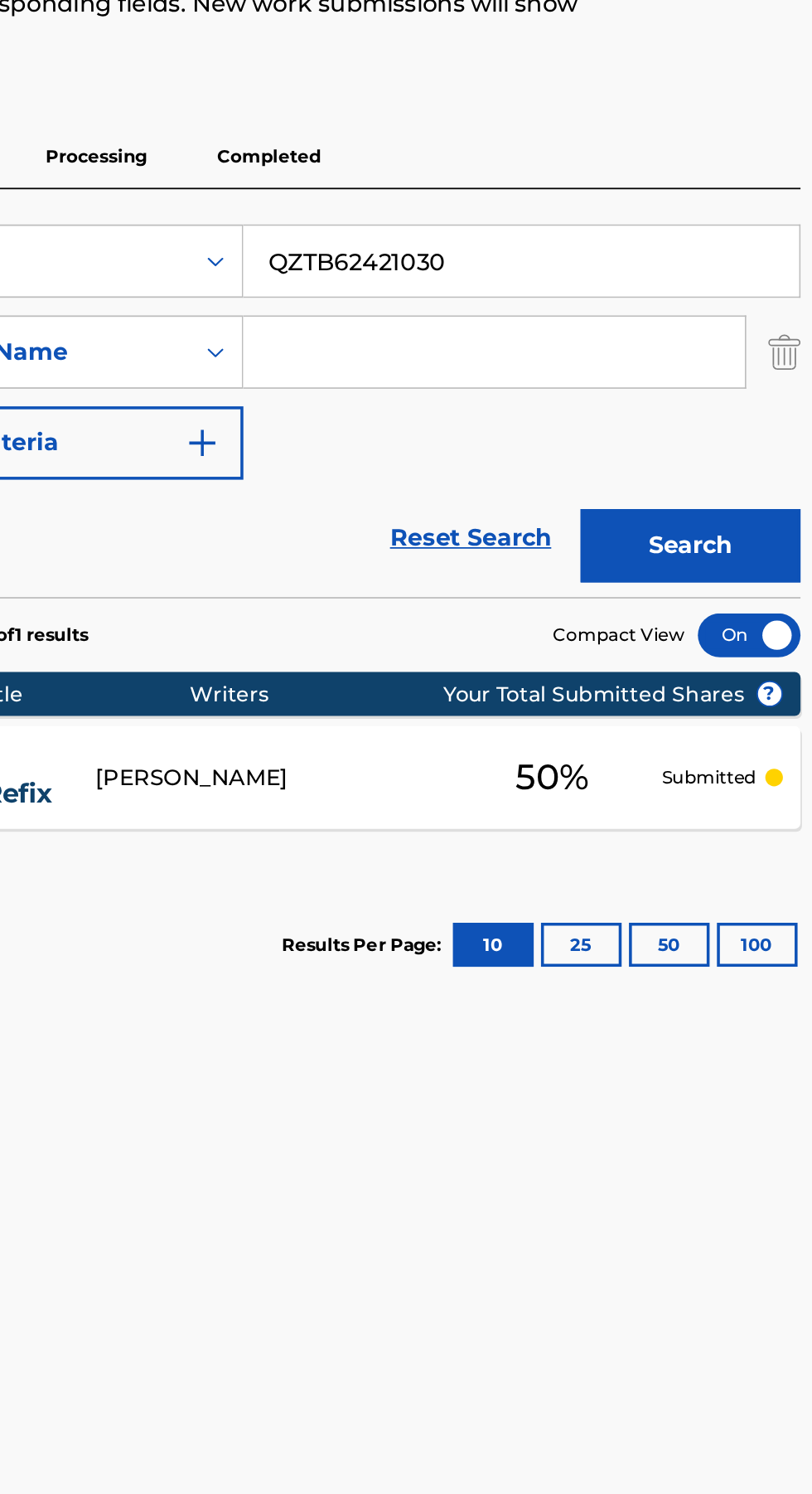
type input "Lawal Ayuba Adewale"
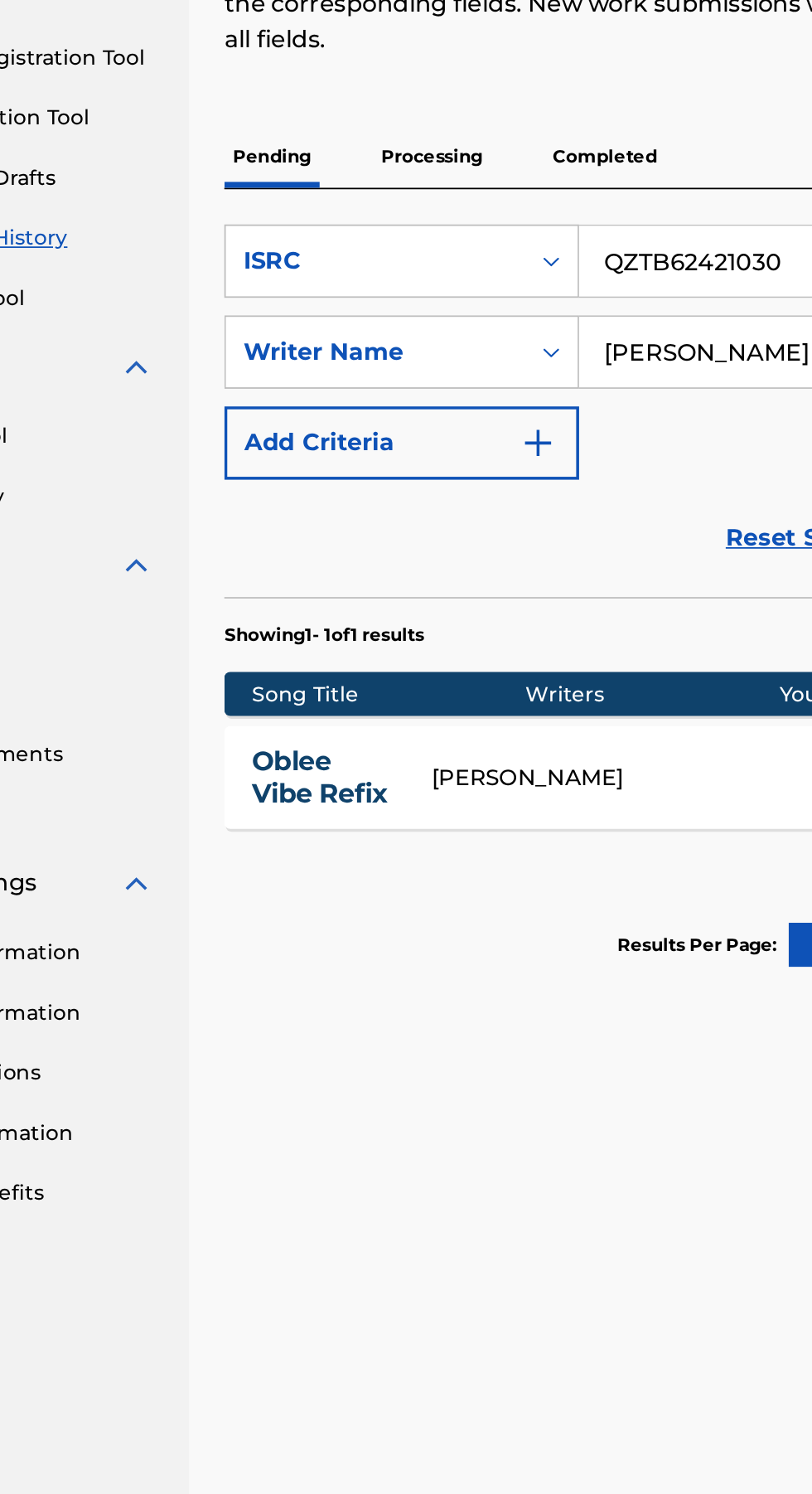
click at [445, 498] on img "Search Form" at bounding box center [455, 496] width 20 height 20
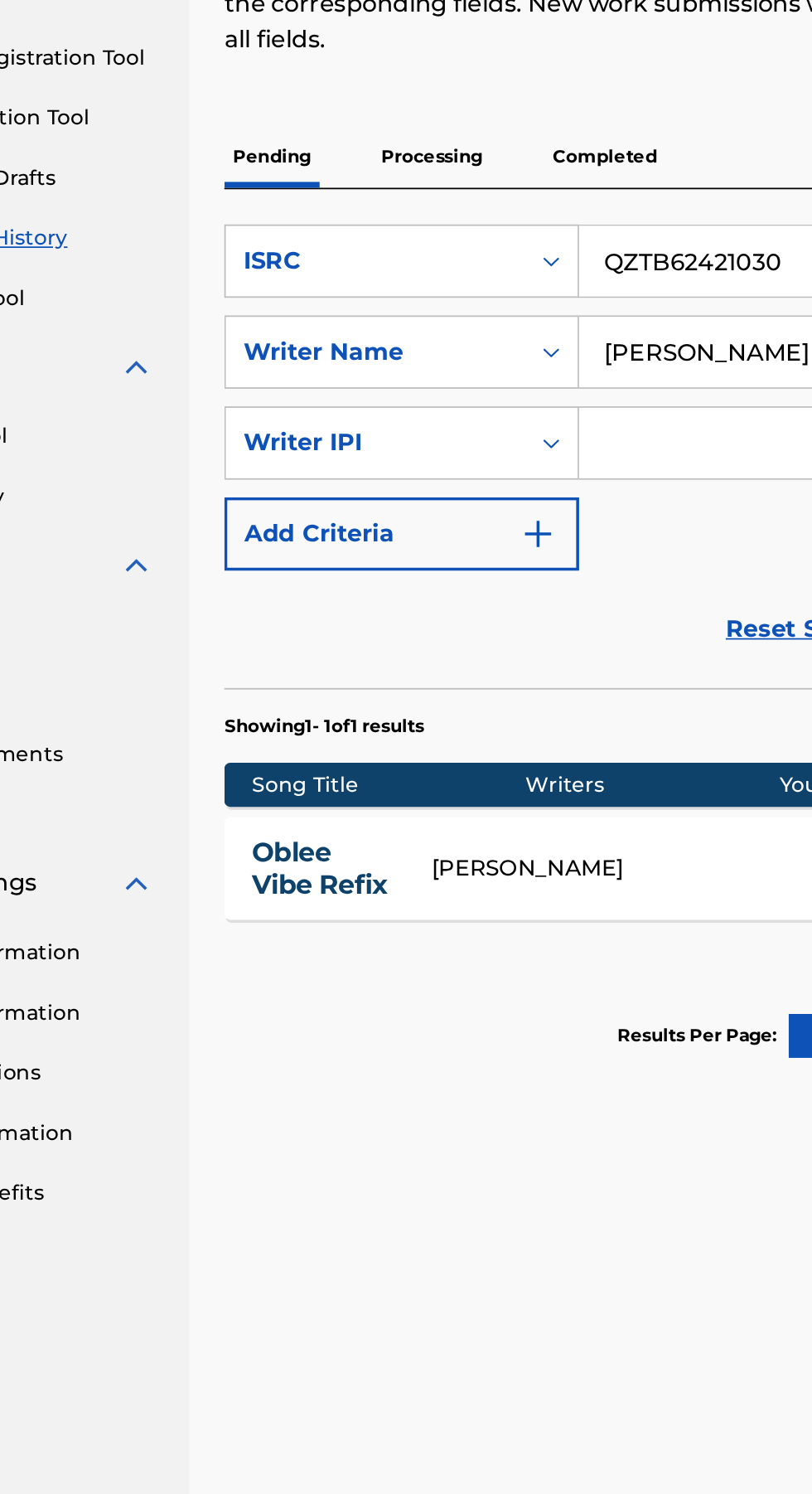
click at [503, 500] on input "Search Form" at bounding box center [619, 495] width 284 height 40
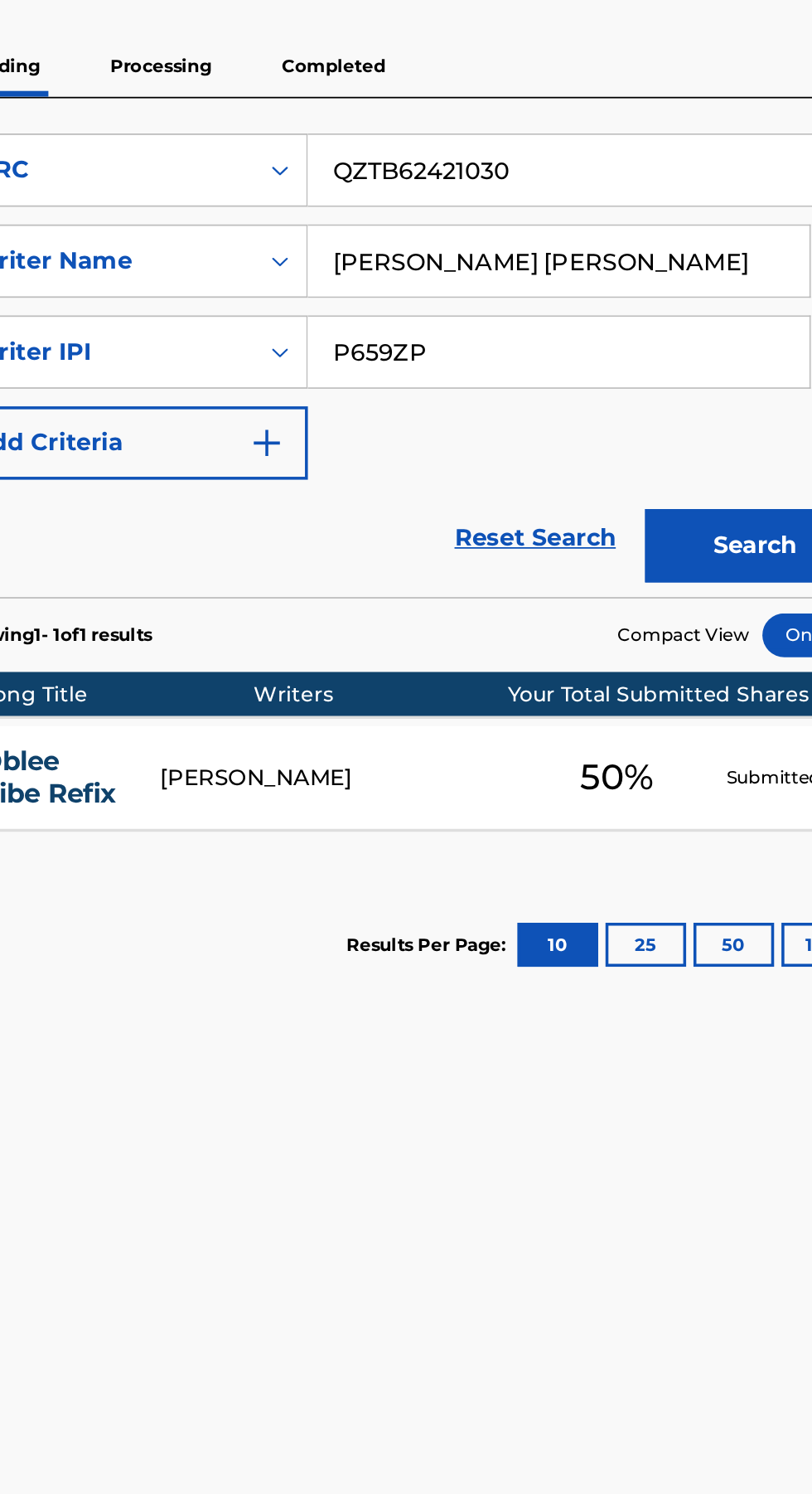
type input "P659ZP"
click at [464, 560] on button "Add Criteria" at bounding box center [377, 547] width 200 height 41
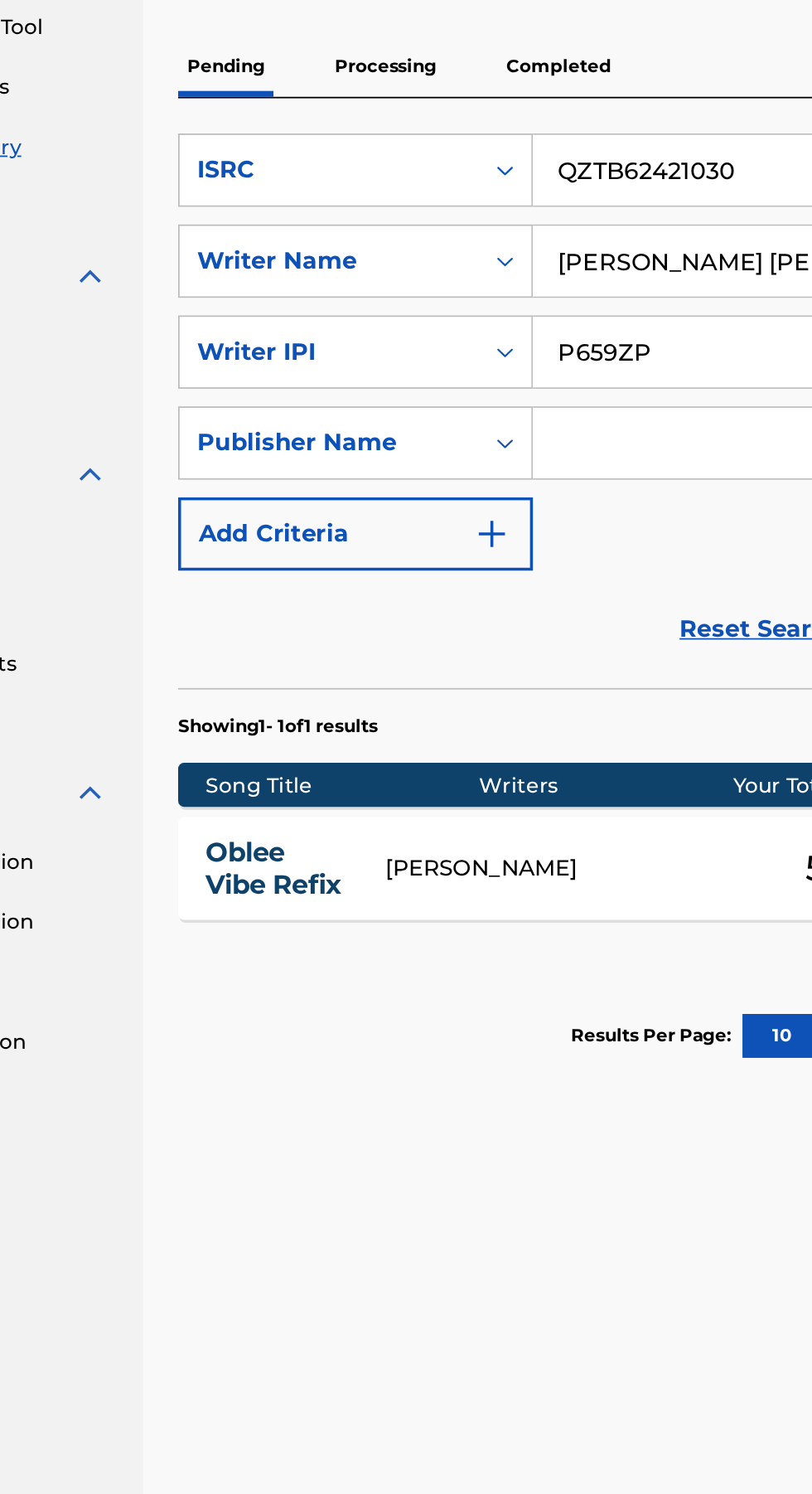
click at [533, 550] on input "Search Form" at bounding box center [619, 547] width 284 height 40
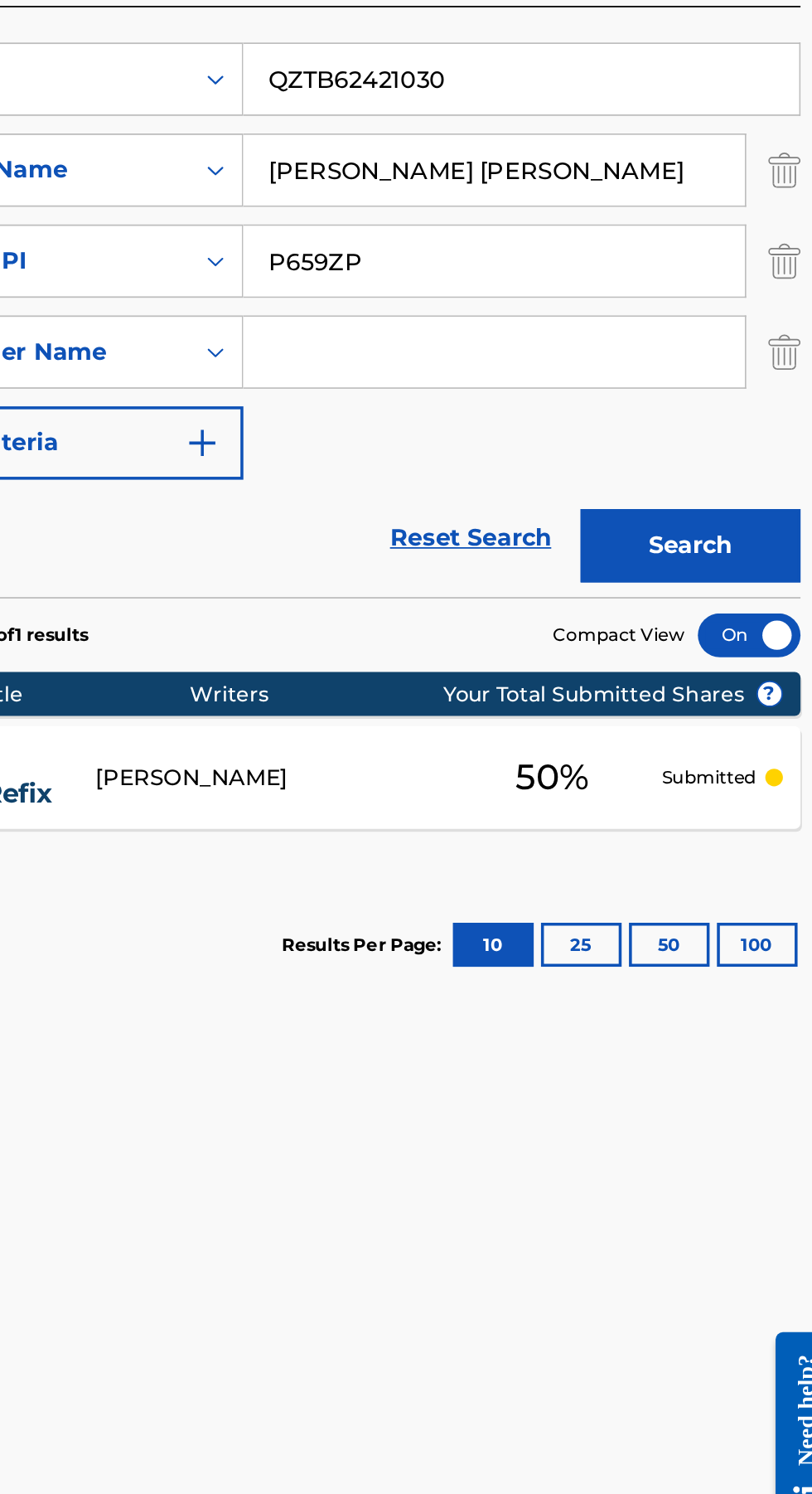
type input "[PERSON_NAME] Ayuba"
click at [460, 598] on img "Search Form" at bounding box center [455, 598] width 20 height 20
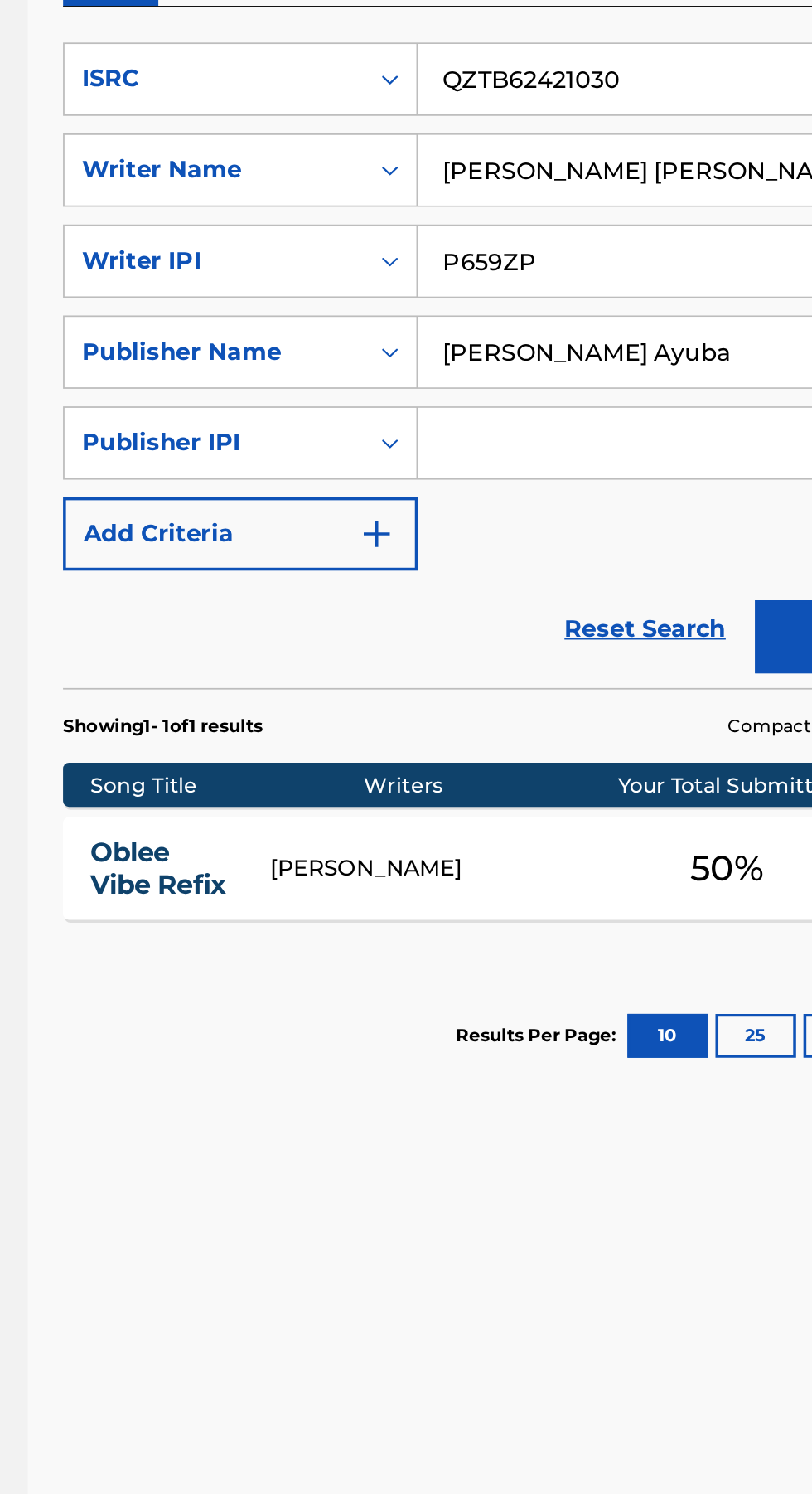
click at [522, 600] on input "Search Form" at bounding box center [619, 598] width 284 height 40
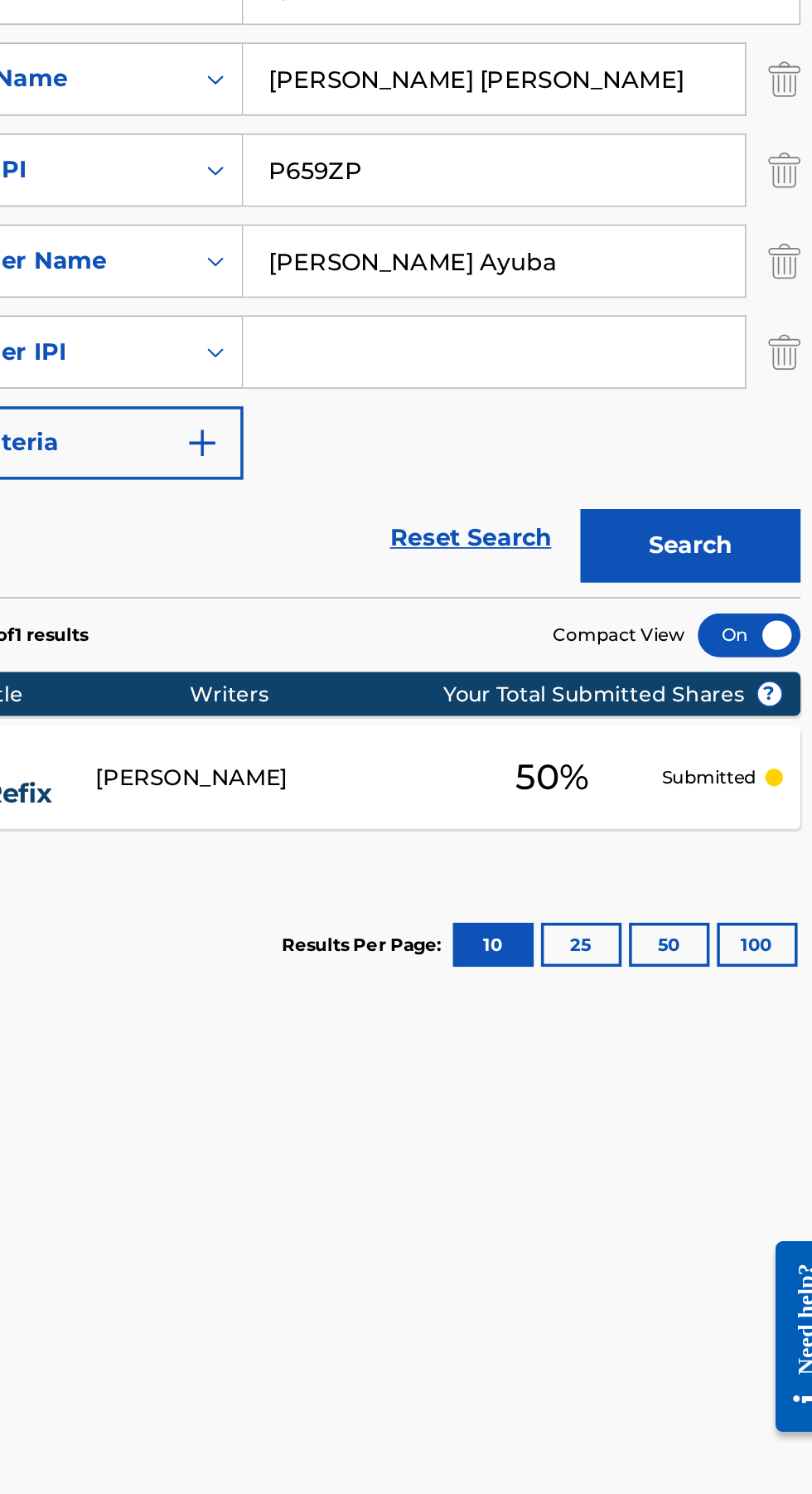
type input "01305784648"
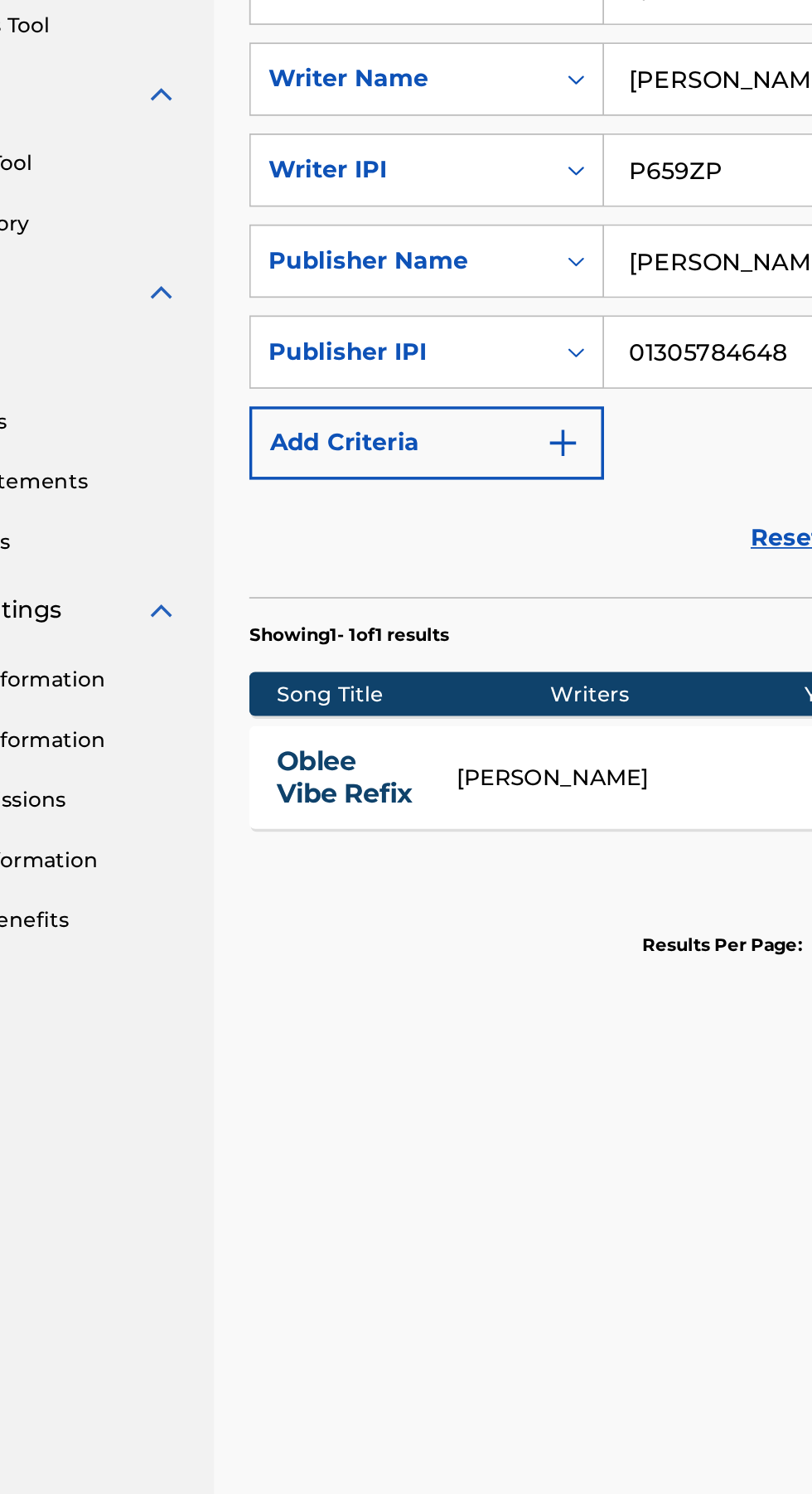
click at [430, 650] on button "Add Criteria" at bounding box center [377, 650] width 200 height 41
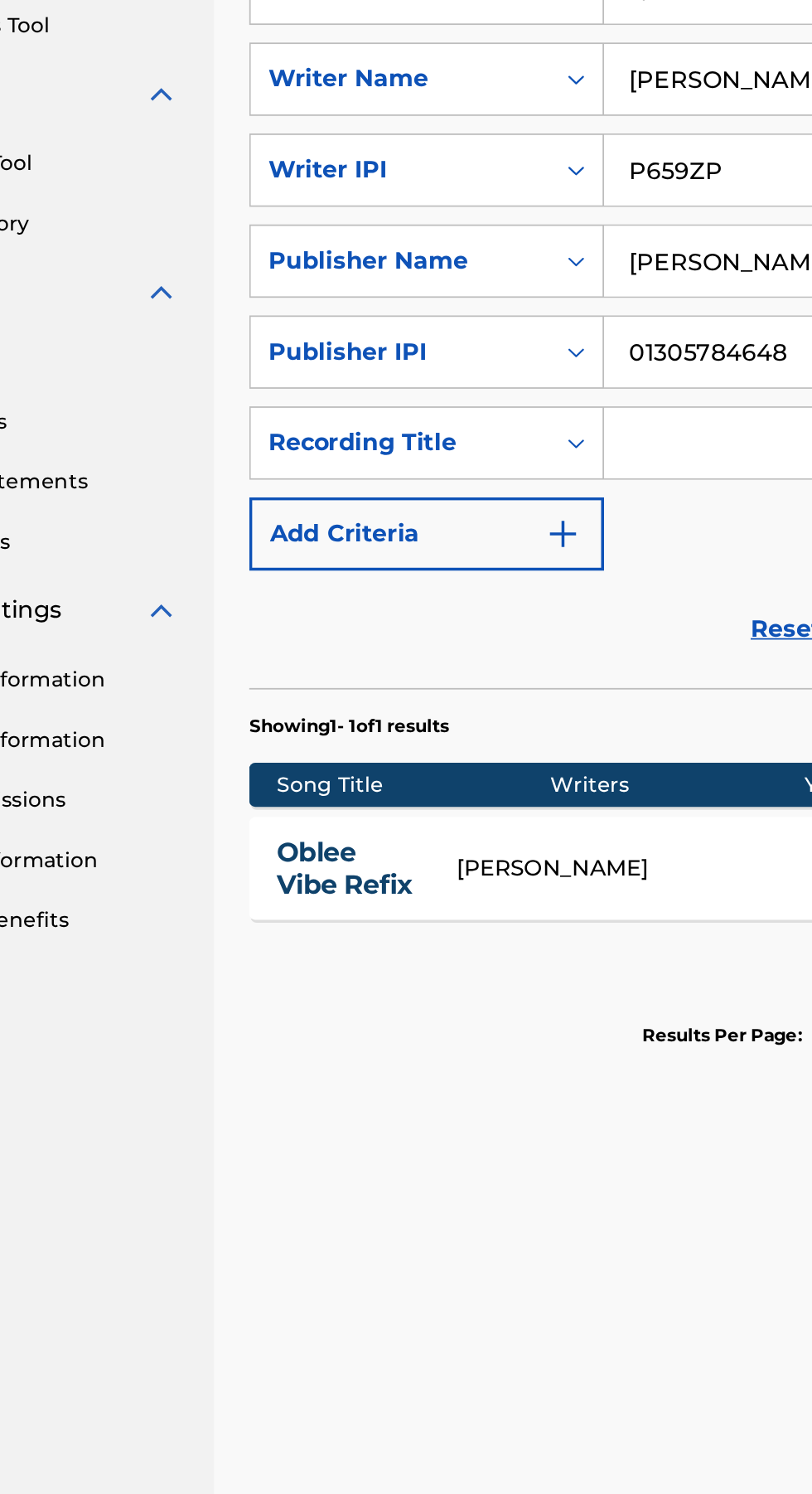
click at [507, 644] on input "Search Form" at bounding box center [619, 650] width 284 height 40
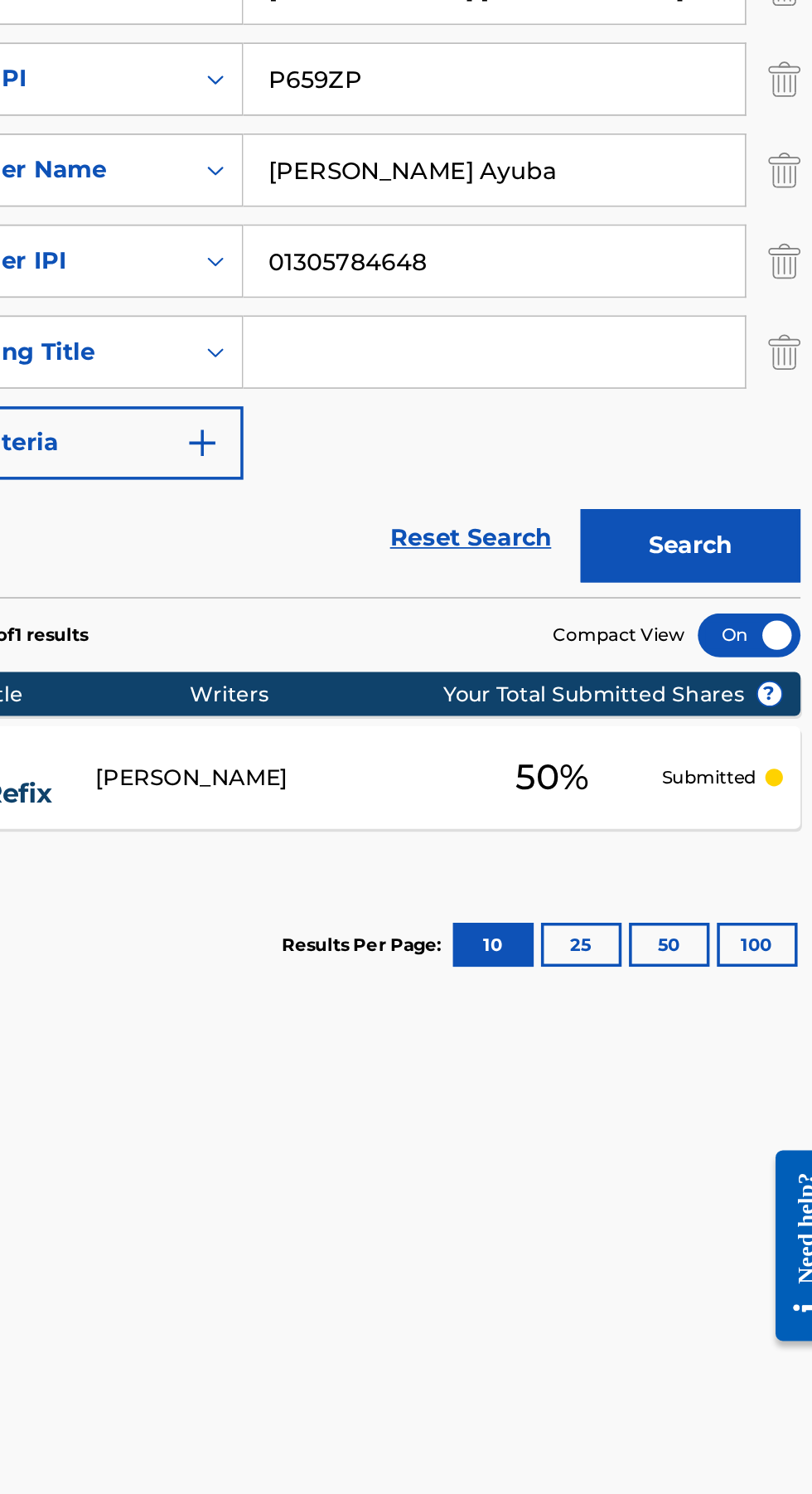
type input "Oblee vibe refix"
click at [471, 707] on button "Add Criteria" at bounding box center [377, 701] width 200 height 41
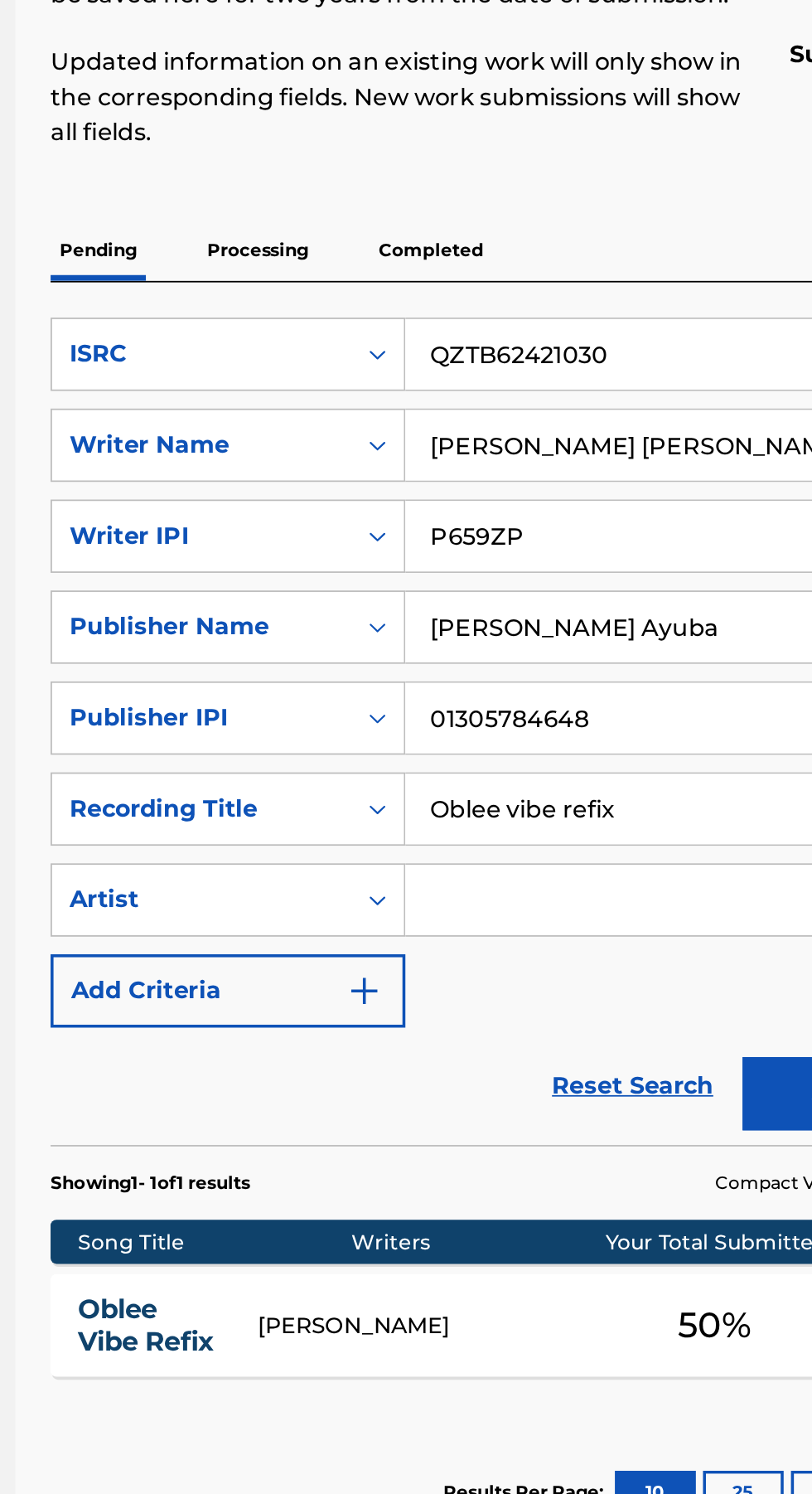
click at [459, 752] on img "Search Form" at bounding box center [455, 753] width 20 height 20
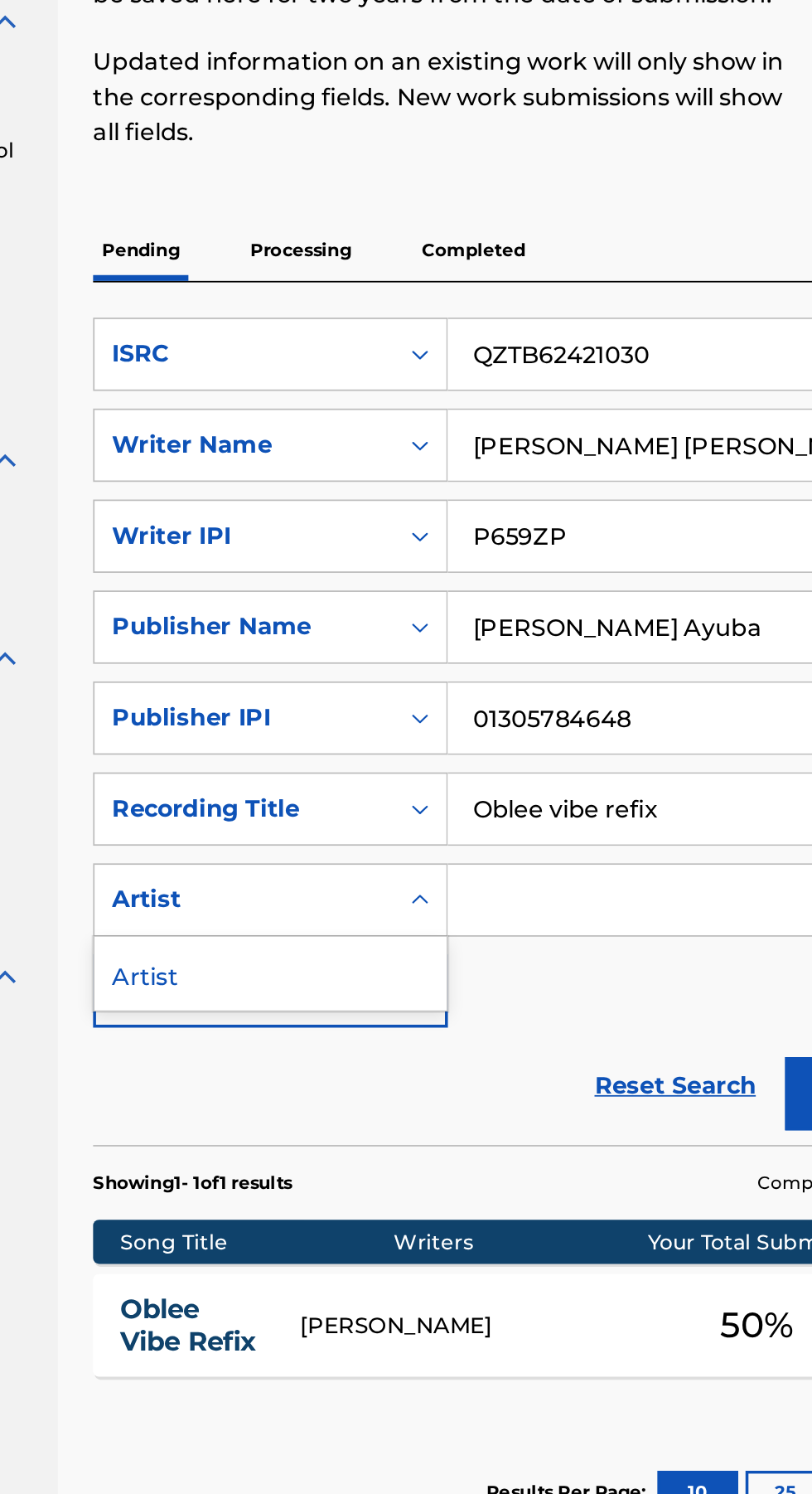
click at [520, 704] on input "Search Form" at bounding box center [619, 701] width 284 height 40
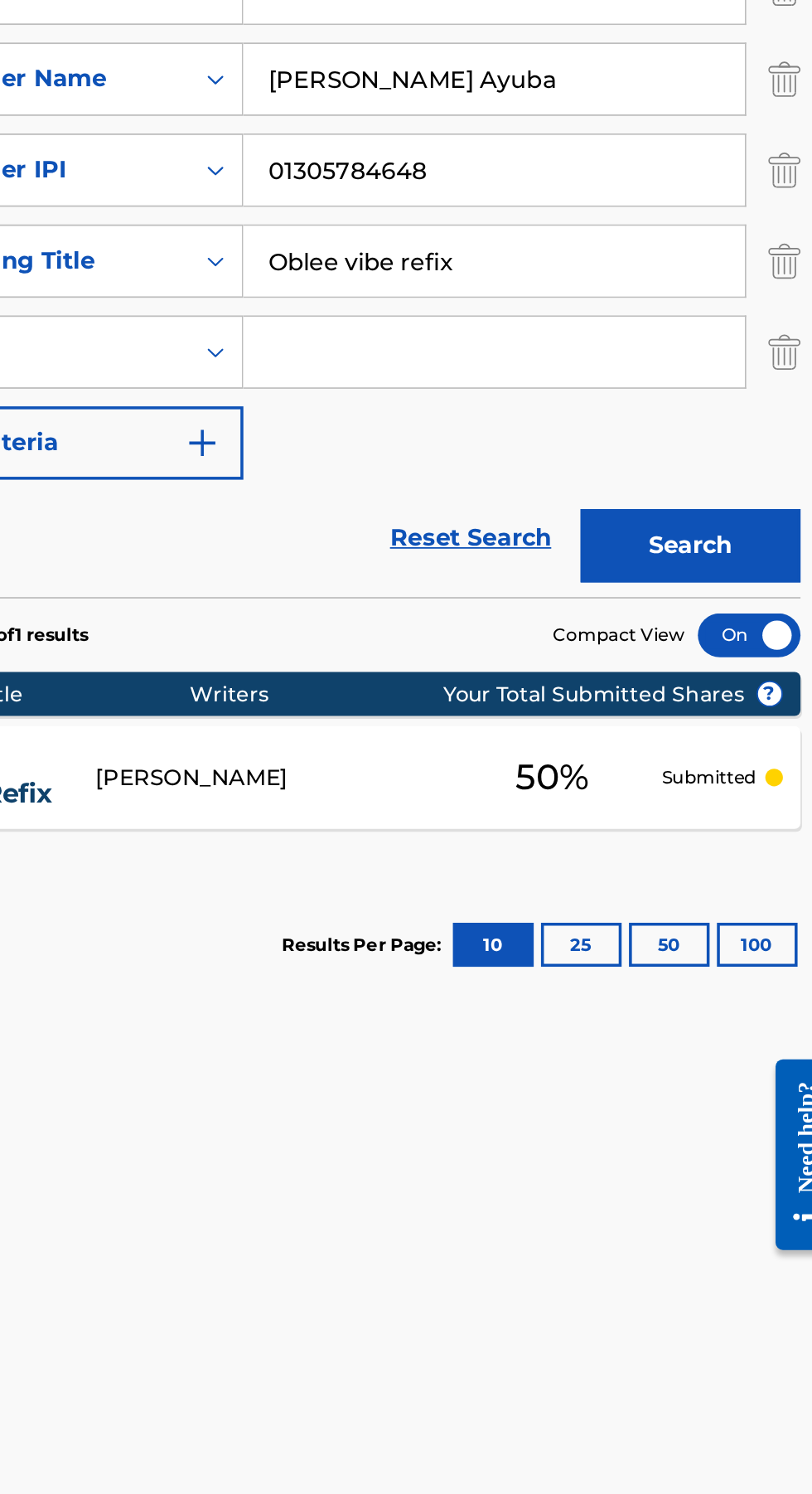
type input "Kingwayne"
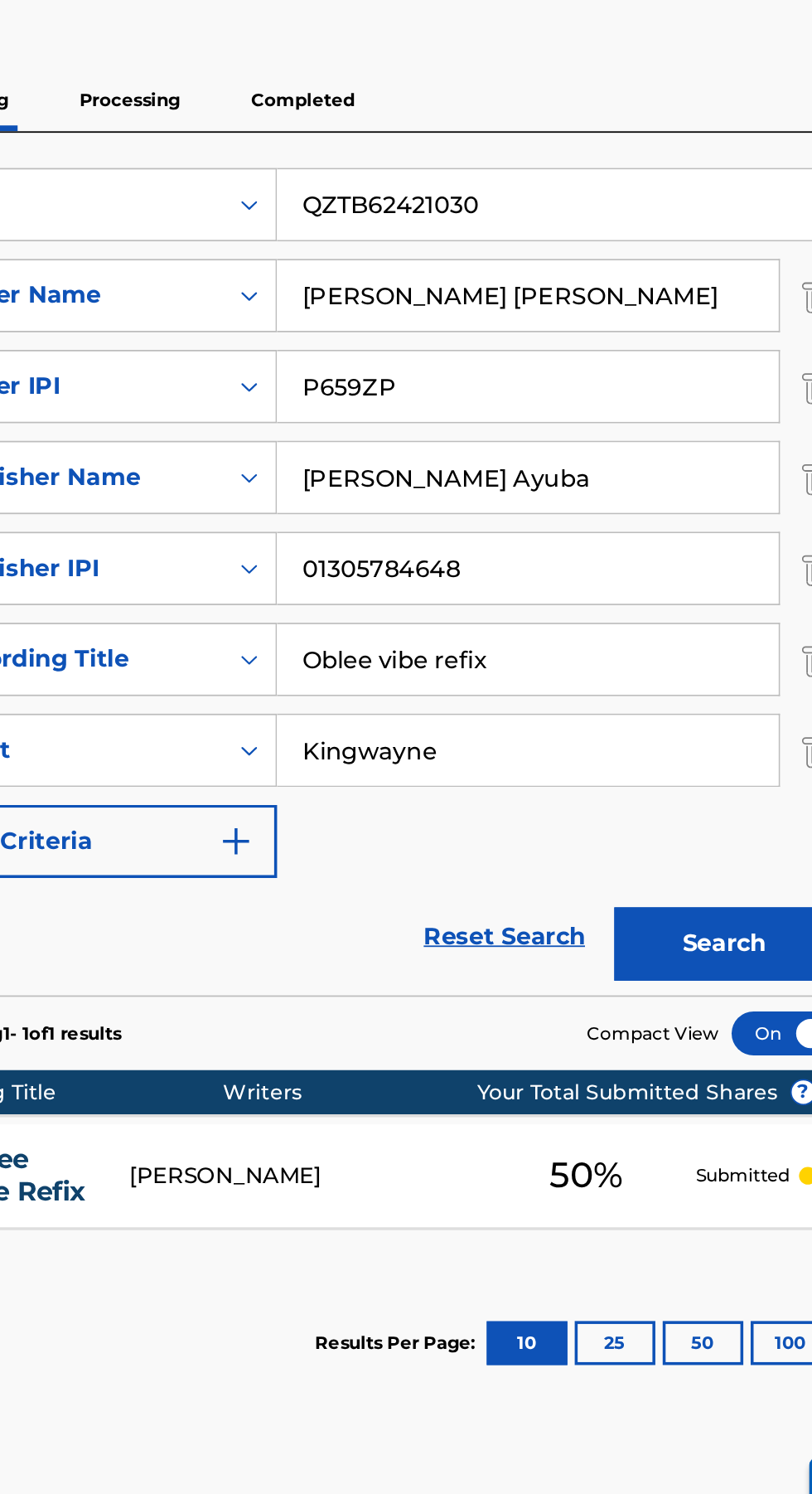
click at [711, 810] on button "Search" at bounding box center [729, 810] width 124 height 41
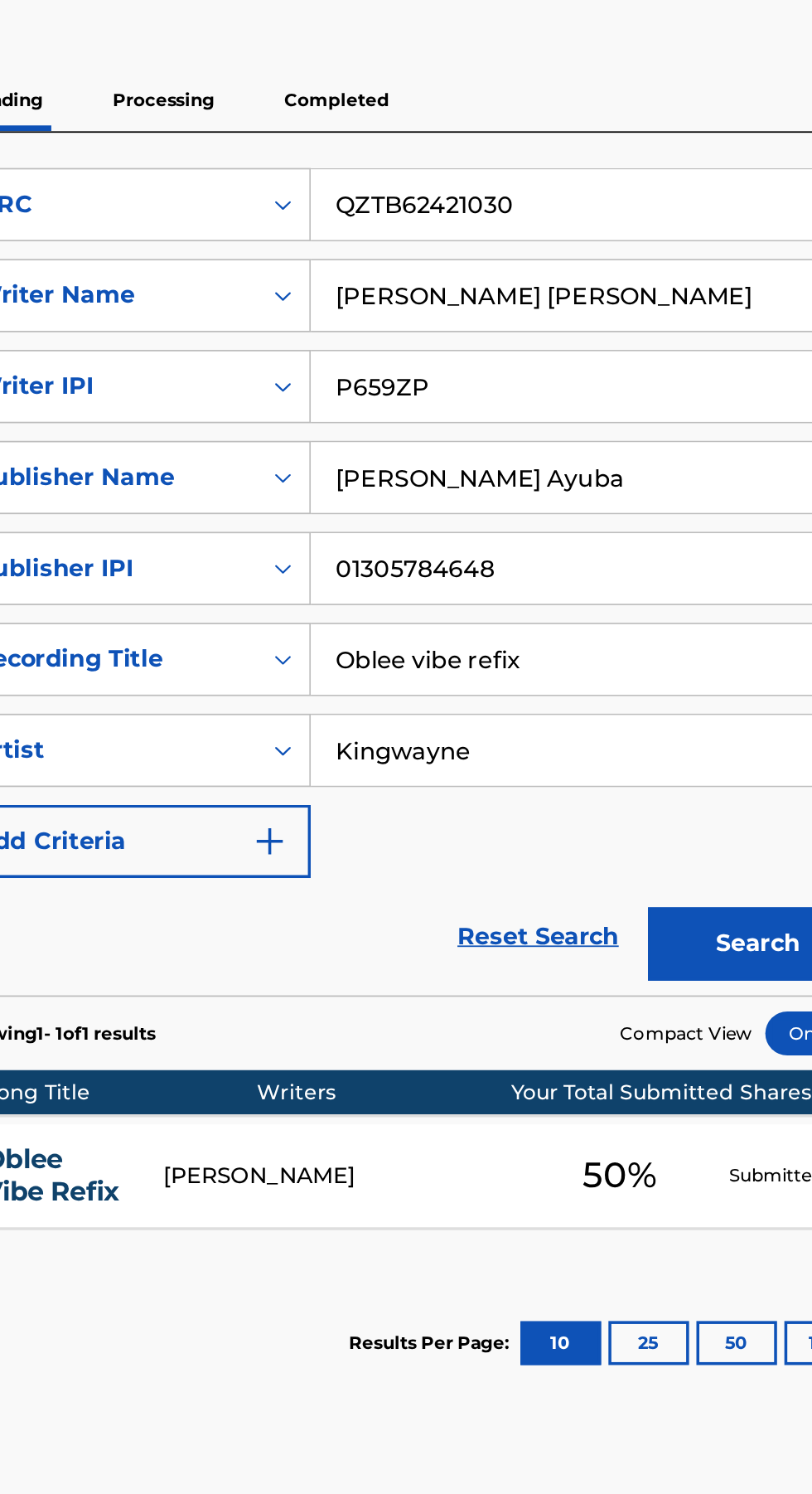
click at [702, 799] on button "Search" at bounding box center [729, 810] width 124 height 41
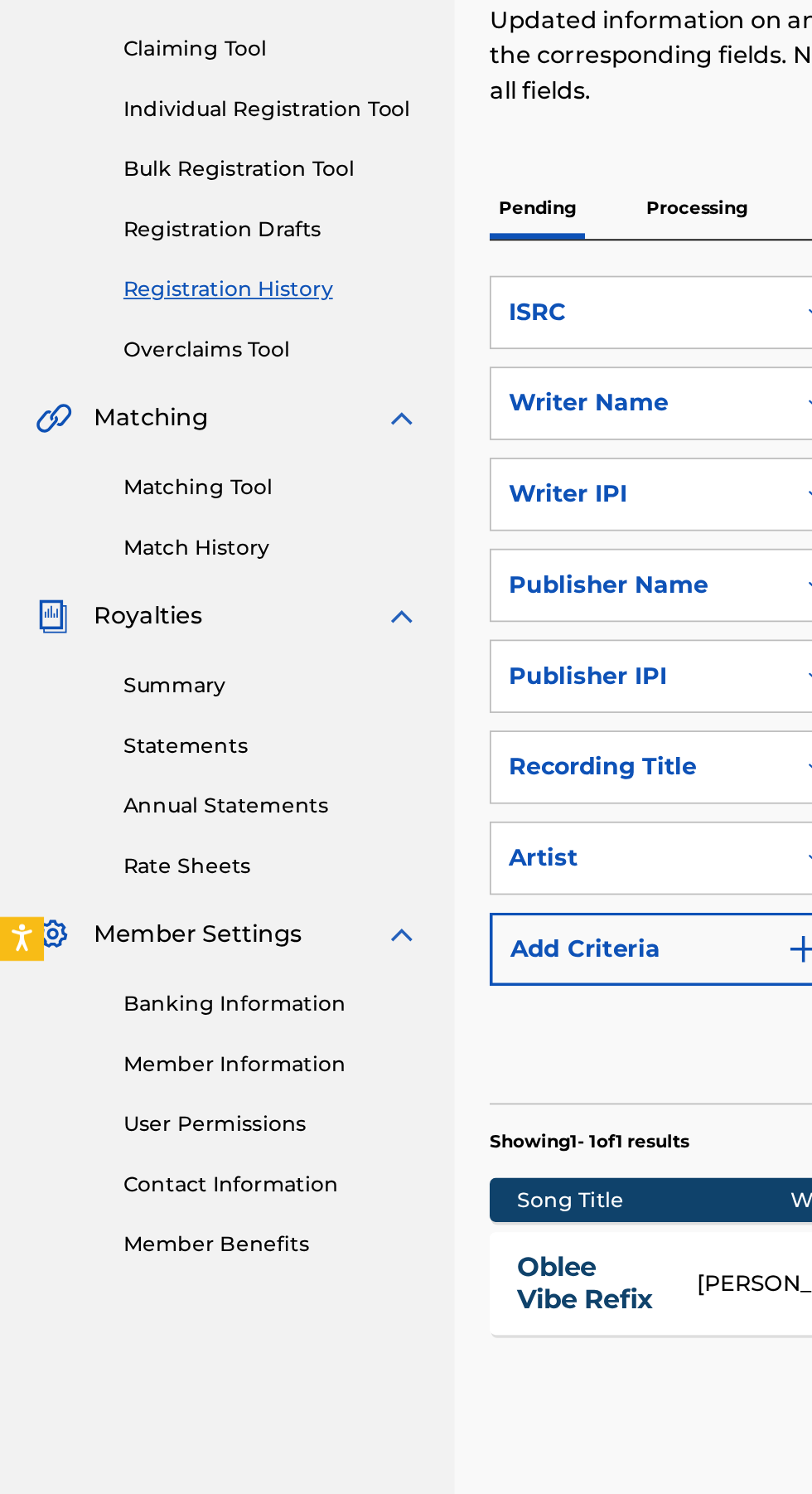
click at [168, 777] on link "Banking Information" at bounding box center [153, 783] width 167 height 17
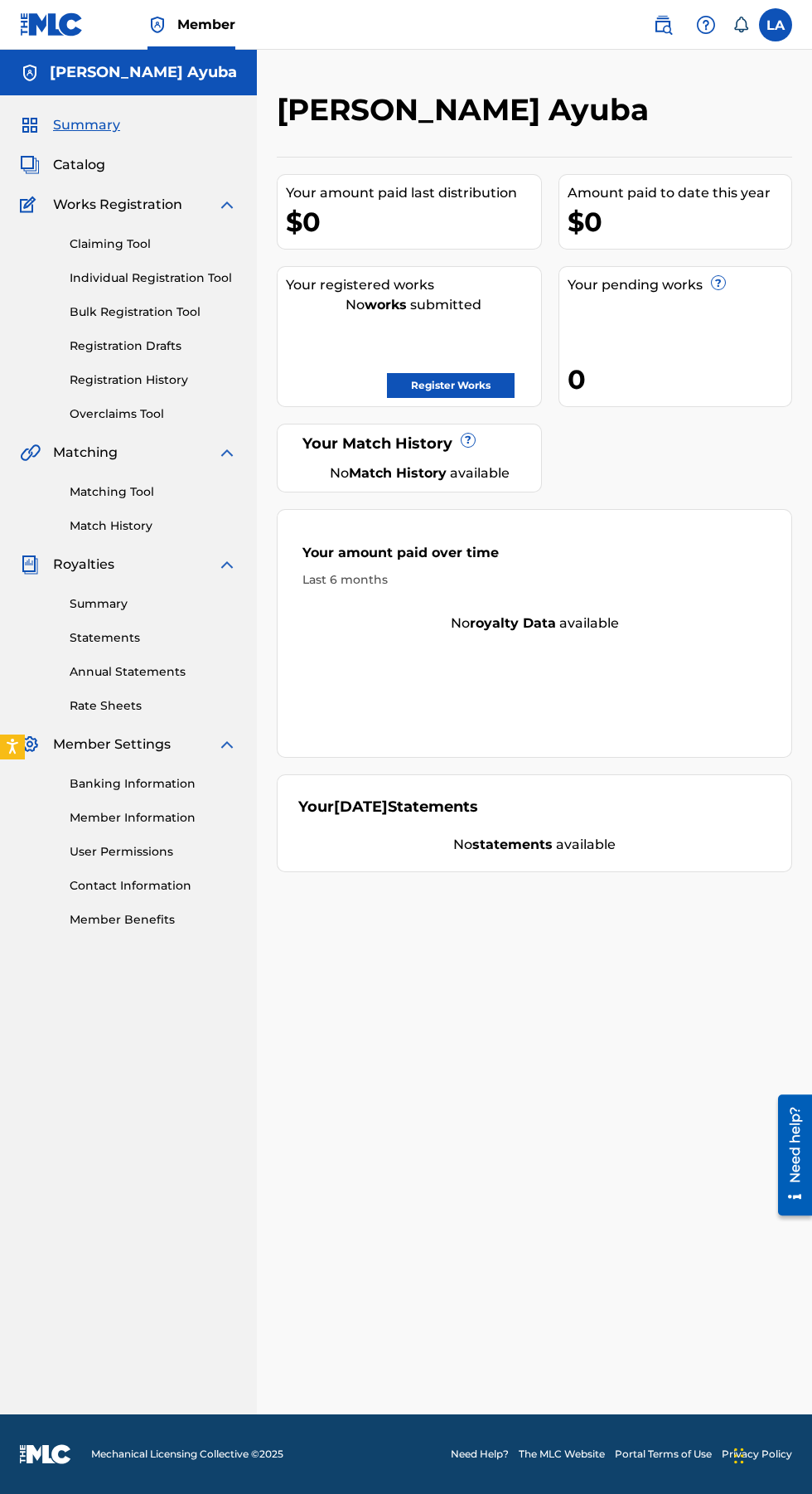
click at [226, 272] on link "Individual Registration Tool" at bounding box center [153, 277] width 167 height 17
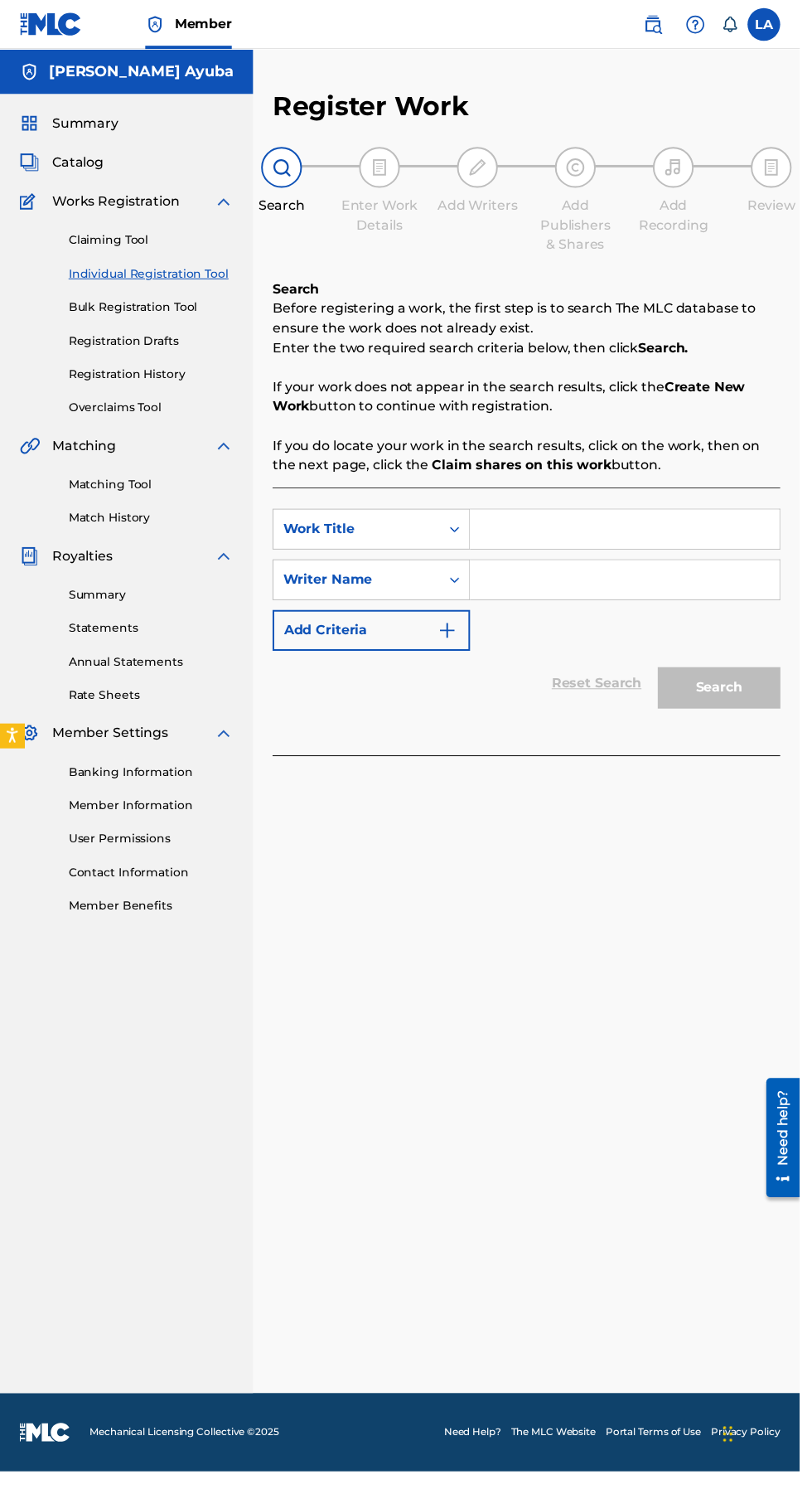
click at [161, 345] on link "Registration Drafts" at bounding box center [153, 345] width 167 height 17
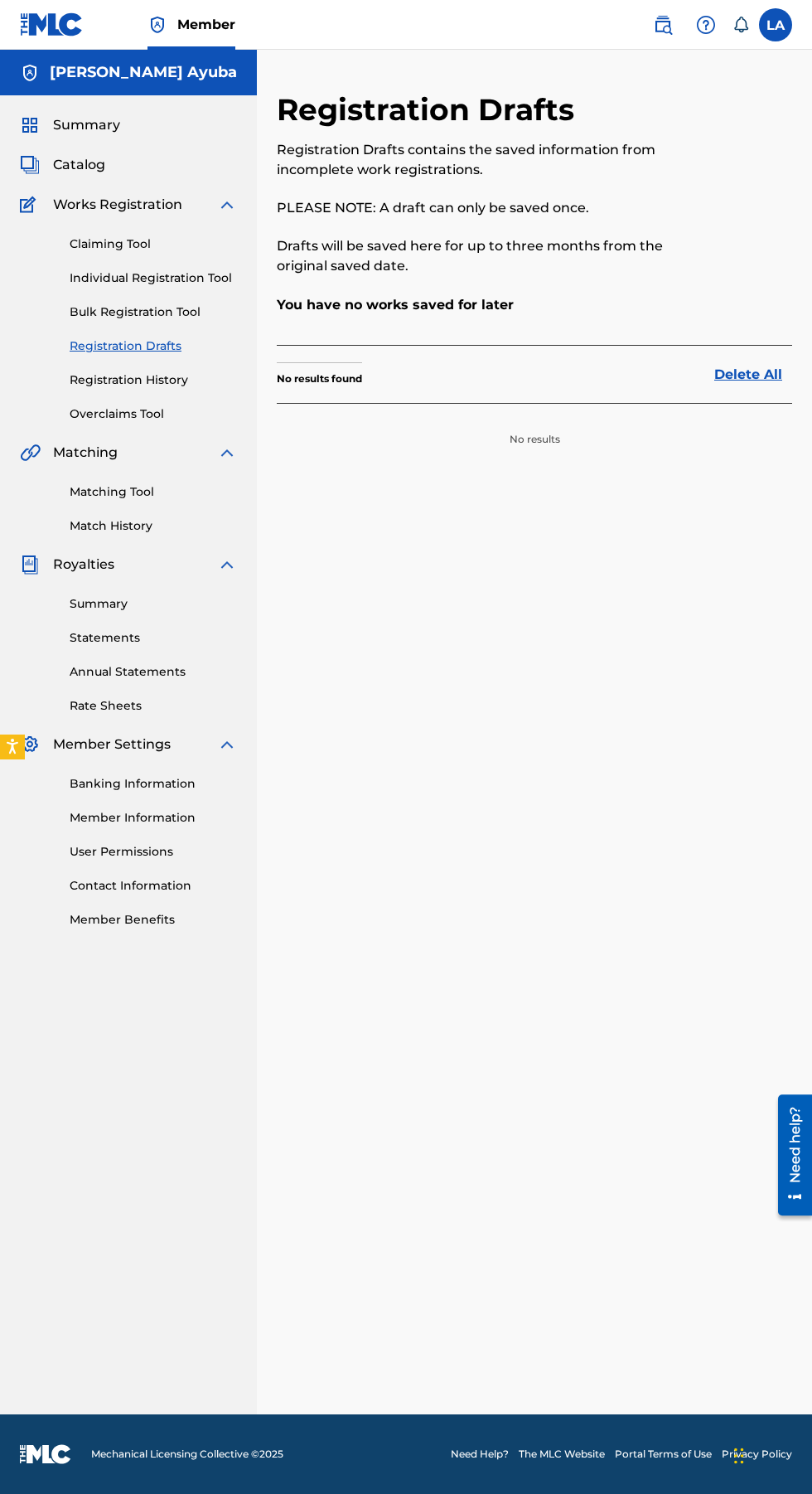
click at [156, 381] on link "Registration History" at bounding box center [153, 379] width 167 height 17
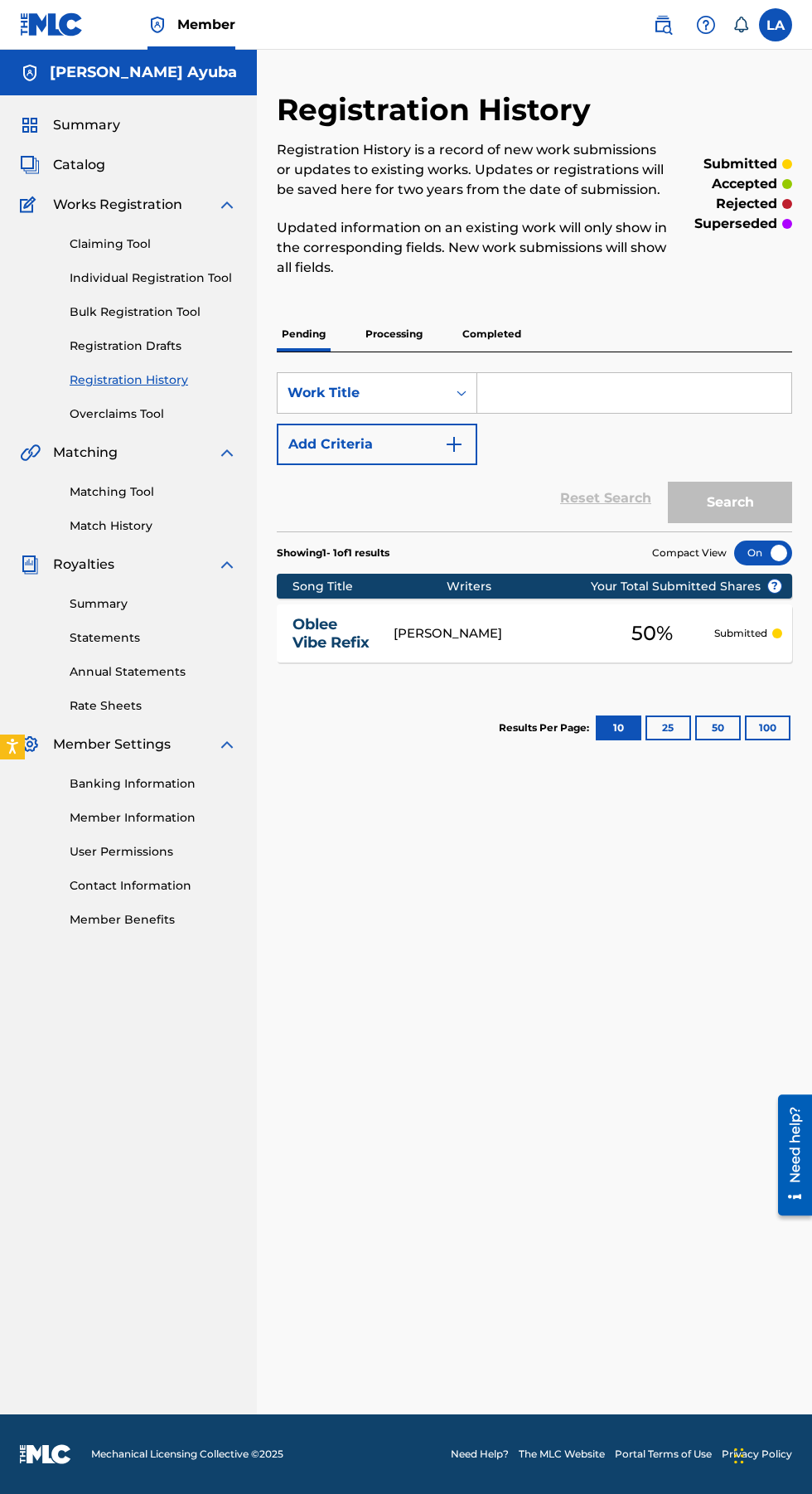
click at [160, 779] on link "Banking Information" at bounding box center [153, 783] width 167 height 17
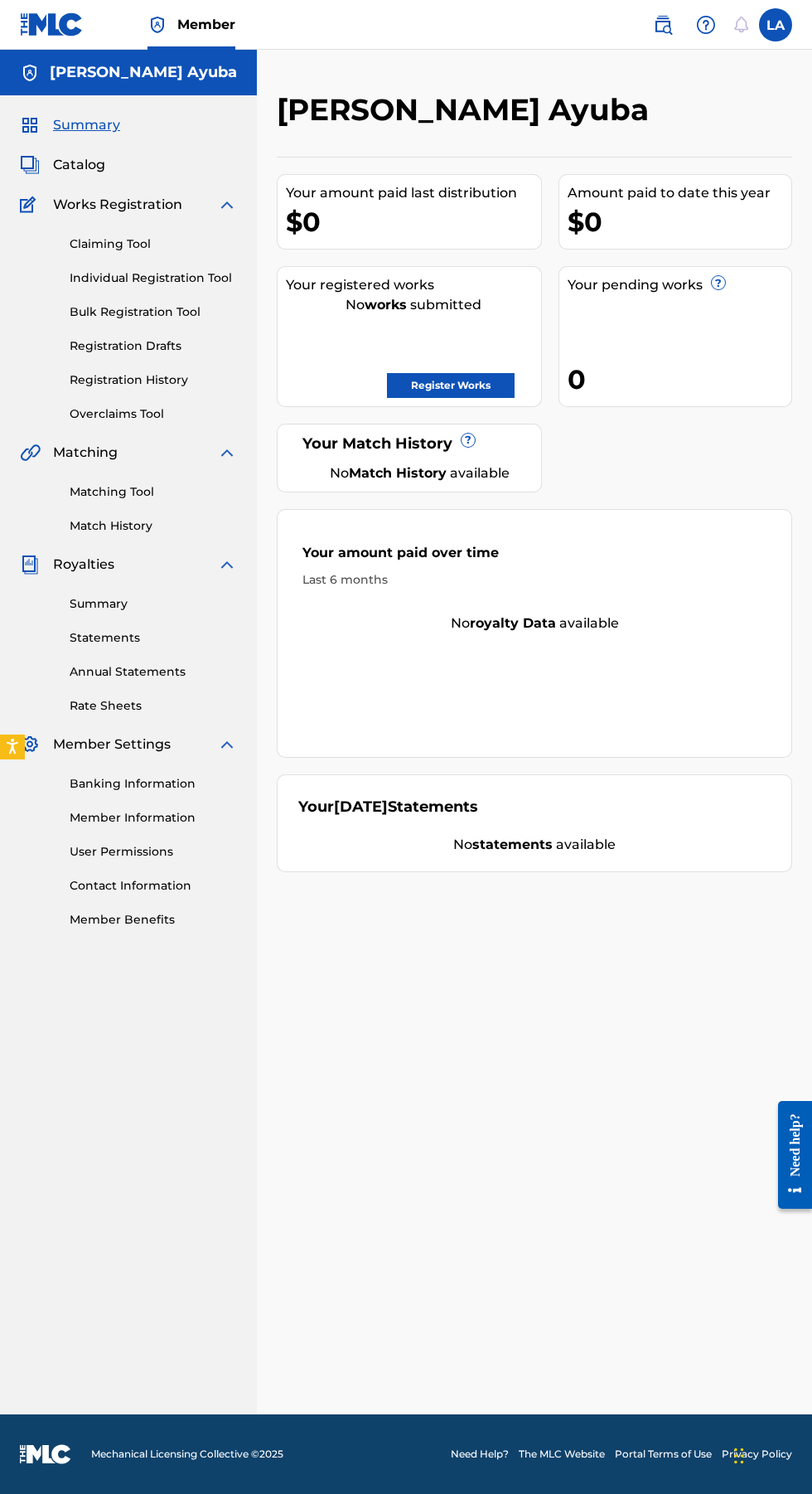
click at [148, 783] on link "Banking Information" at bounding box center [153, 783] width 167 height 17
click at [164, 783] on link "Banking Information" at bounding box center [153, 783] width 167 height 17
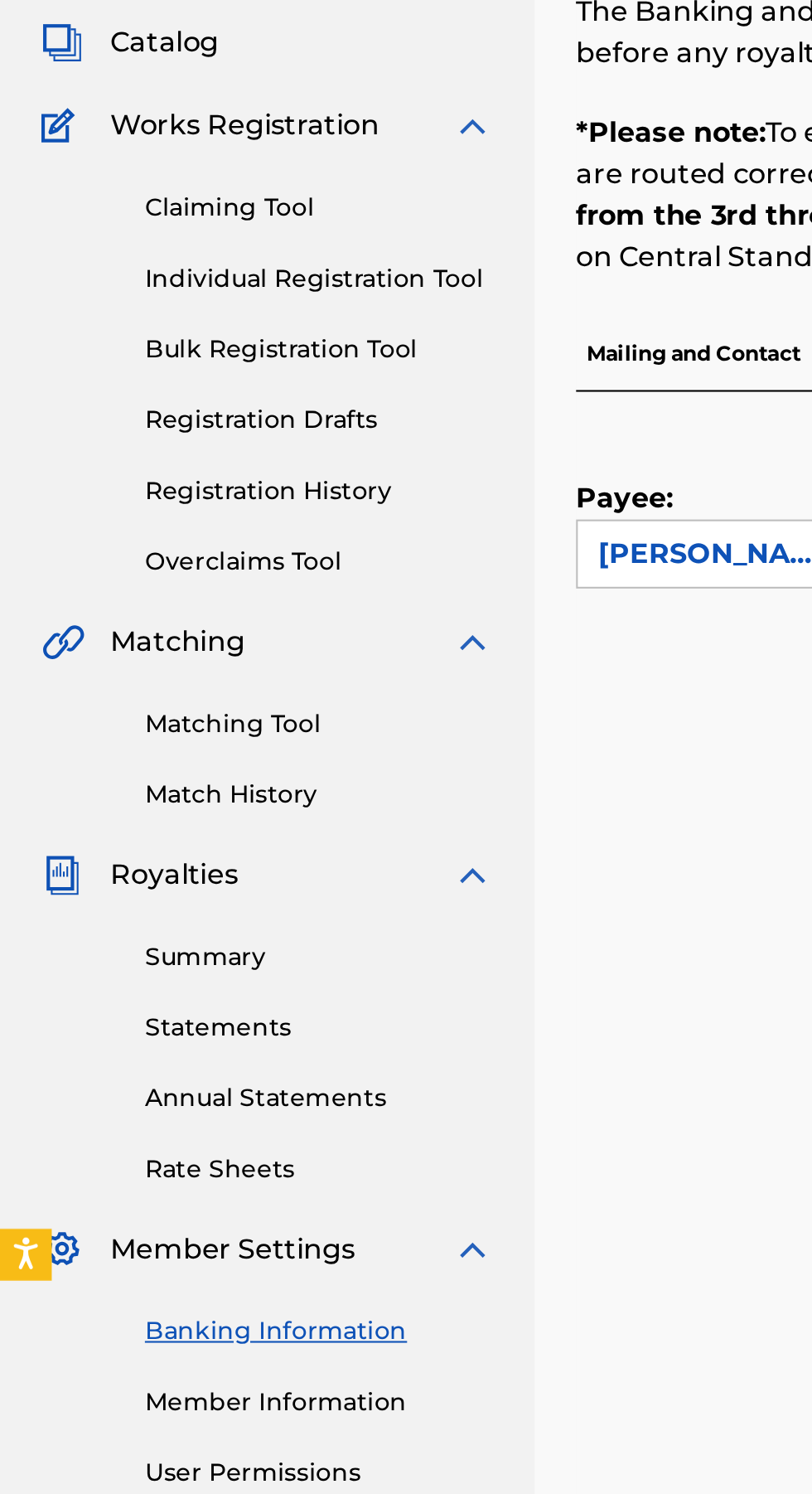
click at [150, 237] on link "Claiming Tool" at bounding box center [153, 243] width 167 height 17
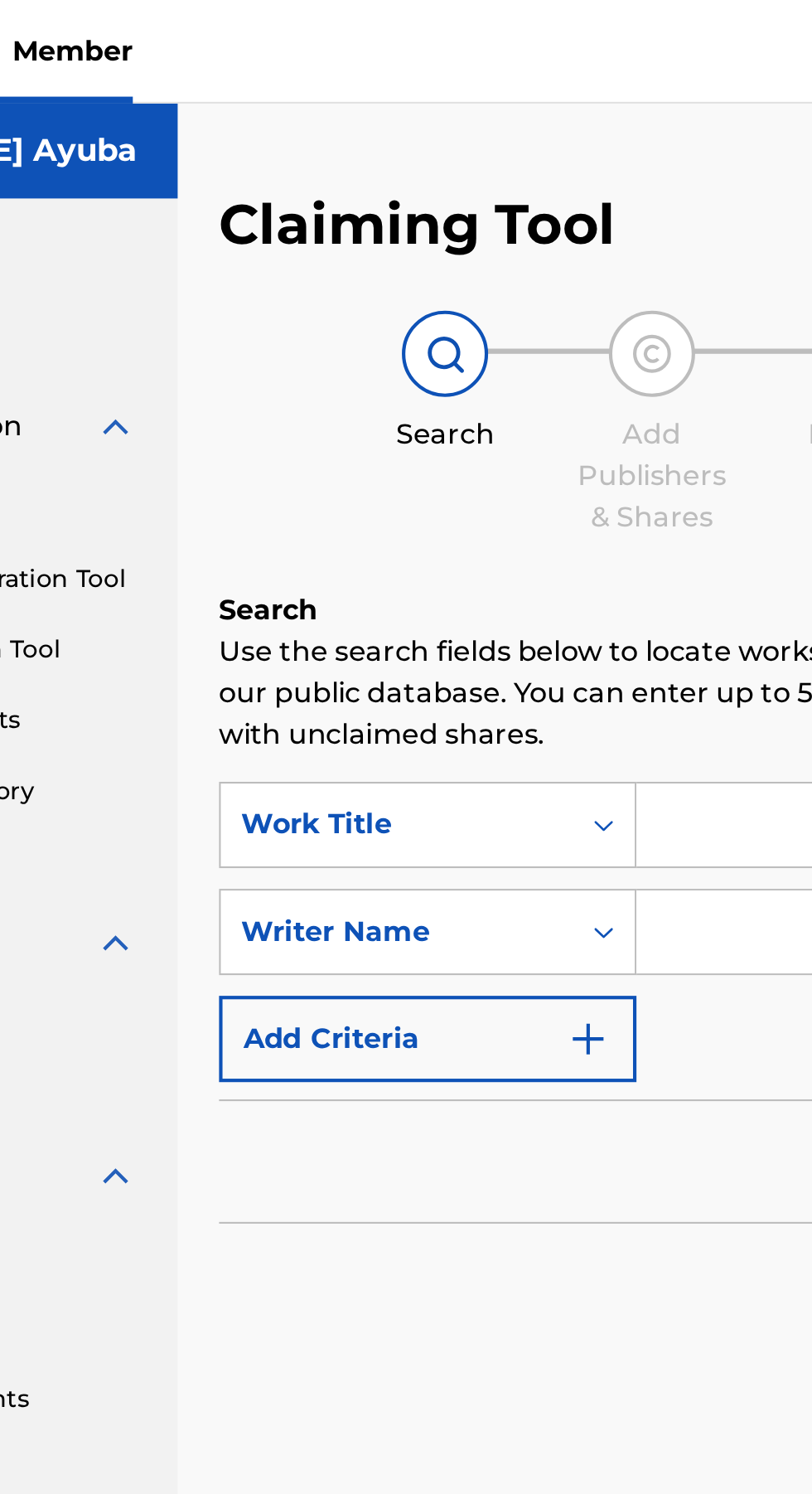
click at [381, 167] on img at bounding box center [386, 170] width 20 height 20
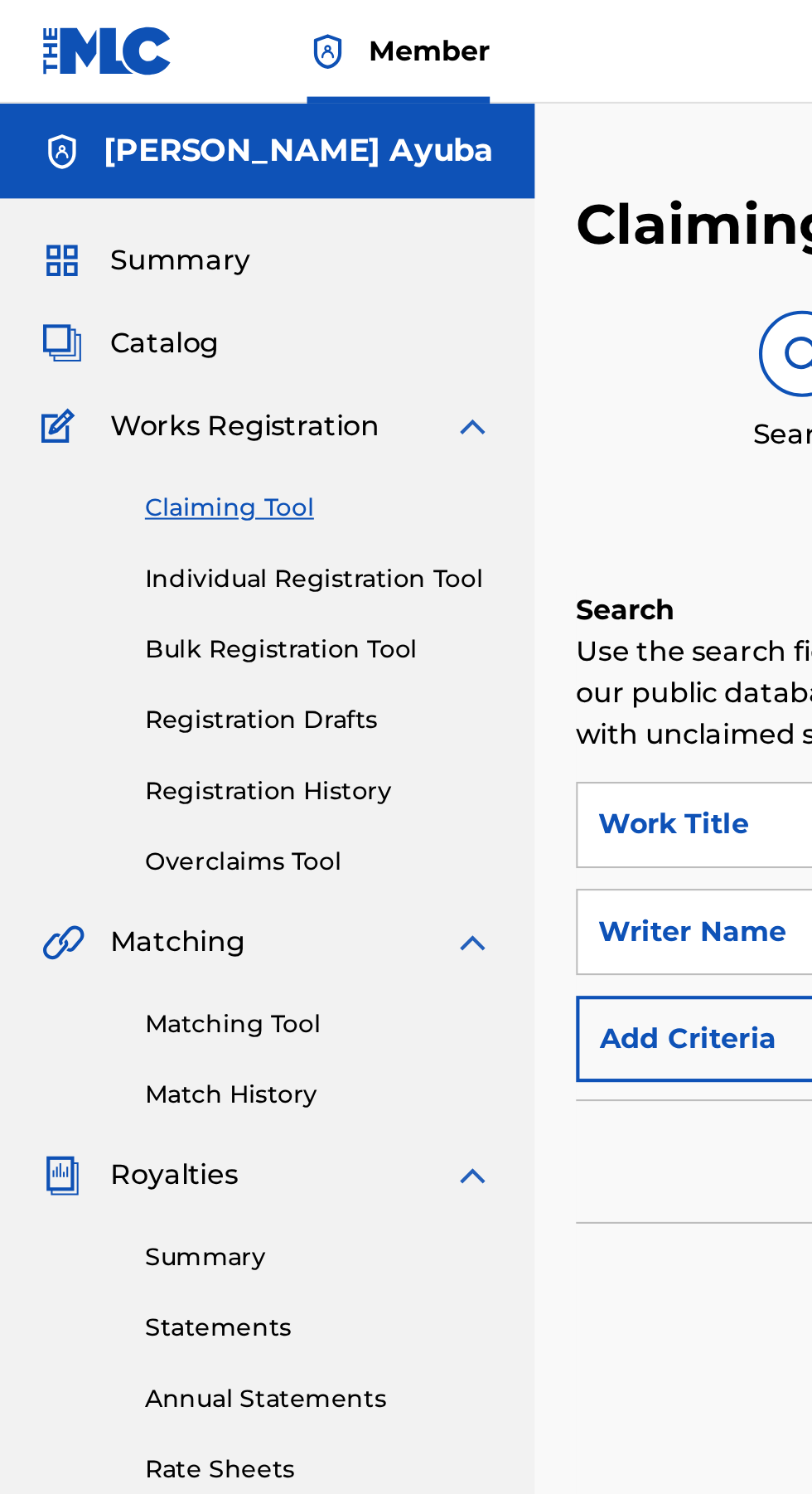
click at [103, 129] on span "Summary" at bounding box center [86, 125] width 67 height 20
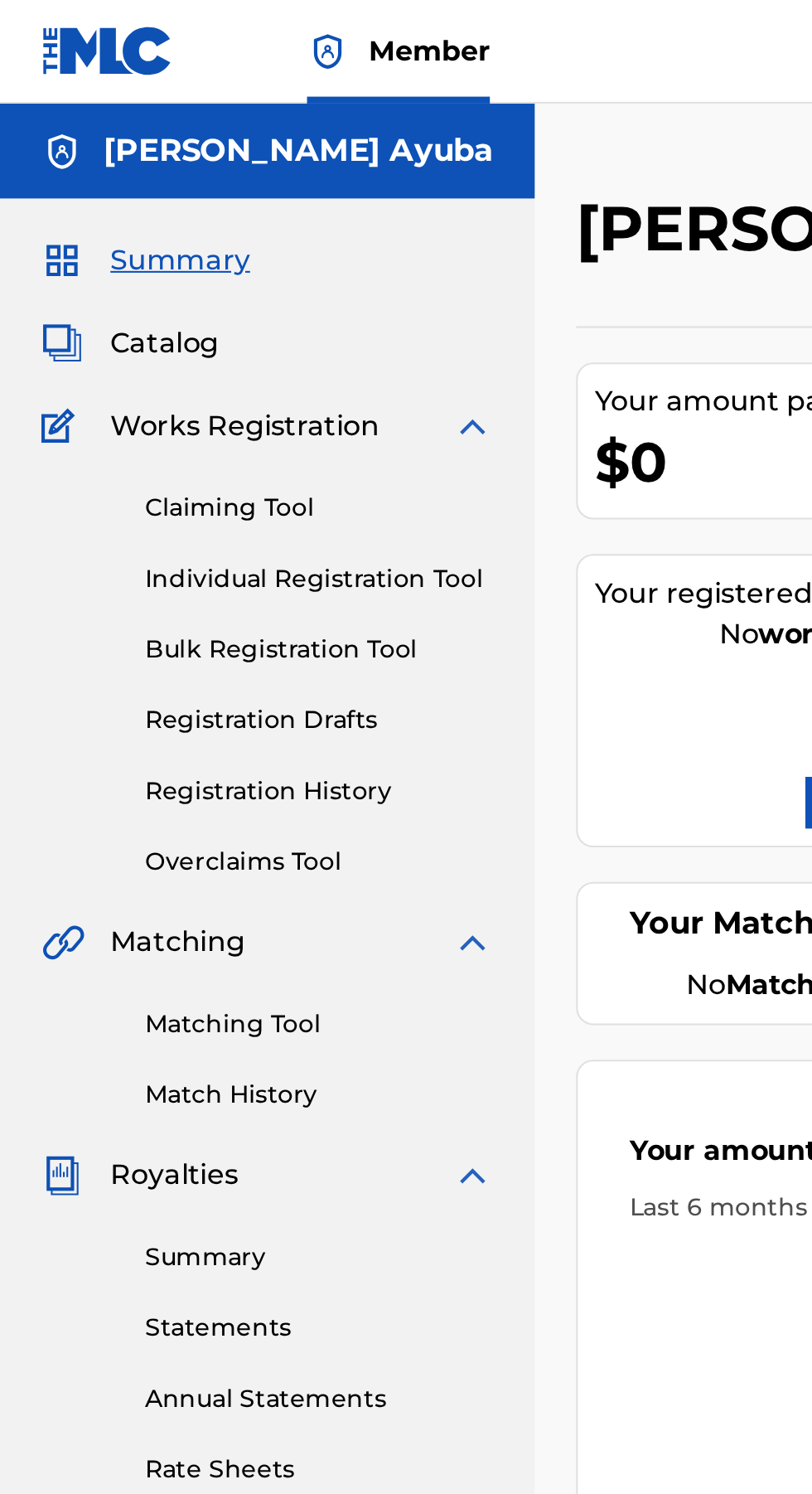
click at [39, 65] on div "[PERSON_NAME] Ayuba" at bounding box center [129, 73] width 257 height 46
click at [41, 47] on link at bounding box center [51, 24] width 63 height 49
click at [201, 24] on span "Member" at bounding box center [206, 24] width 58 height 19
click at [70, 37] on link at bounding box center [51, 24] width 63 height 49
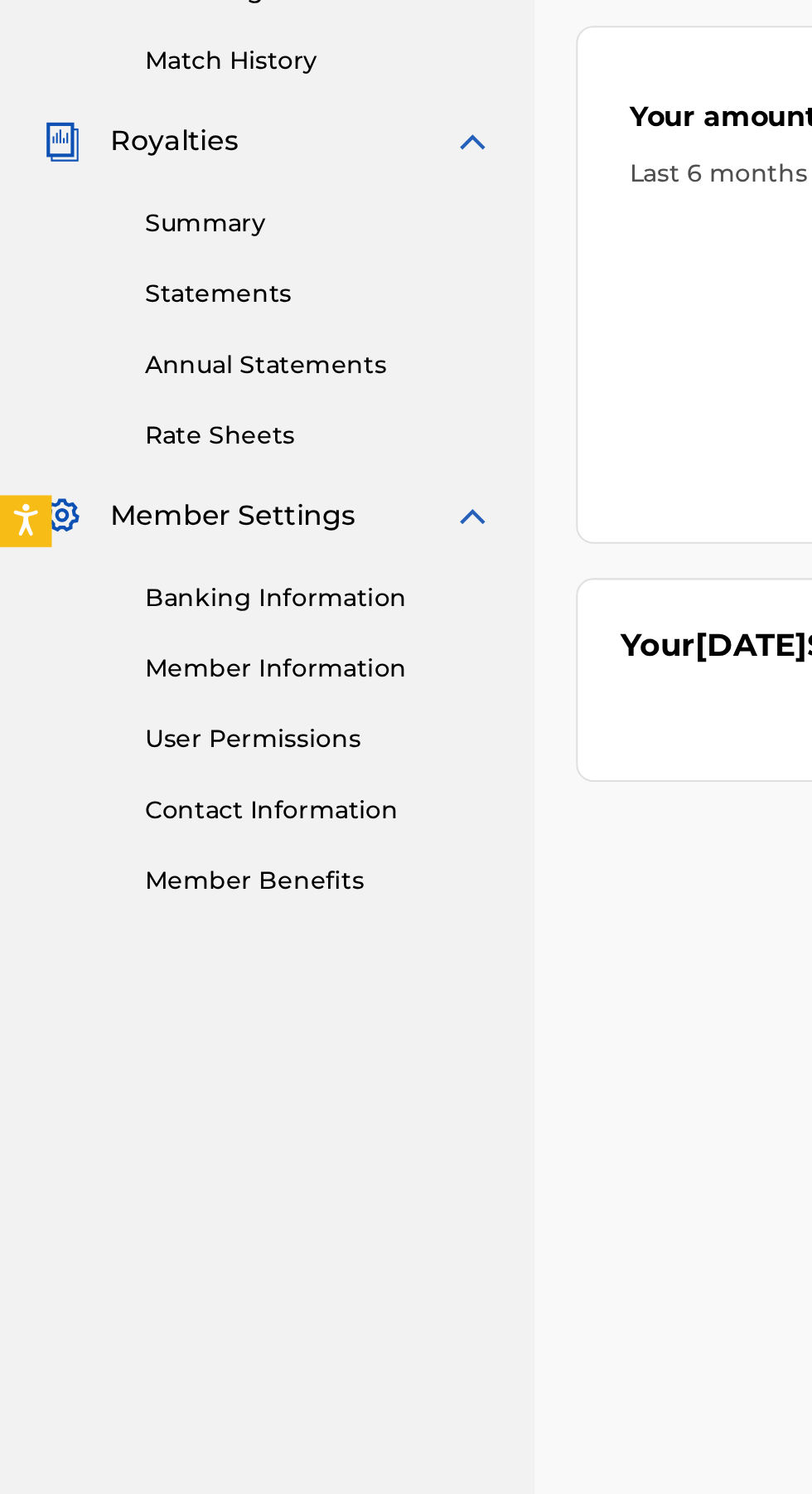
click at [43, 750] on div "Member Settings" at bounding box center [129, 744] width 217 height 20
click at [224, 748] on img at bounding box center [227, 744] width 20 height 20
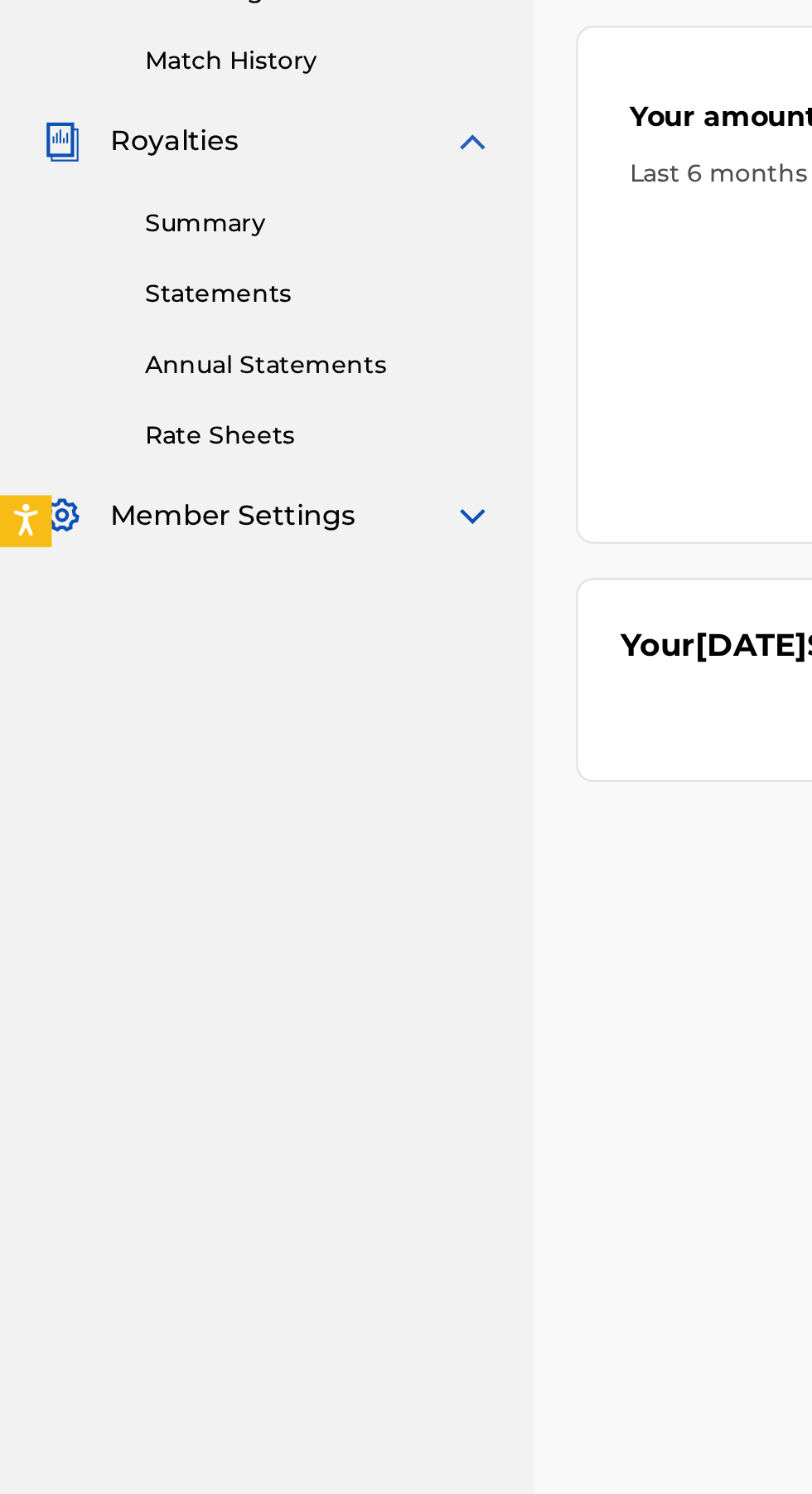
click at [220, 742] on img at bounding box center [227, 744] width 20 height 20
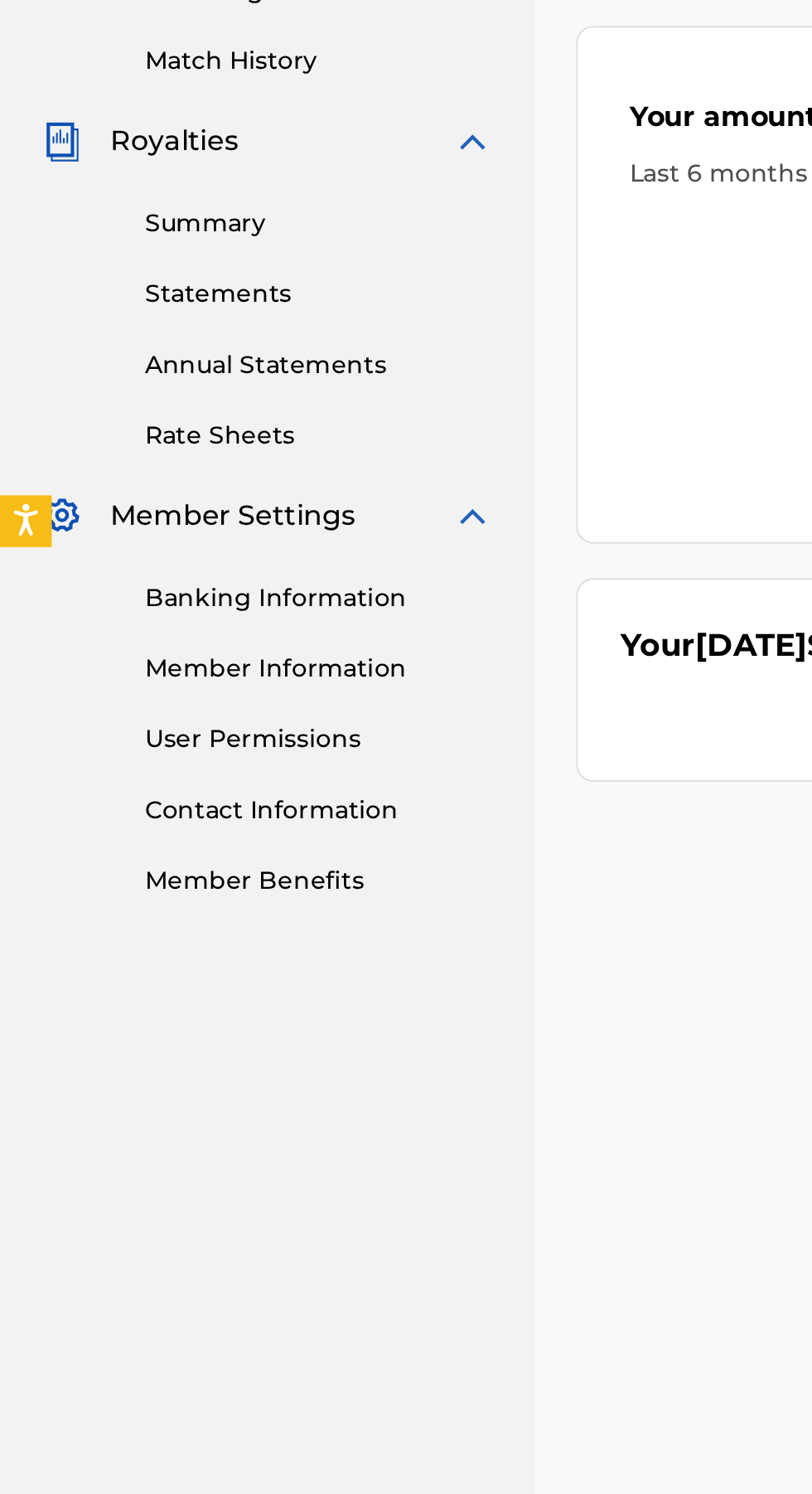
click at [157, 817] on link "Member Information" at bounding box center [153, 817] width 167 height 17
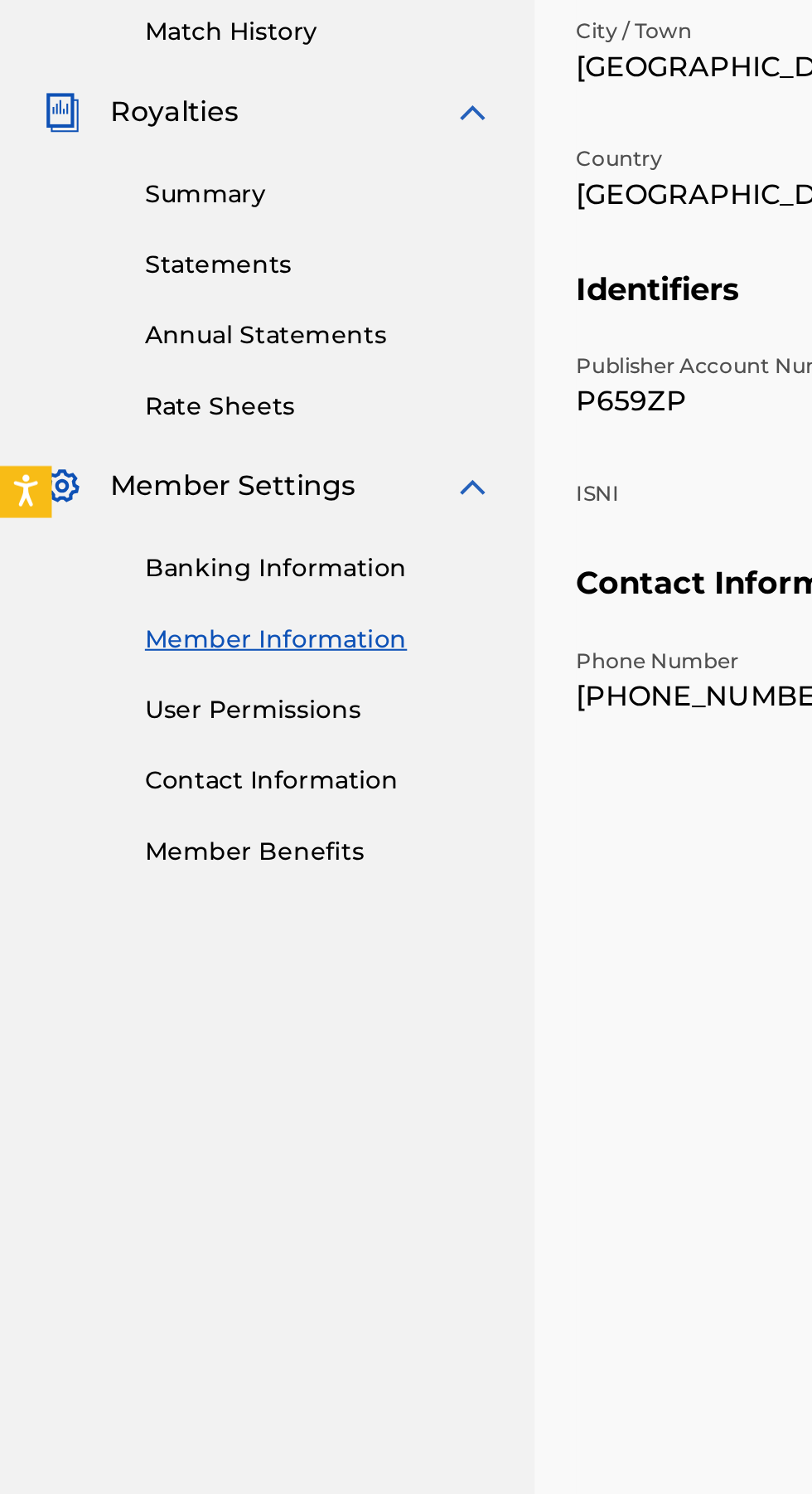
click at [134, 852] on link "User Permissions" at bounding box center [153, 851] width 167 height 17
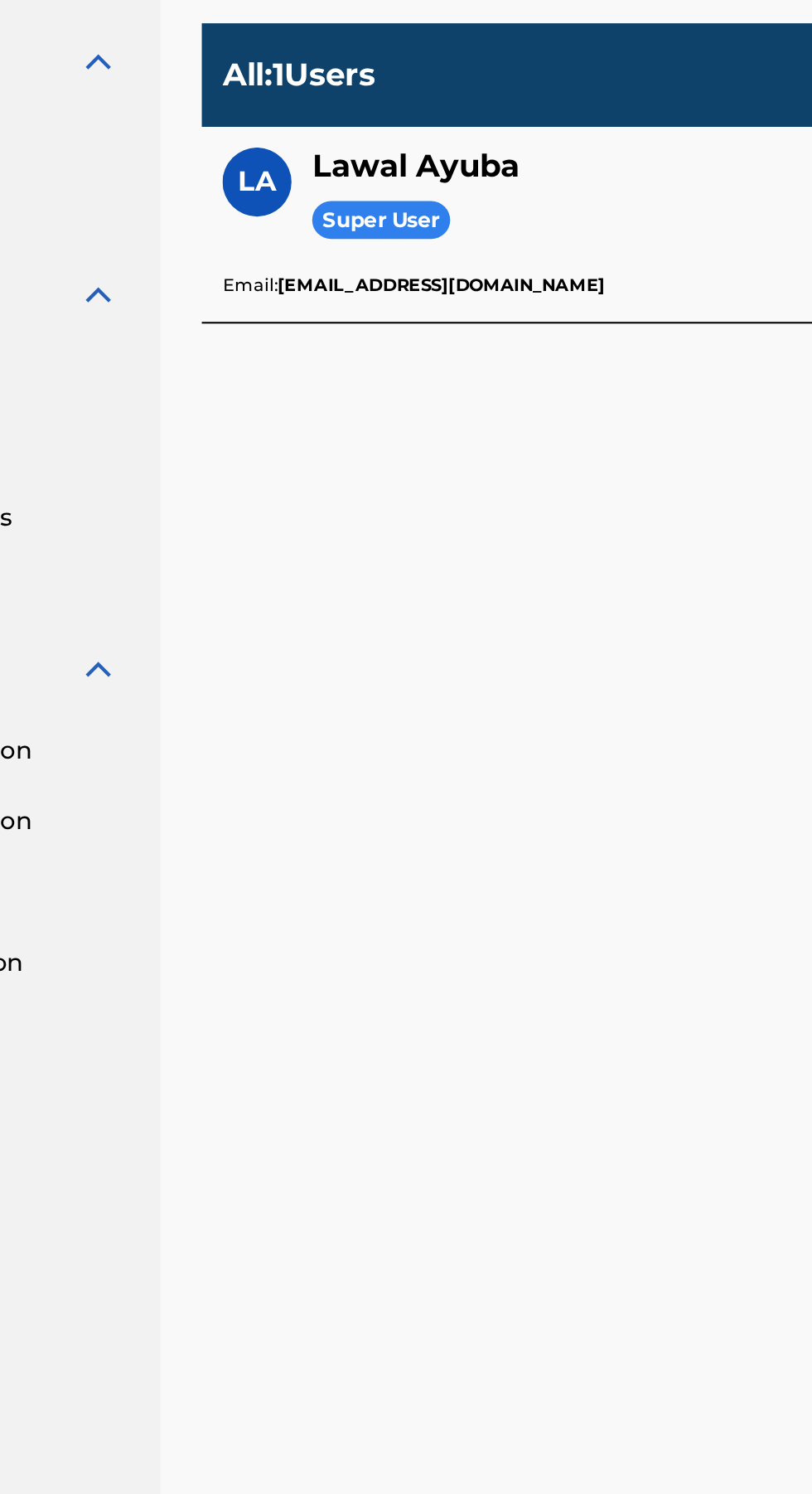
click at [375, 540] on div "Super User" at bounding box center [379, 527] width 99 height 30
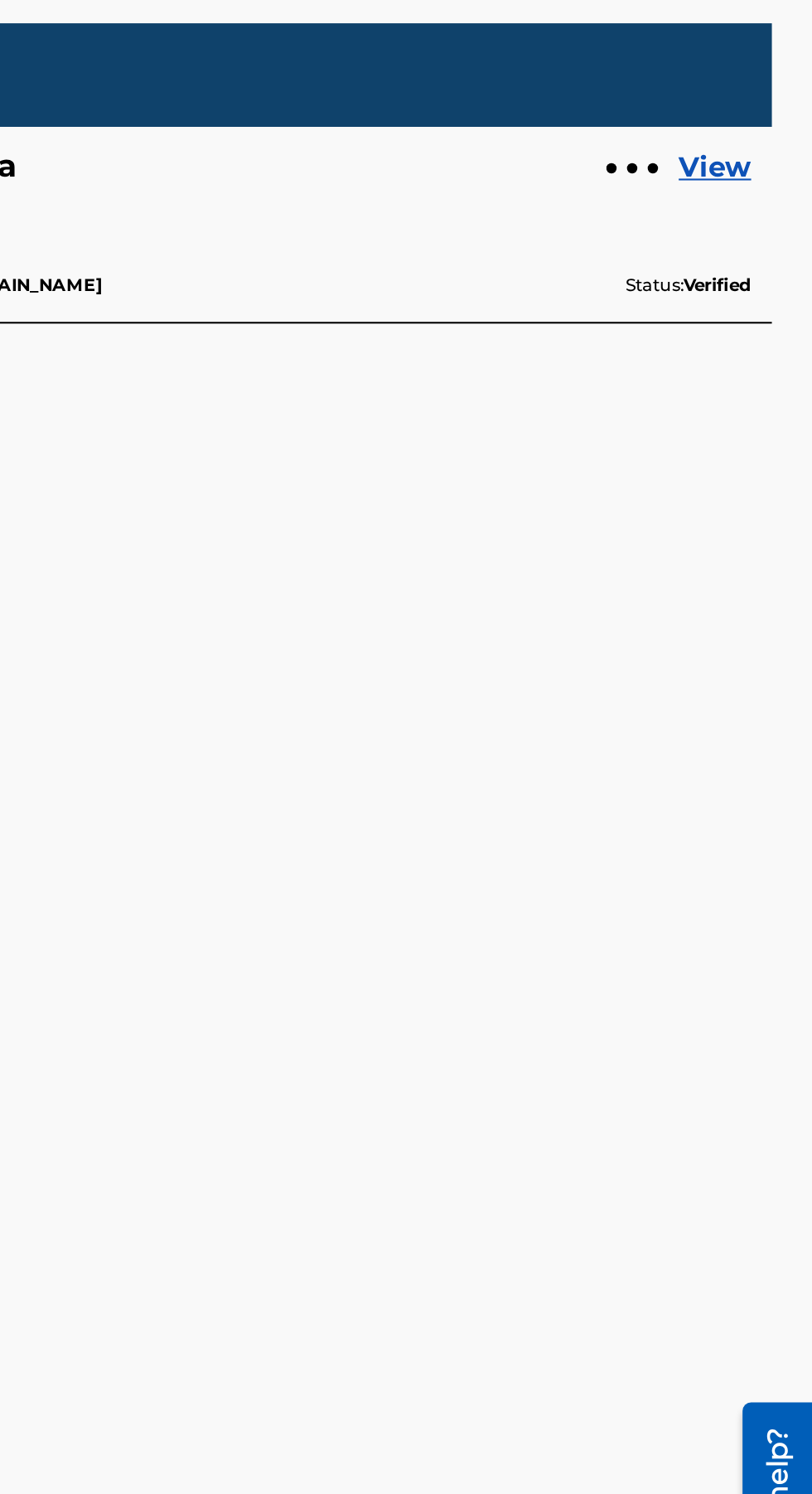
click at [778, 510] on link "View" at bounding box center [765, 504] width 35 height 20
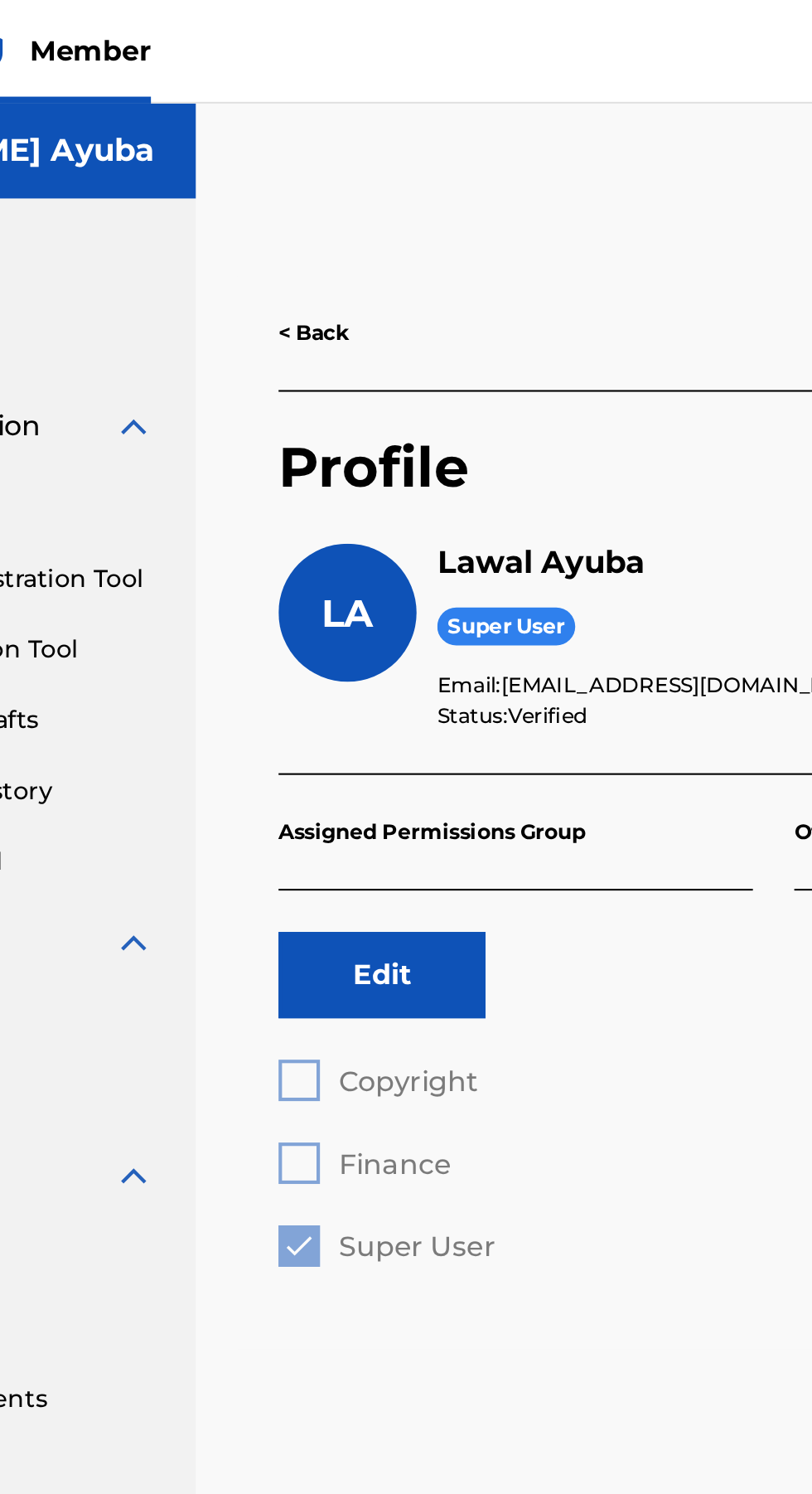
click at [367, 521] on div "Copyright Finance Super User" at bounding box center [411, 559] width 228 height 99
click at [389, 538] on div "Copyright Finance Super User" at bounding box center [411, 559] width 228 height 99
click at [342, 477] on button "Edit" at bounding box center [346, 468] width 99 height 41
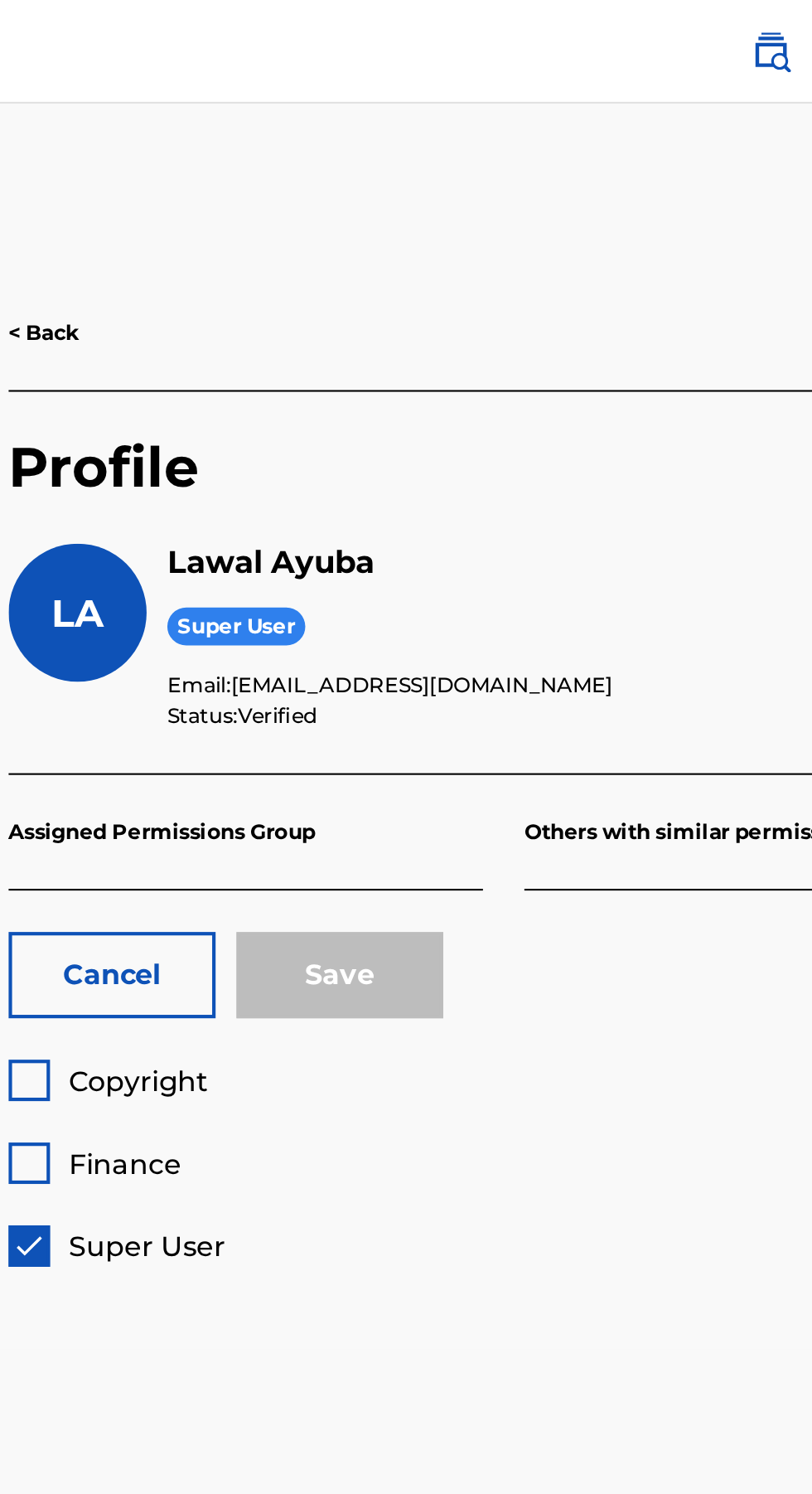
click at [340, 524] on span "Copyright" at bounding box center [359, 519] width 67 height 16
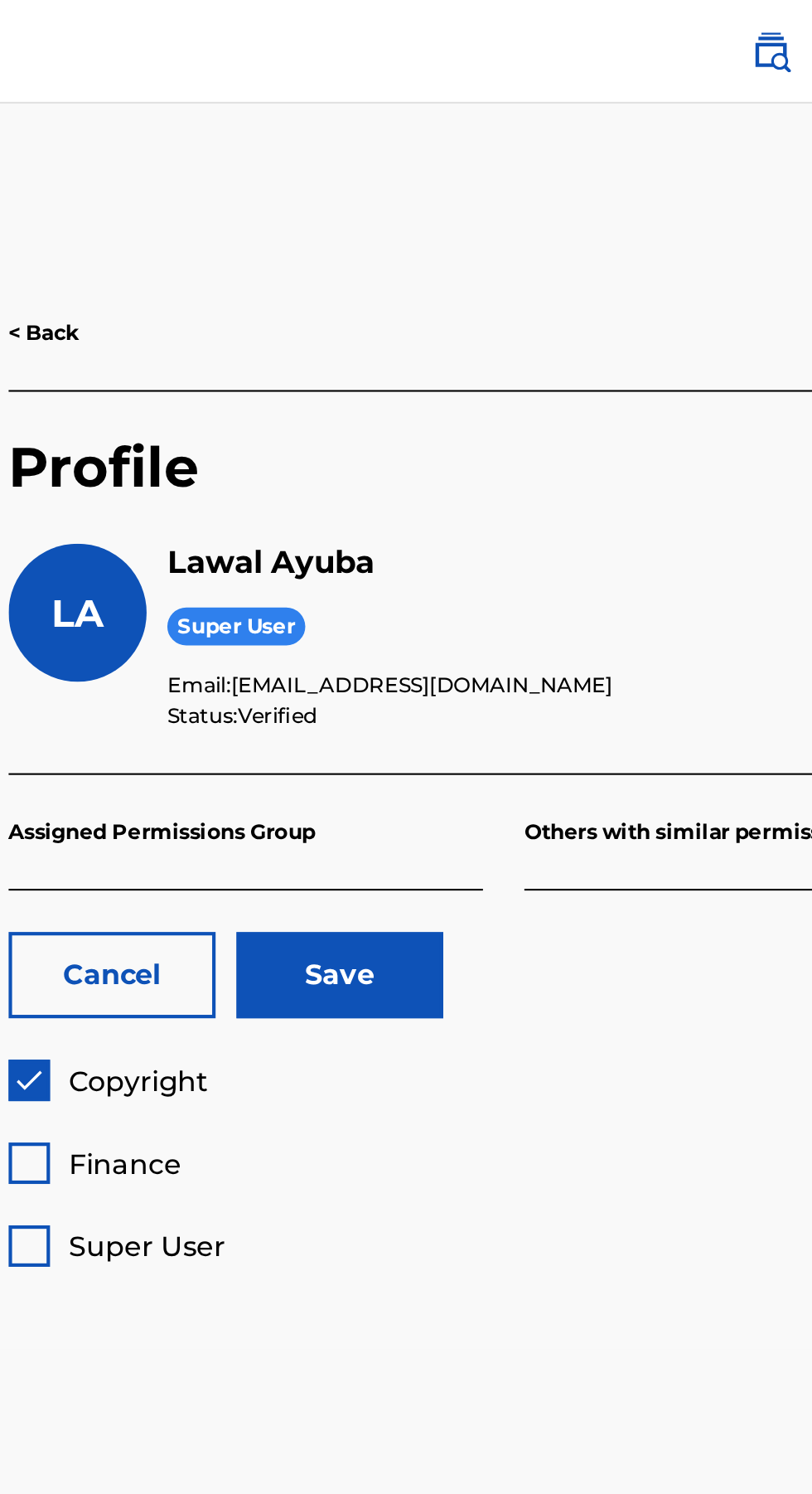
click at [468, 471] on button "Save" at bounding box center [456, 468] width 99 height 41
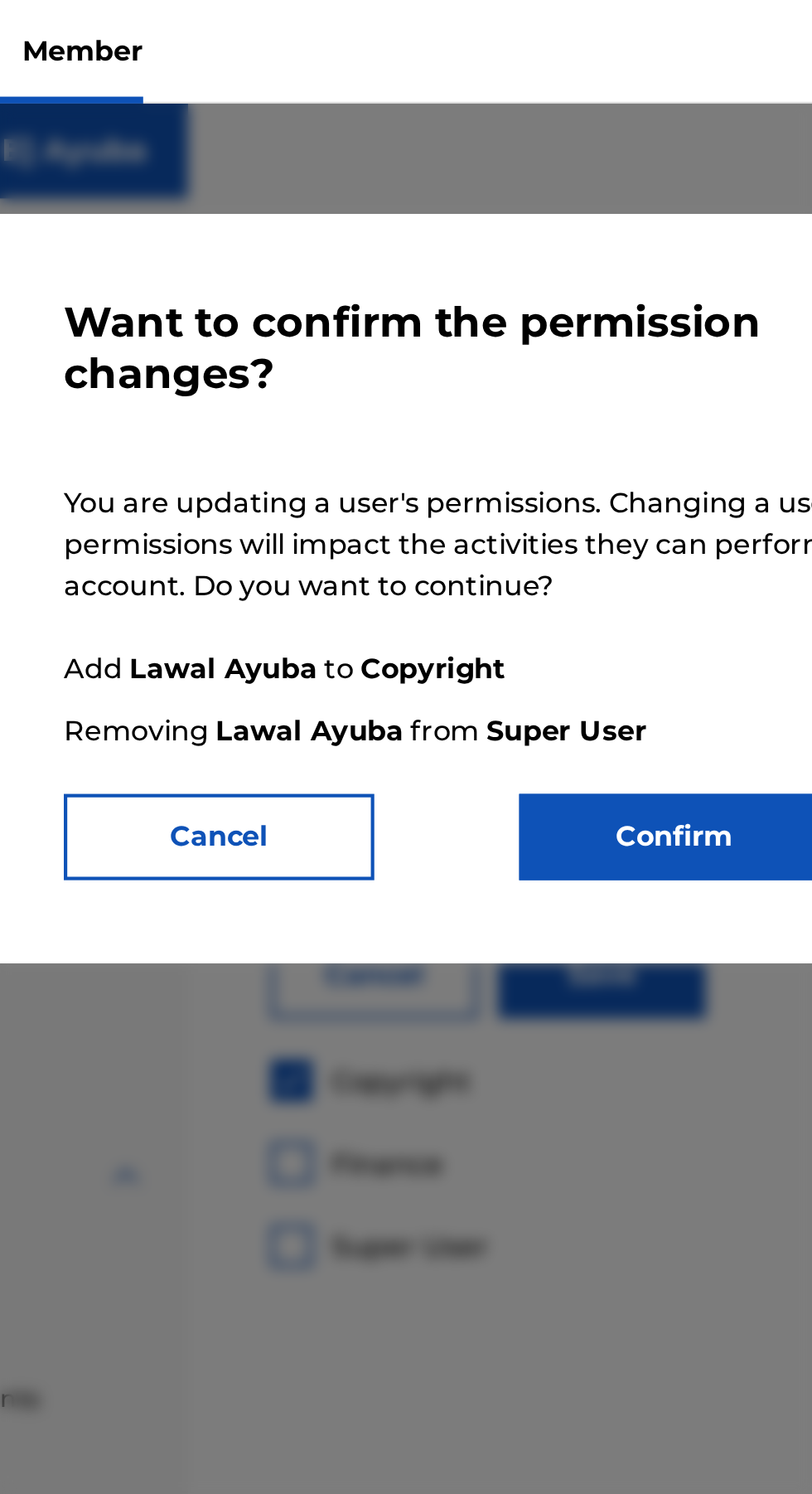
click at [302, 413] on button "Cancel" at bounding box center [272, 402] width 149 height 41
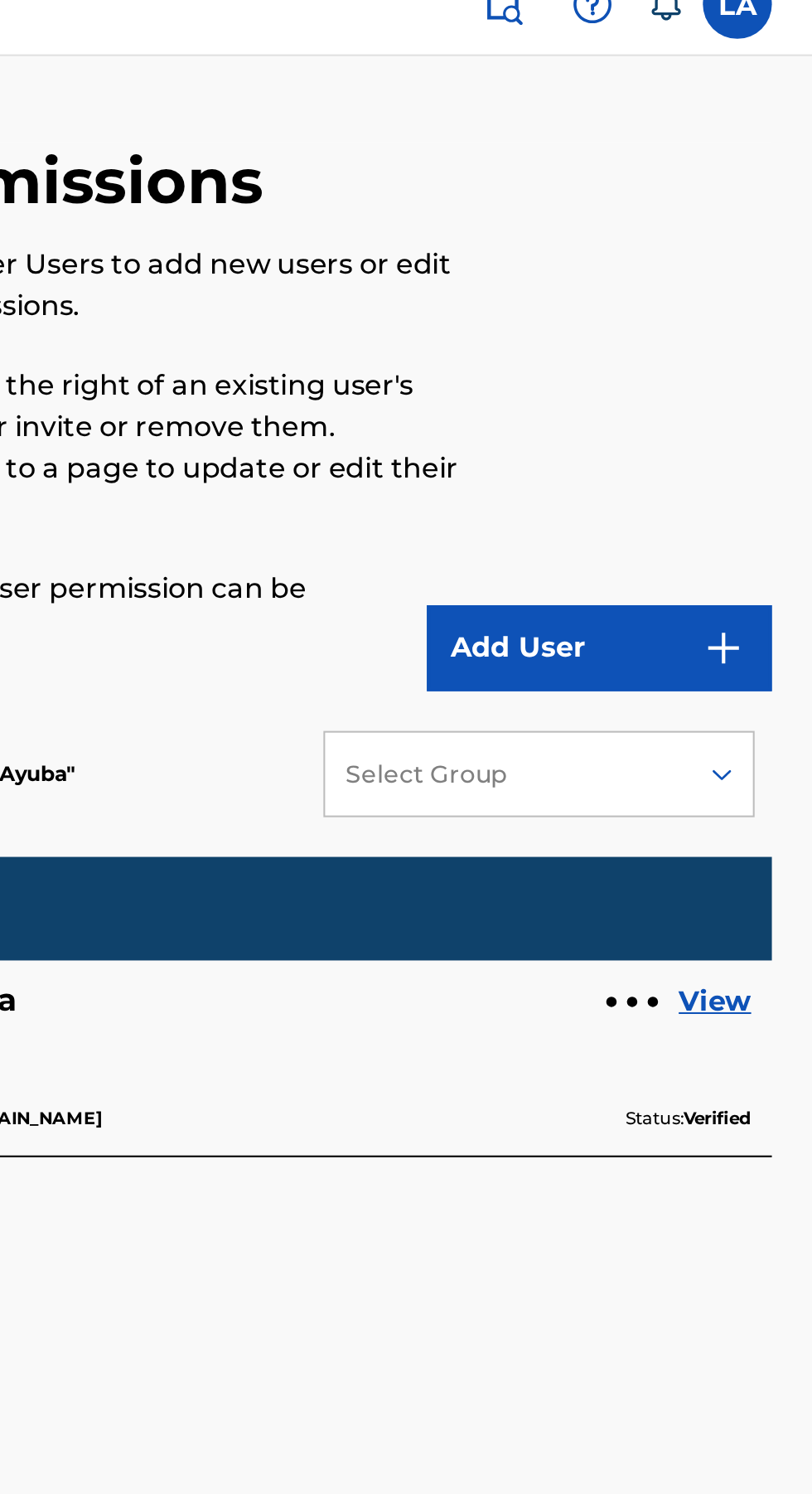
click at [771, 322] on button "Add User" at bounding box center [709, 334] width 165 height 41
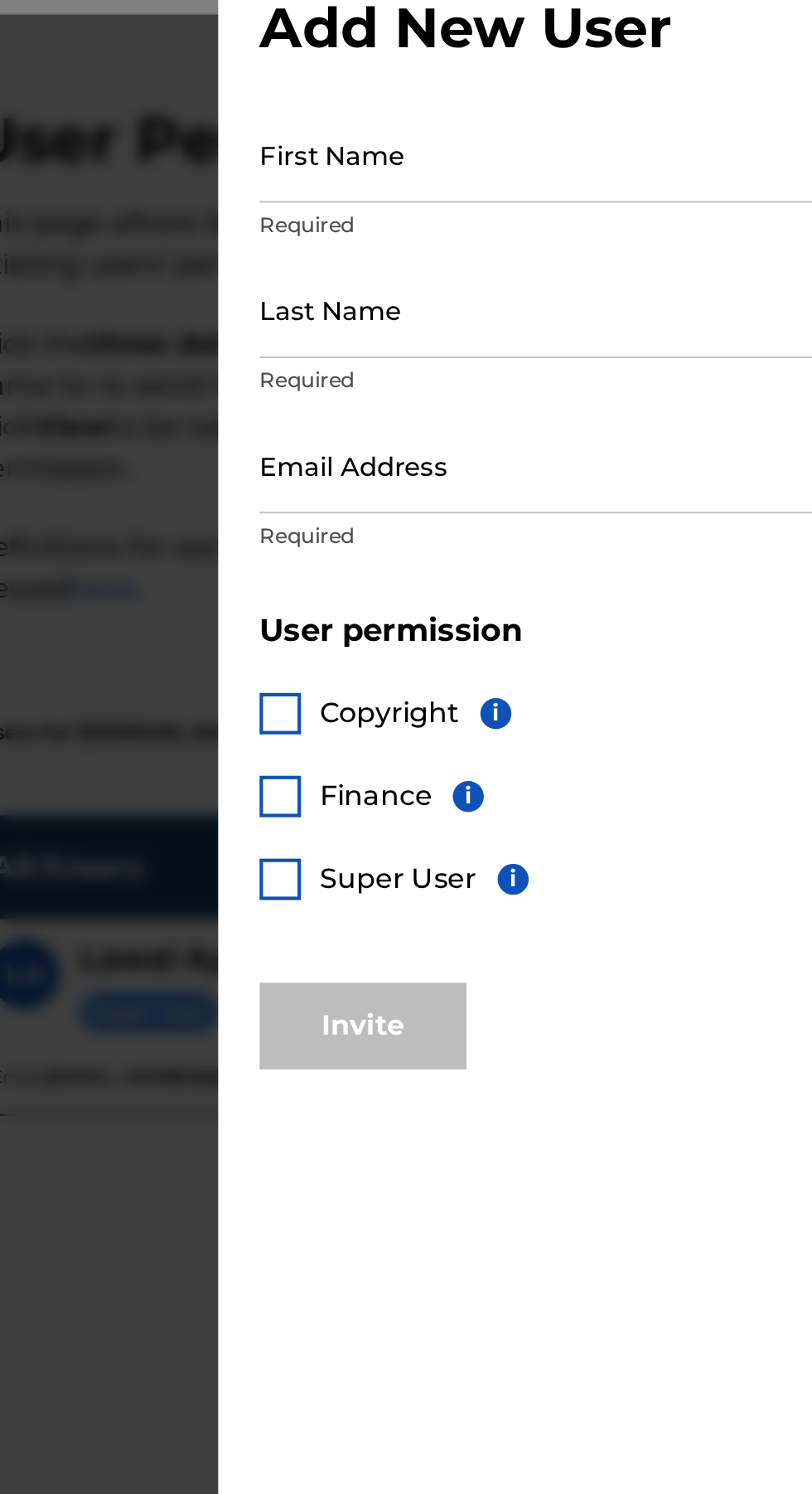
click at [495, 113] on input "First Name" at bounding box center [608, 116] width 385 height 47
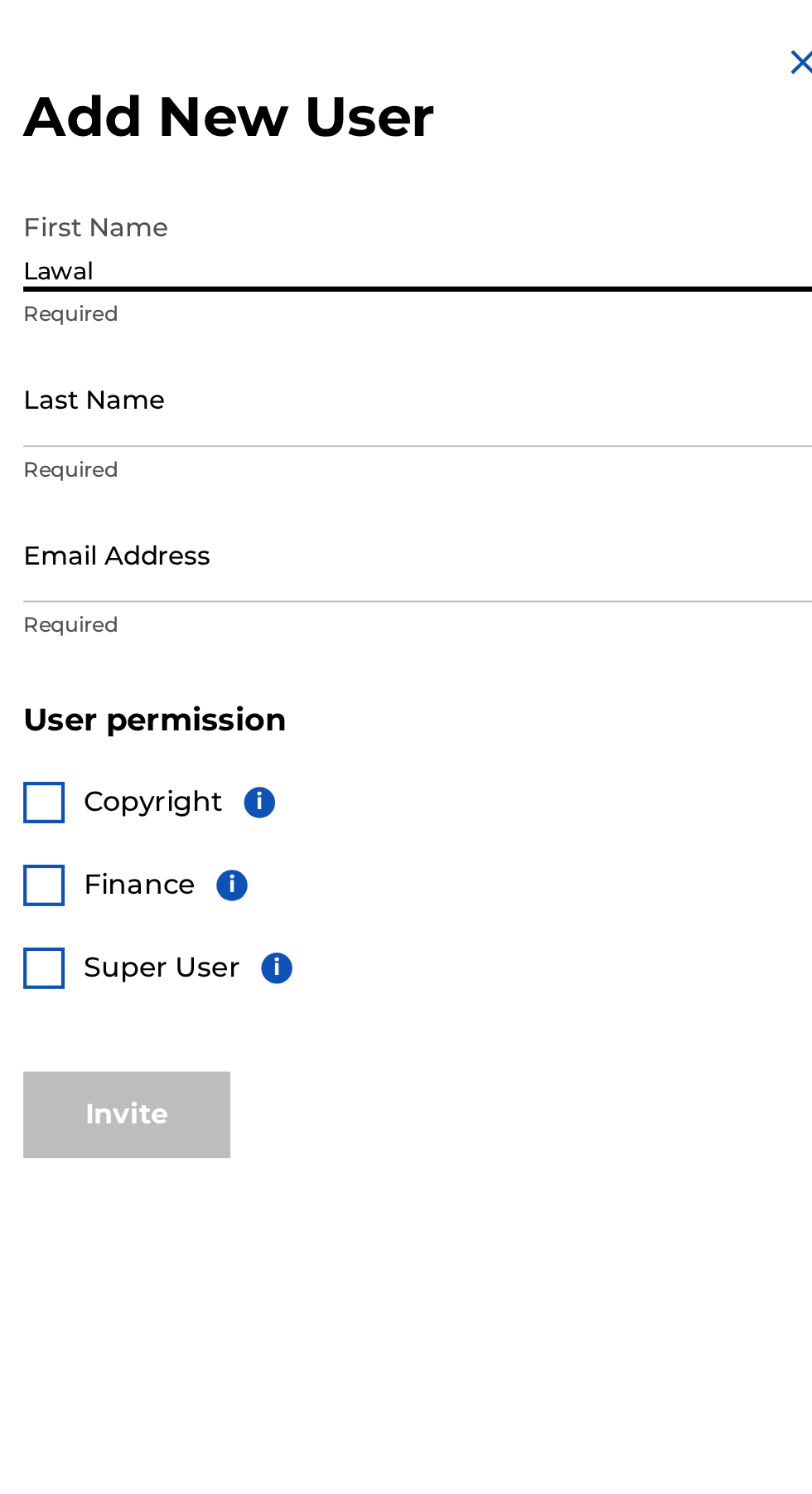
type input "Lawal"
click at [513, 203] on input "Last Name" at bounding box center [608, 190] width 385 height 47
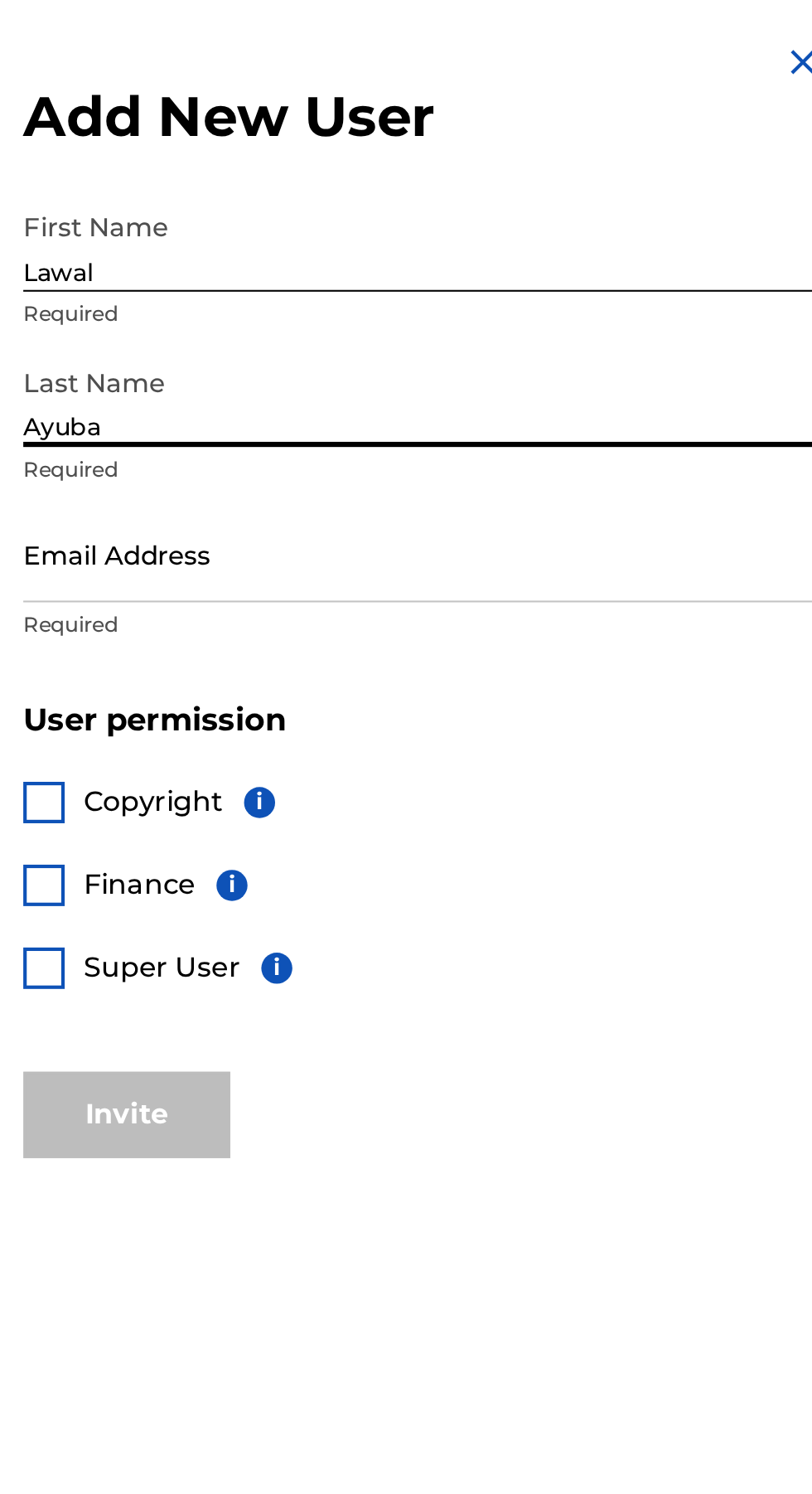
type input "Ayuba"
click at [532, 276] on input "Email Address" at bounding box center [608, 265] width 385 height 47
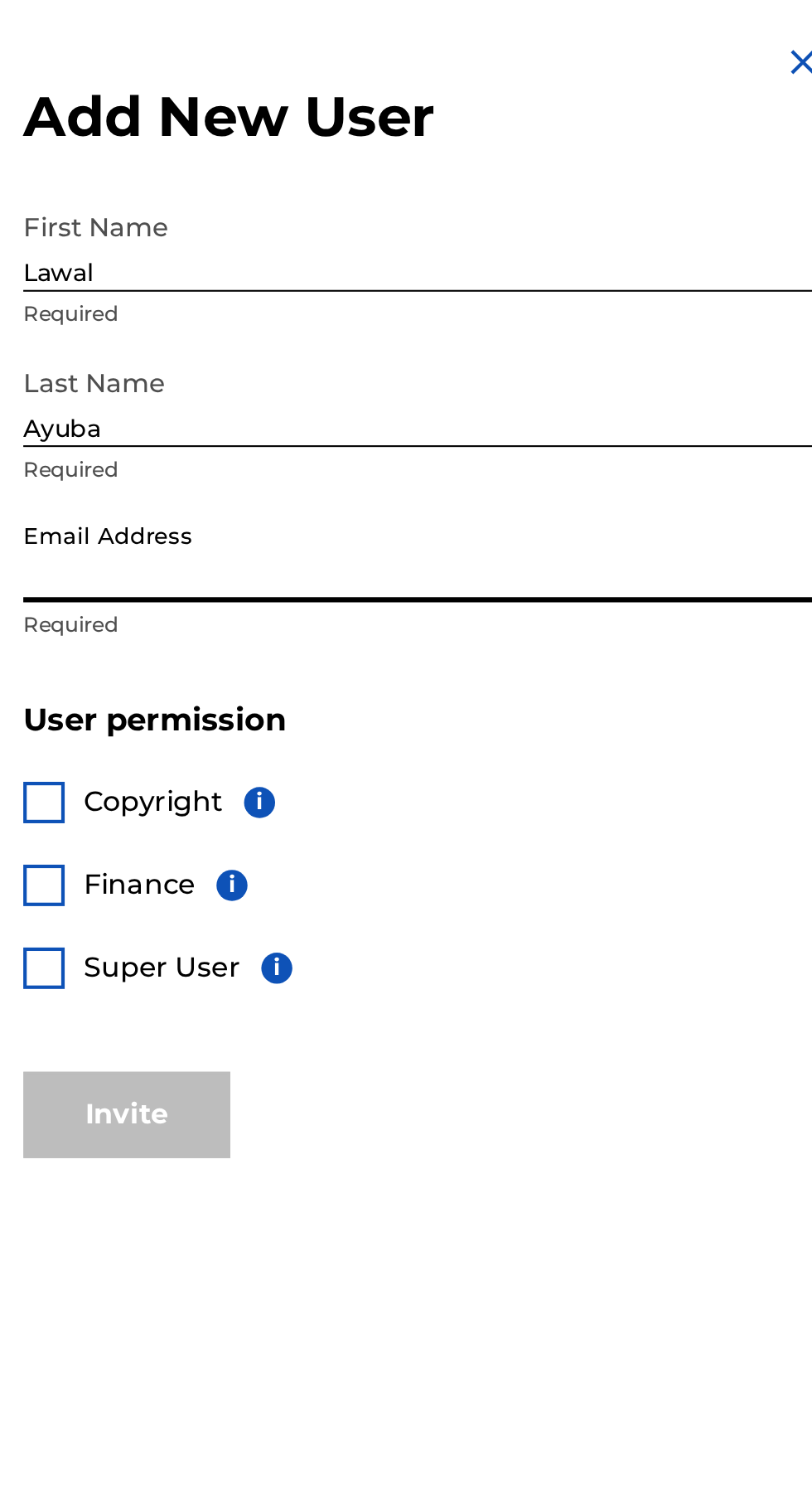
type input "[EMAIL_ADDRESS][DOMAIN_NAME]"
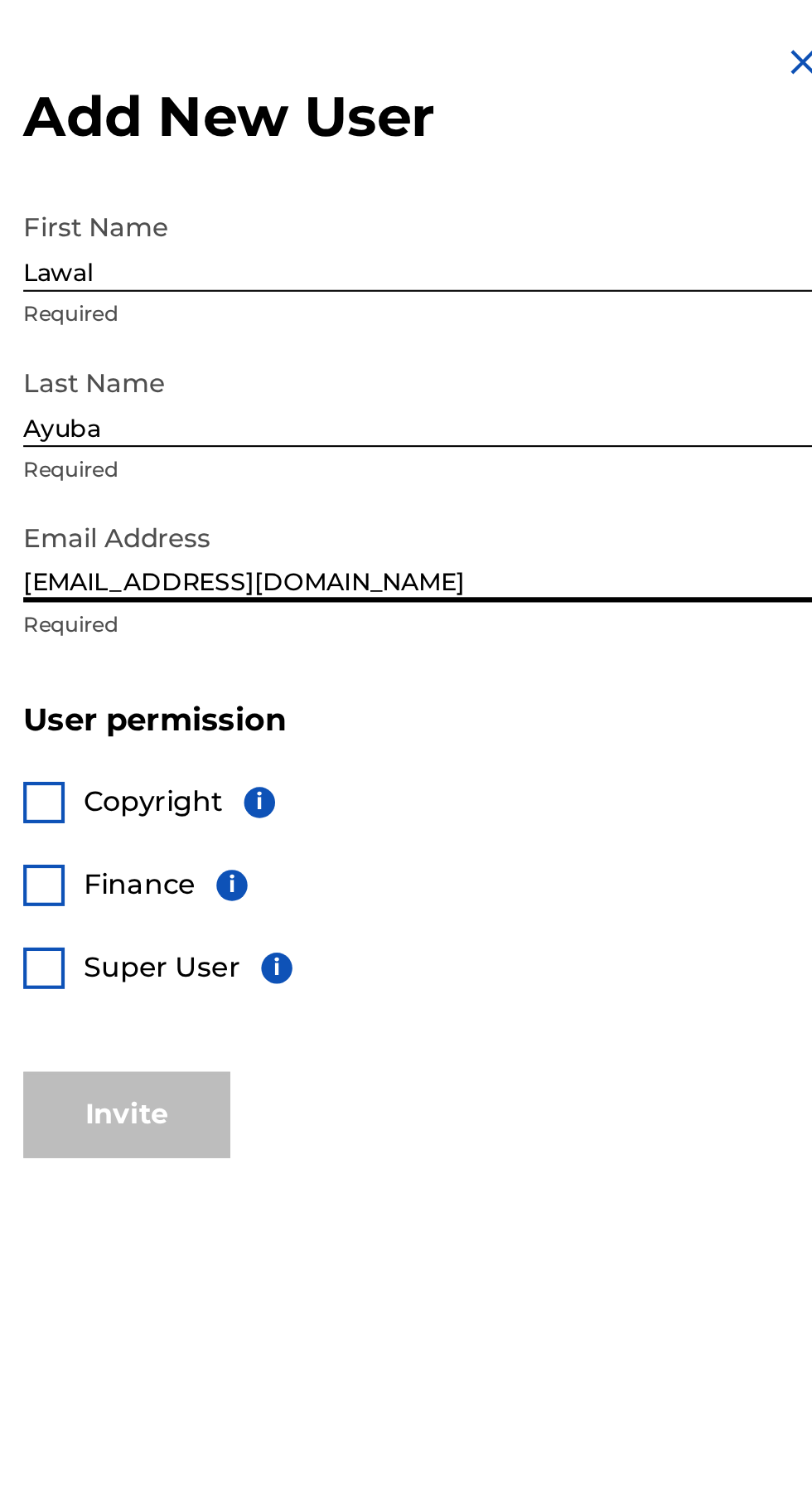
click at [447, 384] on span "Copyright" at bounding box center [478, 384] width 67 height 16
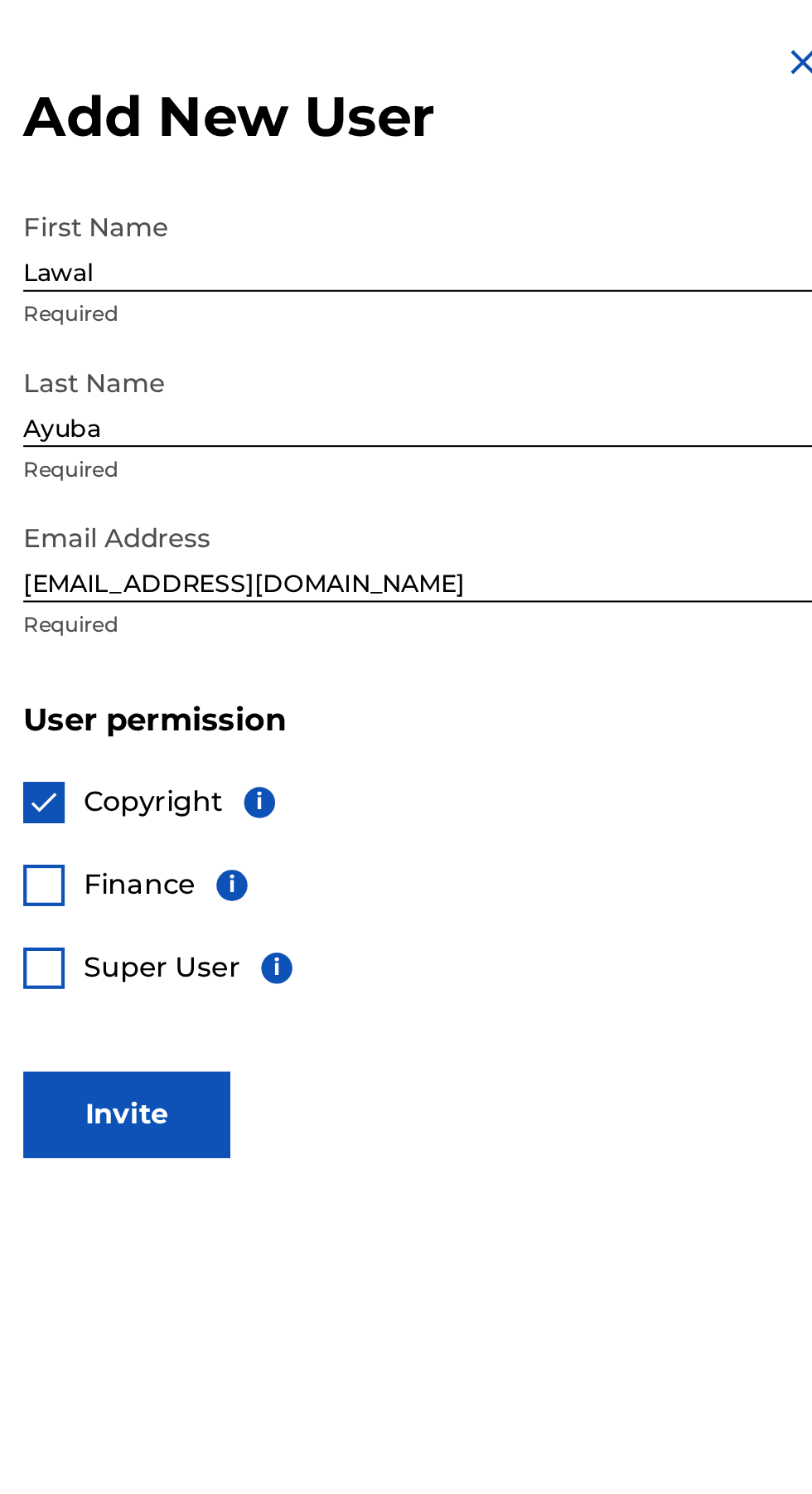
click at [487, 546] on button "Invite" at bounding box center [466, 535] width 99 height 41
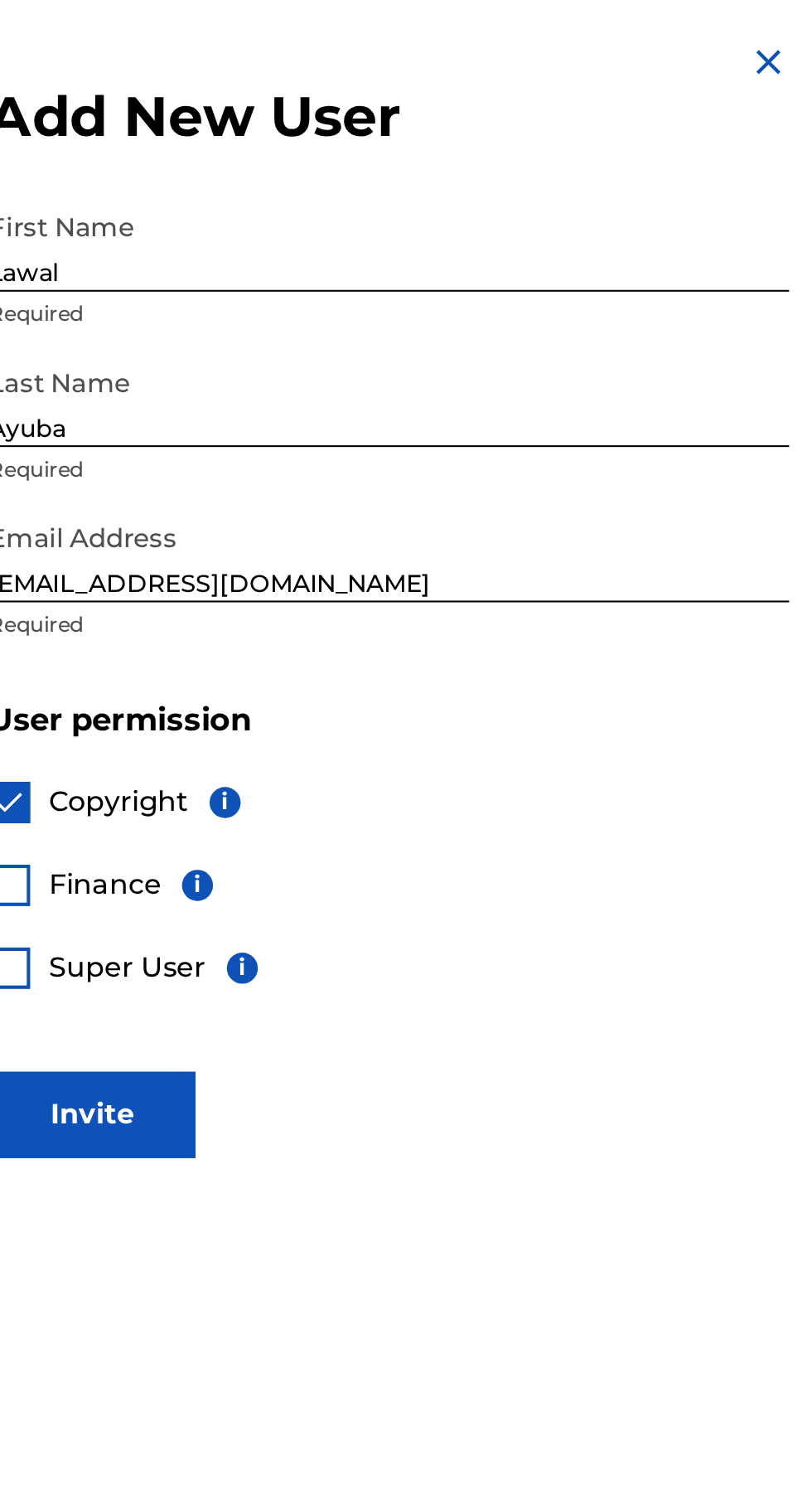
click at [792, 30] on img at bounding box center [791, 30] width 20 height 20
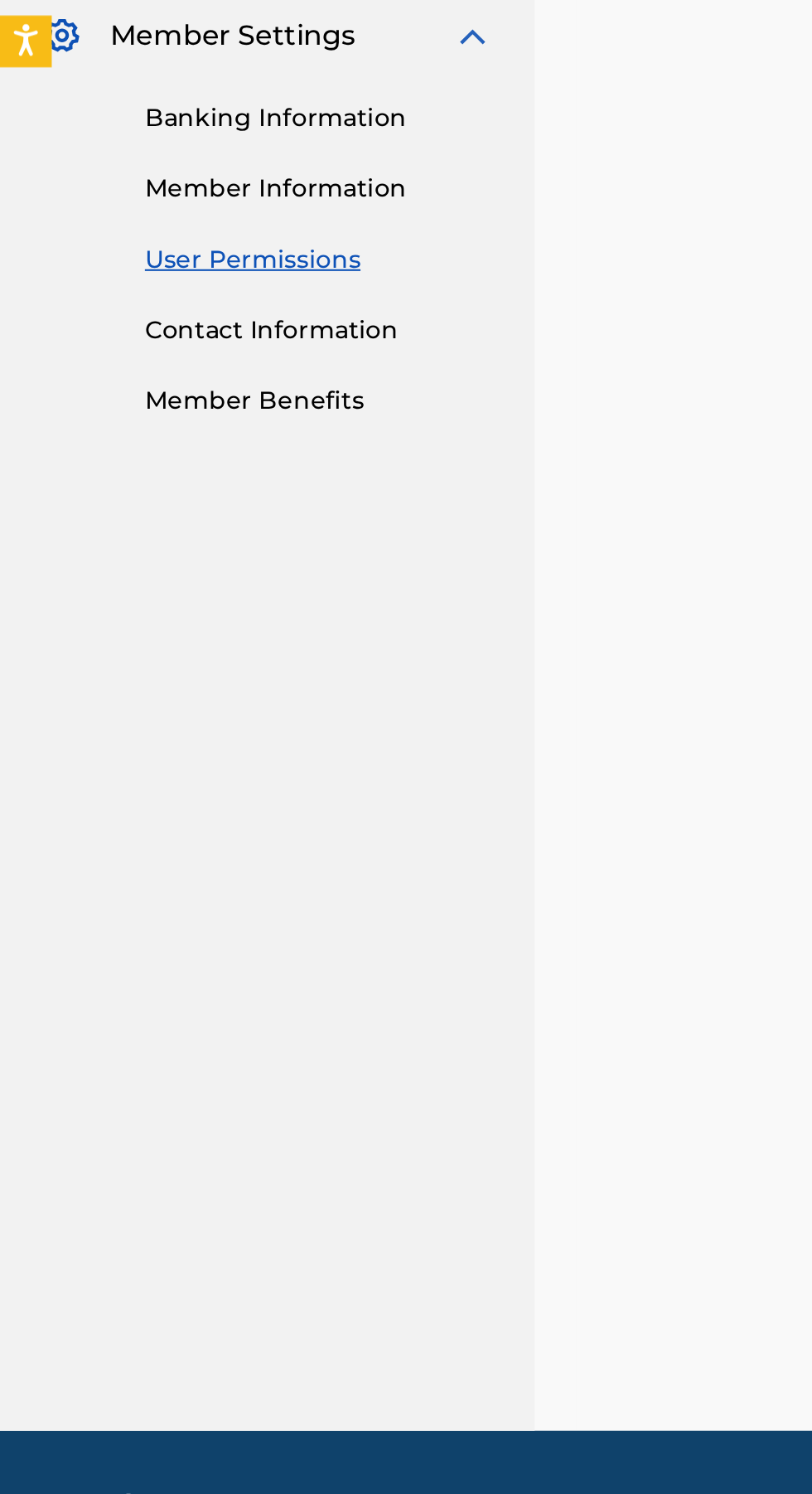
click at [140, 922] on link "Member Benefits" at bounding box center [153, 919] width 167 height 17
